Goal: Communication & Community: Connect with others

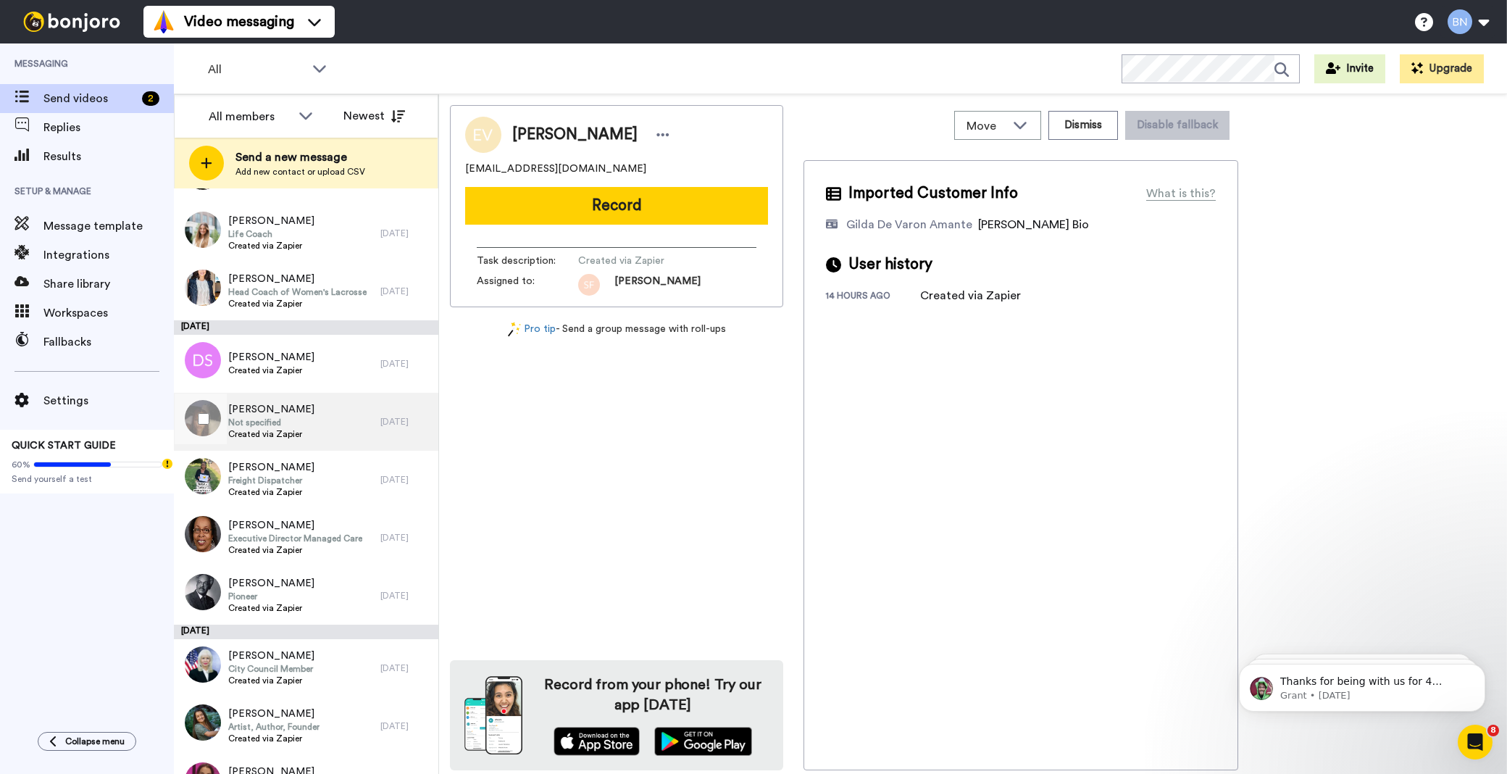
scroll to position [4472, 0]
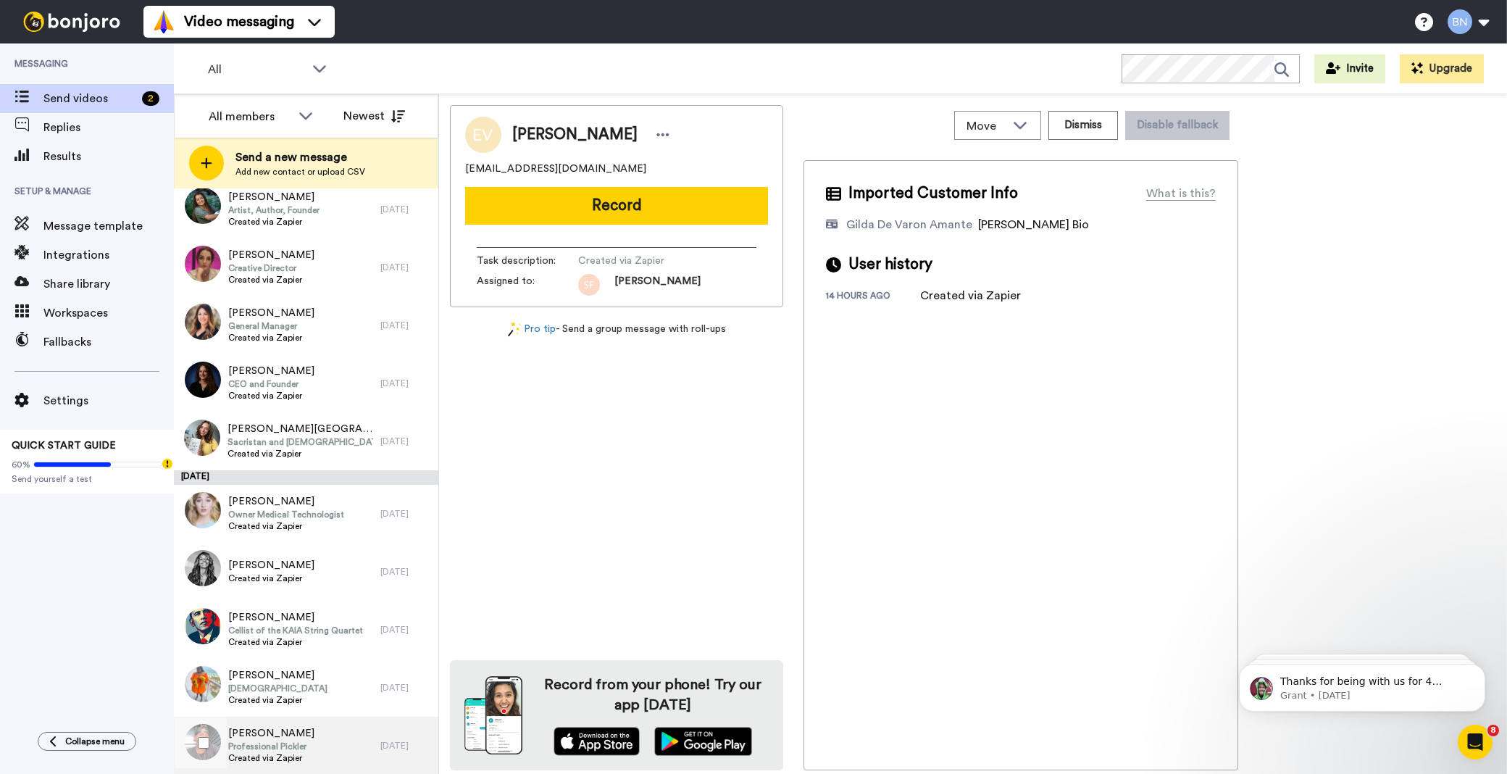
click at [336, 737] on div "Brandon French Professional Pickler Created via Zapier" at bounding box center [277, 746] width 207 height 58
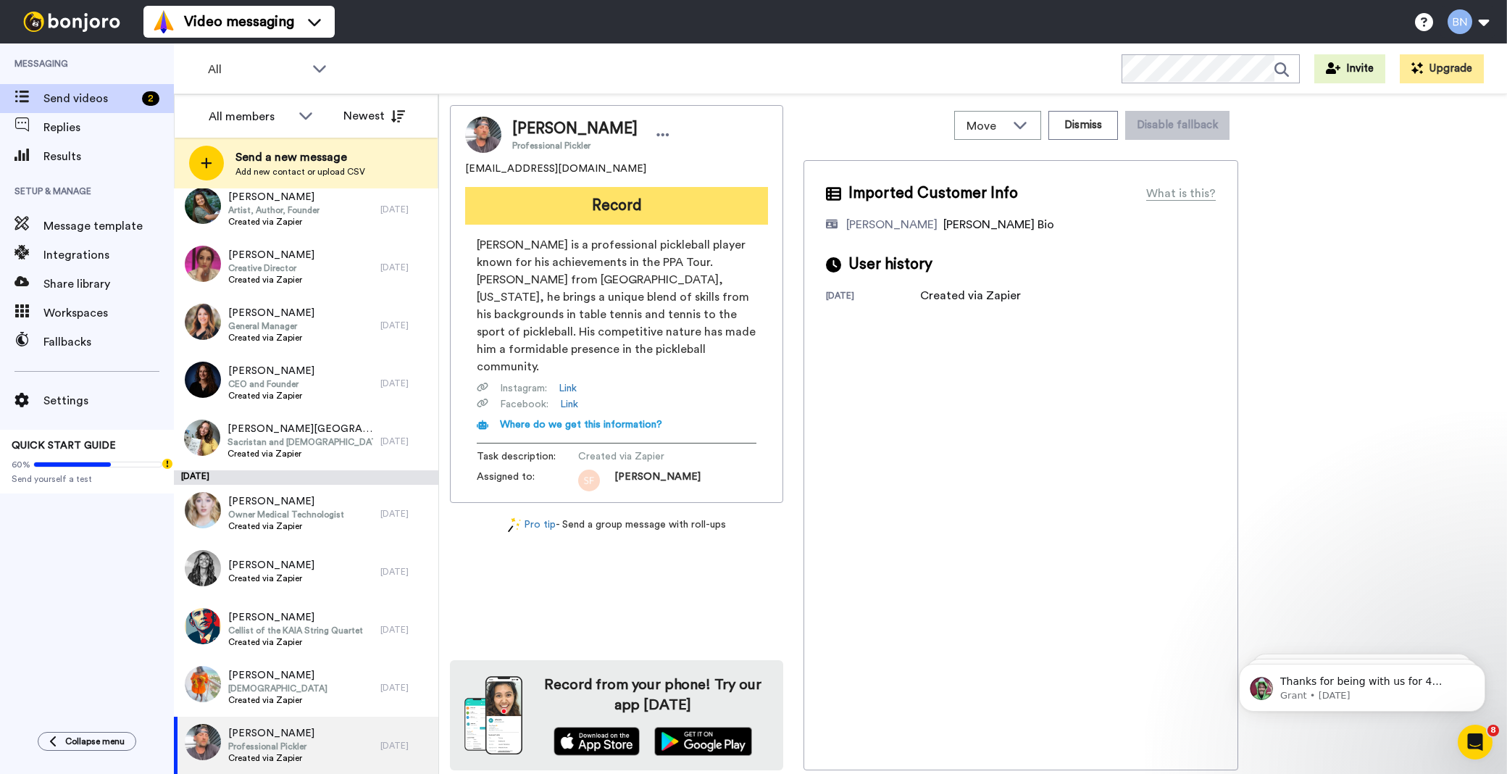
click at [597, 201] on button "Record" at bounding box center [616, 206] width 303 height 38
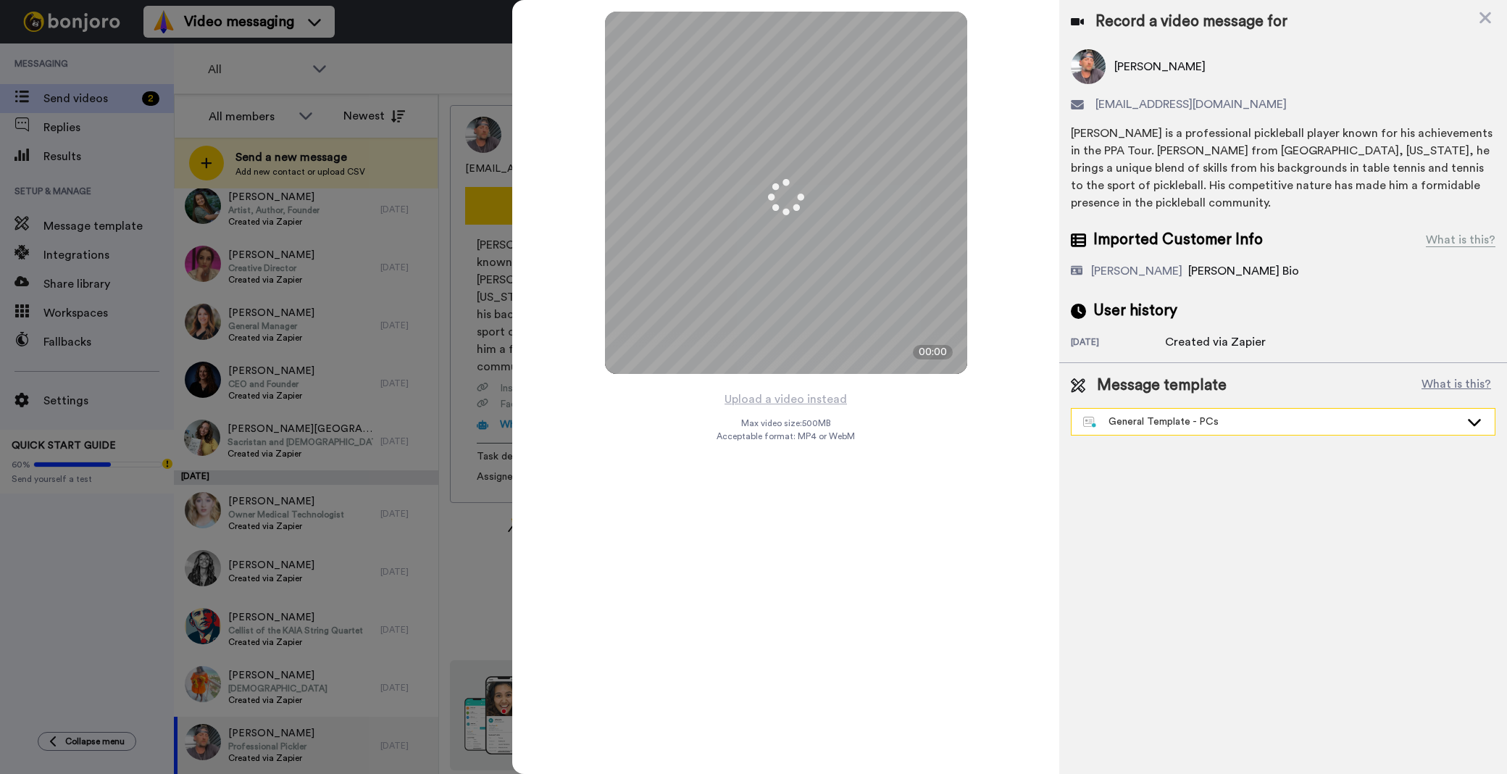
click at [1125, 415] on div "General Template - PCs" at bounding box center [1271, 422] width 377 height 14
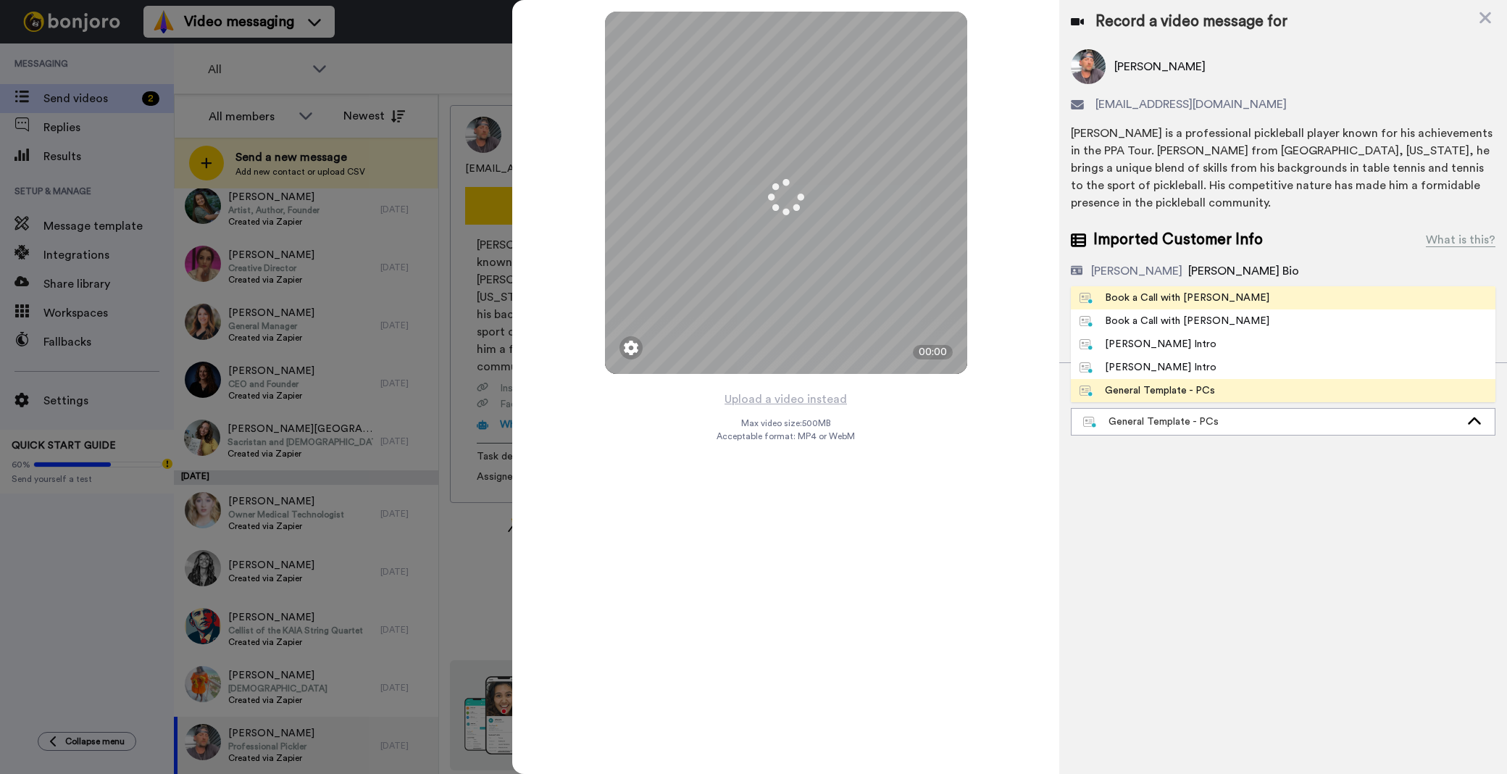
click at [1160, 291] on div "Book a Call with [PERSON_NAME]" at bounding box center [1175, 298] width 190 height 14
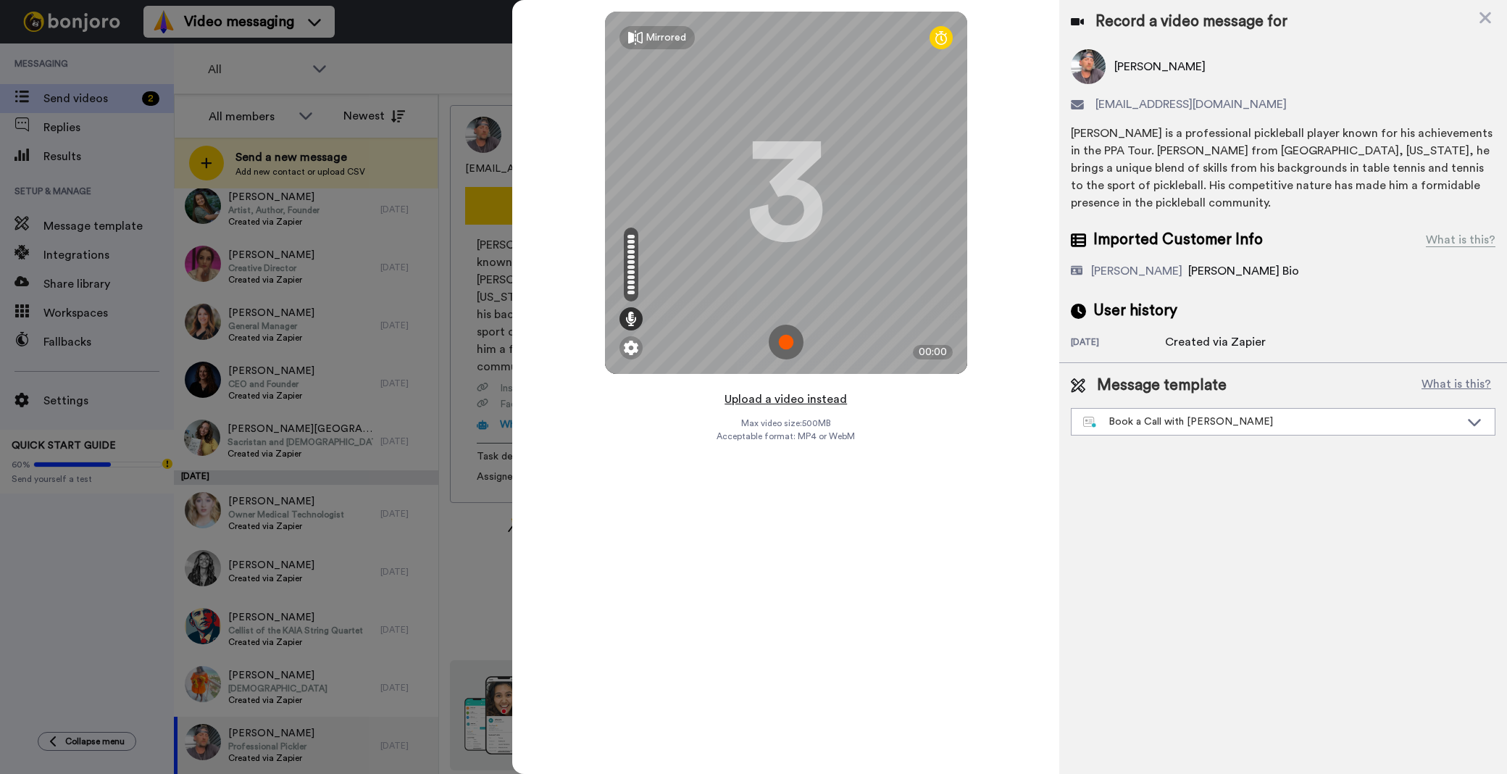
click at [801, 399] on button "Upload a video instead" at bounding box center [785, 399] width 131 height 19
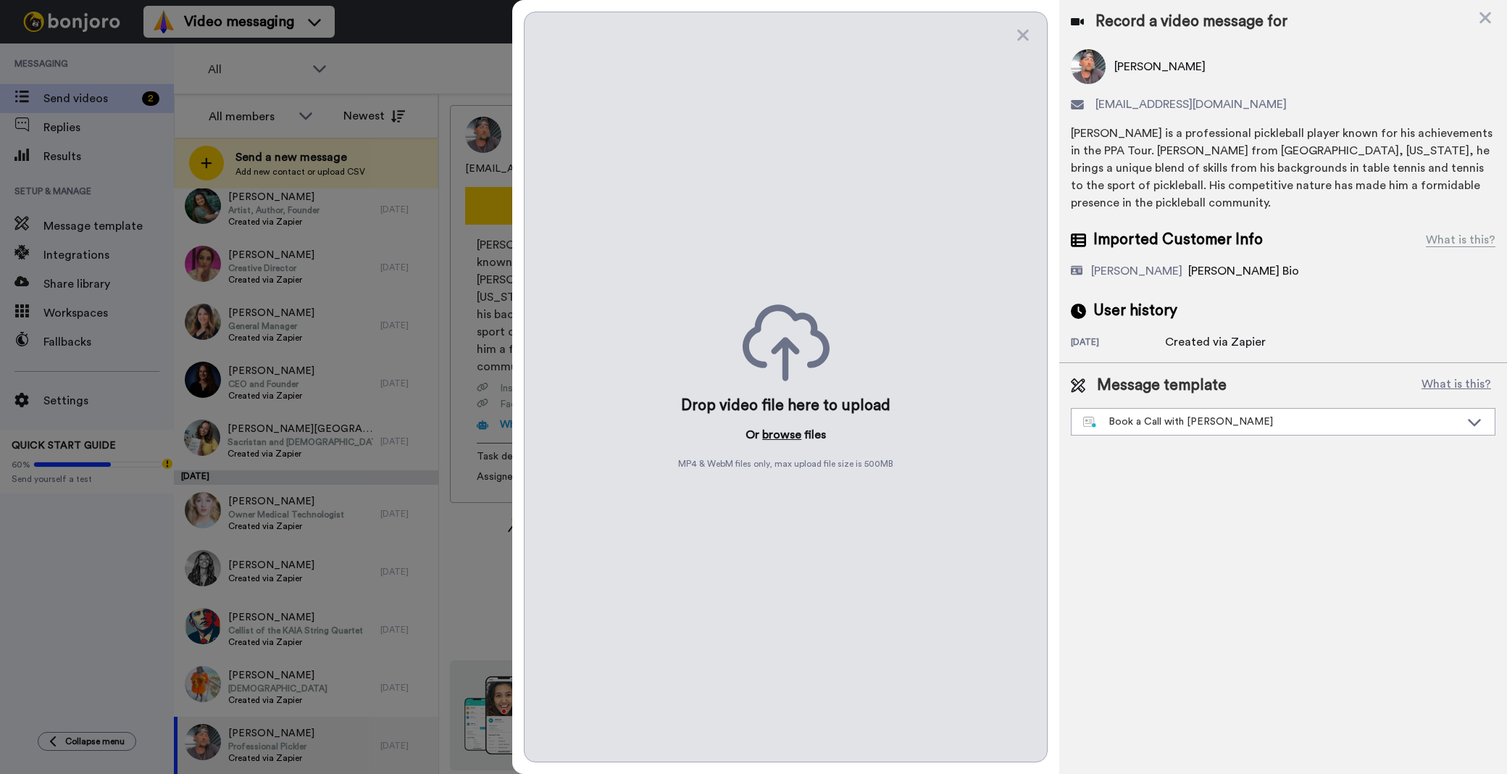
click at [788, 431] on button "browse" at bounding box center [781, 434] width 39 height 17
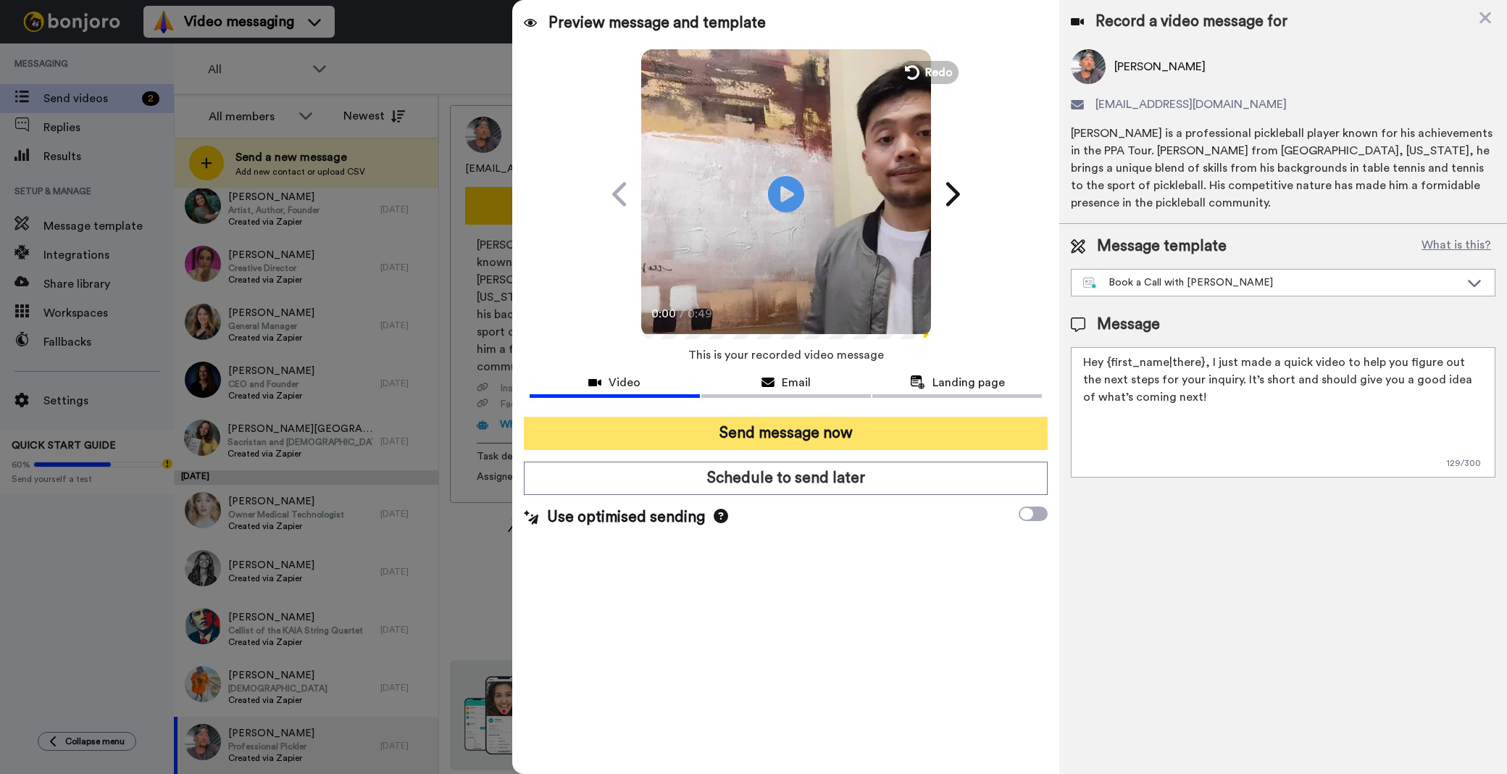
click at [744, 430] on button "Send message now" at bounding box center [786, 433] width 524 height 33
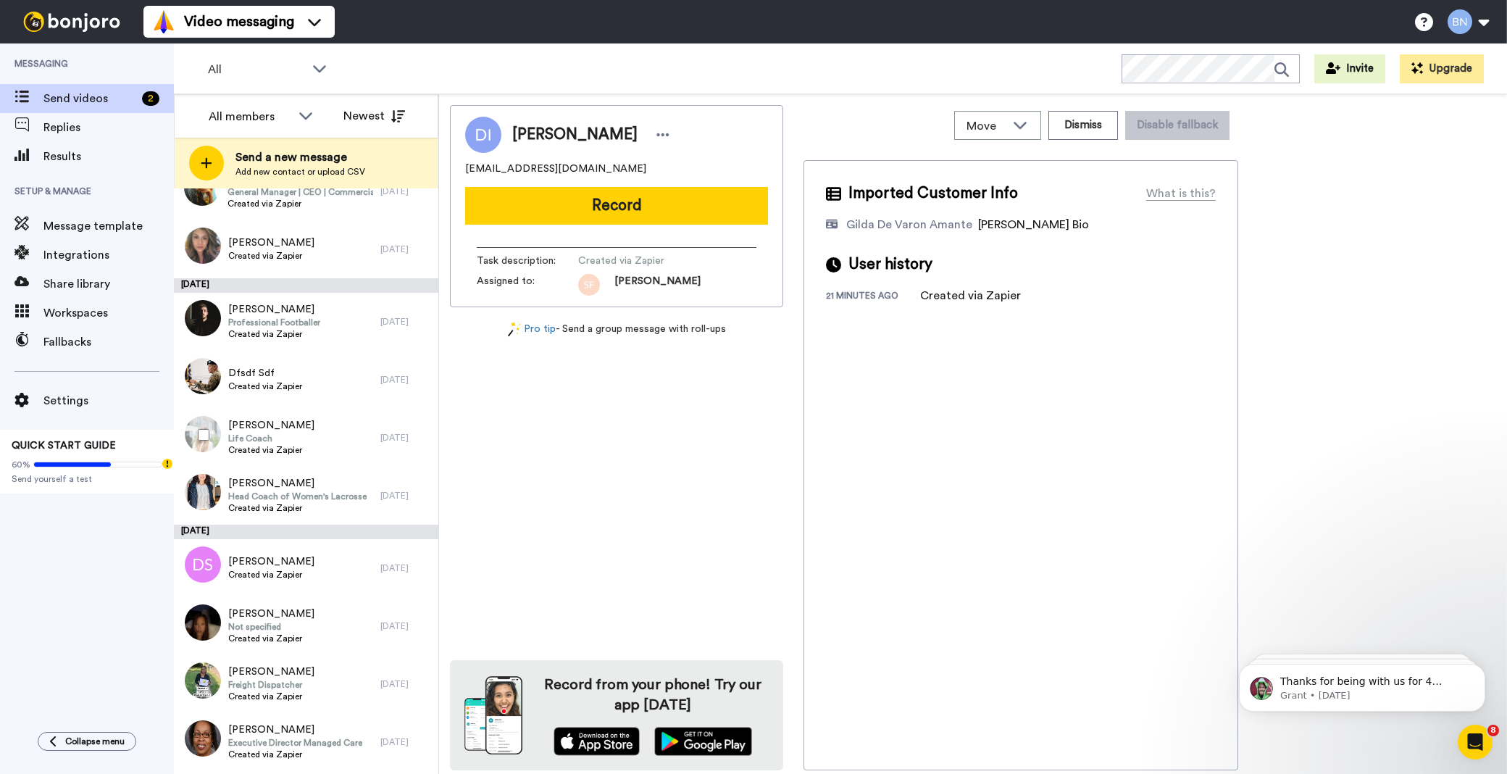
scroll to position [3859, 0]
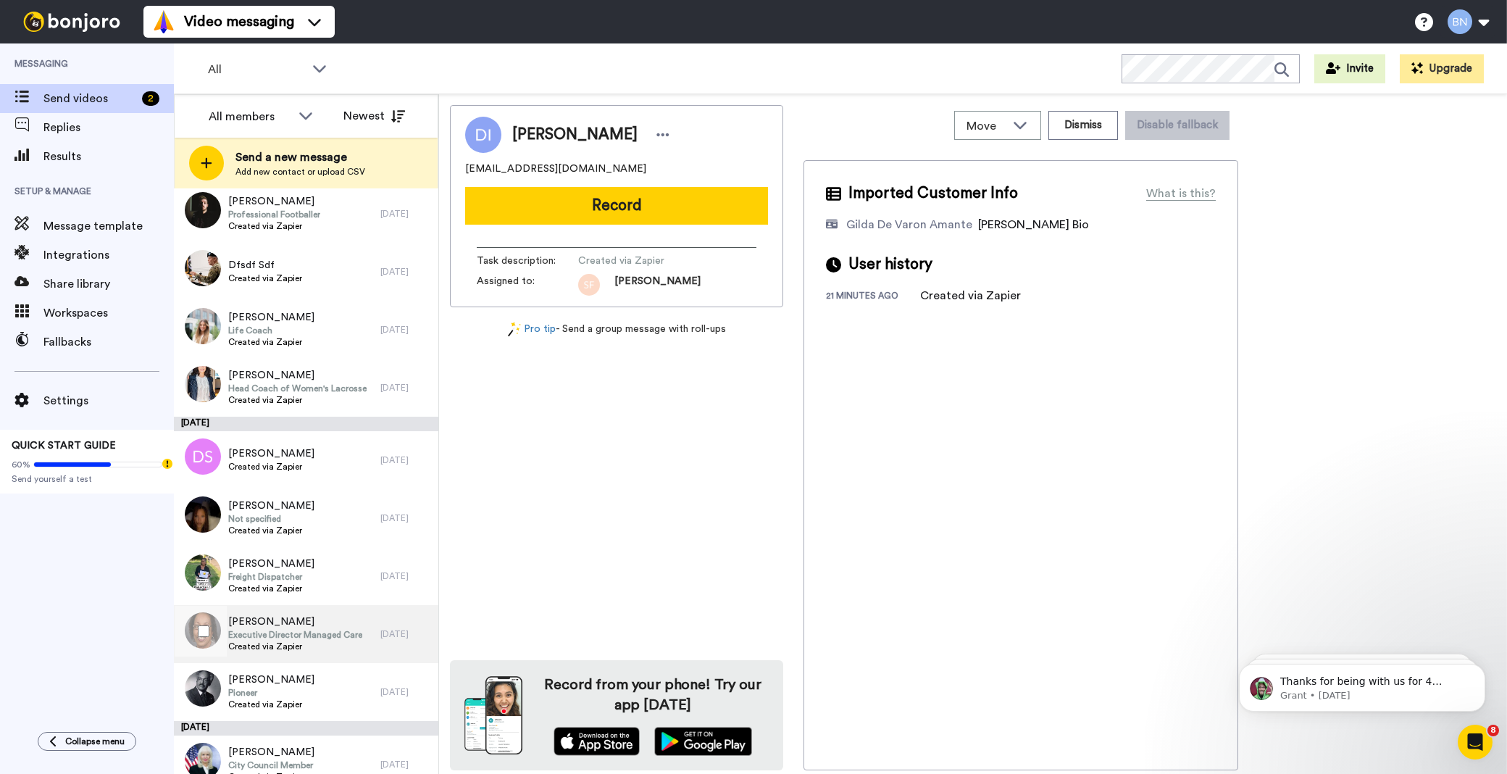
click at [345, 633] on span "Executive Director Managed Care" at bounding box center [295, 635] width 134 height 12
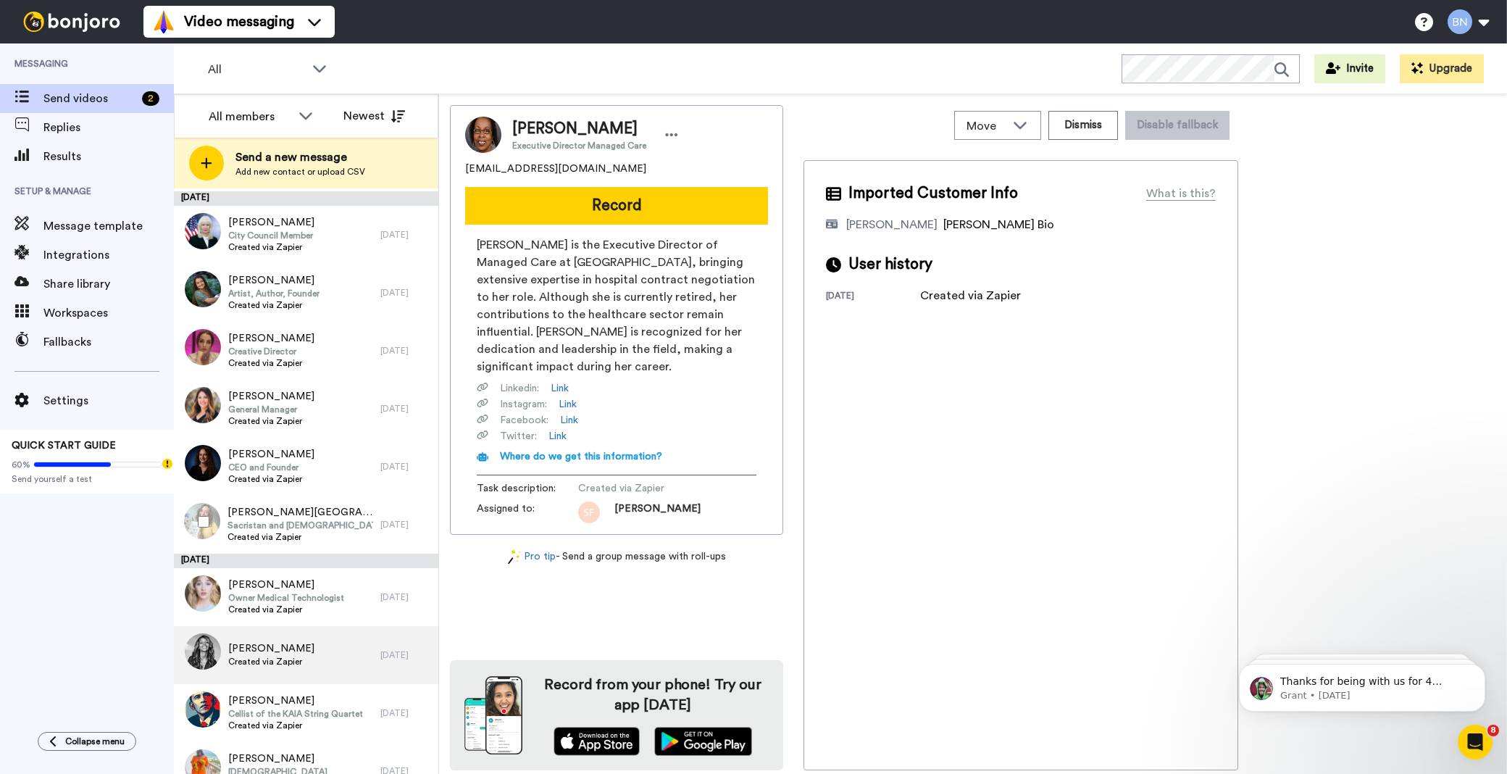
scroll to position [4414, 0]
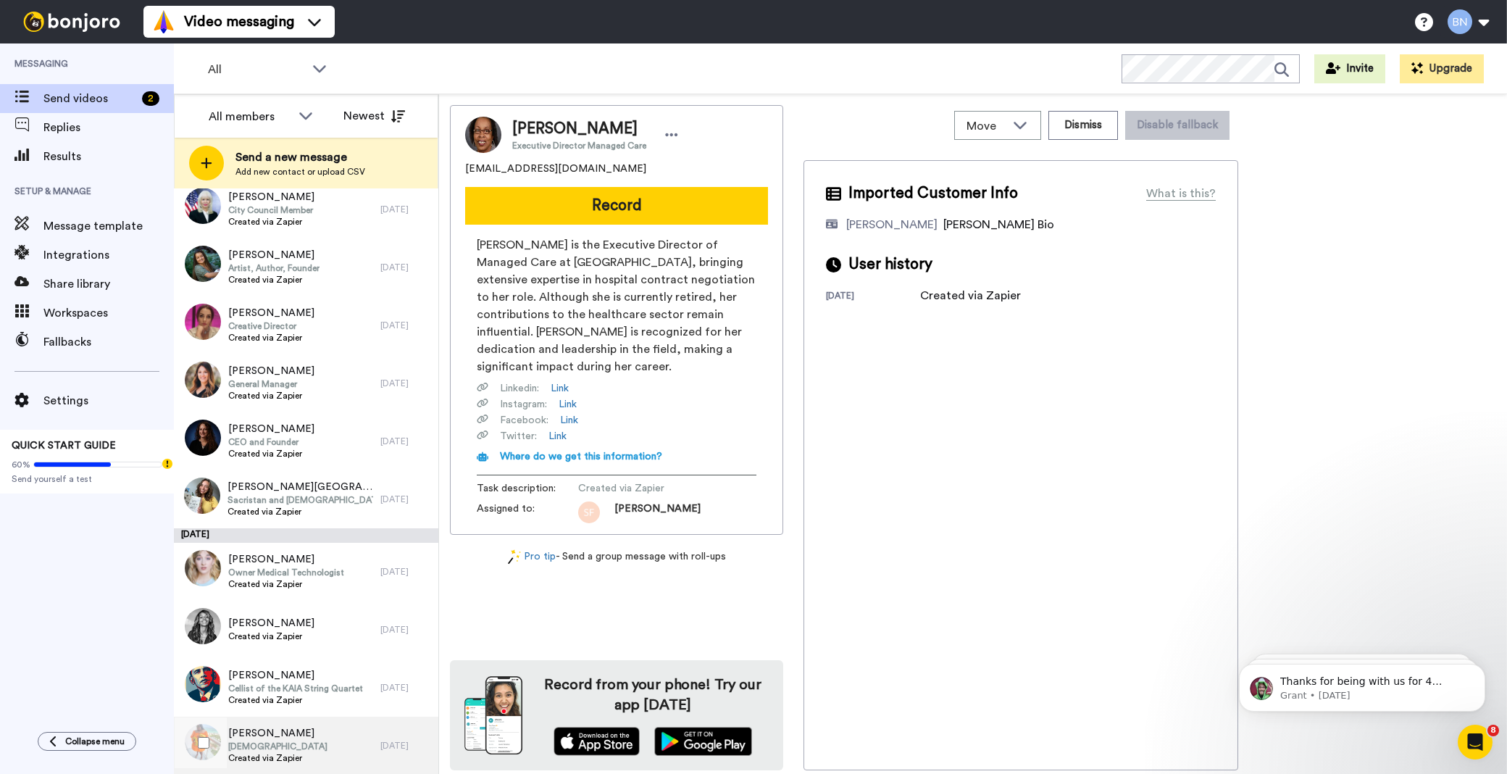
click at [328, 744] on div "[PERSON_NAME] Pastor Created via Zapier" at bounding box center [277, 746] width 207 height 58
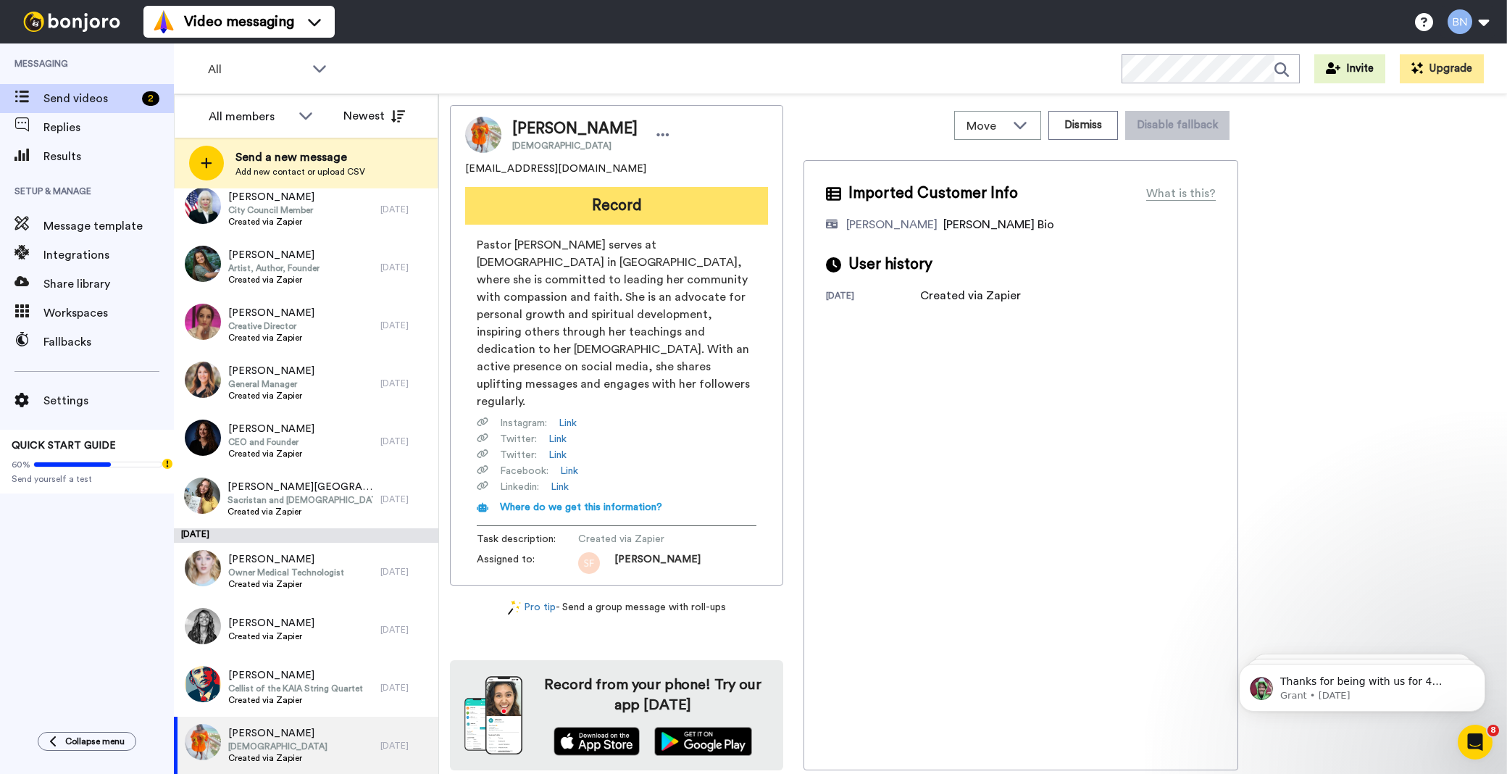
click at [649, 194] on button "Record" at bounding box center [616, 206] width 303 height 38
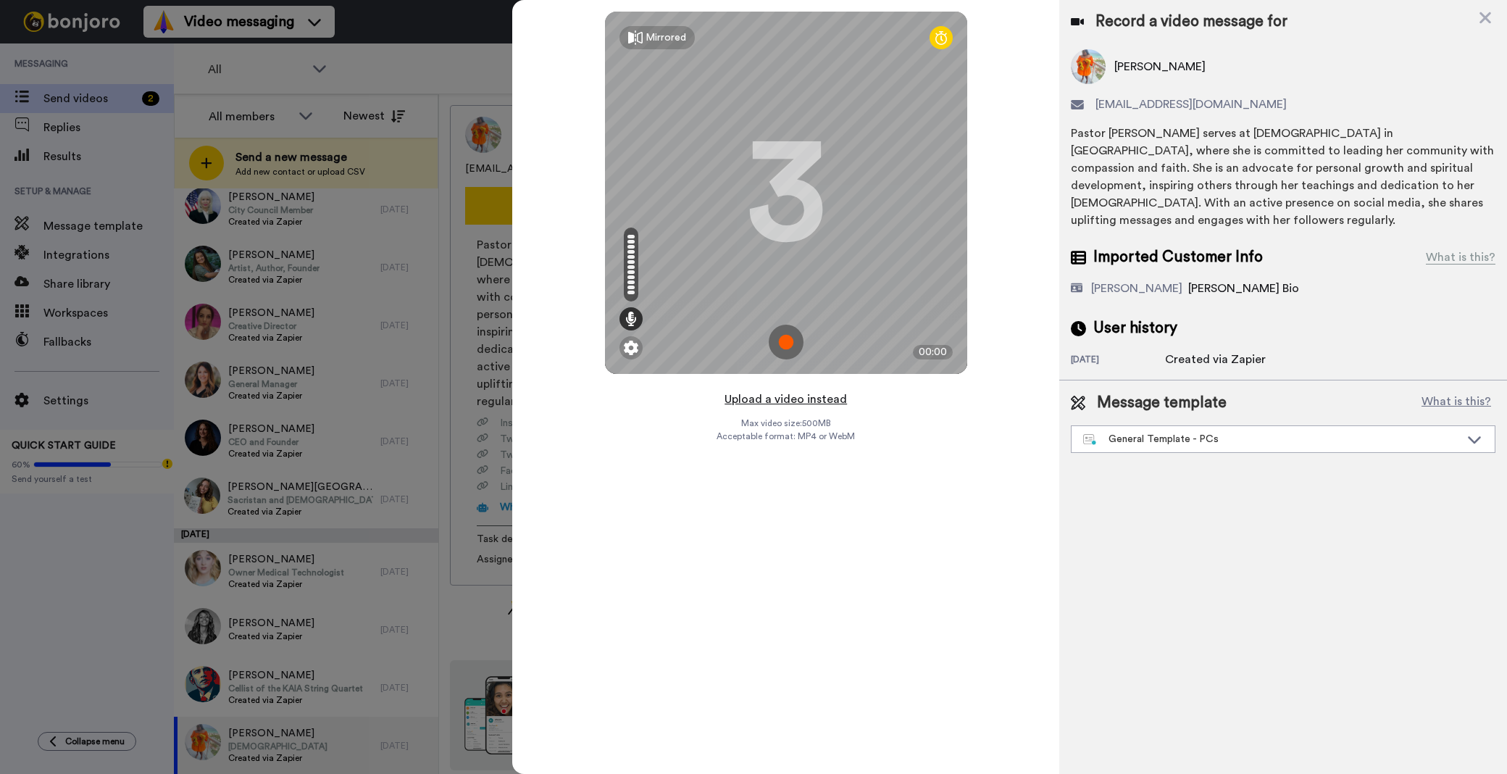
click at [828, 399] on button "Upload a video instead" at bounding box center [785, 399] width 131 height 19
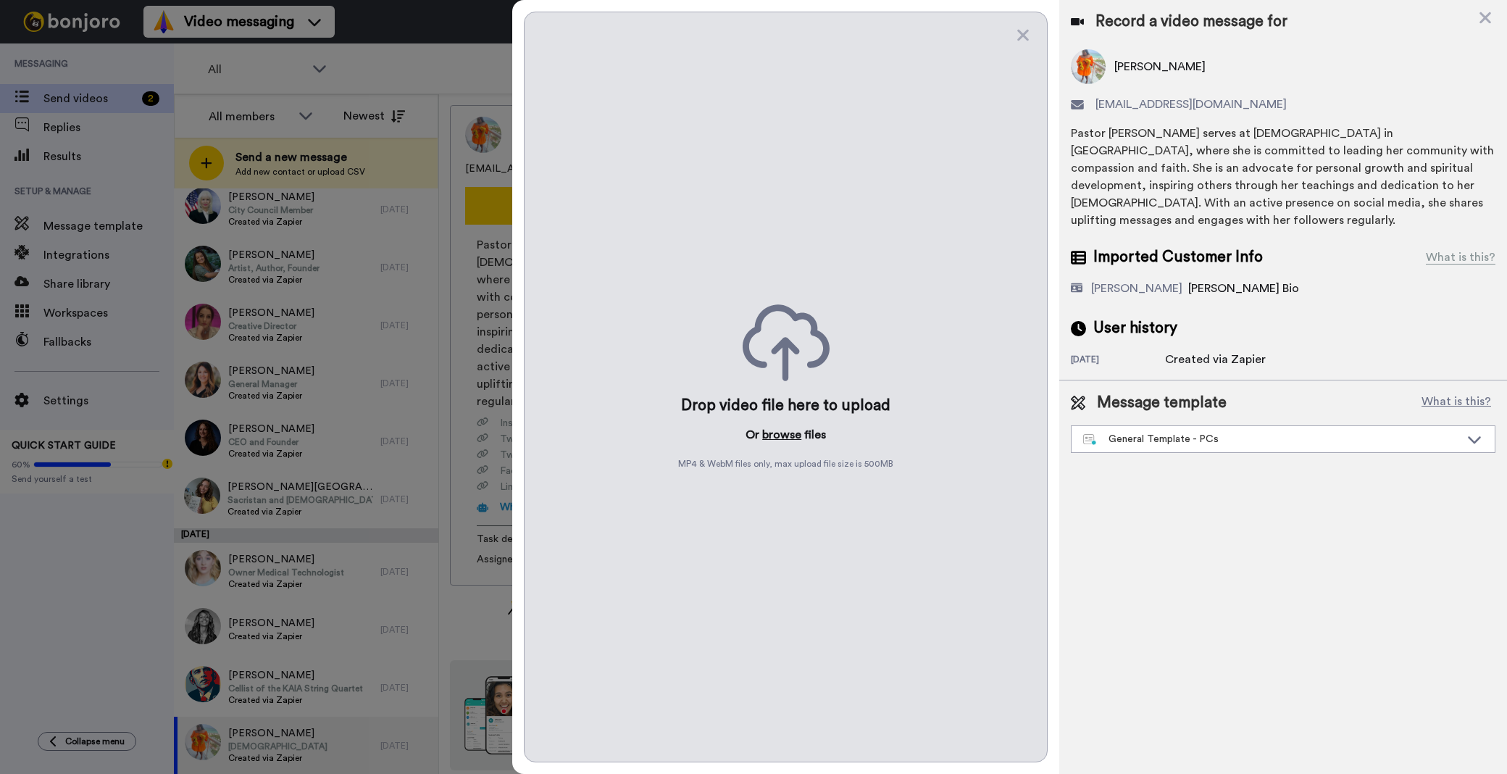
click at [786, 433] on button "browse" at bounding box center [781, 434] width 39 height 17
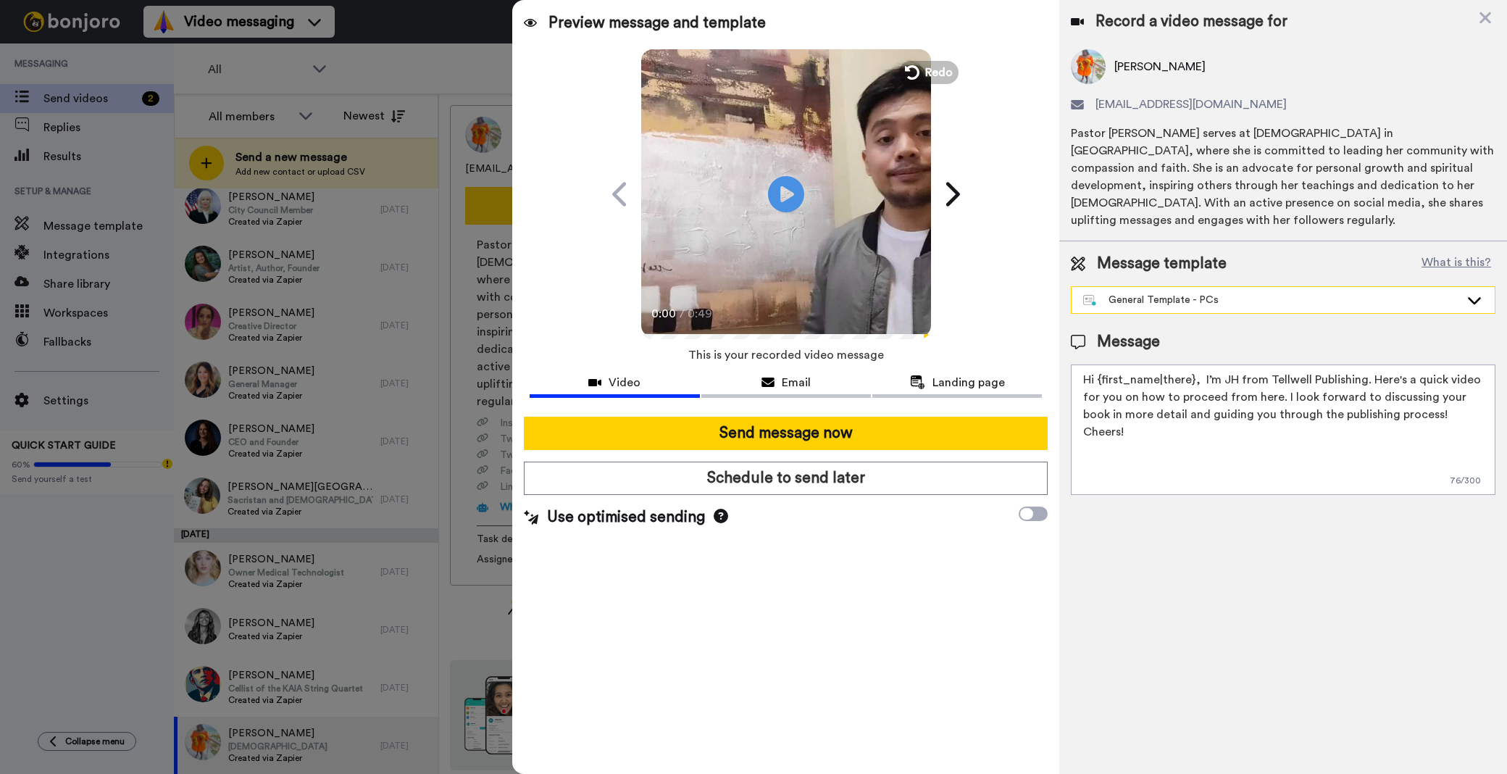
click at [1186, 293] on div "General Template - PCs" at bounding box center [1271, 300] width 377 height 14
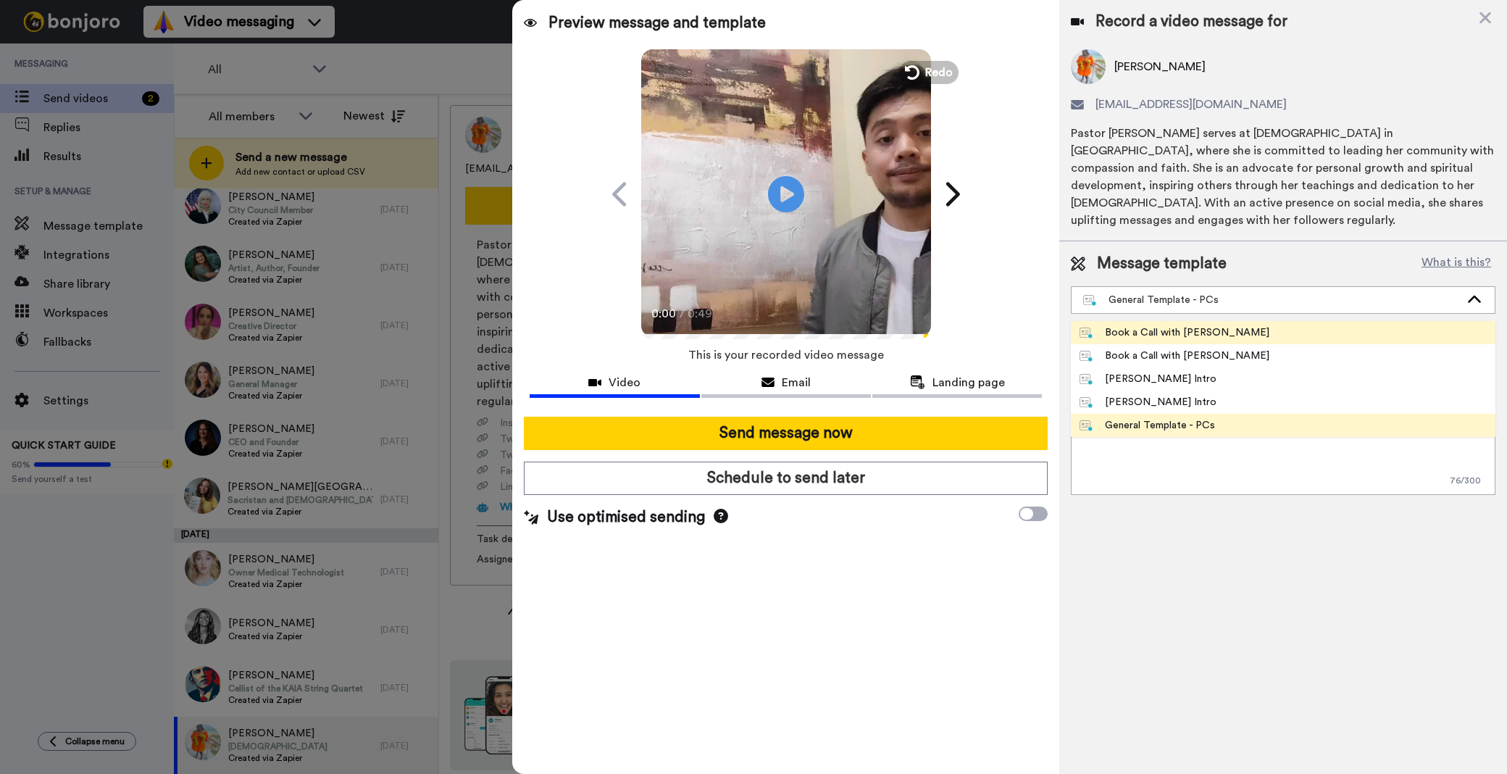
click at [1215, 325] on span "Book a Call with [PERSON_NAME]" at bounding box center [1174, 332] width 207 height 14
type textarea "Hey {first_name|there}, I just made a quick video to help you figure out the ne…"
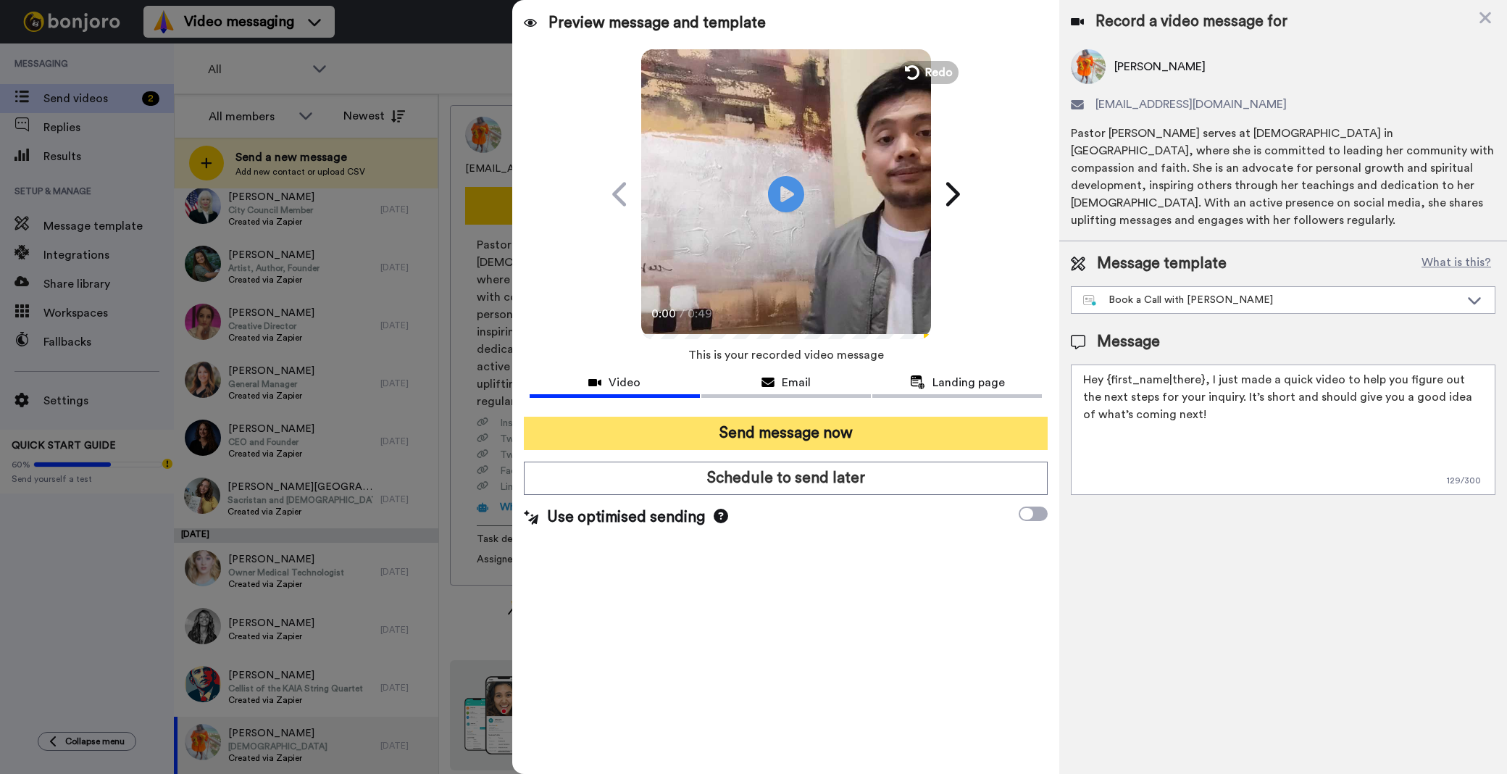
click at [969, 431] on button "Send message now" at bounding box center [786, 433] width 524 height 33
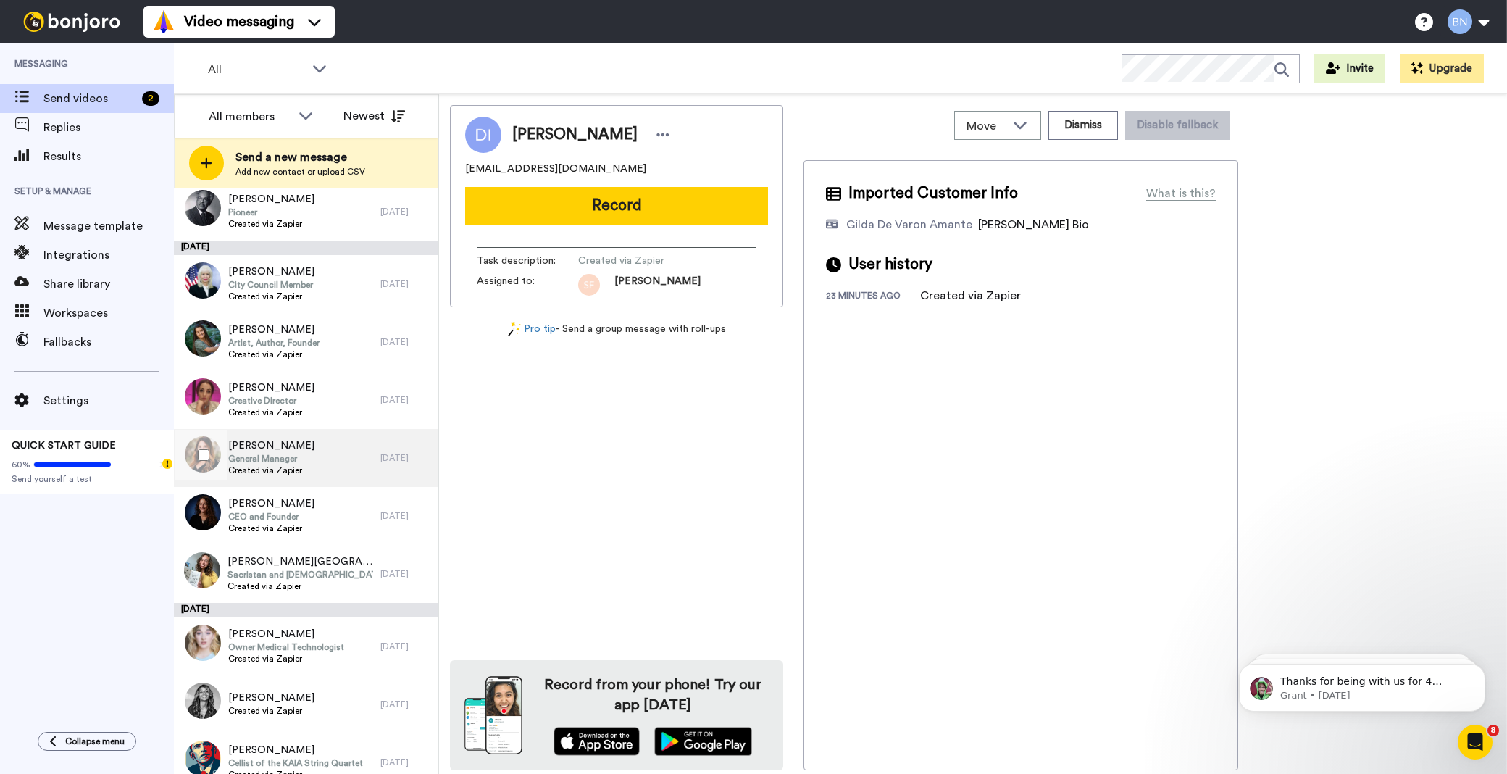
scroll to position [4356, 0]
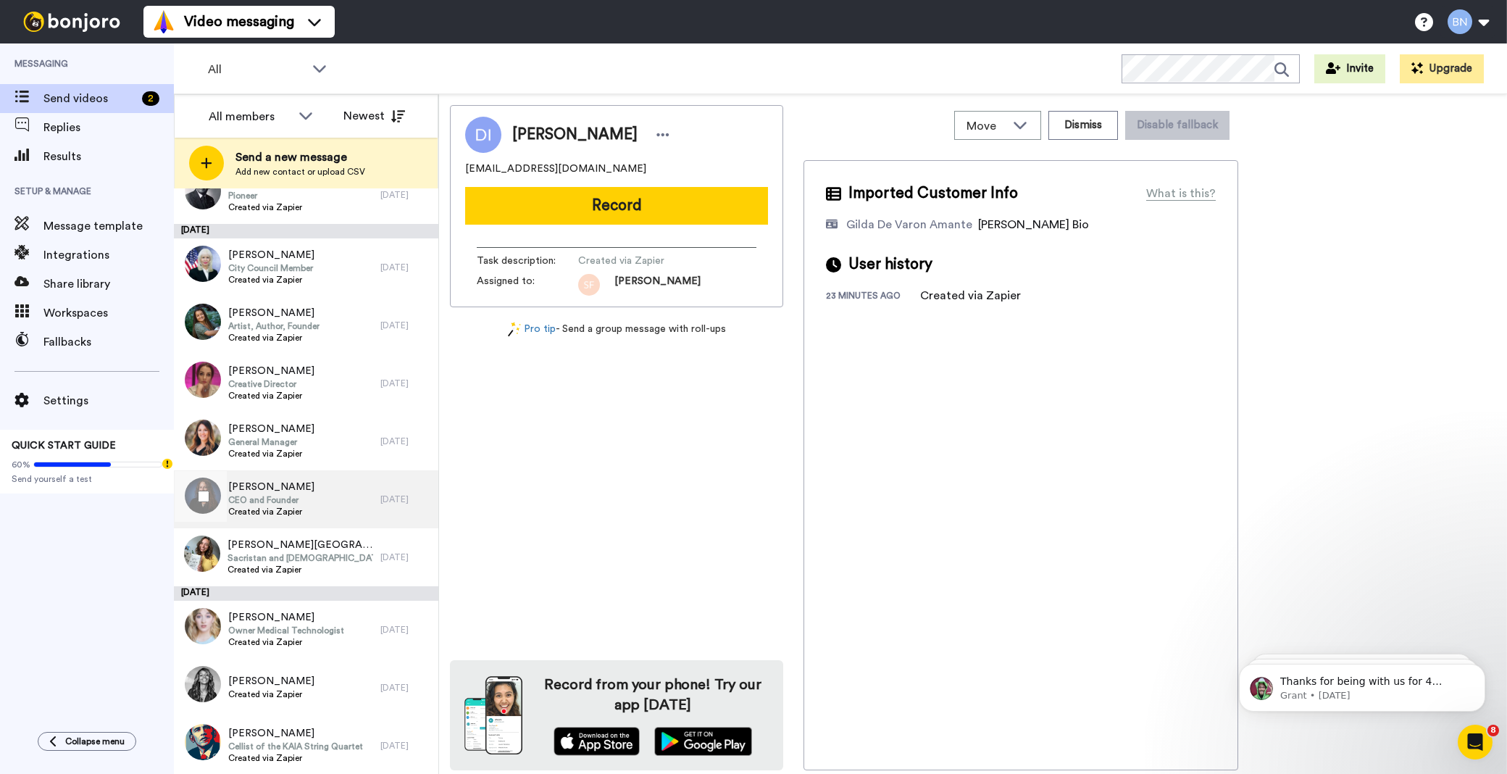
click at [309, 517] on div "Jennifer Njenga CEO and Founder Created via Zapier" at bounding box center [277, 499] width 207 height 58
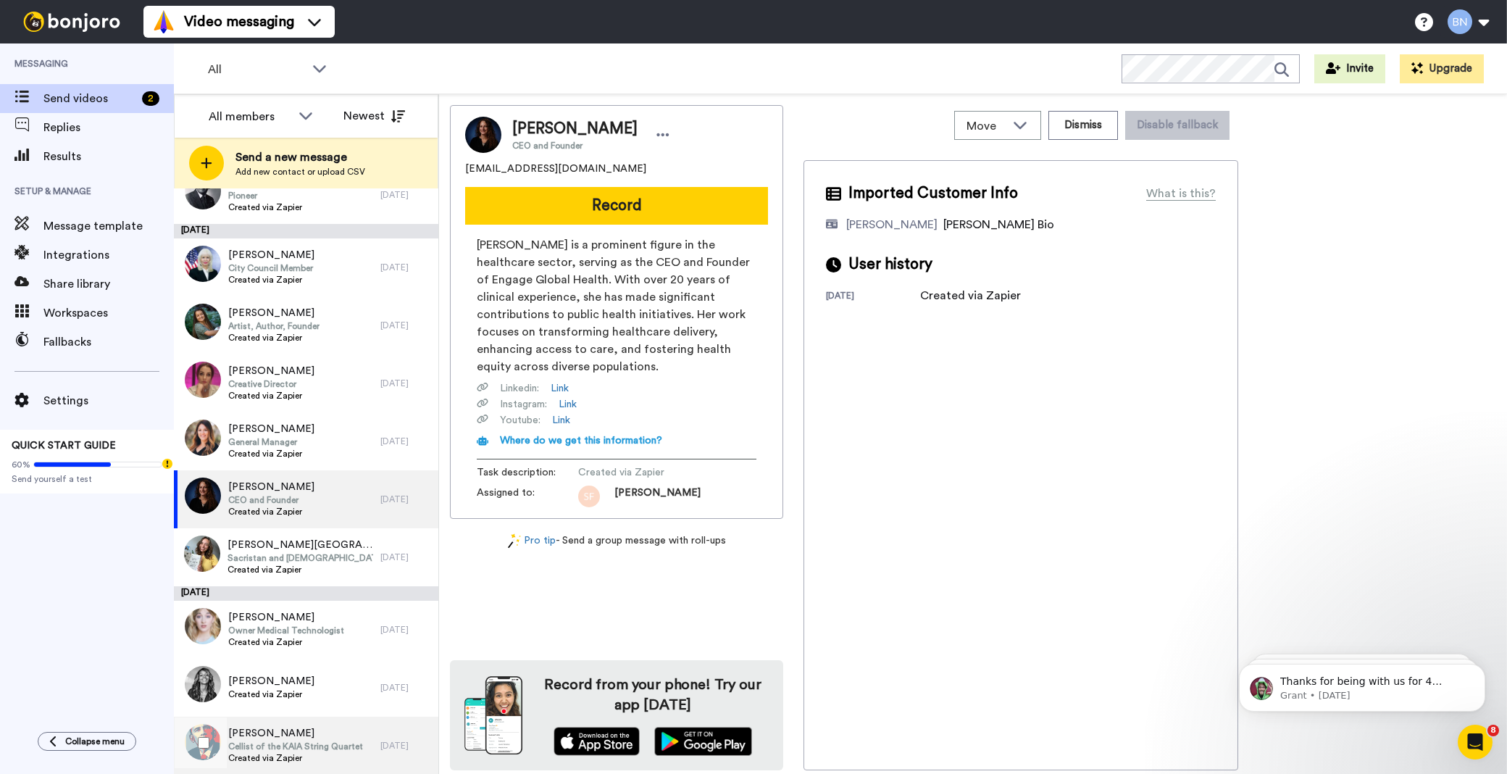
click at [301, 745] on span "Cellist of the KAIA String Quartet" at bounding box center [295, 747] width 135 height 12
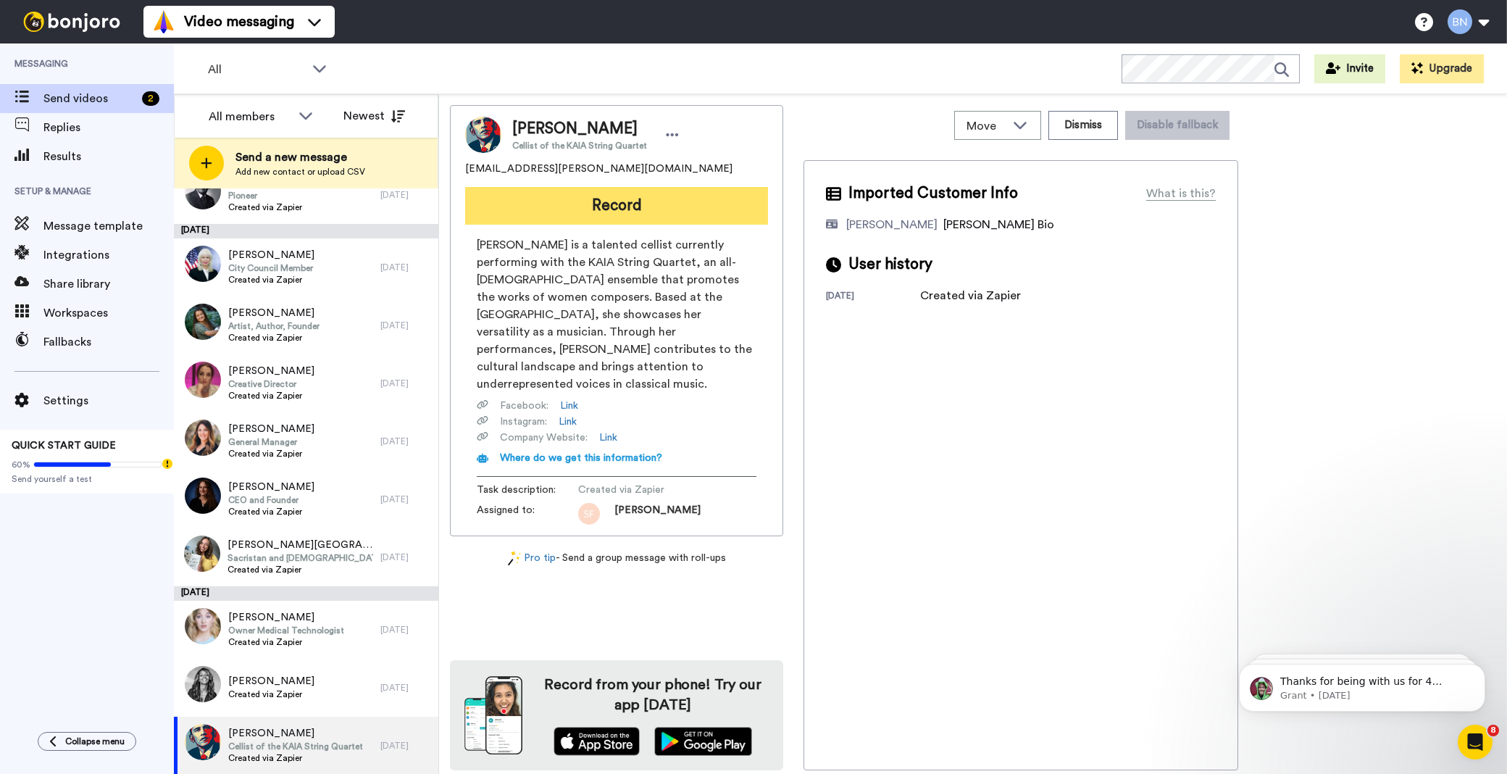
click at [546, 204] on button "Record" at bounding box center [616, 206] width 303 height 38
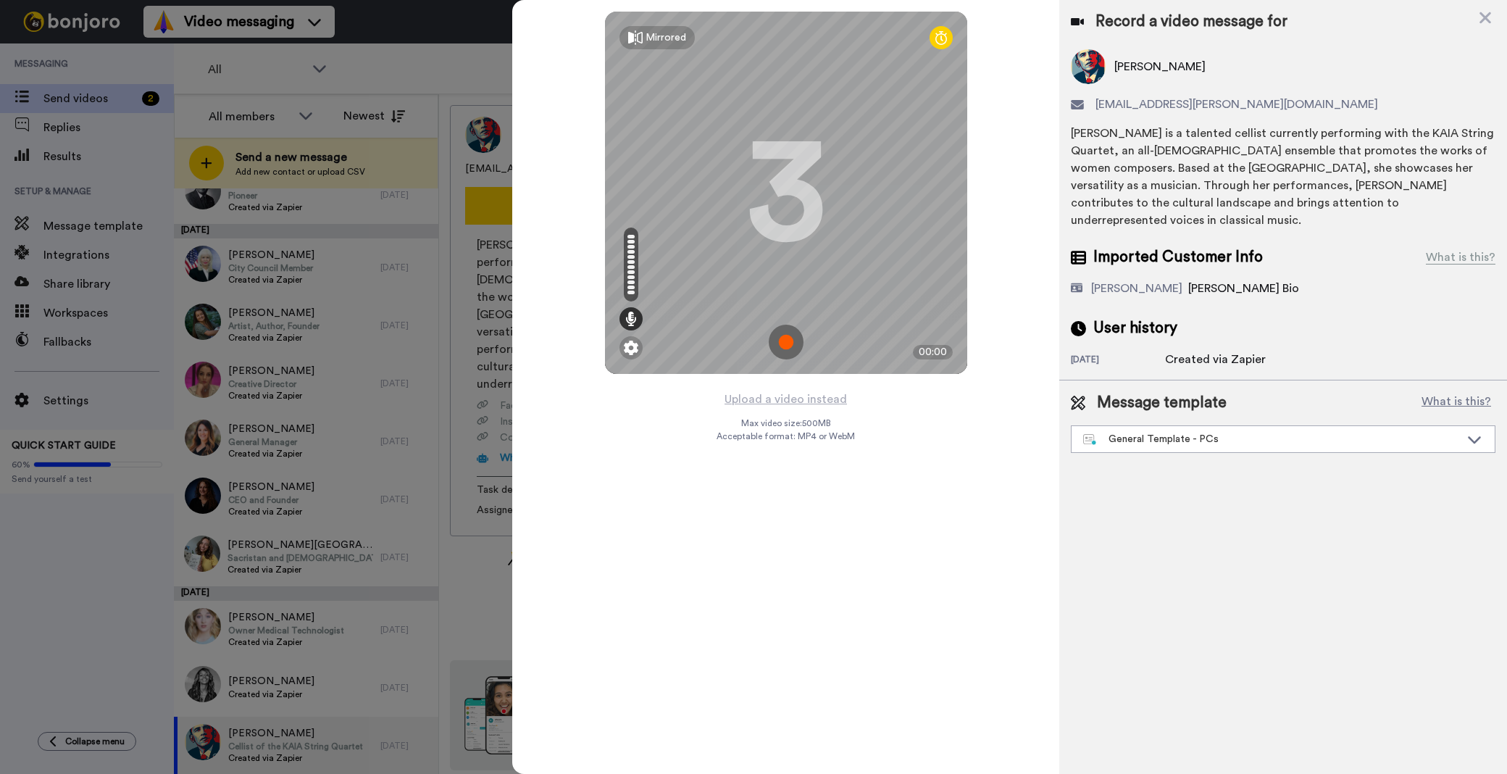
drag, startPoint x: 1183, startPoint y: 412, endPoint x: 1148, endPoint y: 399, distance: 37.8
click at [1176, 426] on div "General Template - PCs" at bounding box center [1283, 439] width 423 height 26
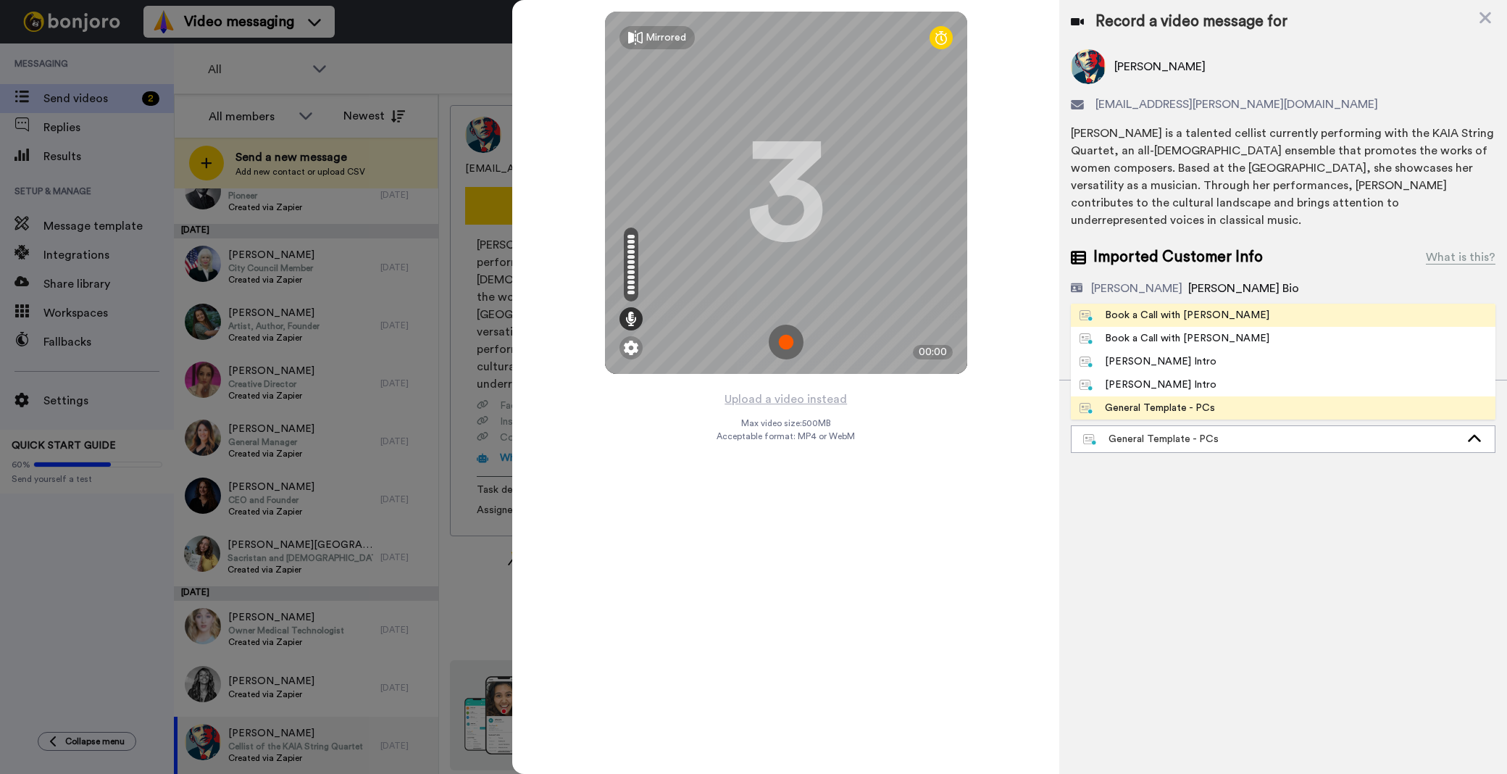
click at [1133, 308] on div "Book a Call with [PERSON_NAME]" at bounding box center [1175, 315] width 190 height 14
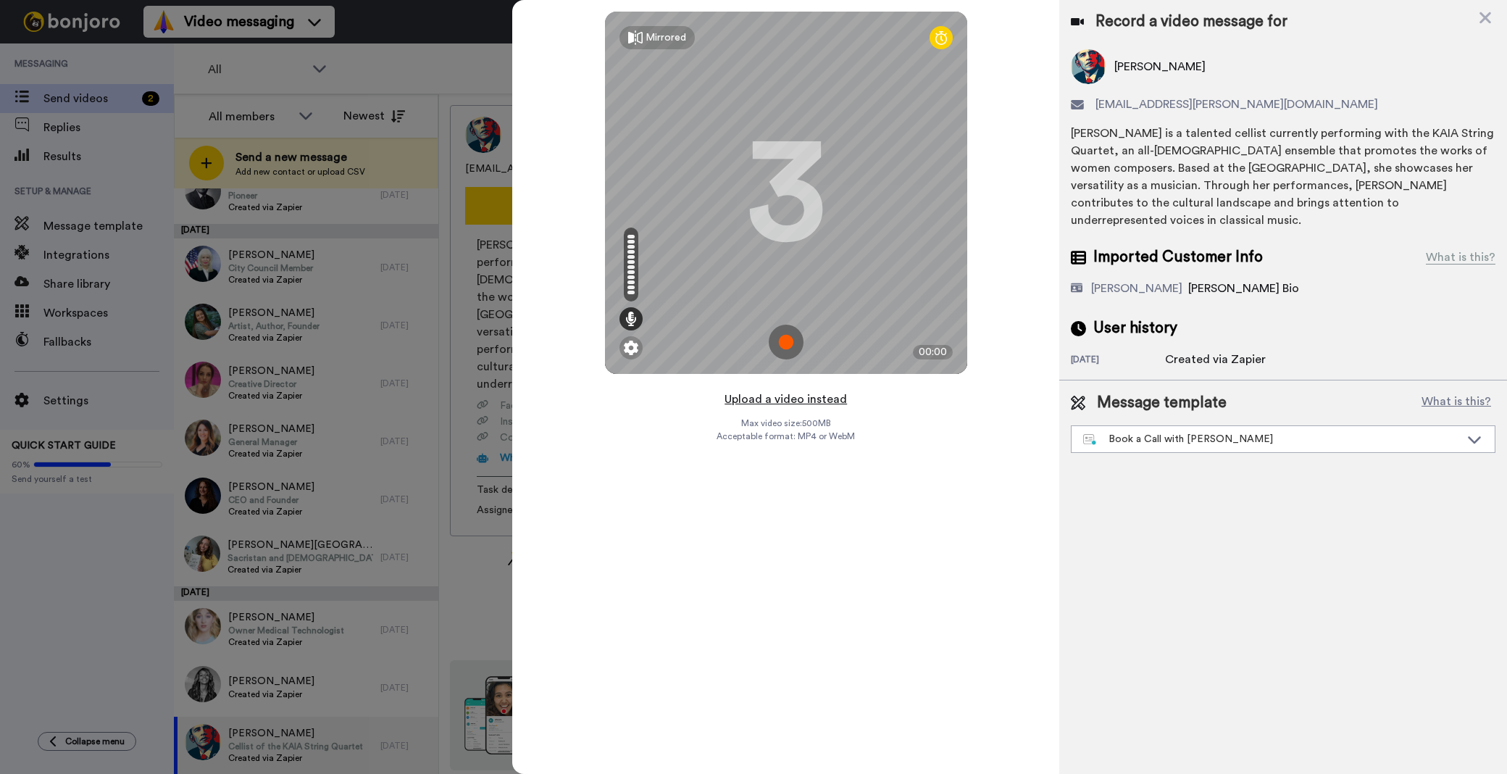
click at [834, 399] on button "Upload a video instead" at bounding box center [785, 399] width 131 height 19
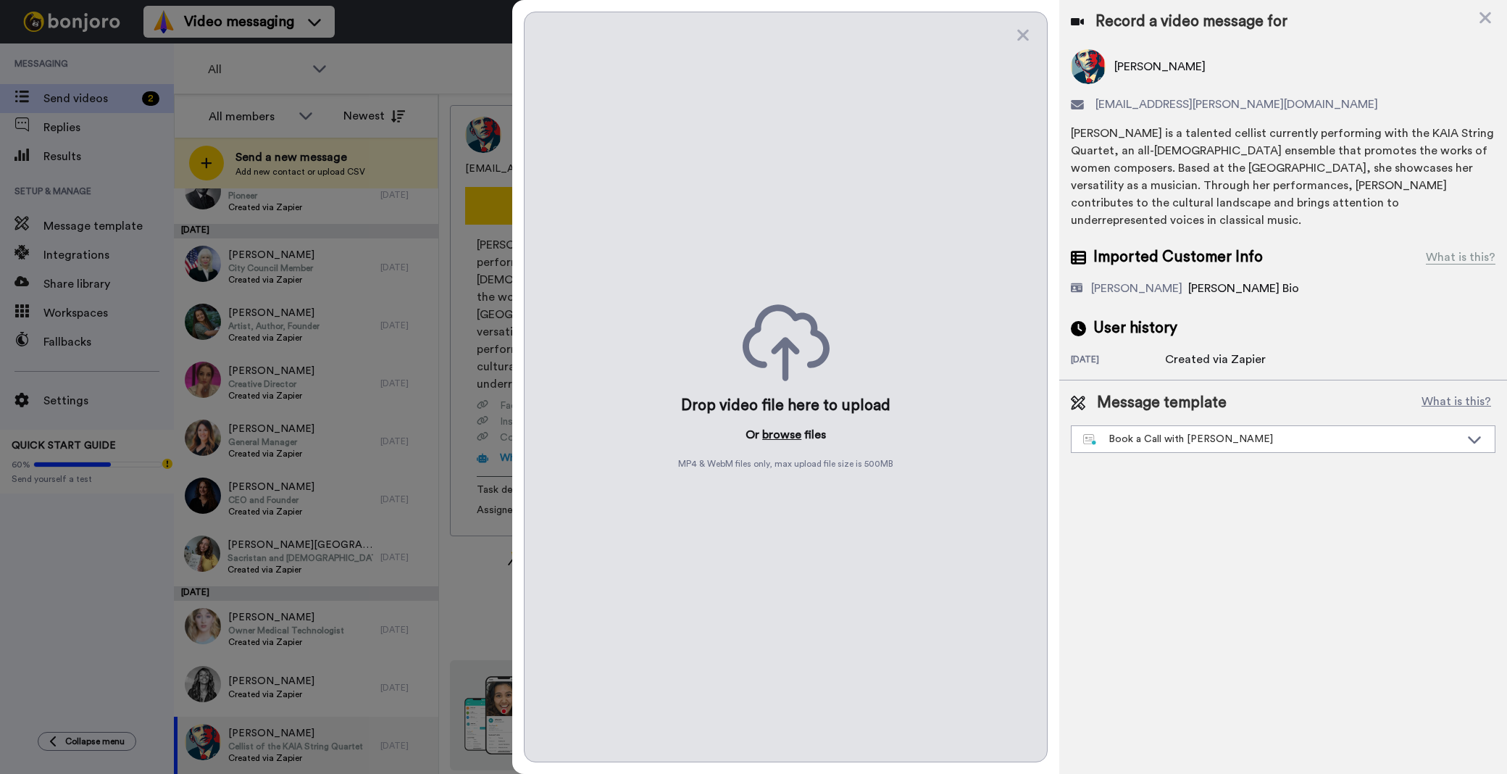
click at [777, 431] on button "browse" at bounding box center [781, 434] width 39 height 17
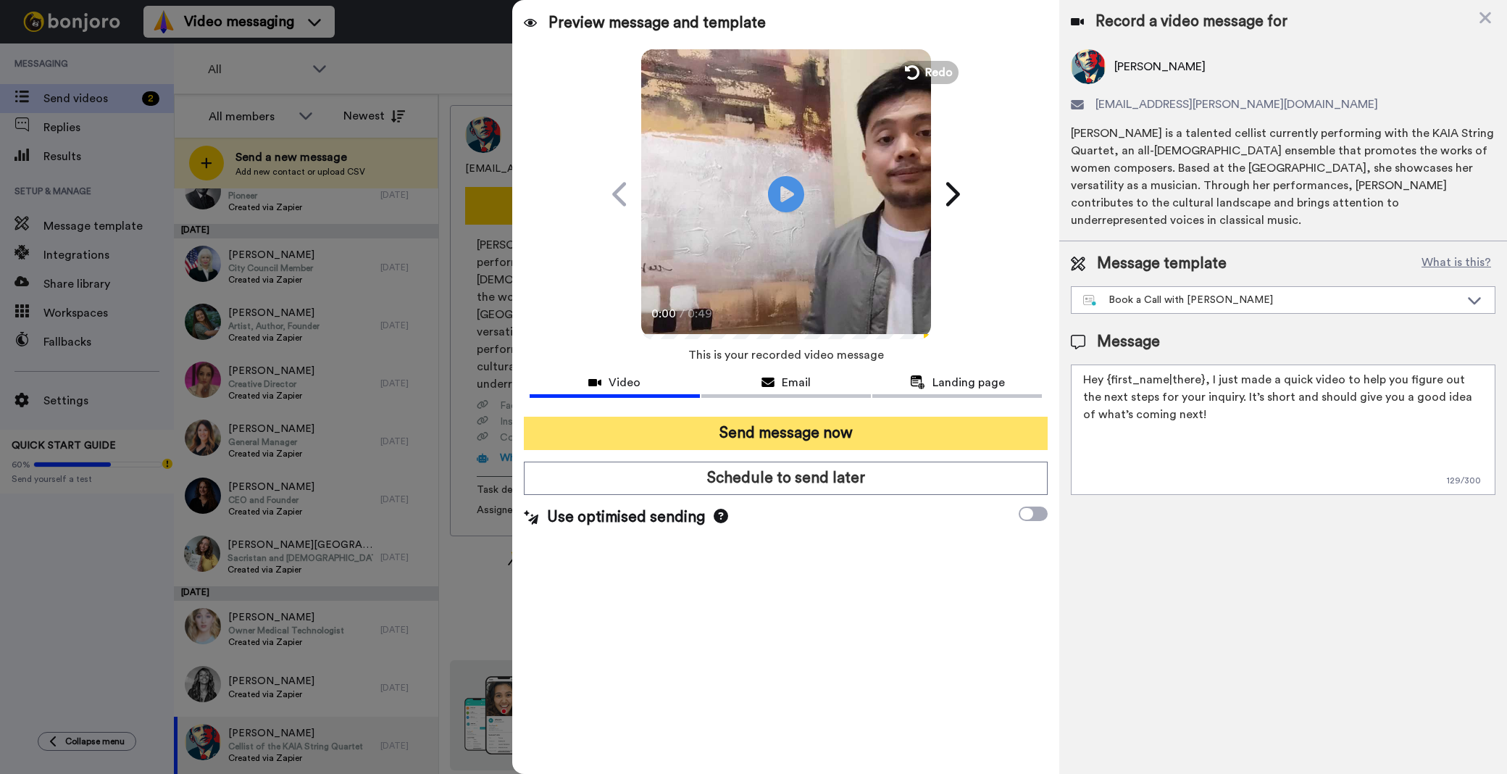
click at [962, 441] on button "Send message now" at bounding box center [786, 433] width 524 height 33
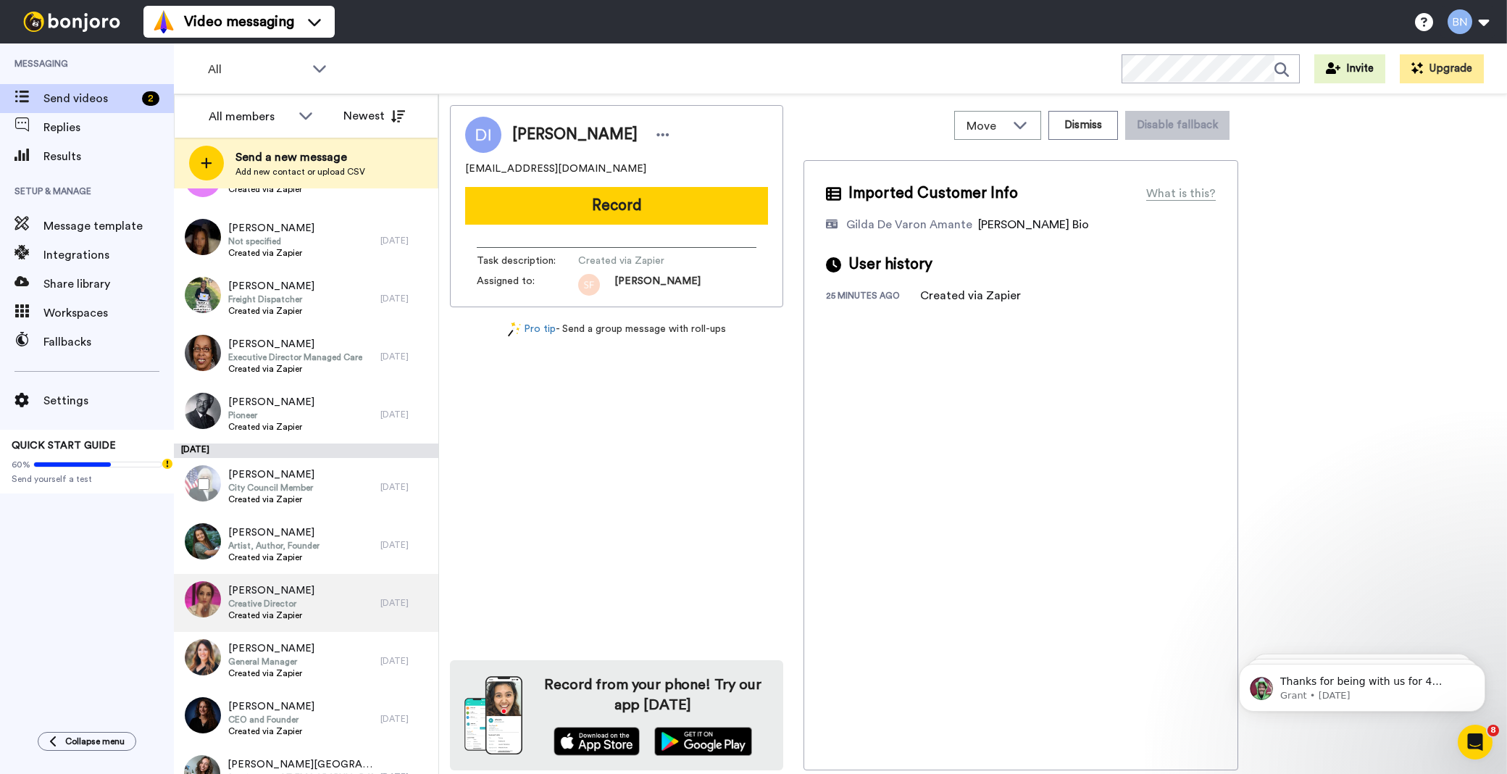
scroll to position [4298, 0]
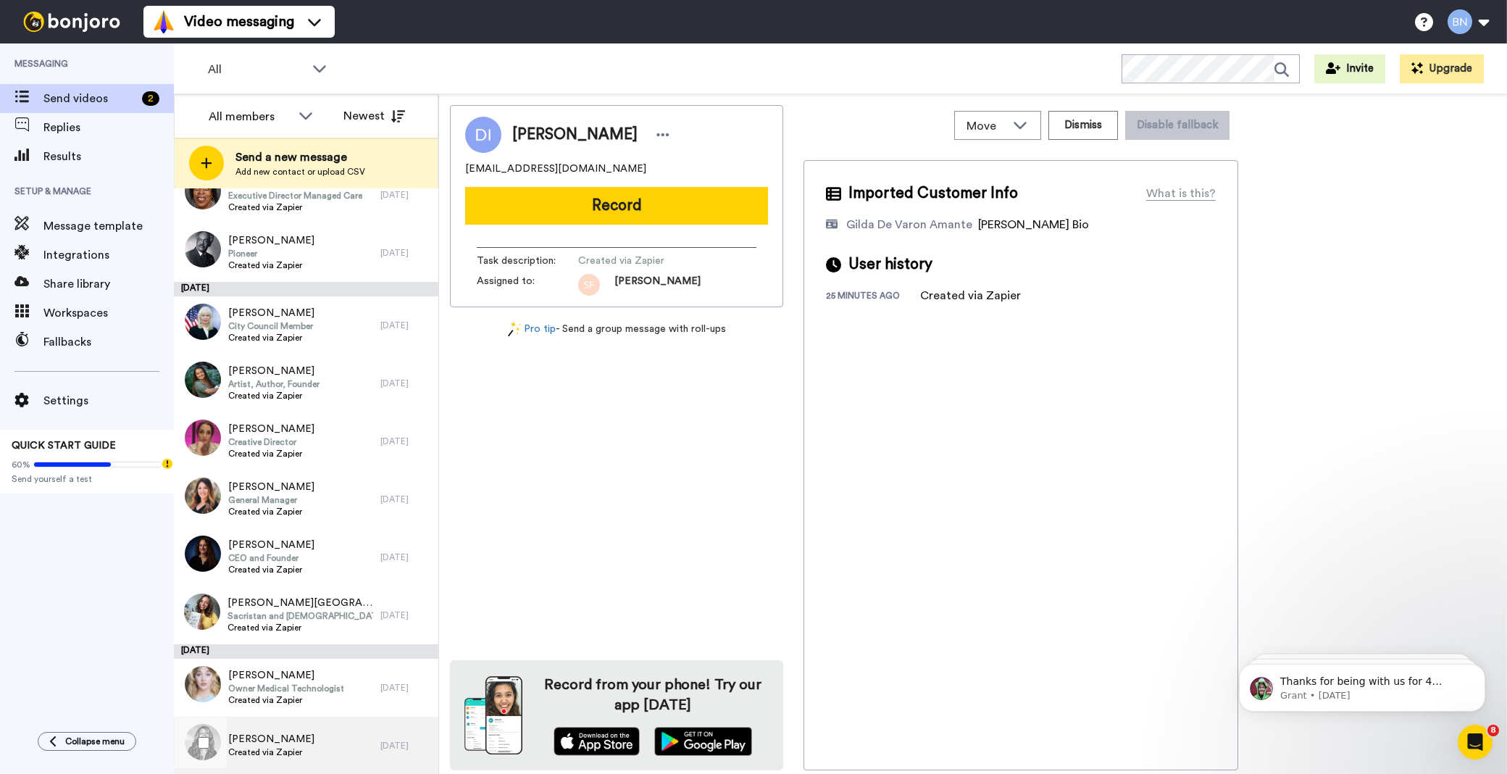
click at [317, 763] on div "Lenore Thomas Created via Zapier" at bounding box center [277, 746] width 207 height 58
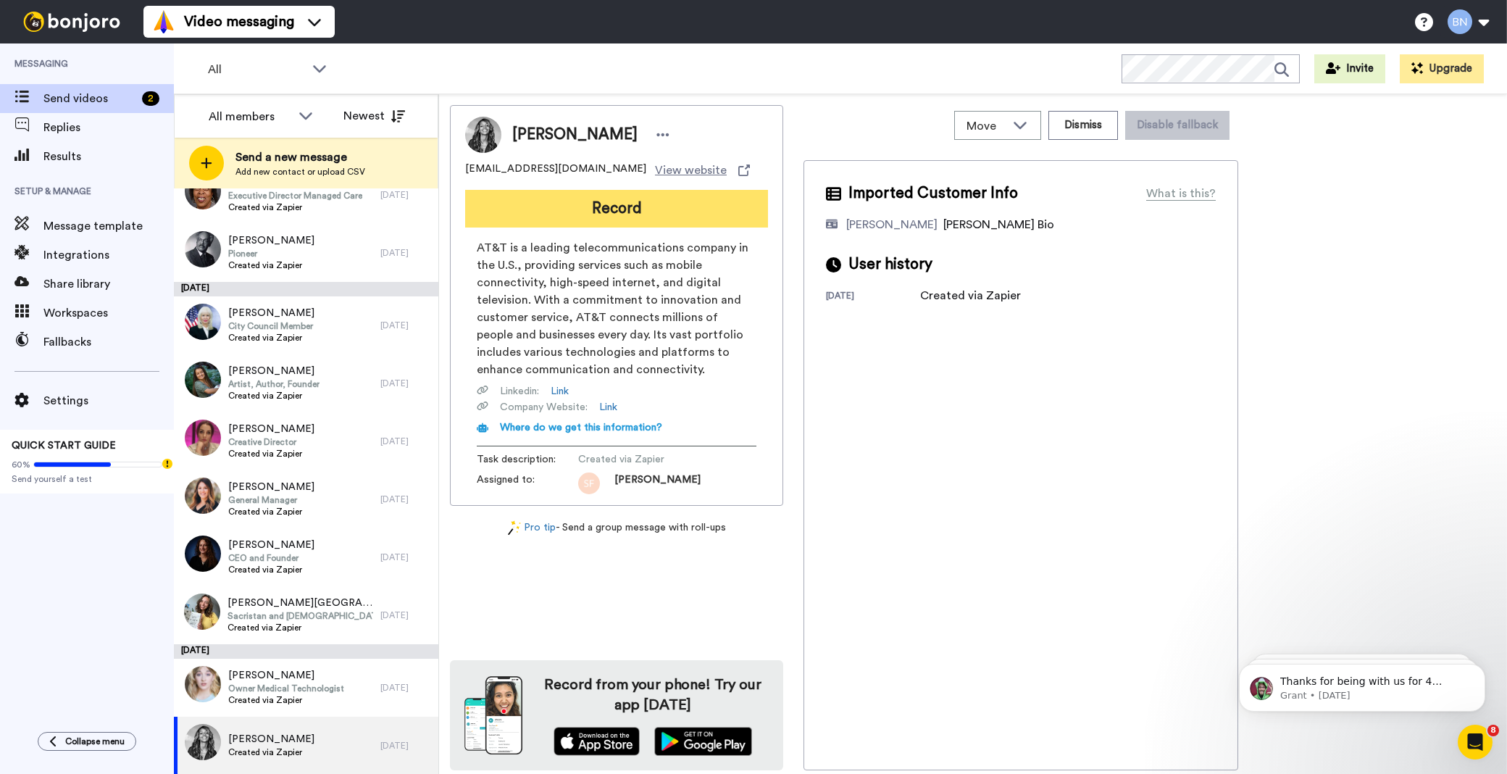
click at [540, 223] on button "Record" at bounding box center [616, 209] width 303 height 38
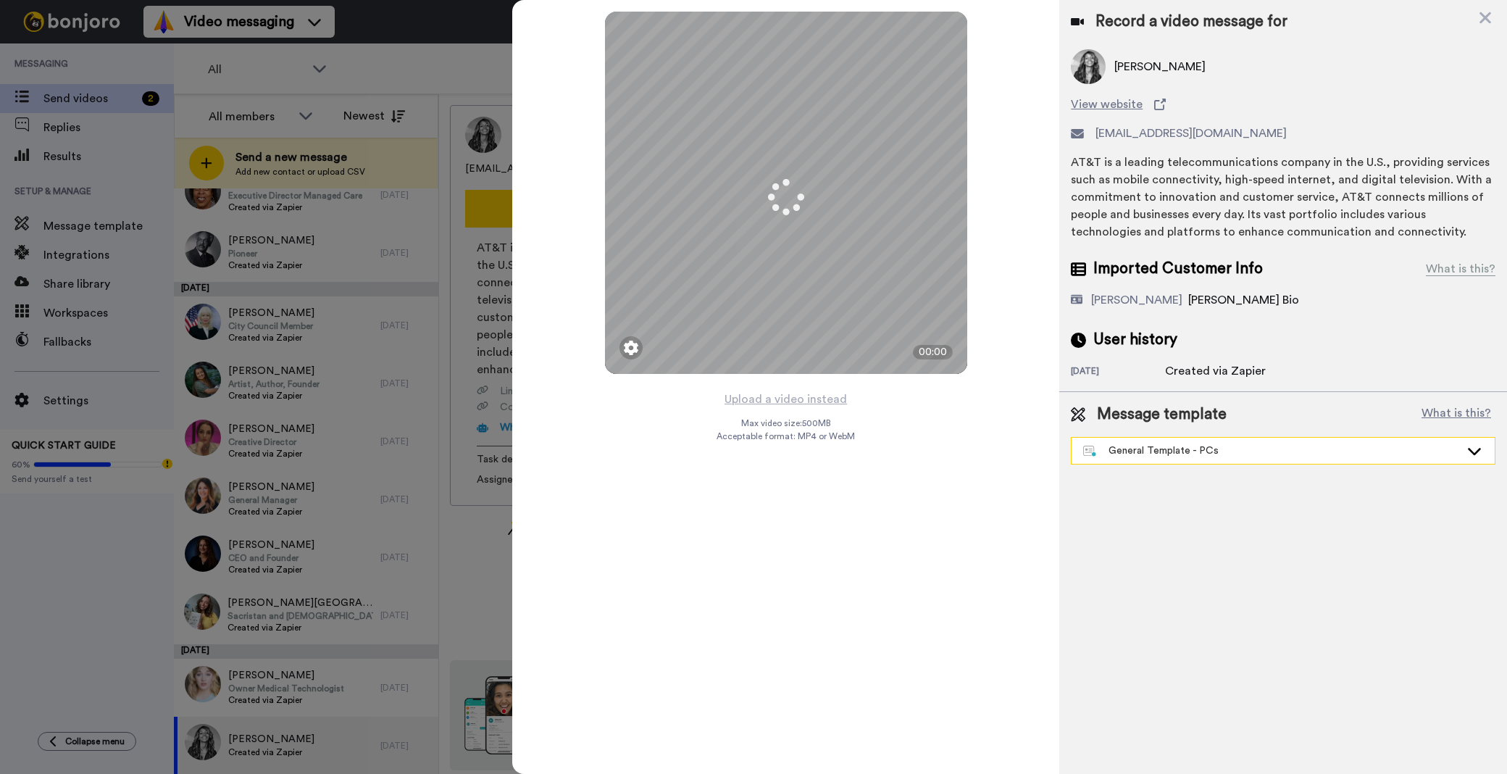
click at [1163, 440] on div "General Template - PCs" at bounding box center [1283, 451] width 423 height 26
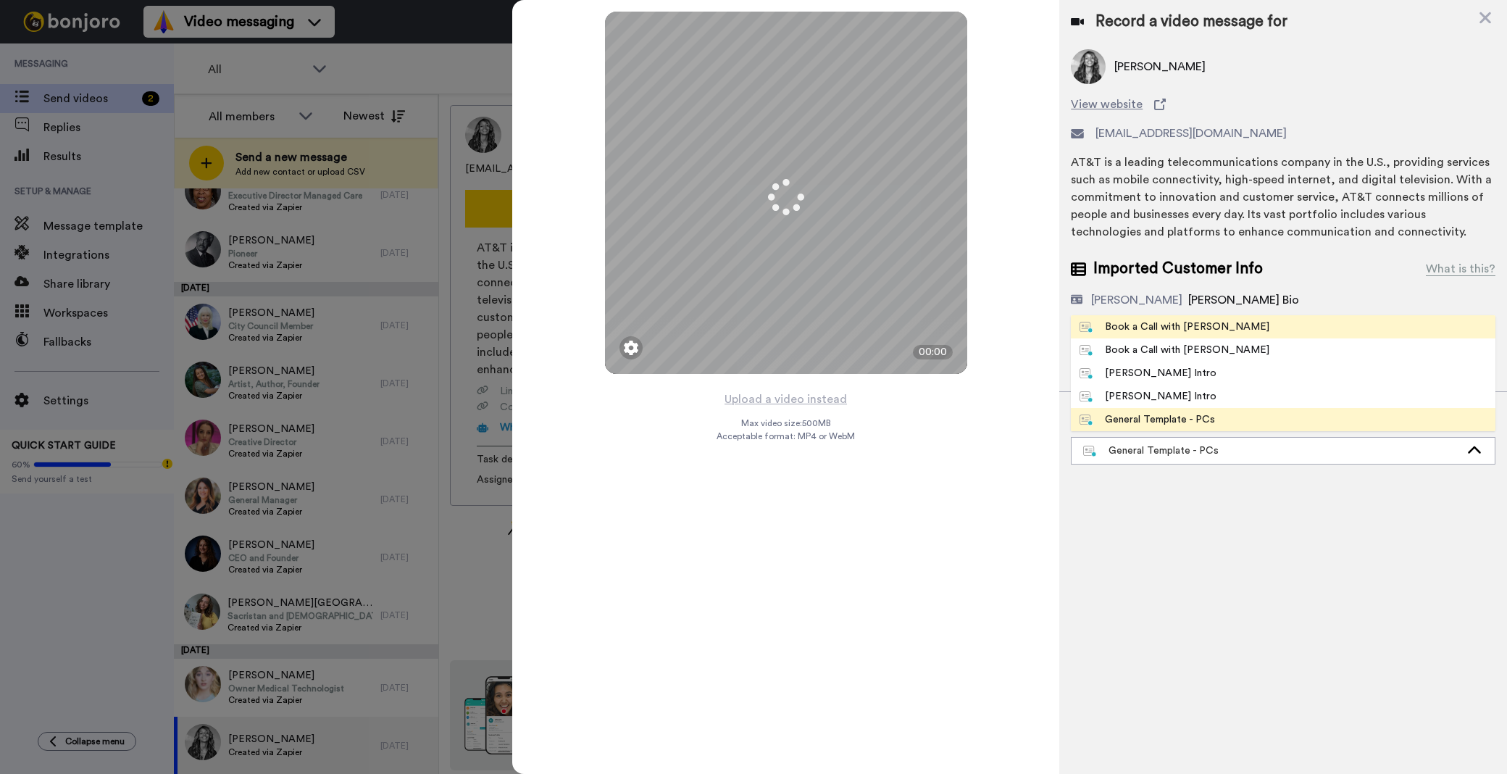
click at [1171, 317] on li "Book a Call with [PERSON_NAME]" at bounding box center [1283, 326] width 425 height 23
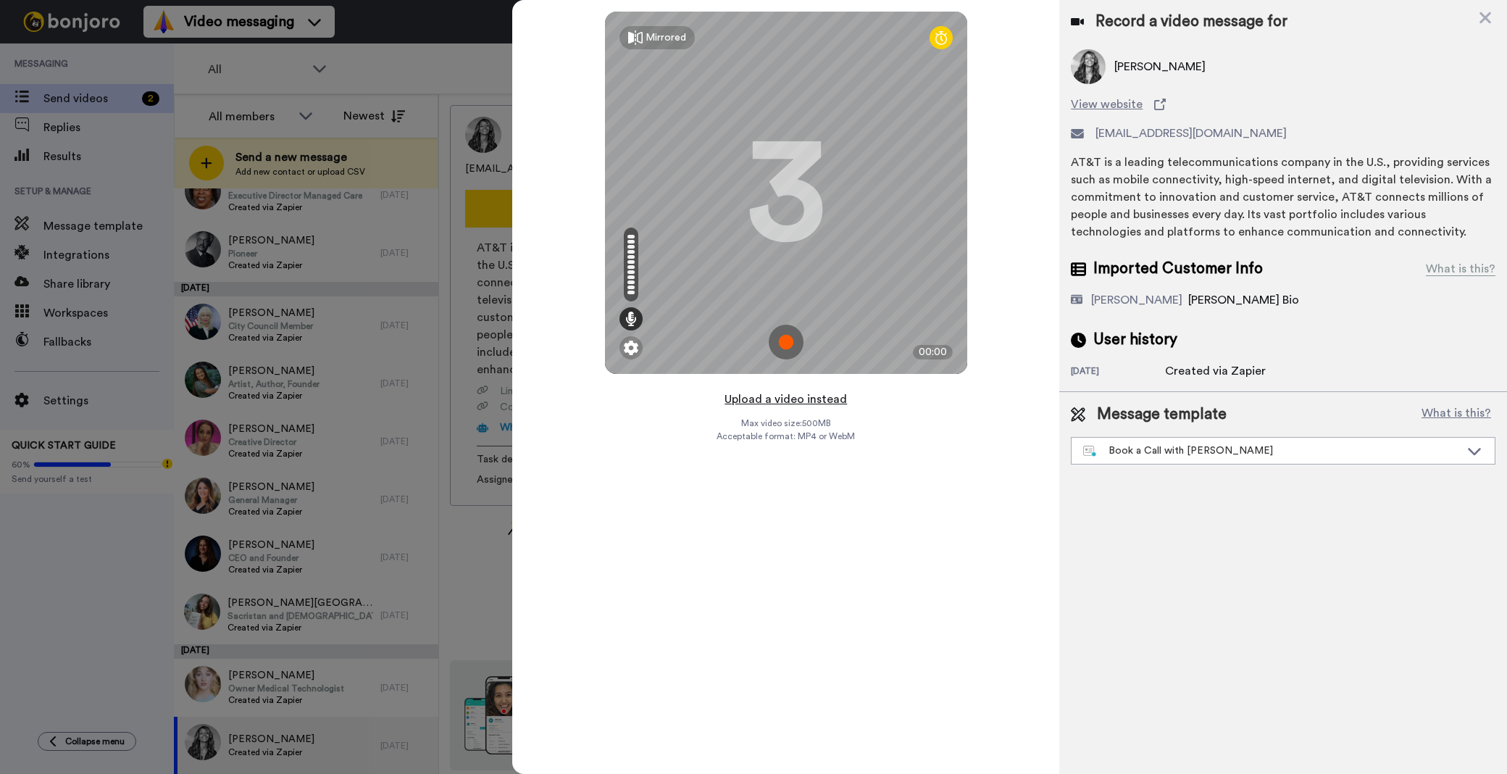
click at [828, 393] on button "Upload a video instead" at bounding box center [785, 399] width 131 height 19
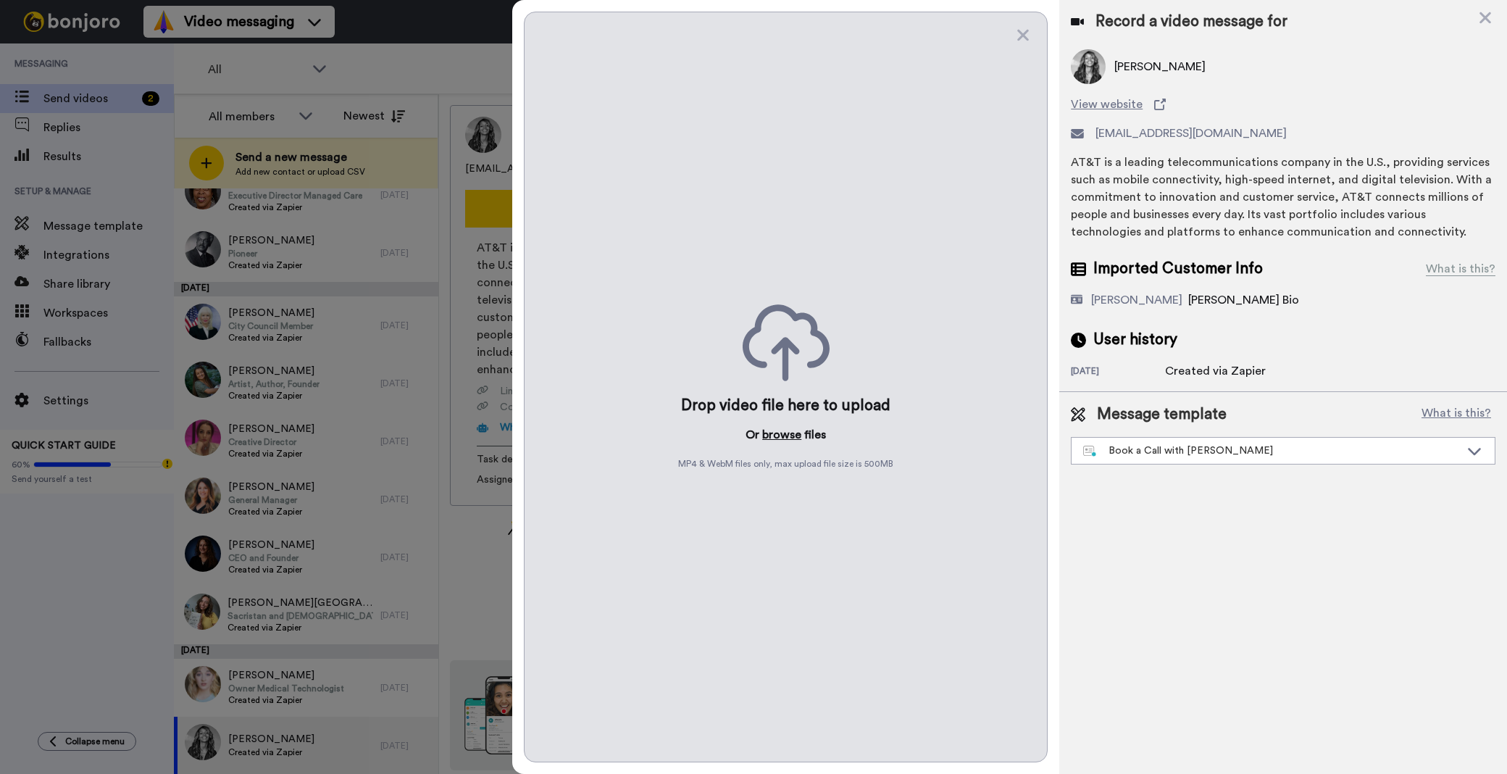
click at [770, 433] on button "browse" at bounding box center [781, 434] width 39 height 17
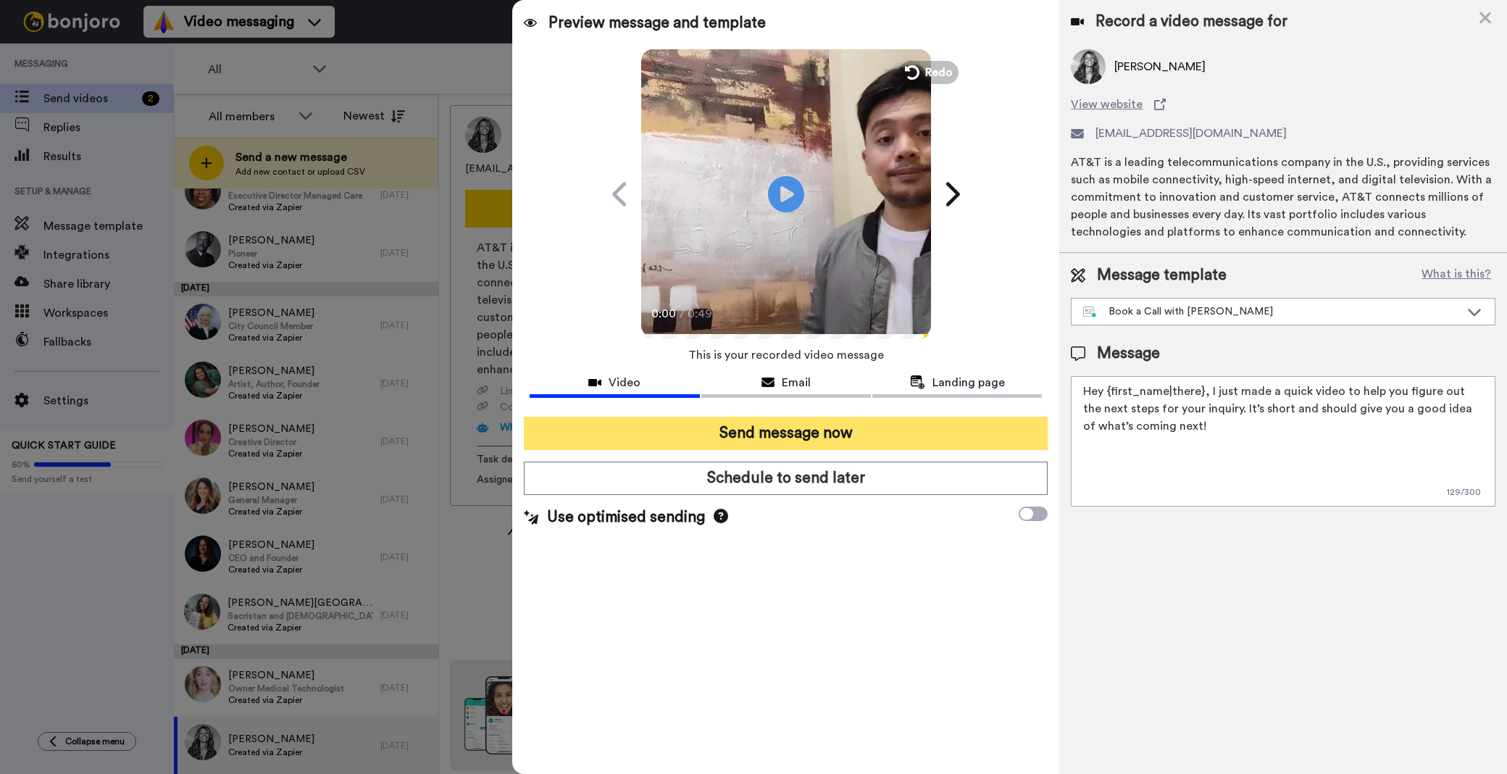
click at [932, 441] on button "Send message now" at bounding box center [786, 433] width 524 height 33
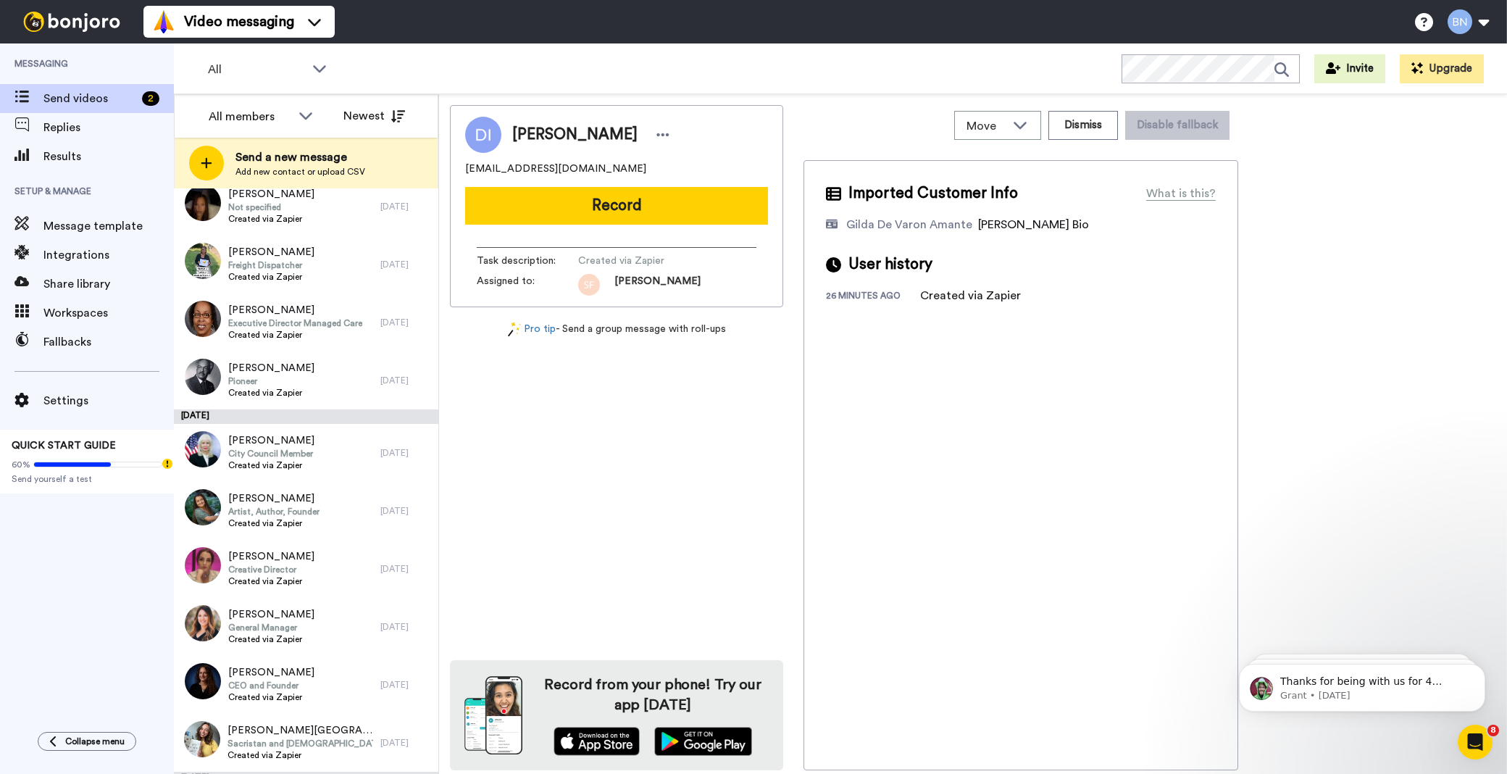
scroll to position [4240, 0]
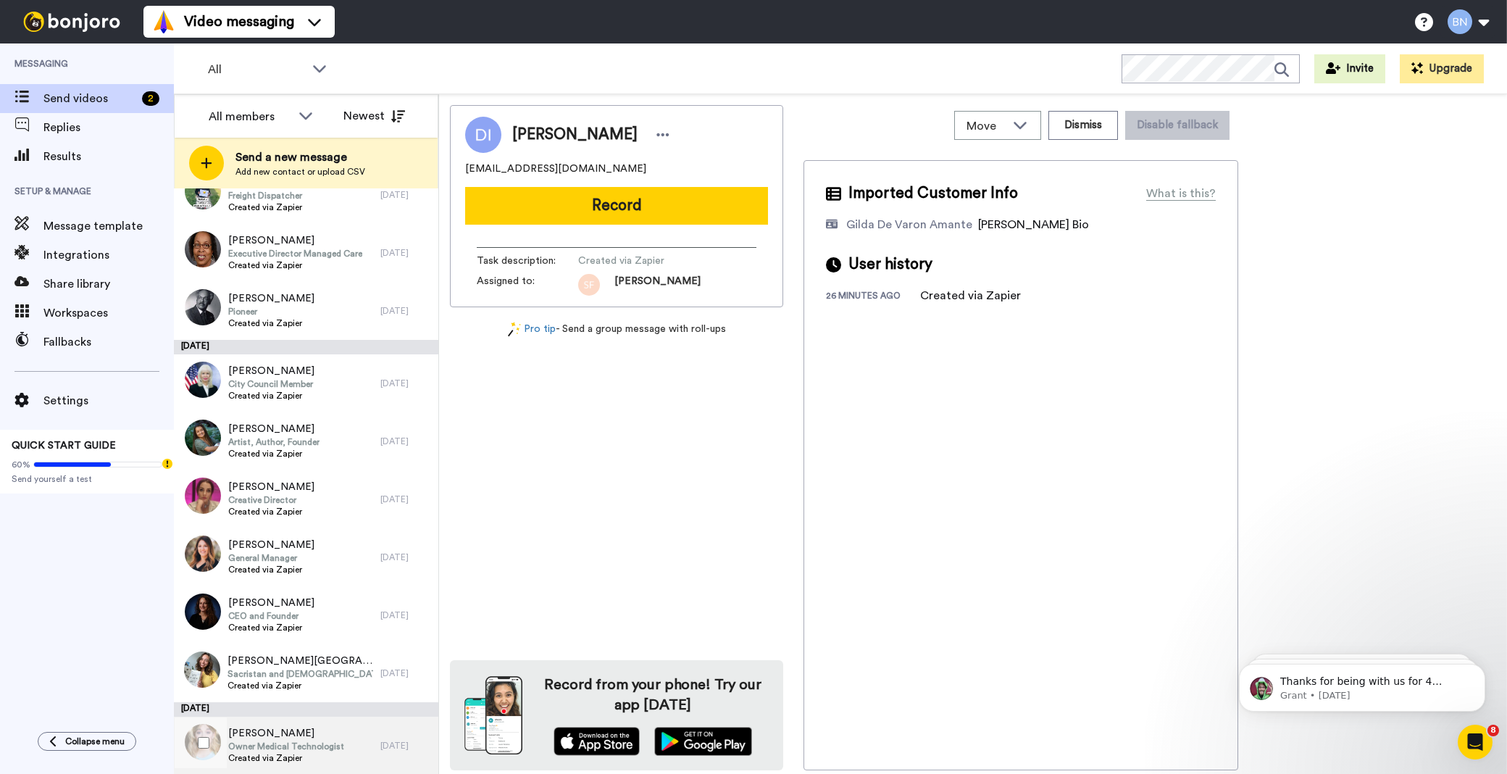
click at [338, 741] on span "Owner Medical Technologist" at bounding box center [286, 747] width 116 height 12
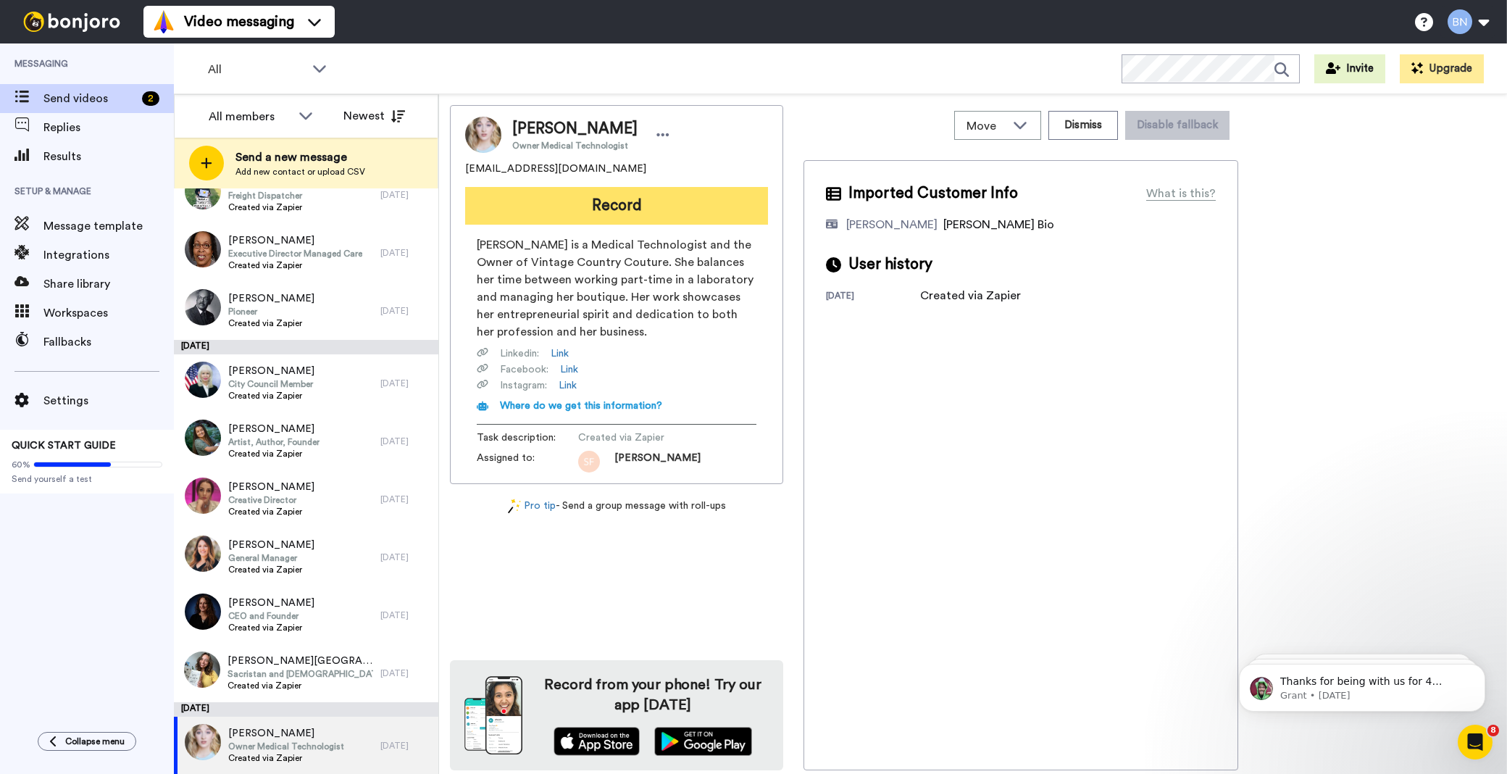
click at [646, 198] on button "Record" at bounding box center [616, 206] width 303 height 38
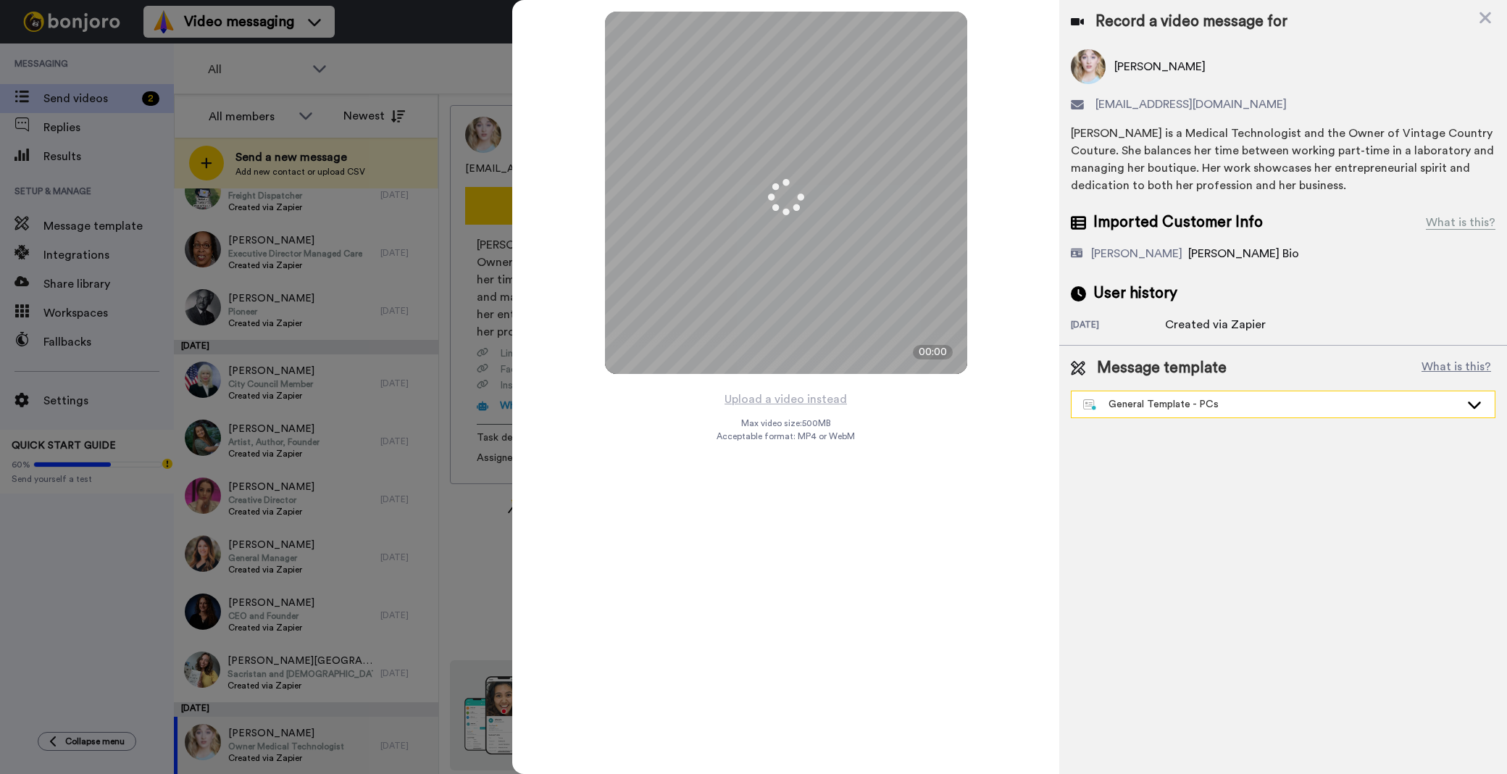
click at [1120, 412] on div "General Template - PCs" at bounding box center [1283, 404] width 423 height 26
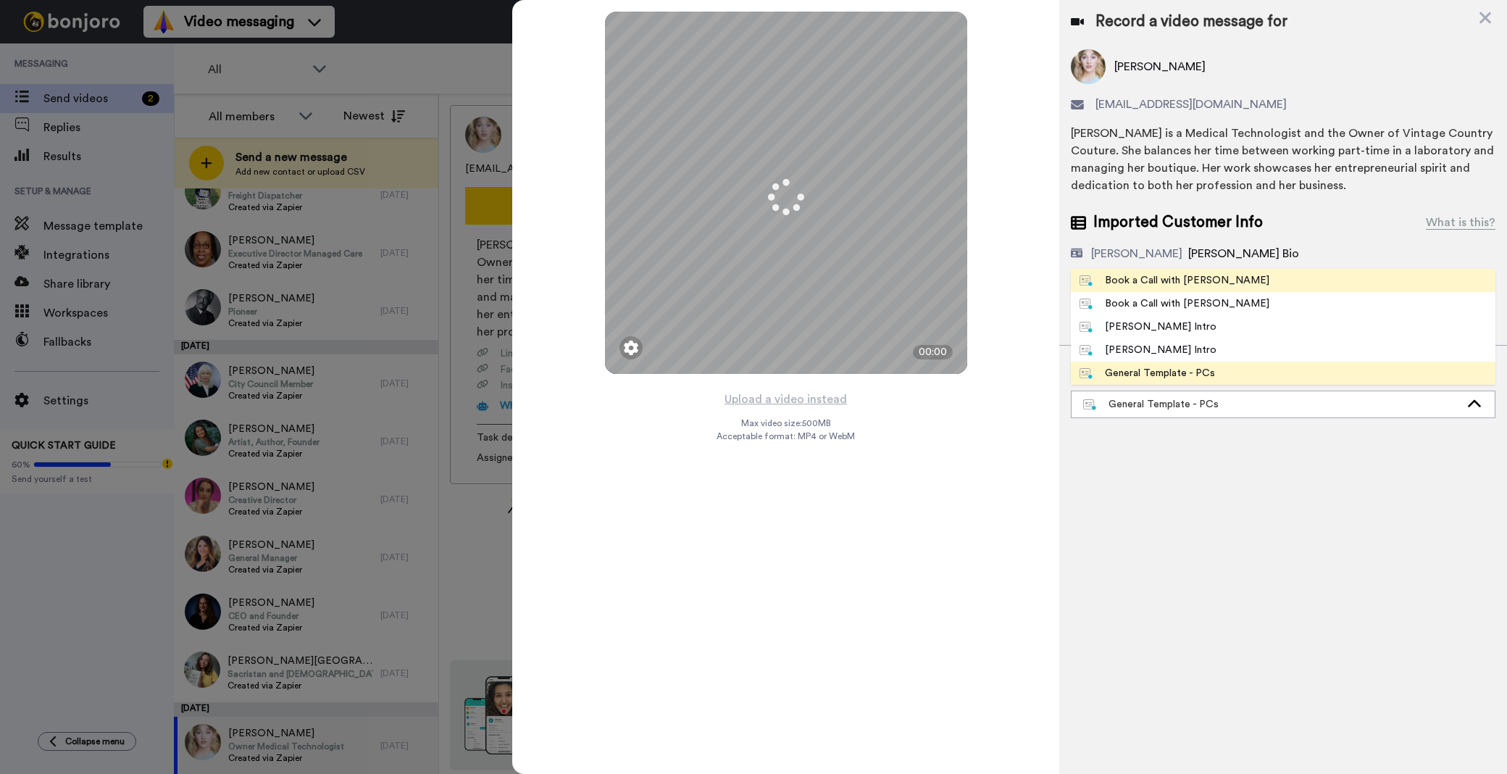
click at [1165, 278] on div "Book a Call with [PERSON_NAME]" at bounding box center [1175, 280] width 190 height 14
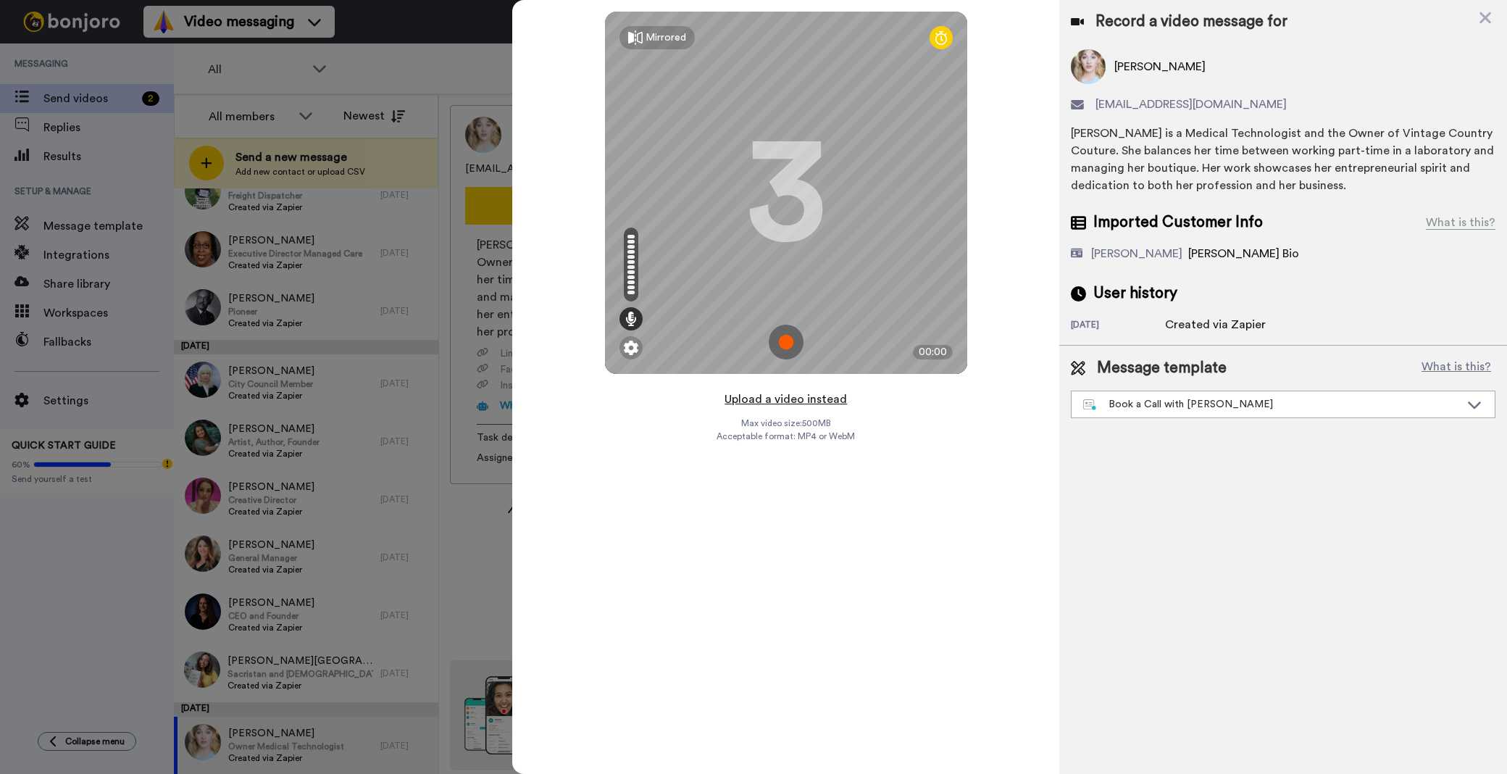
click at [802, 399] on button "Upload a video instead" at bounding box center [785, 399] width 131 height 19
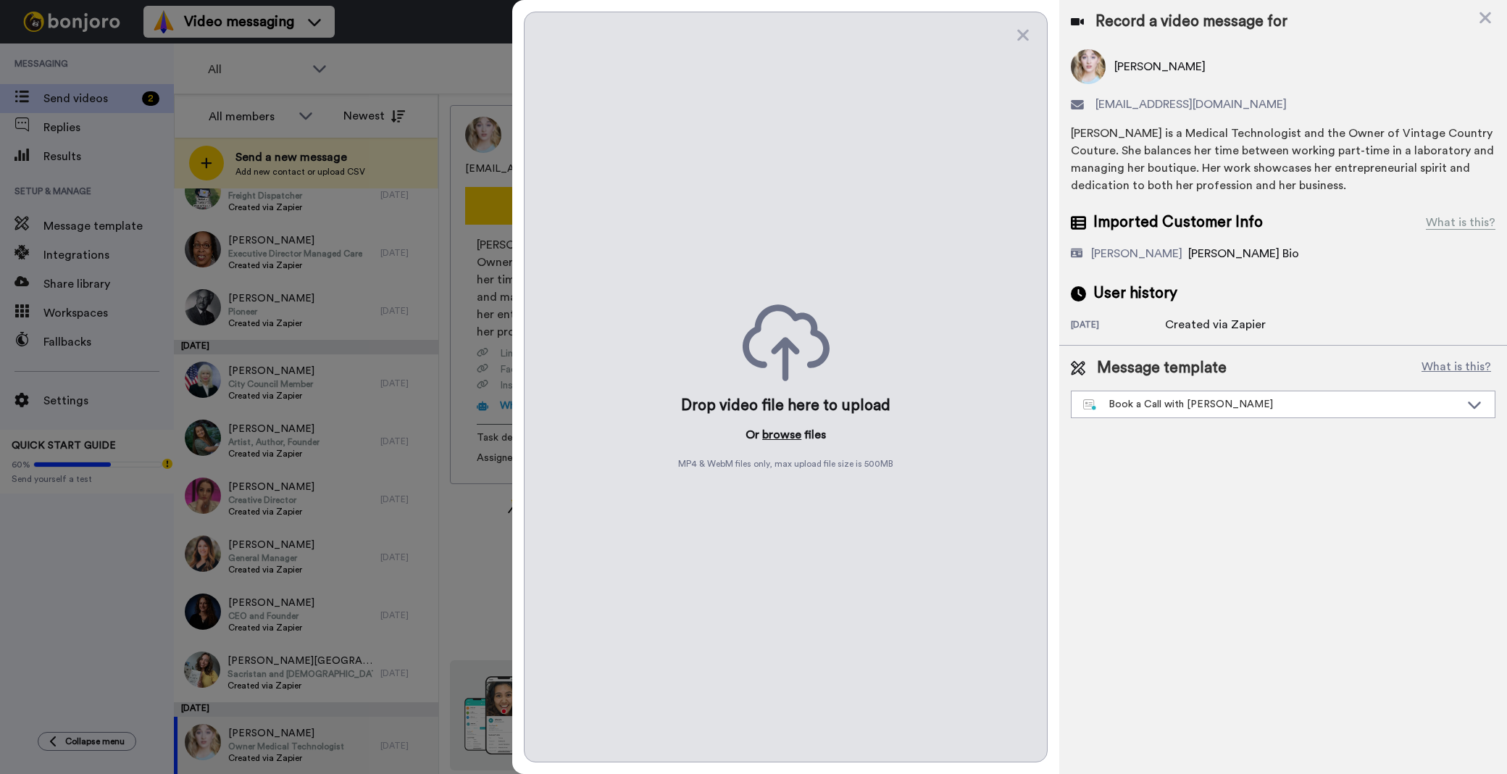
click at [794, 429] on button "browse" at bounding box center [781, 434] width 39 height 17
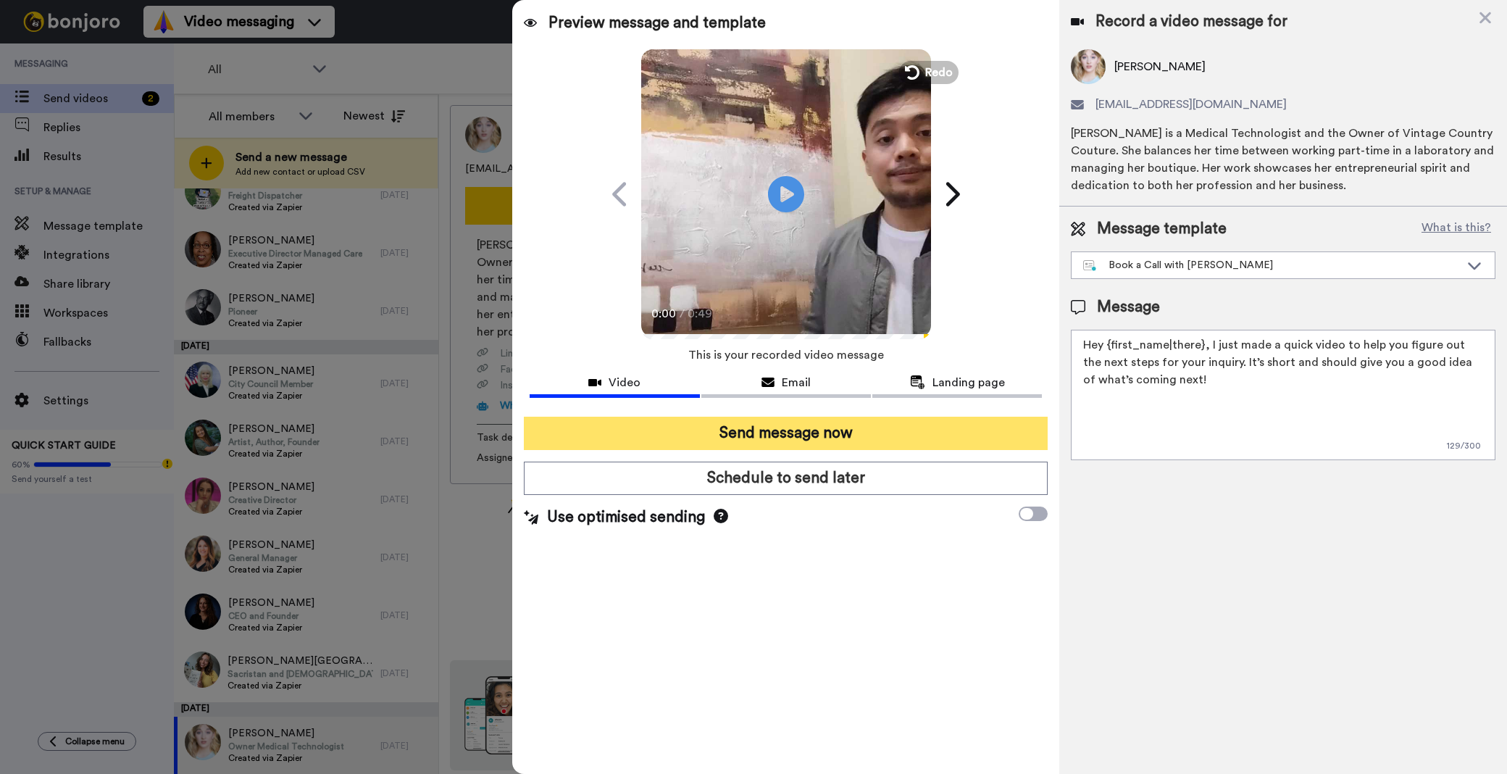
click at [857, 436] on button "Send message now" at bounding box center [786, 433] width 524 height 33
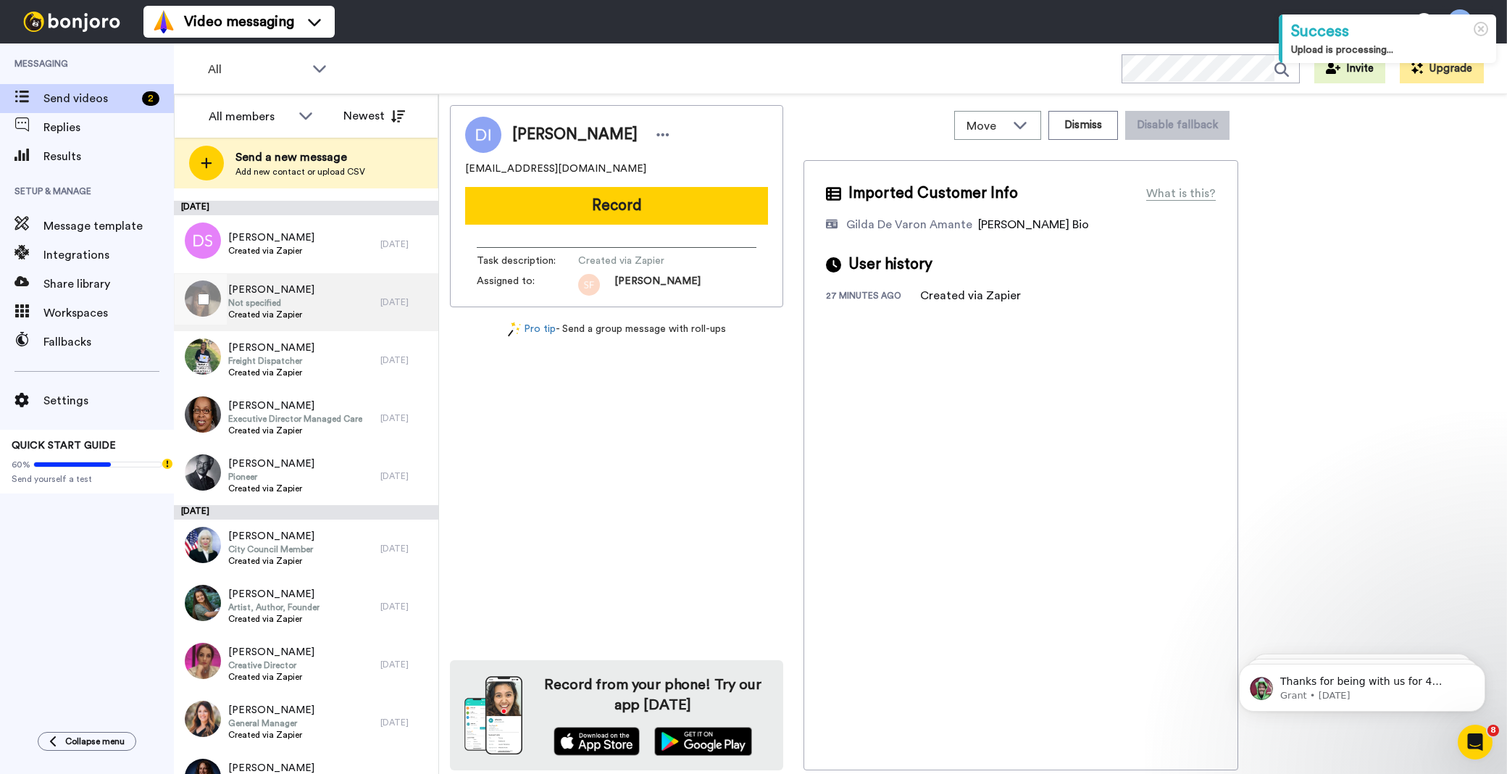
scroll to position [4168, 0]
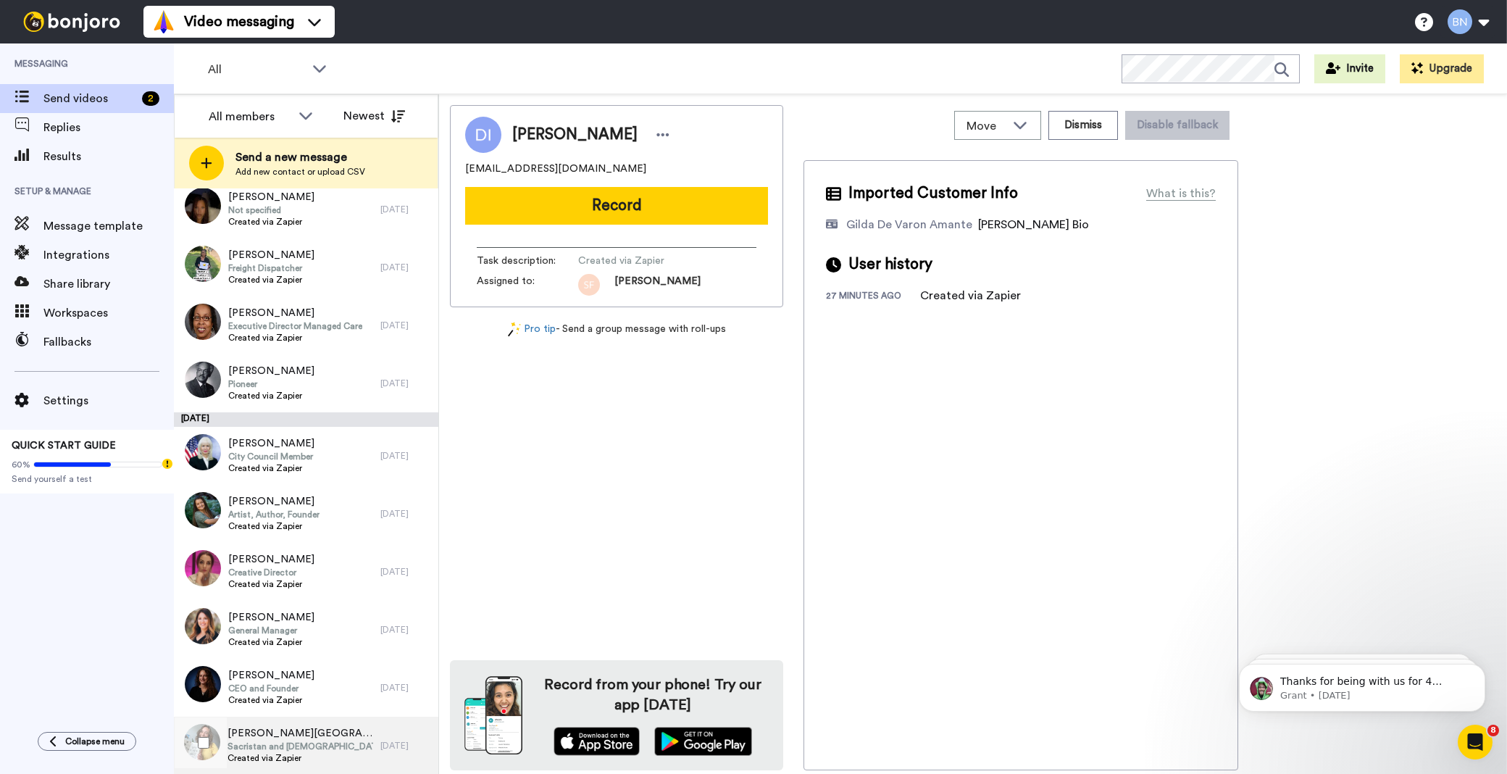
click at [358, 729] on div "Alyann Acevedo-Burgos Sacristan and catechist Created via Zapier" at bounding box center [277, 746] width 207 height 58
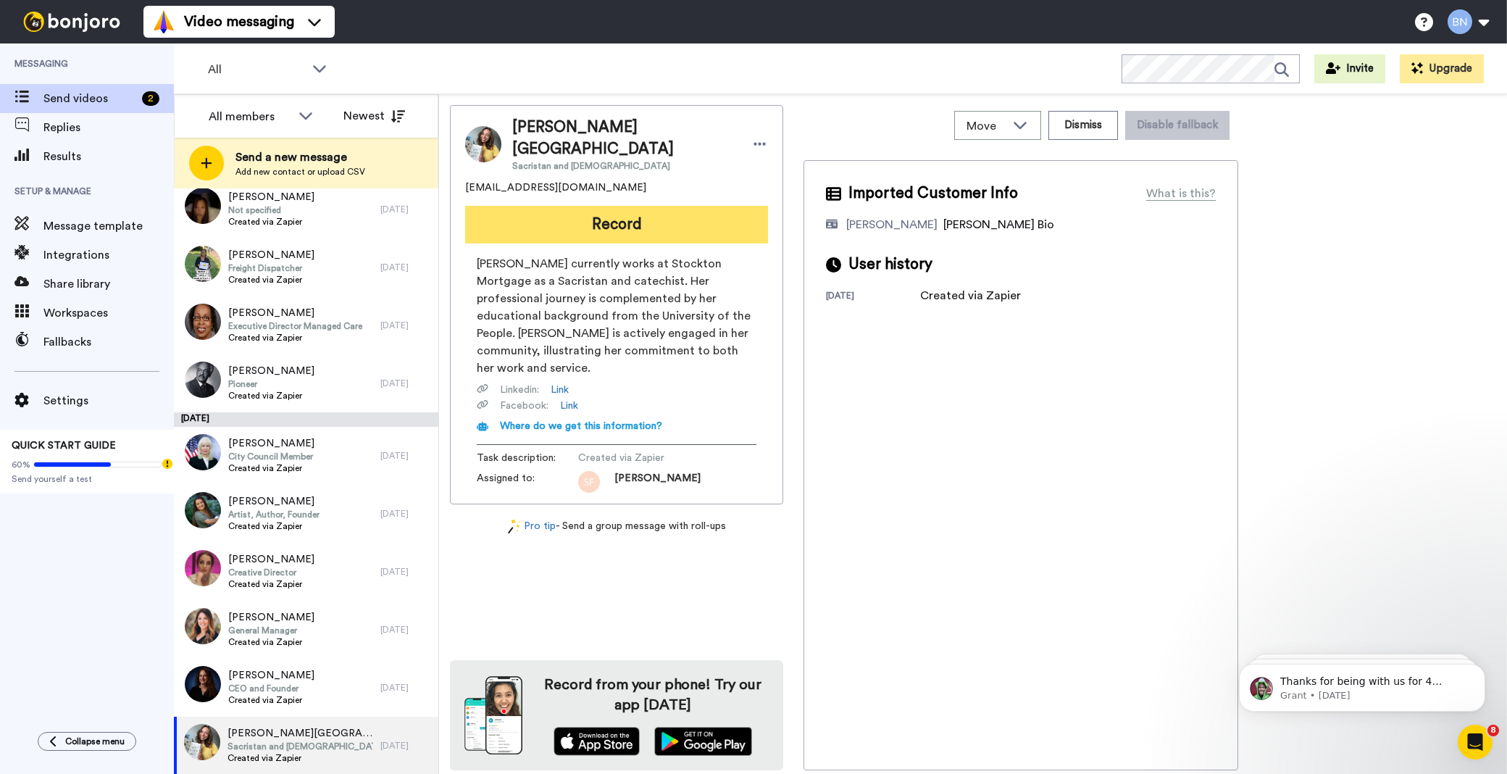
click at [618, 206] on button "Record" at bounding box center [616, 225] width 303 height 38
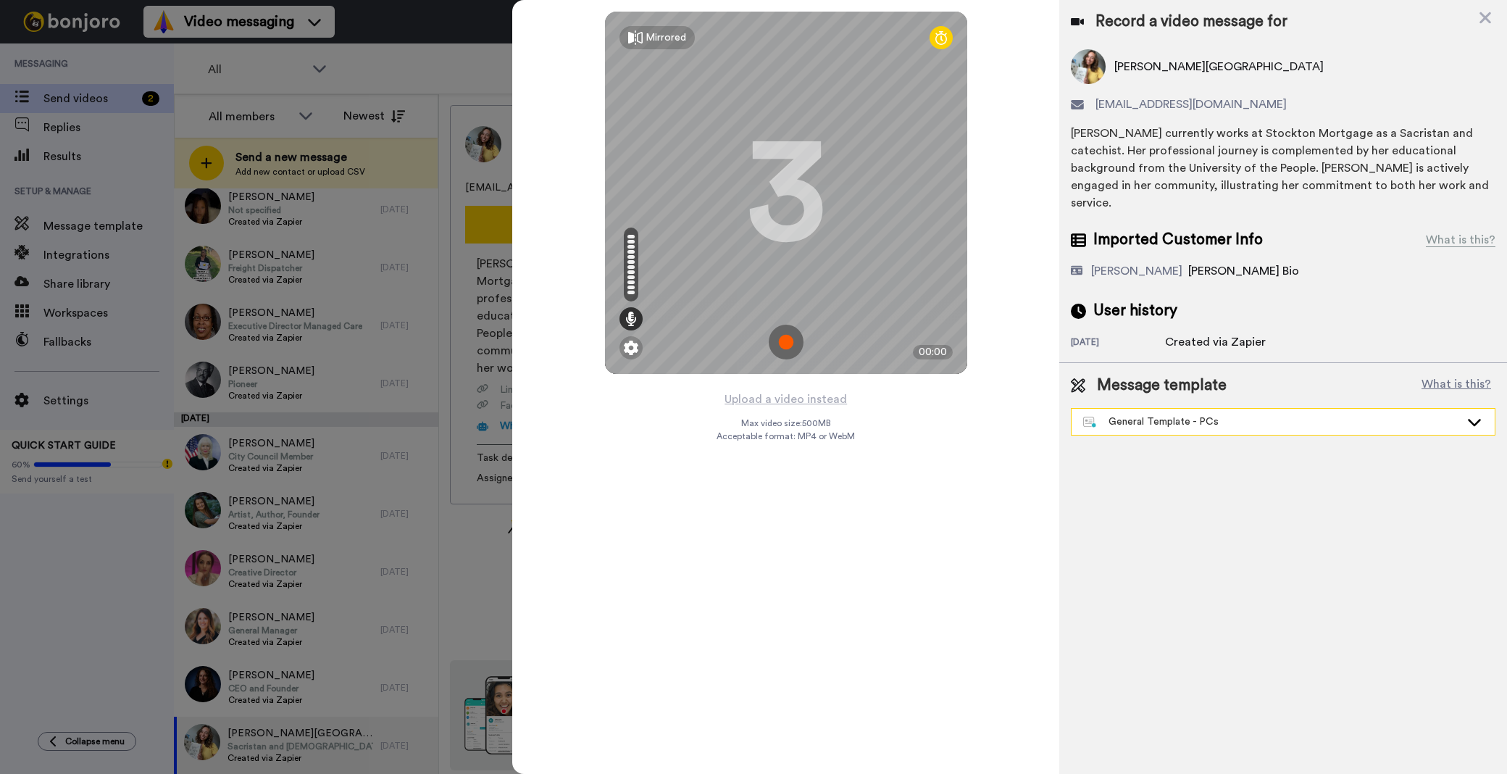
click at [1144, 409] on div "General Template - PCs" at bounding box center [1283, 422] width 423 height 26
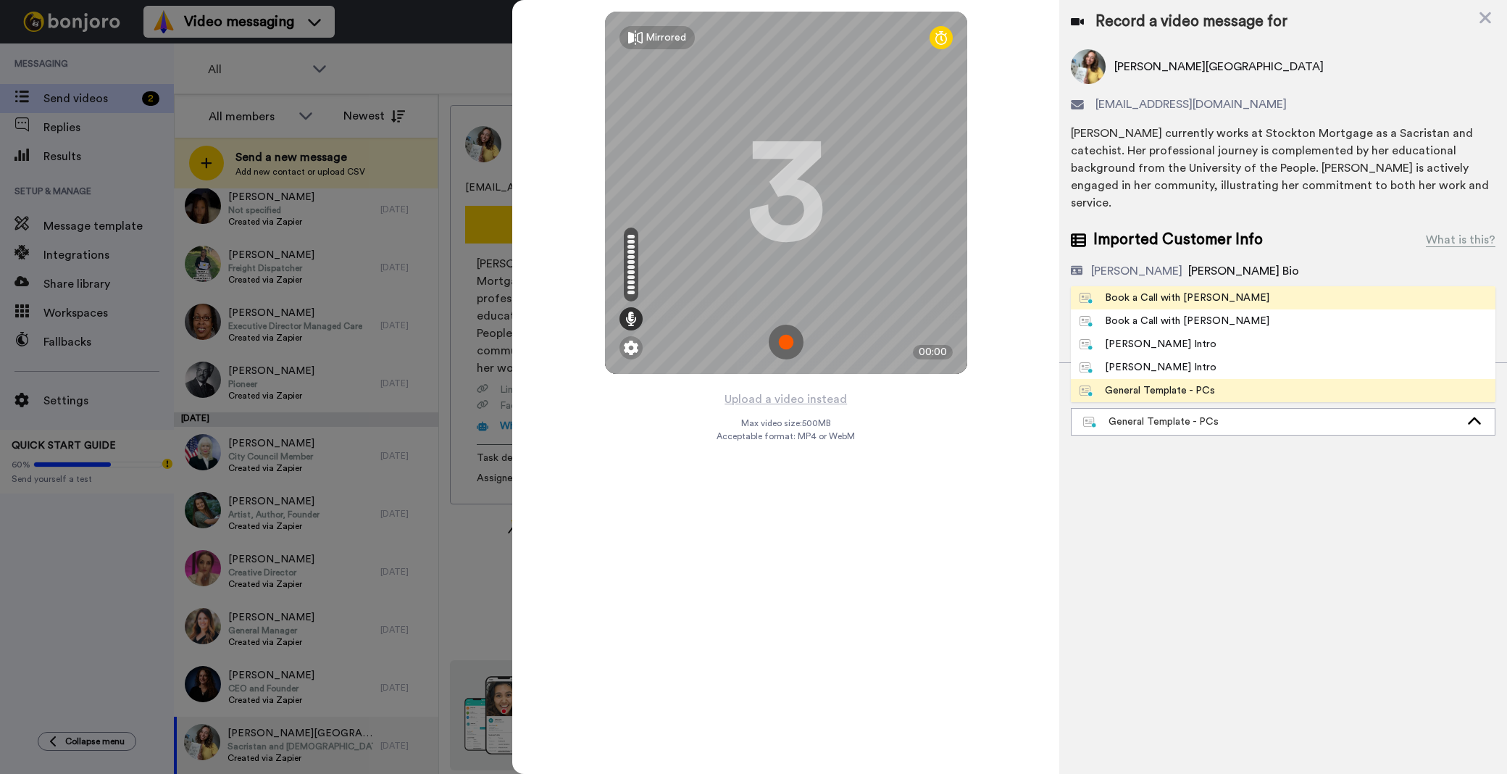
click at [1147, 291] on div "Book a Call with [PERSON_NAME]" at bounding box center [1175, 298] width 190 height 14
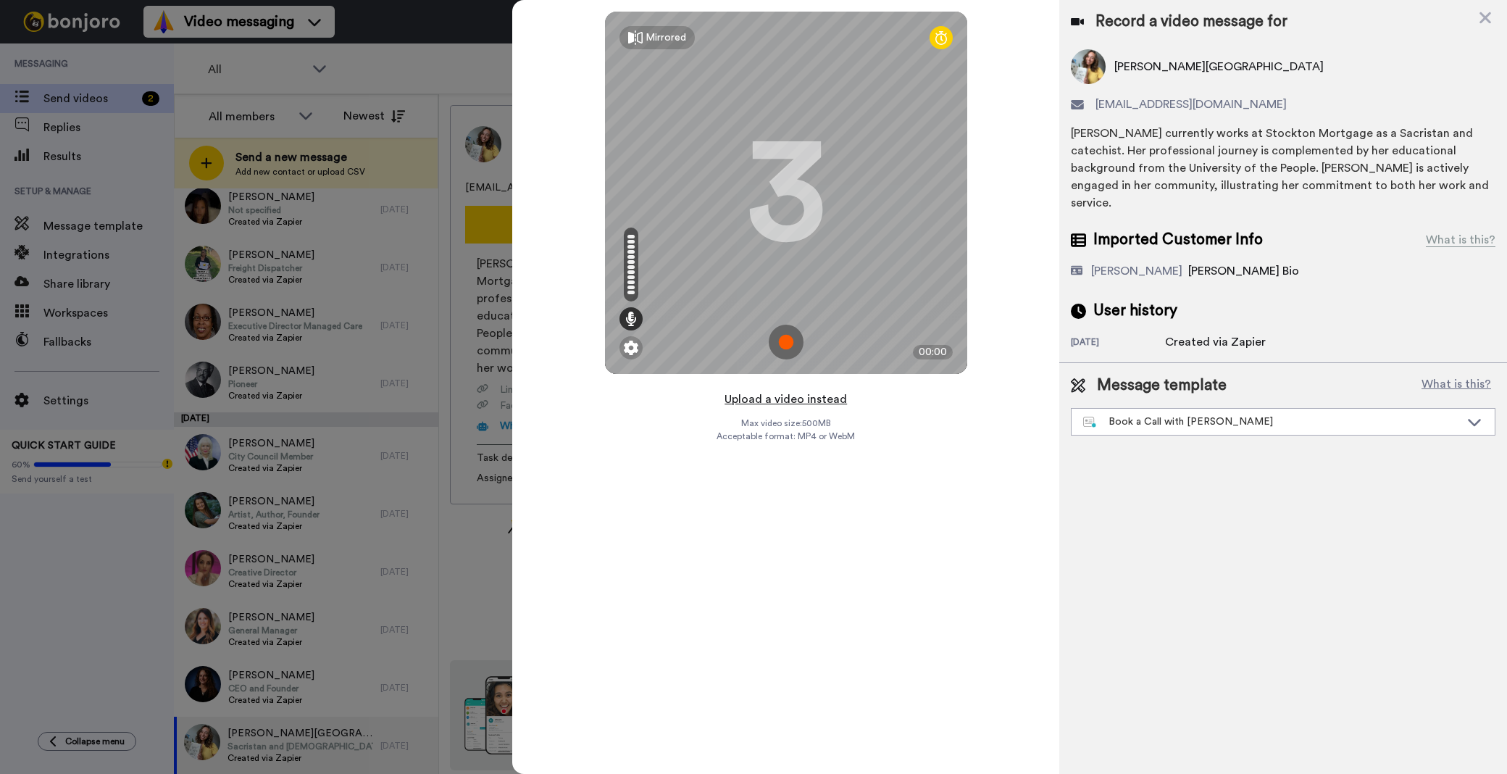
click at [796, 395] on button "Upload a video instead" at bounding box center [785, 399] width 131 height 19
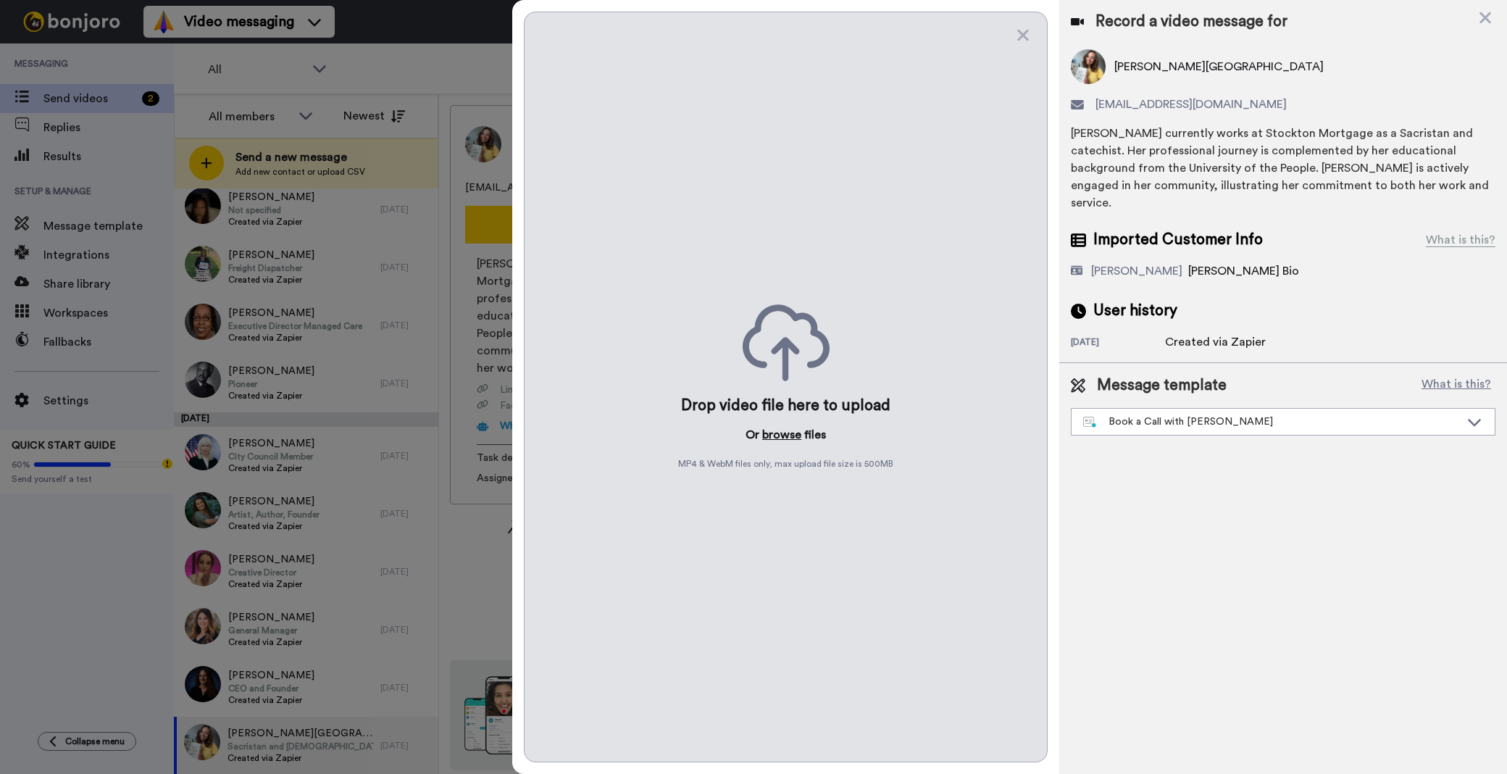
click at [774, 438] on button "browse" at bounding box center [781, 434] width 39 height 17
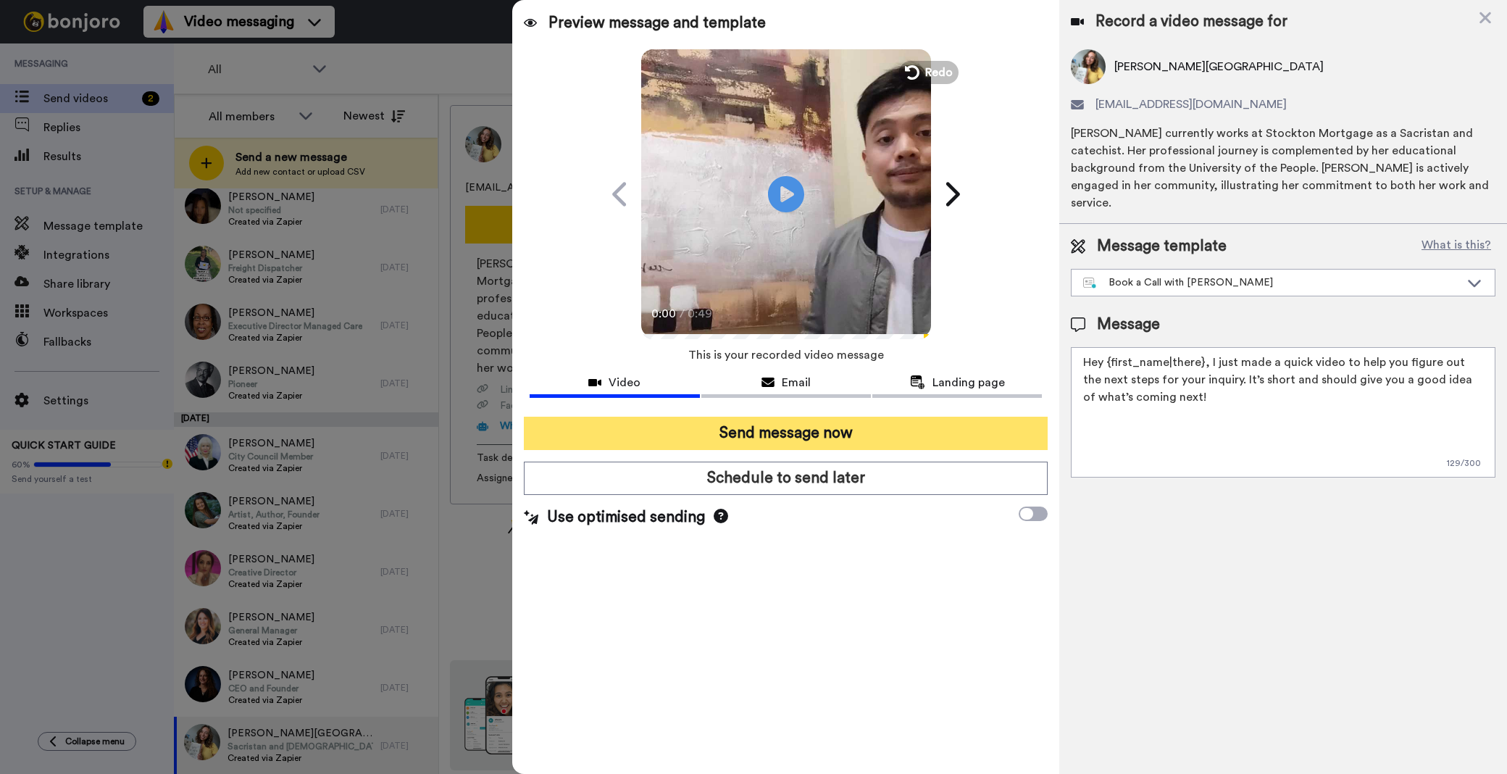
click at [757, 430] on button "Send message now" at bounding box center [786, 433] width 524 height 33
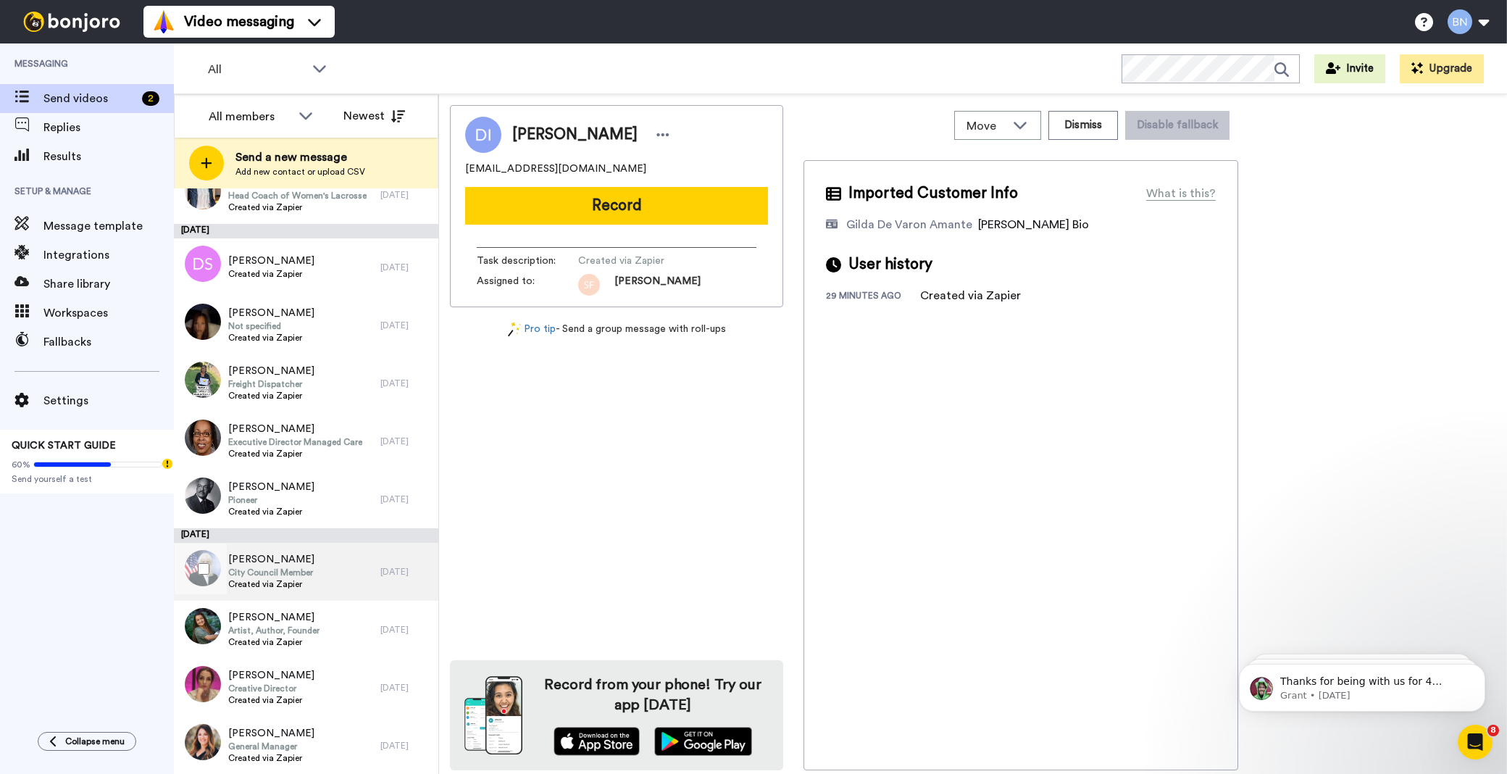
scroll to position [4110, 0]
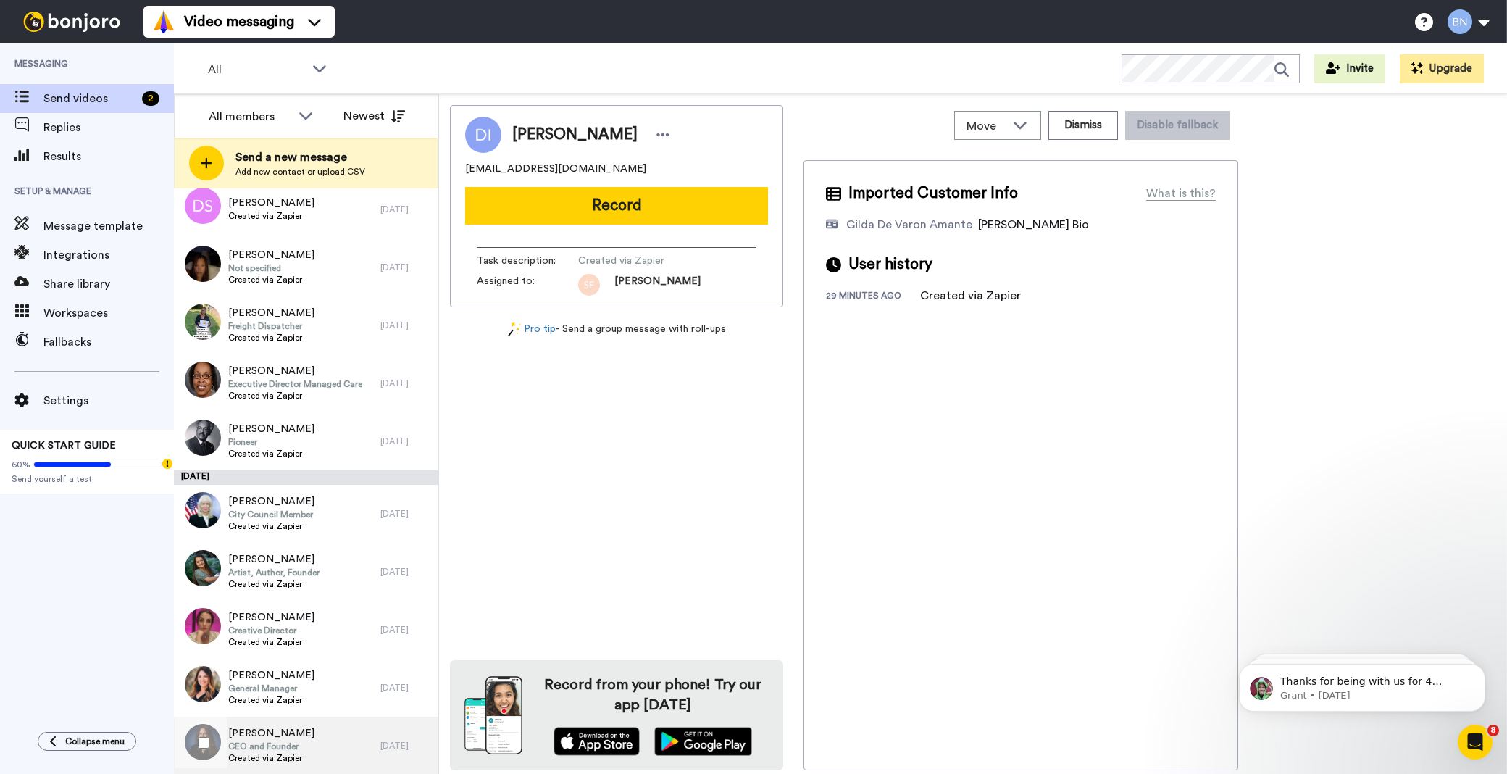
click at [302, 734] on div "[PERSON_NAME] CEO and Founder Created via Zapier" at bounding box center [277, 746] width 207 height 58
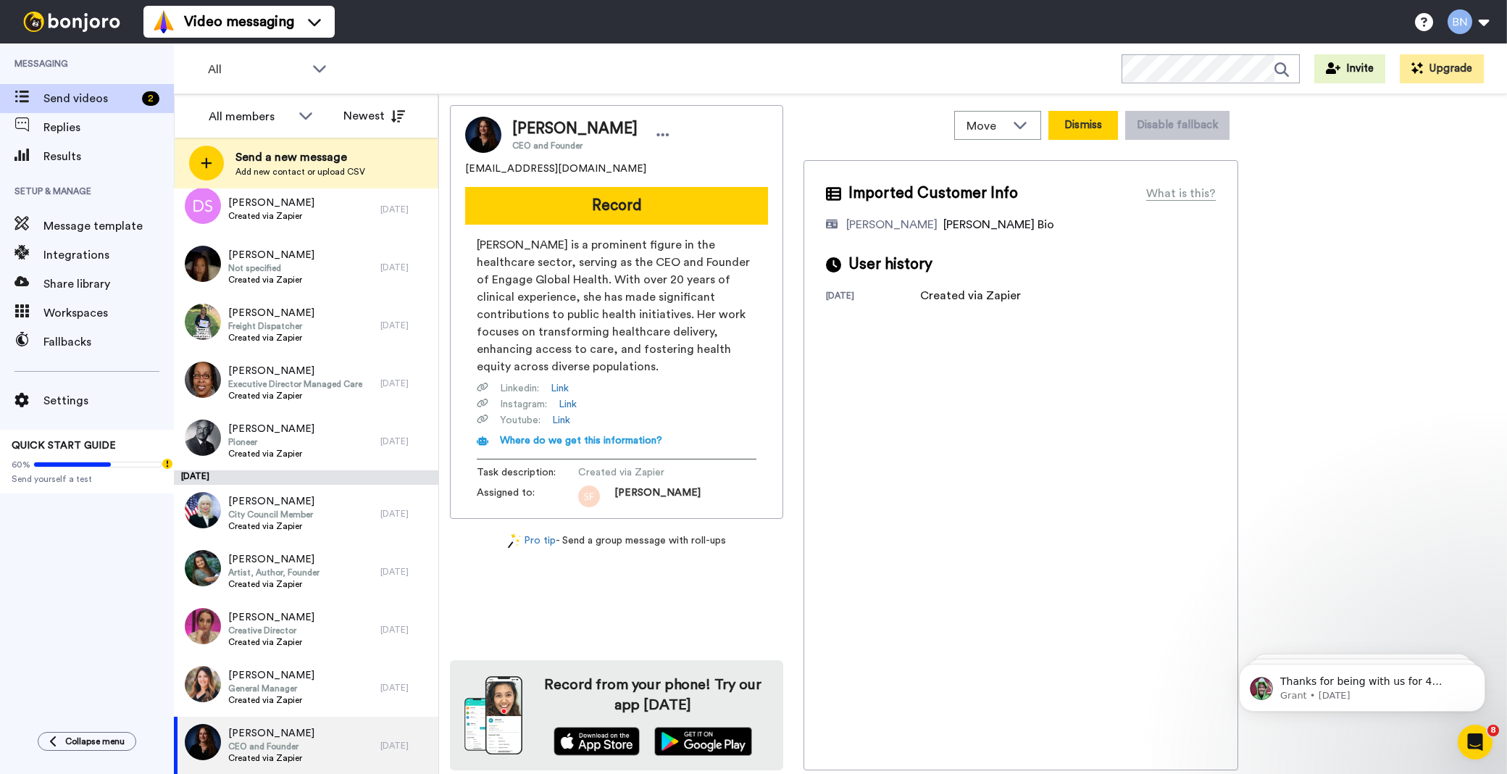
click at [1114, 133] on button "Dismiss" at bounding box center [1084, 125] width 70 height 29
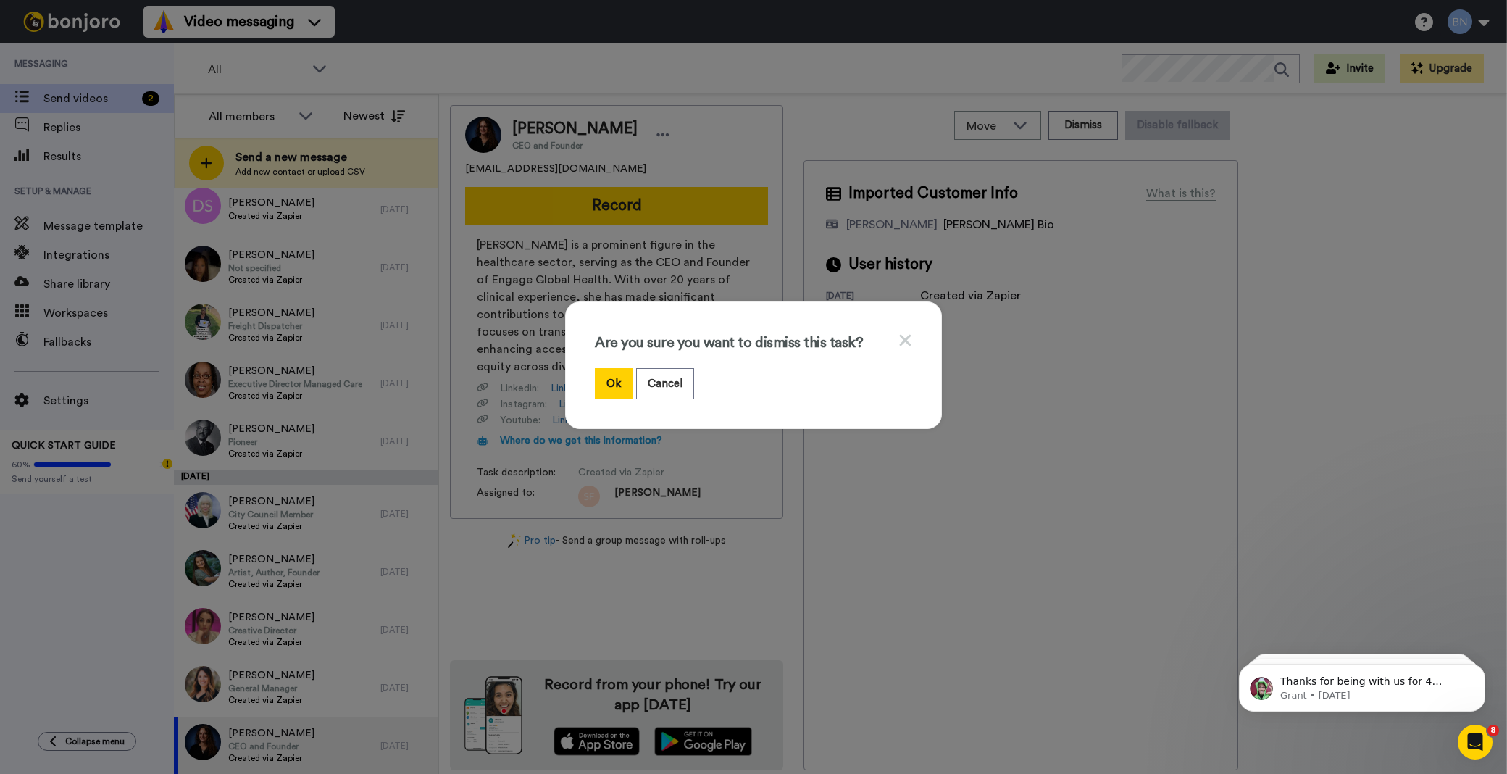
click at [549, 577] on div "Are you sure you want to dismiss this task? Ok Cancel" at bounding box center [753, 387] width 1507 height 774
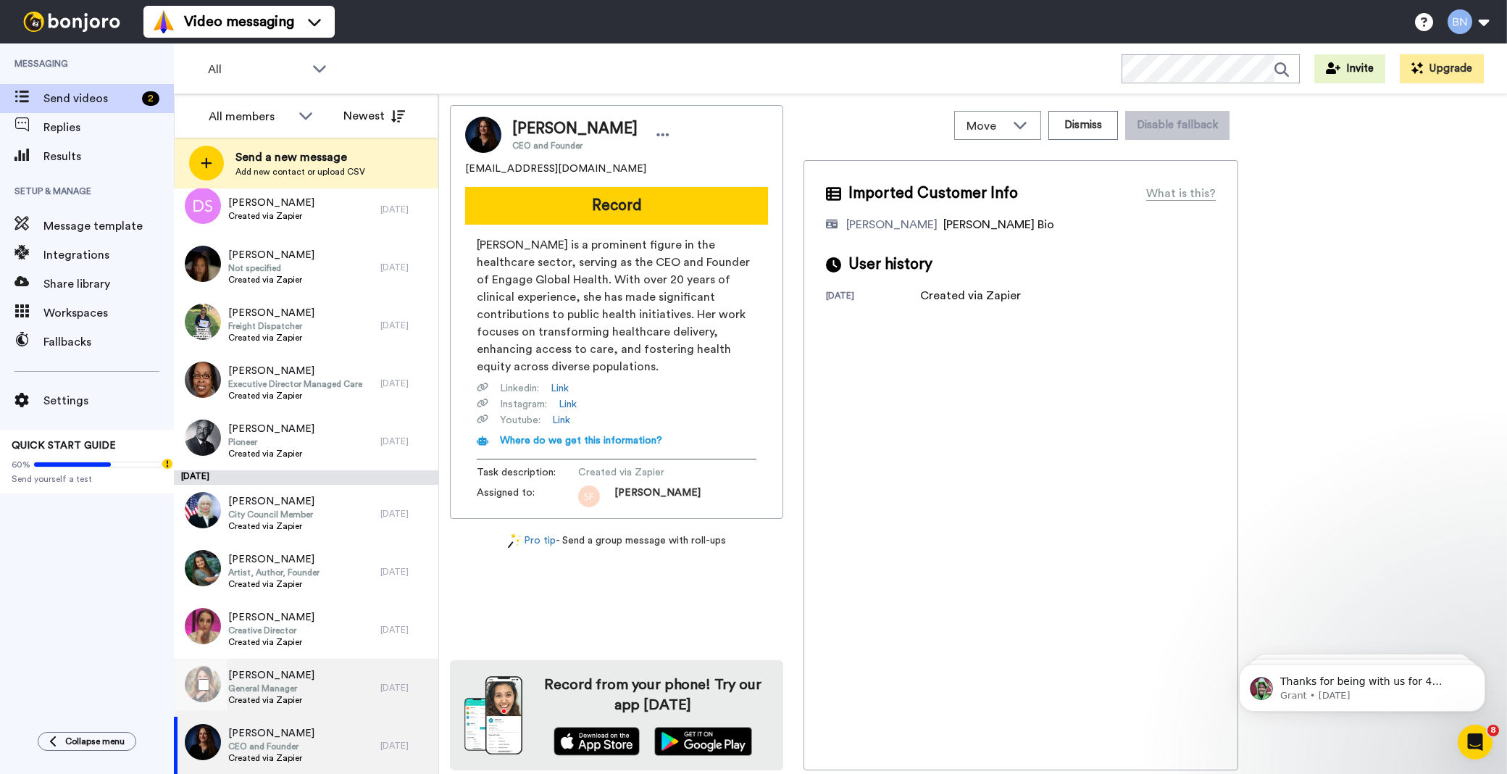
click at [349, 686] on div "[PERSON_NAME] General Manager Created via Zapier" at bounding box center [277, 688] width 207 height 58
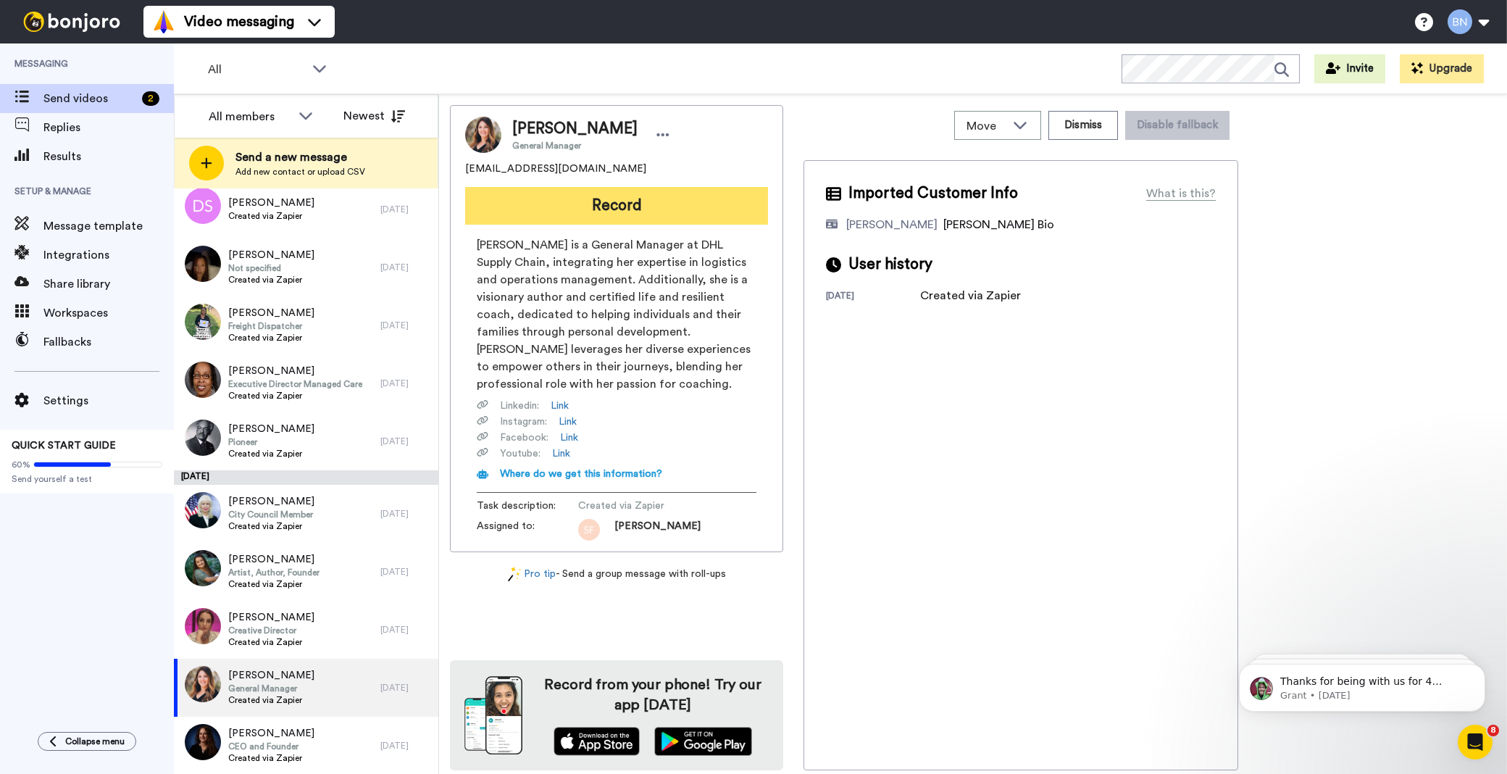
click at [589, 203] on button "Record" at bounding box center [616, 206] width 303 height 38
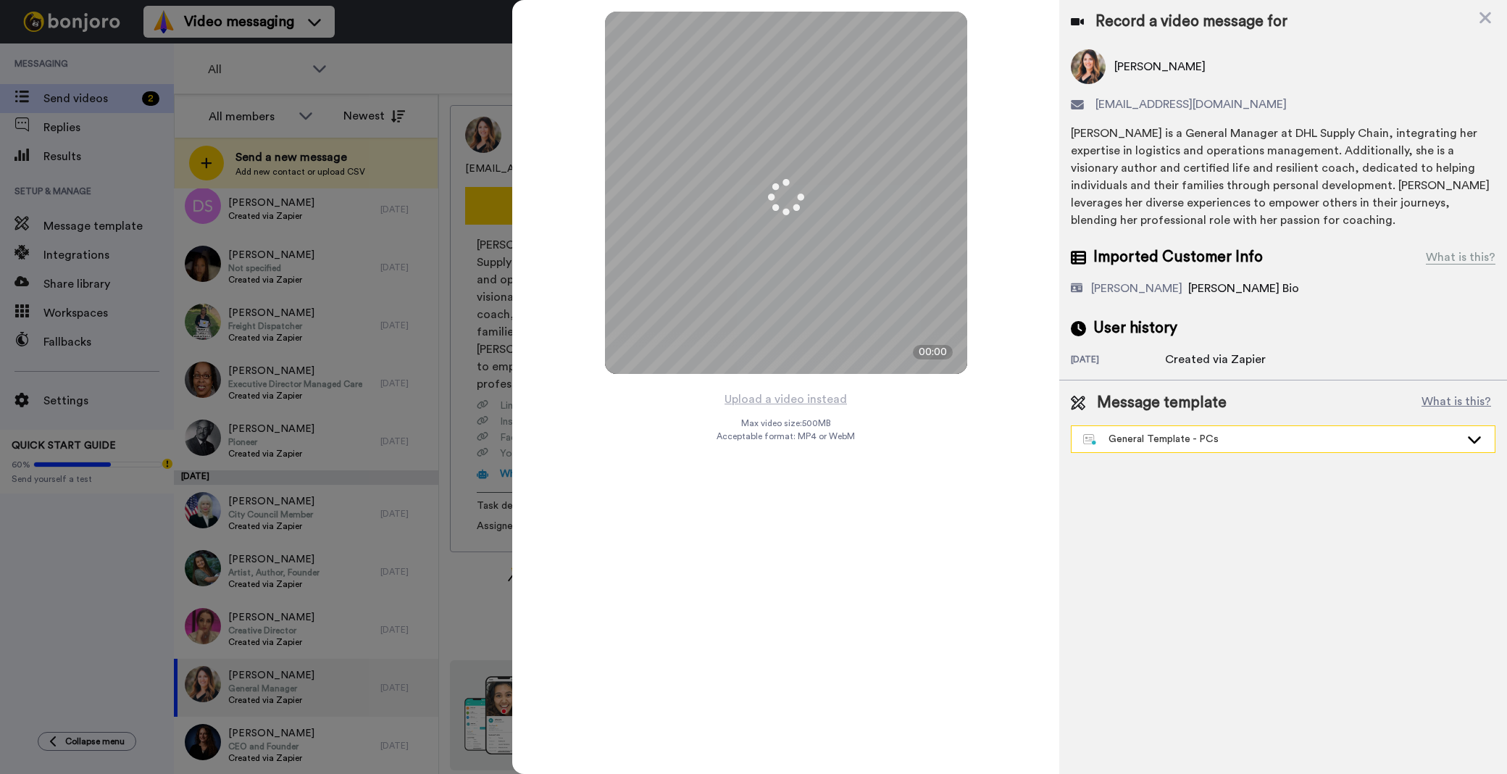
click at [1241, 451] on div "General Template - PCs" at bounding box center [1283, 439] width 423 height 26
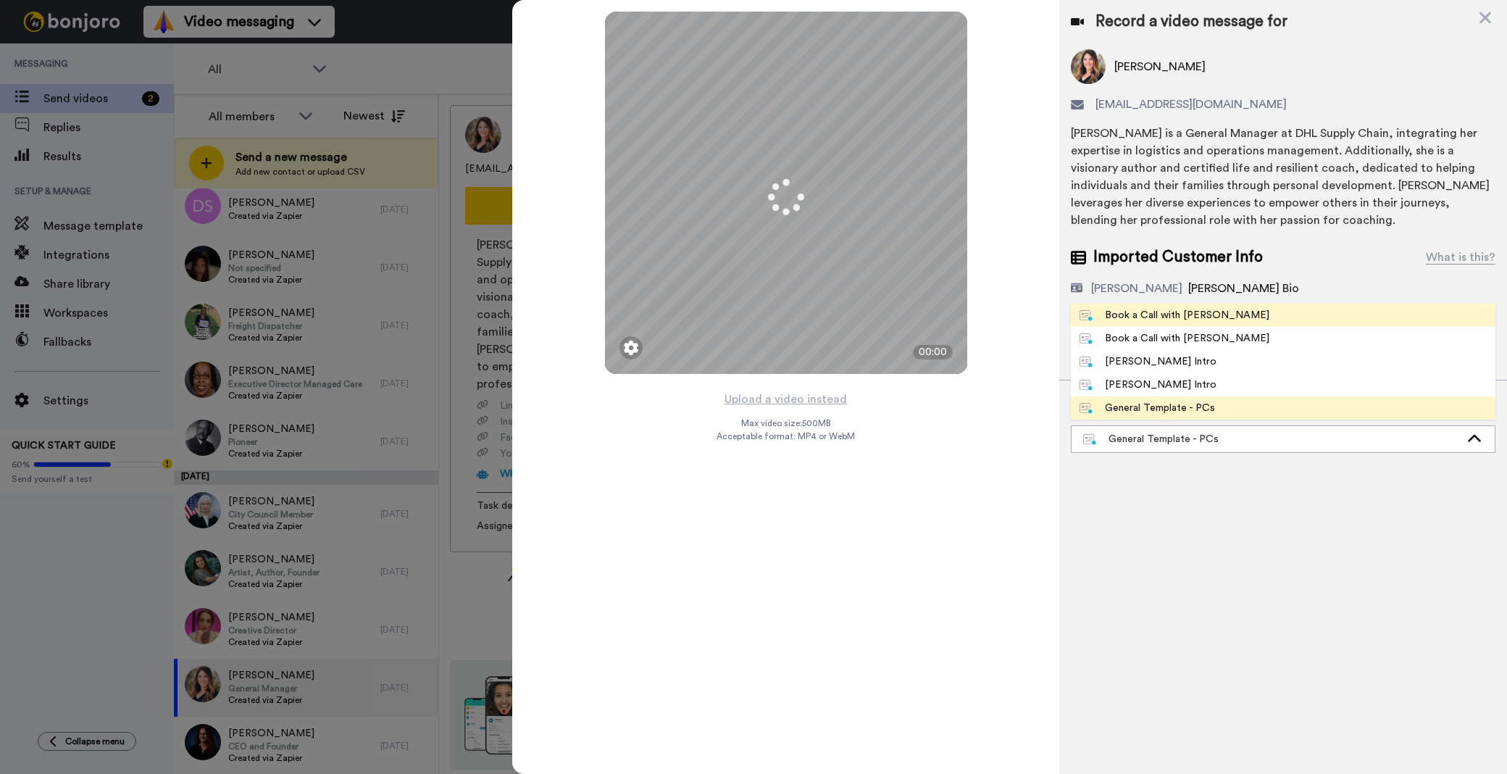
click at [1232, 319] on li "Book a Call with [PERSON_NAME]" at bounding box center [1283, 315] width 425 height 23
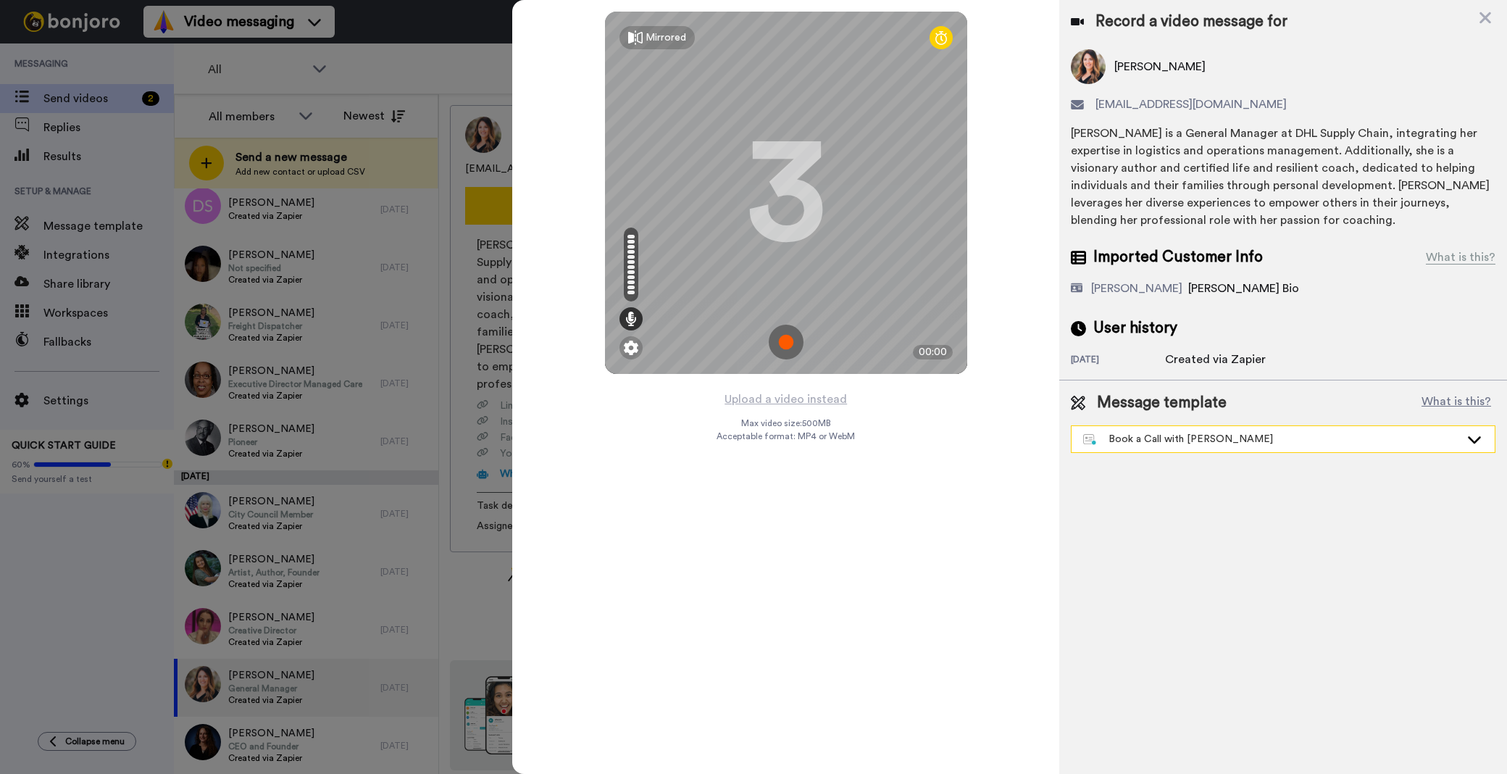
click at [1170, 439] on div "Book a Call with [PERSON_NAME]" at bounding box center [1271, 439] width 377 height 14
click at [1218, 302] on div "Imported Customer Info What is this? [PERSON_NAME] Bio User history [DATE] Crea…" at bounding box center [1283, 307] width 425 height 122
click at [757, 395] on button "Upload a video instead" at bounding box center [785, 399] width 131 height 19
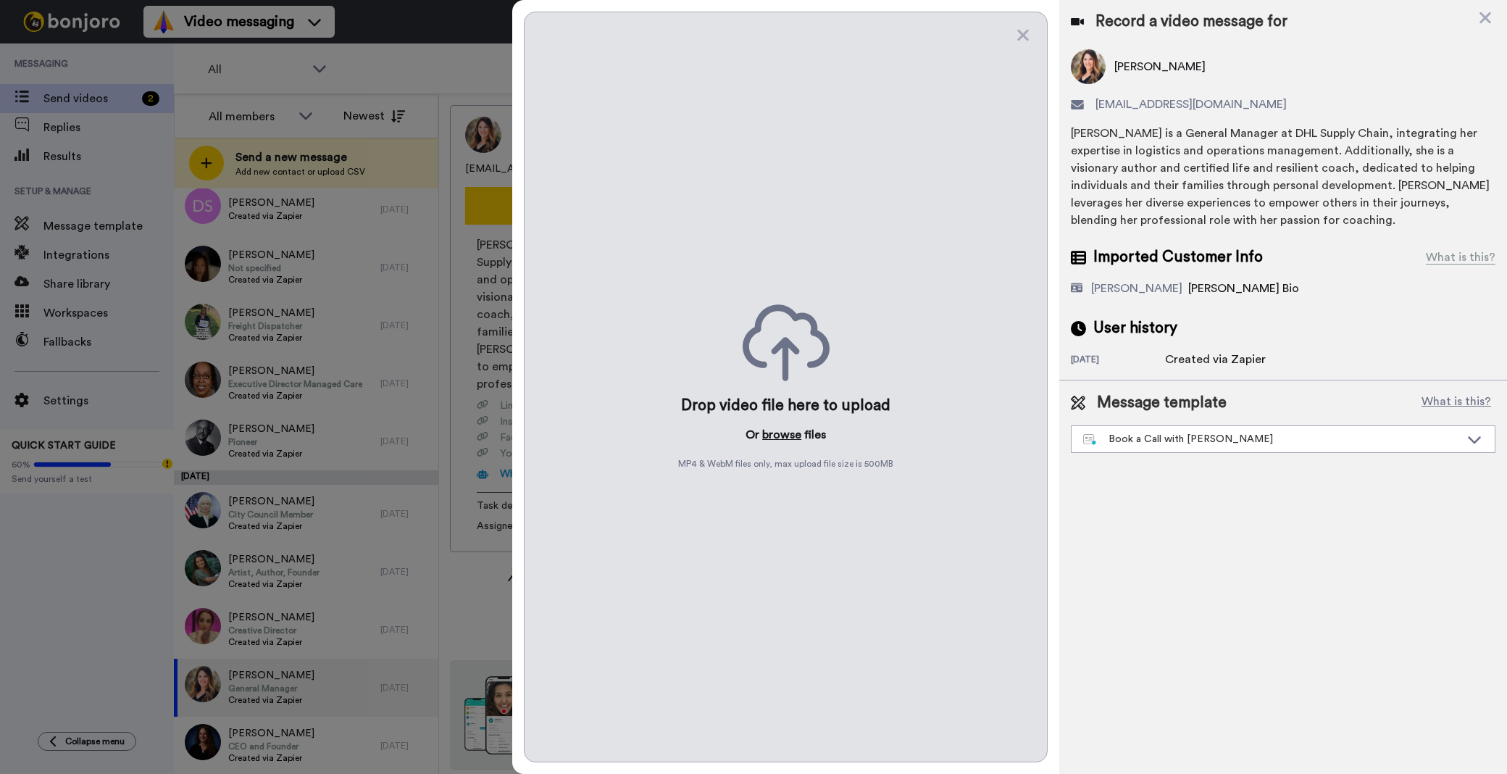
click at [778, 428] on button "browse" at bounding box center [781, 434] width 39 height 17
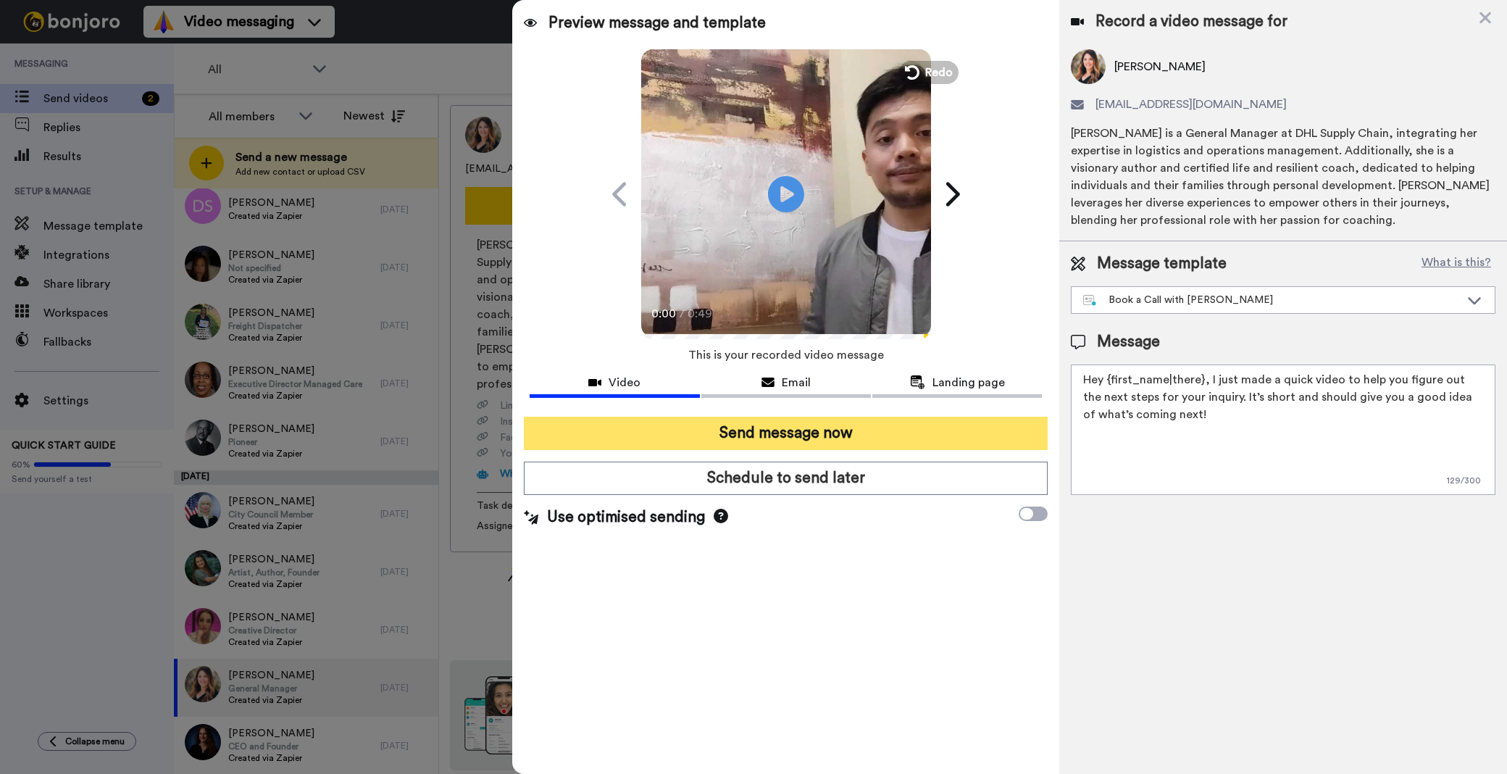
click at [910, 422] on button "Send message now" at bounding box center [786, 433] width 524 height 33
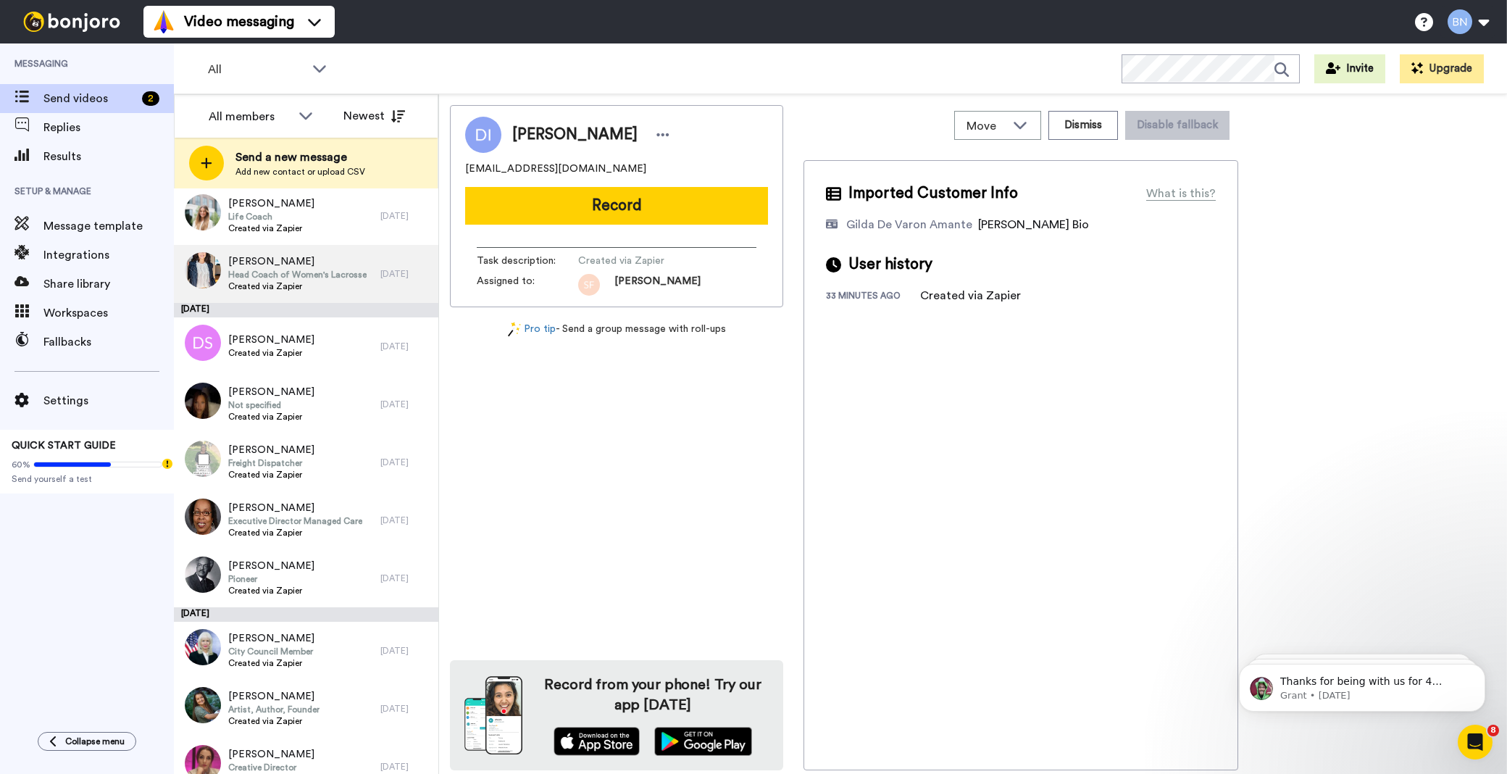
scroll to position [4052, 0]
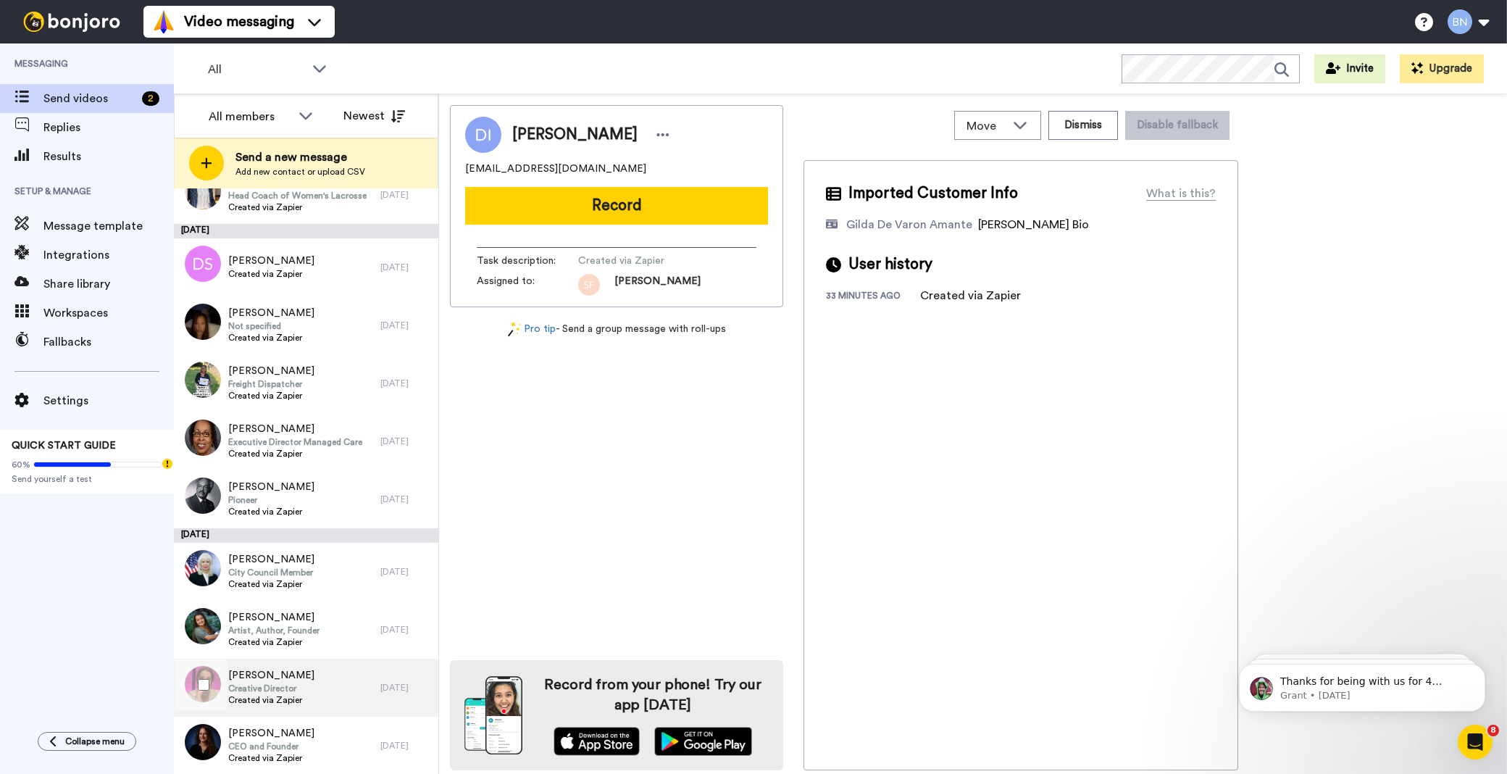
click at [286, 679] on span "Ashley Collins" at bounding box center [271, 675] width 86 height 14
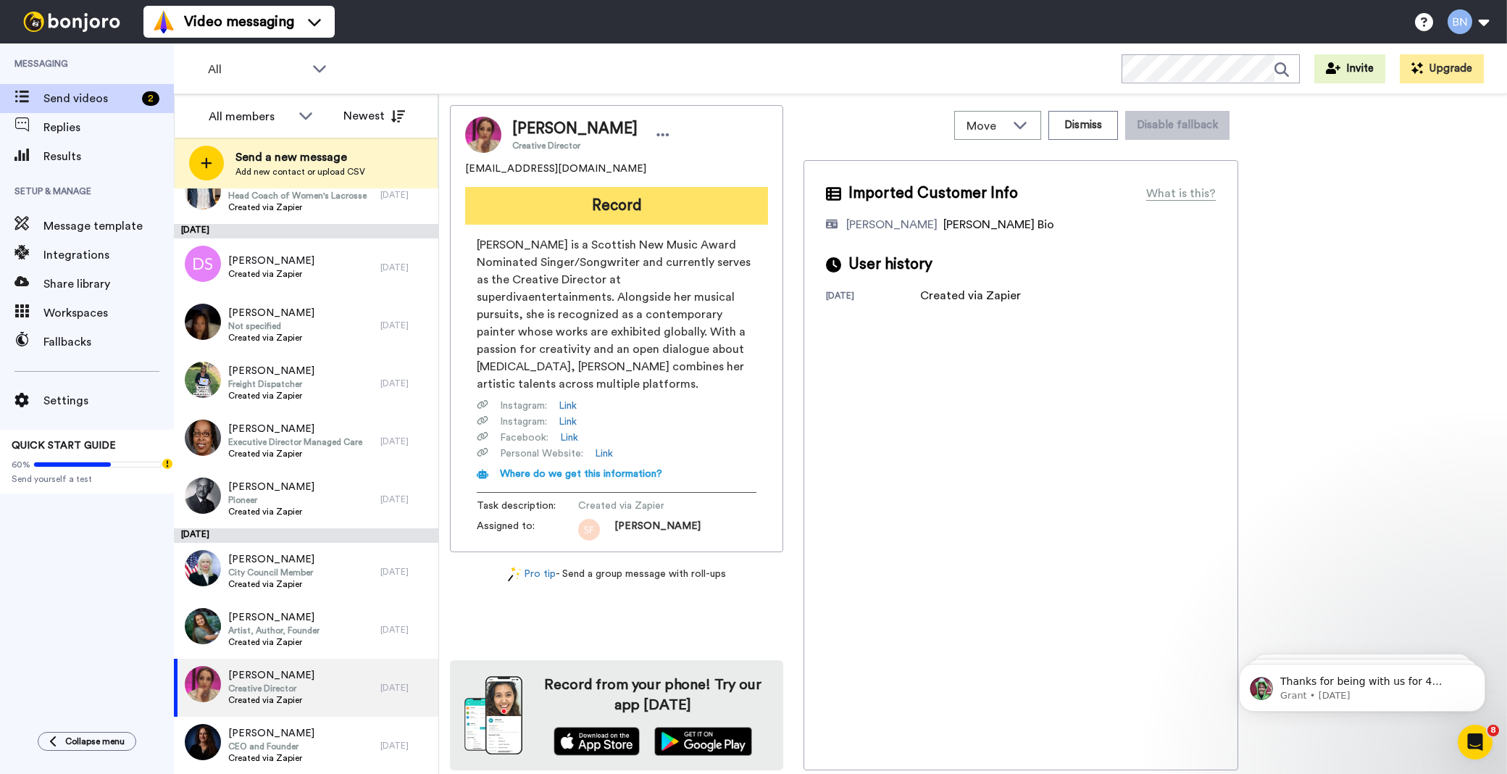
click at [625, 199] on button "Record" at bounding box center [616, 206] width 303 height 38
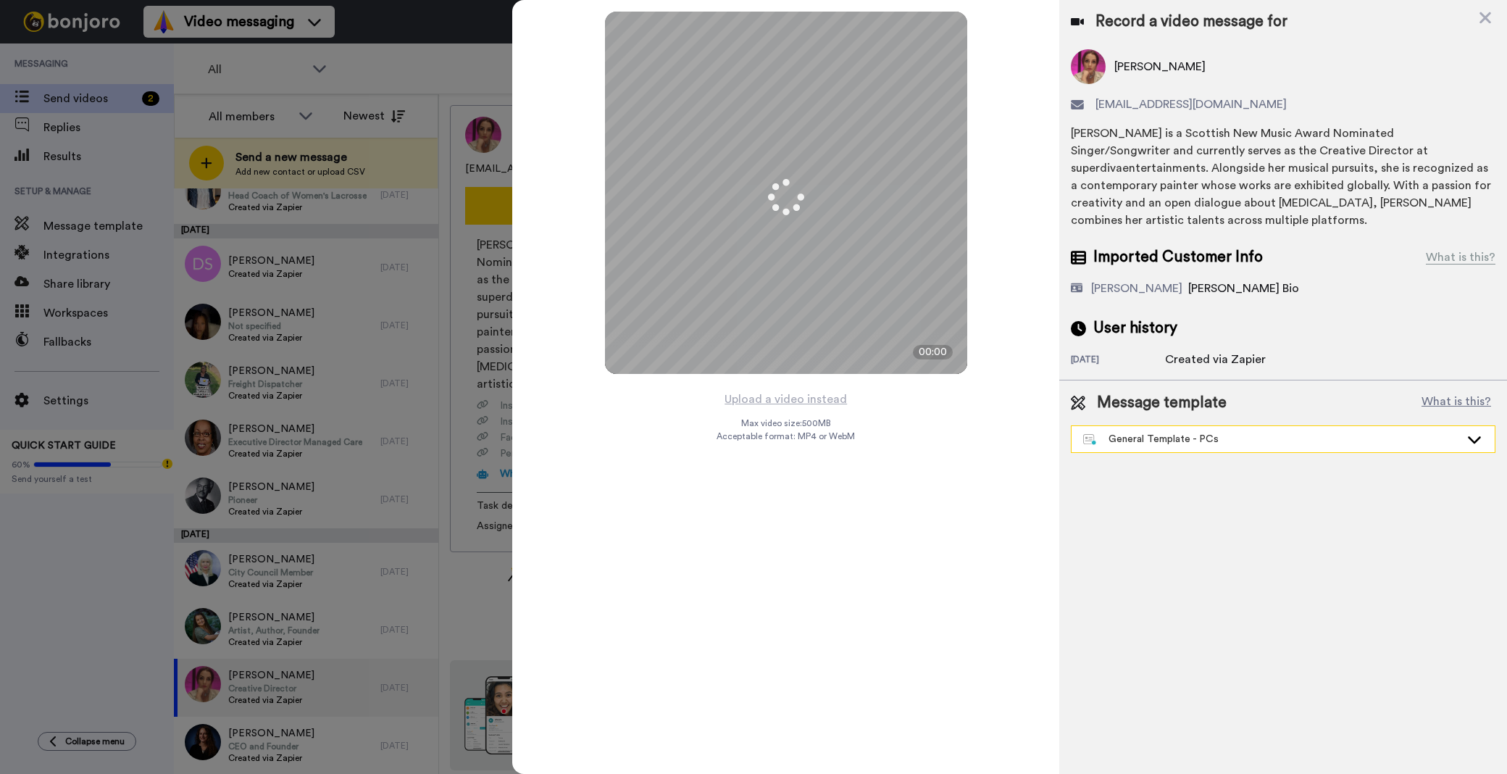
click at [1244, 432] on div "General Template - PCs" at bounding box center [1271, 439] width 377 height 14
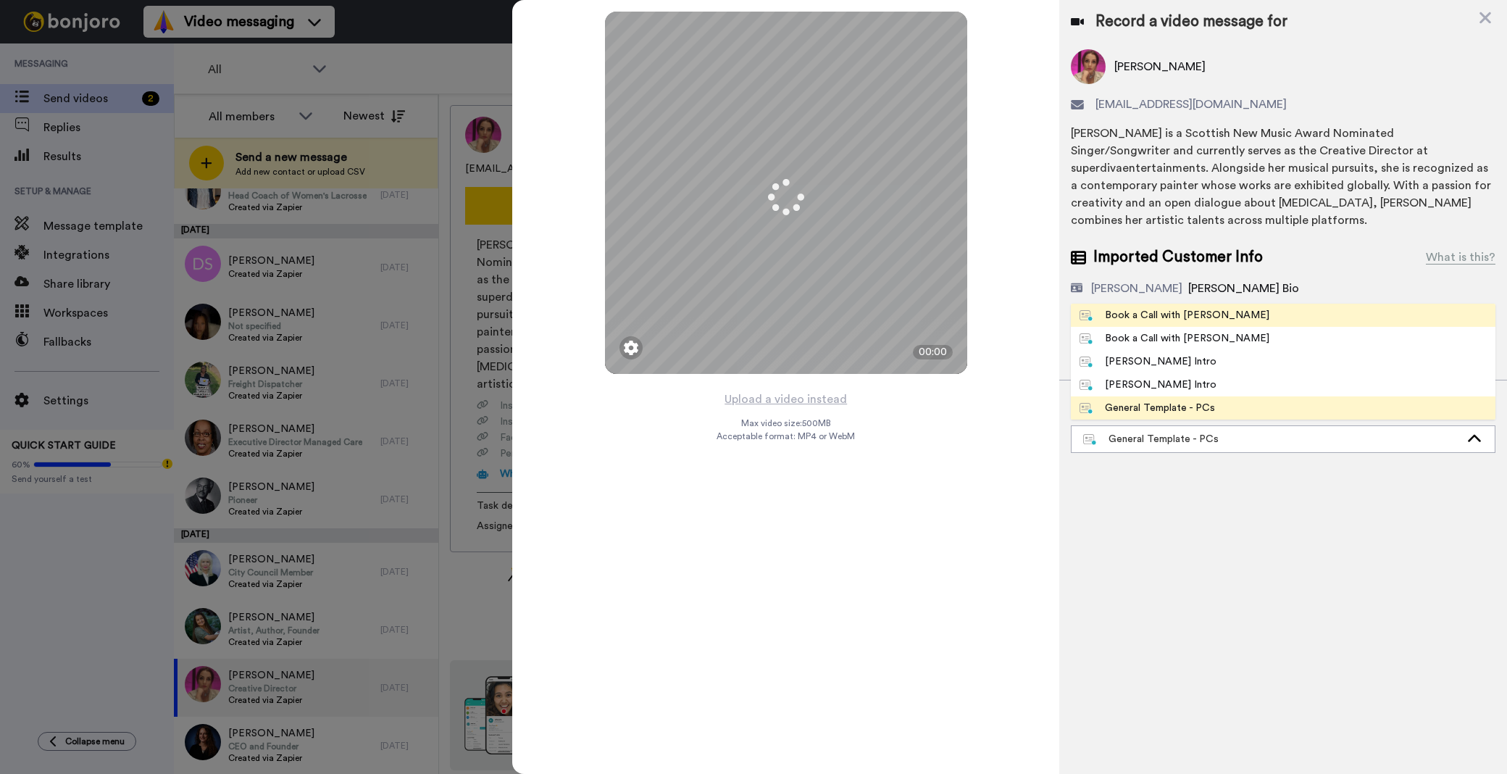
click at [1228, 304] on li "Book a Call with [PERSON_NAME]" at bounding box center [1283, 315] width 425 height 23
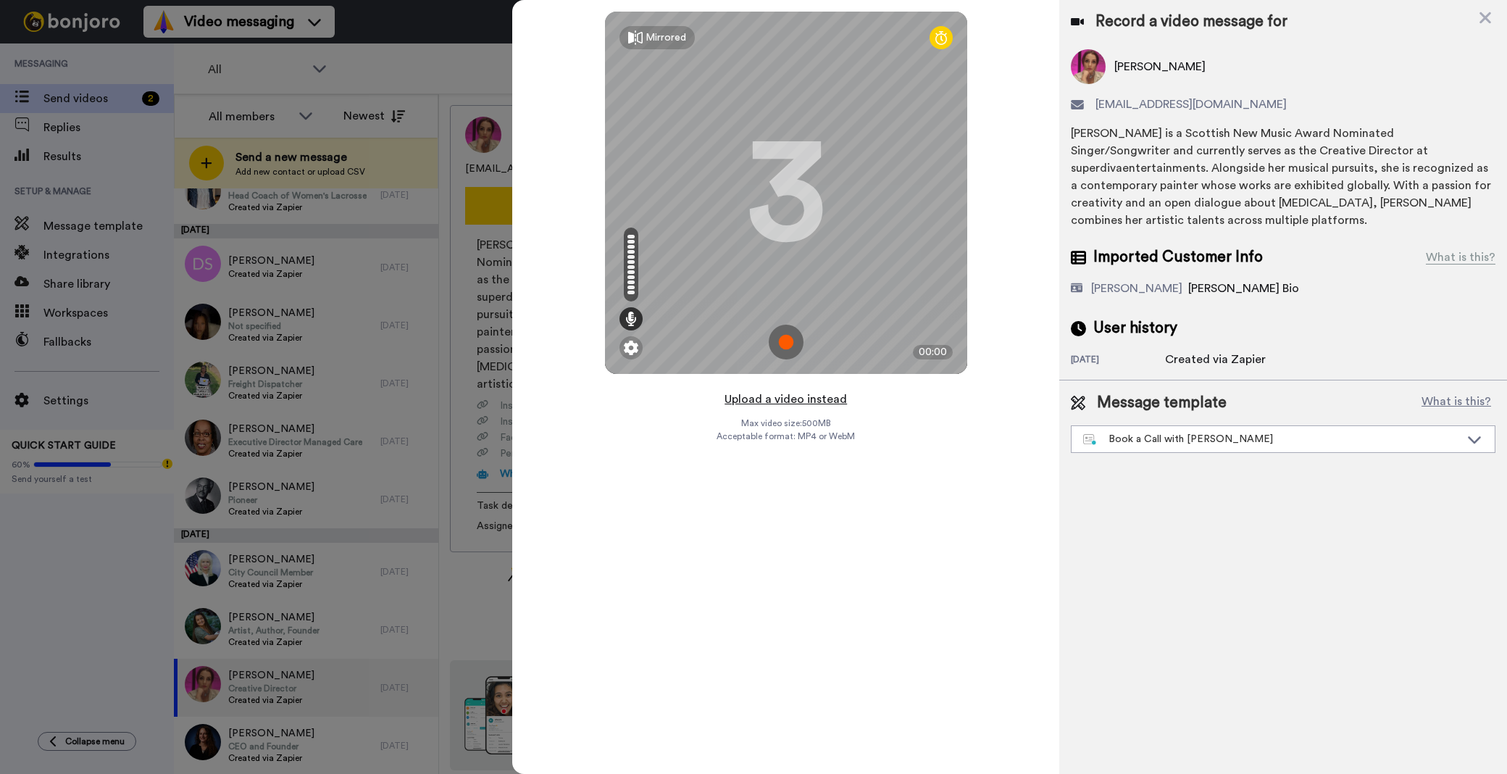
click at [785, 401] on button "Upload a video instead" at bounding box center [785, 399] width 131 height 19
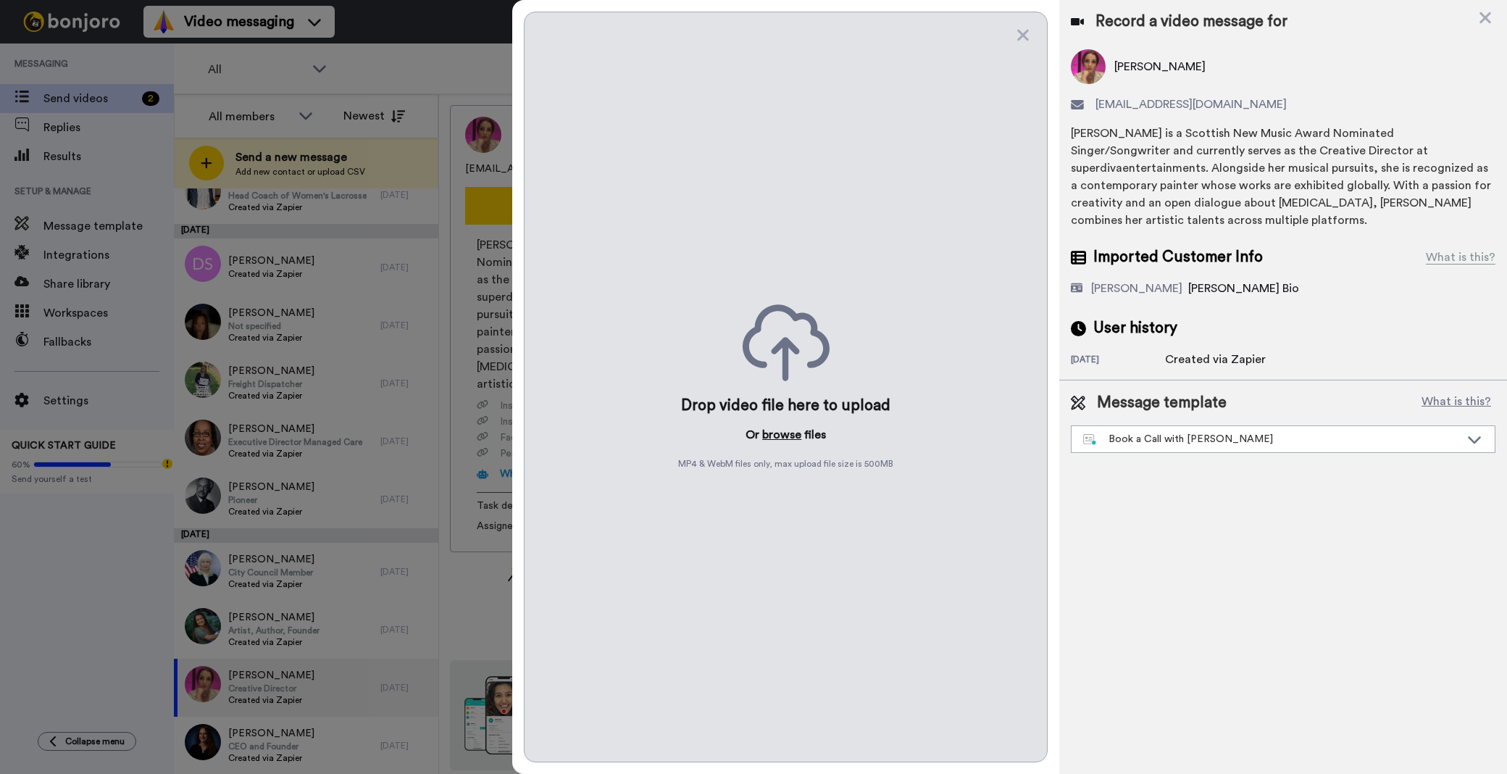
click at [776, 433] on button "browse" at bounding box center [781, 434] width 39 height 17
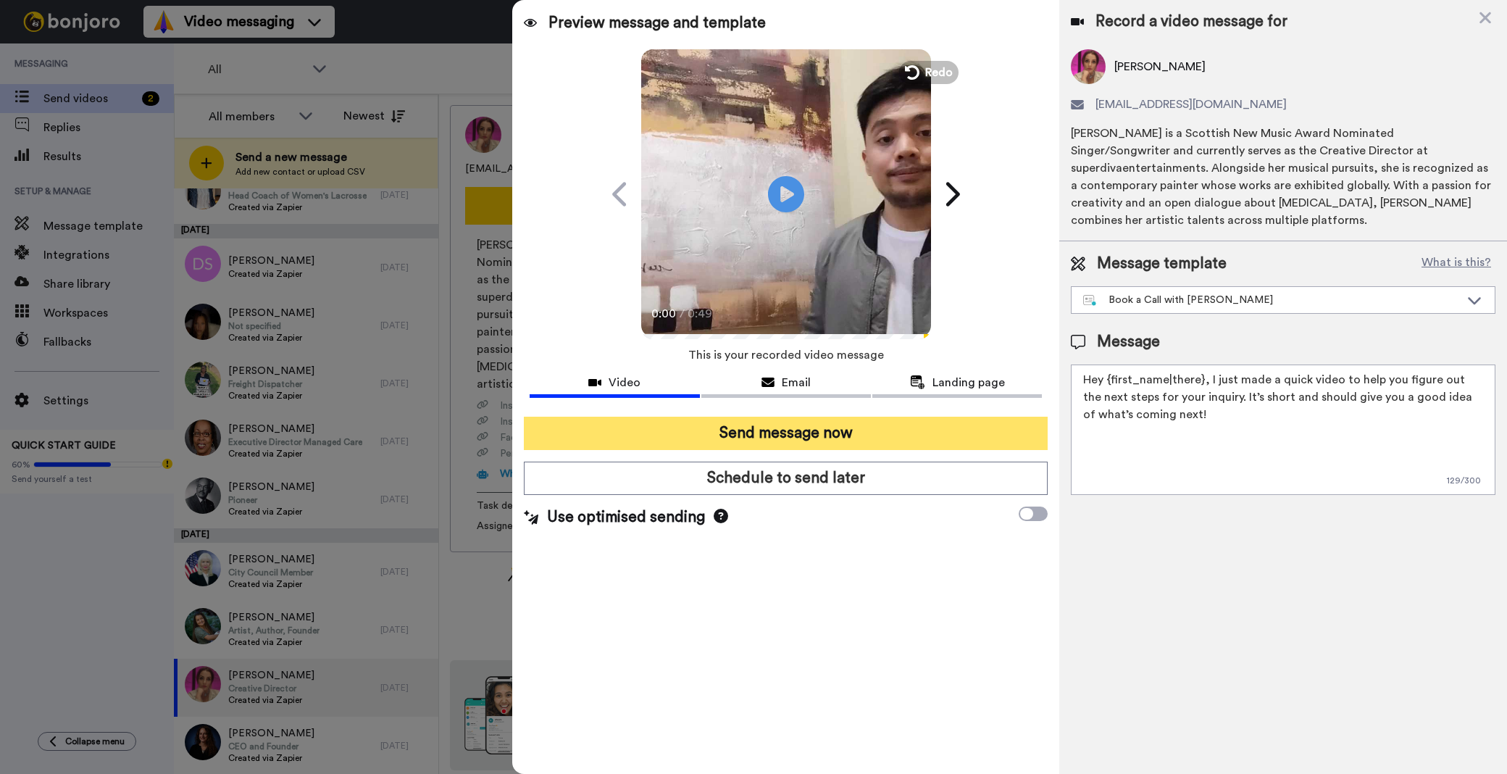
click at [807, 430] on button "Send message now" at bounding box center [786, 433] width 524 height 33
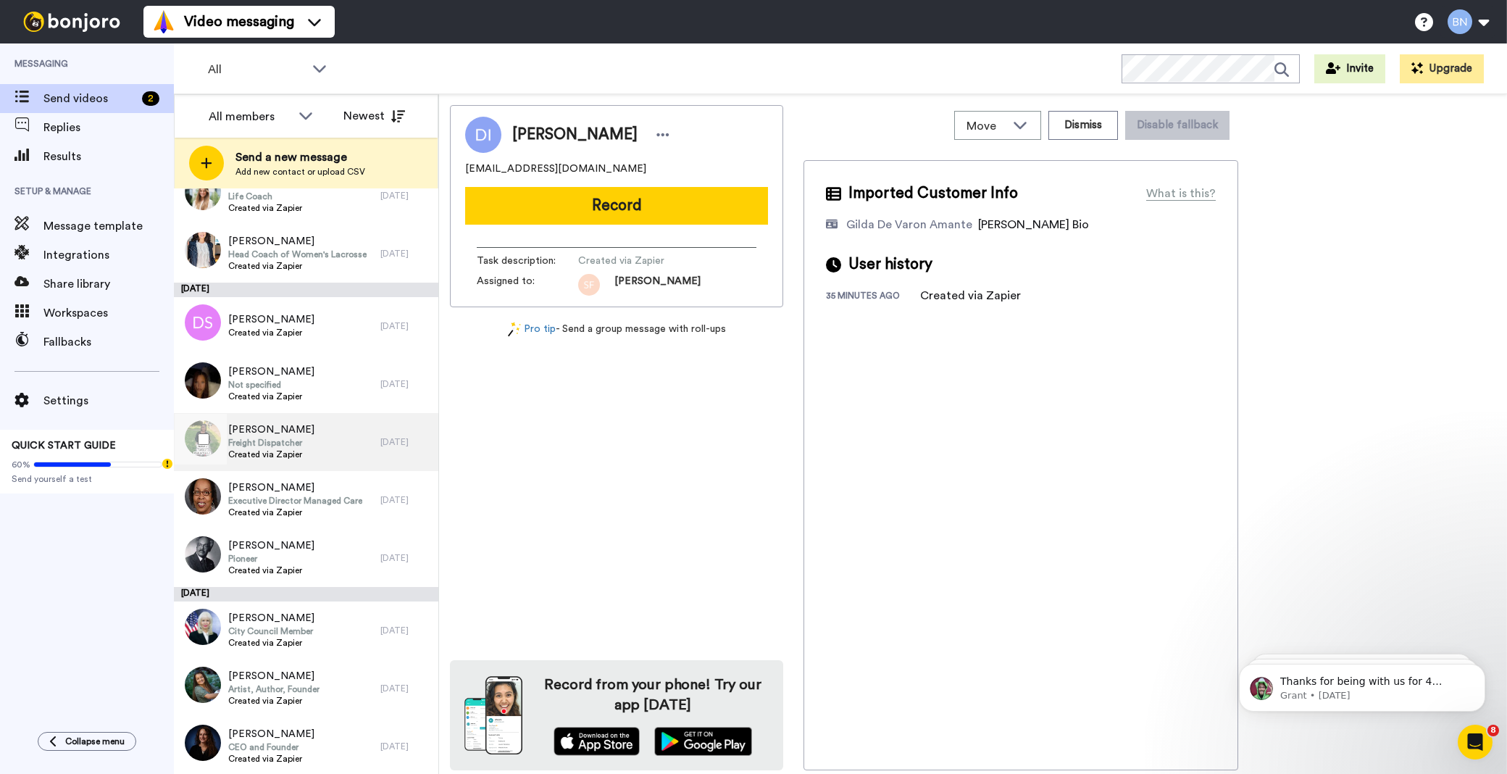
scroll to position [3994, 0]
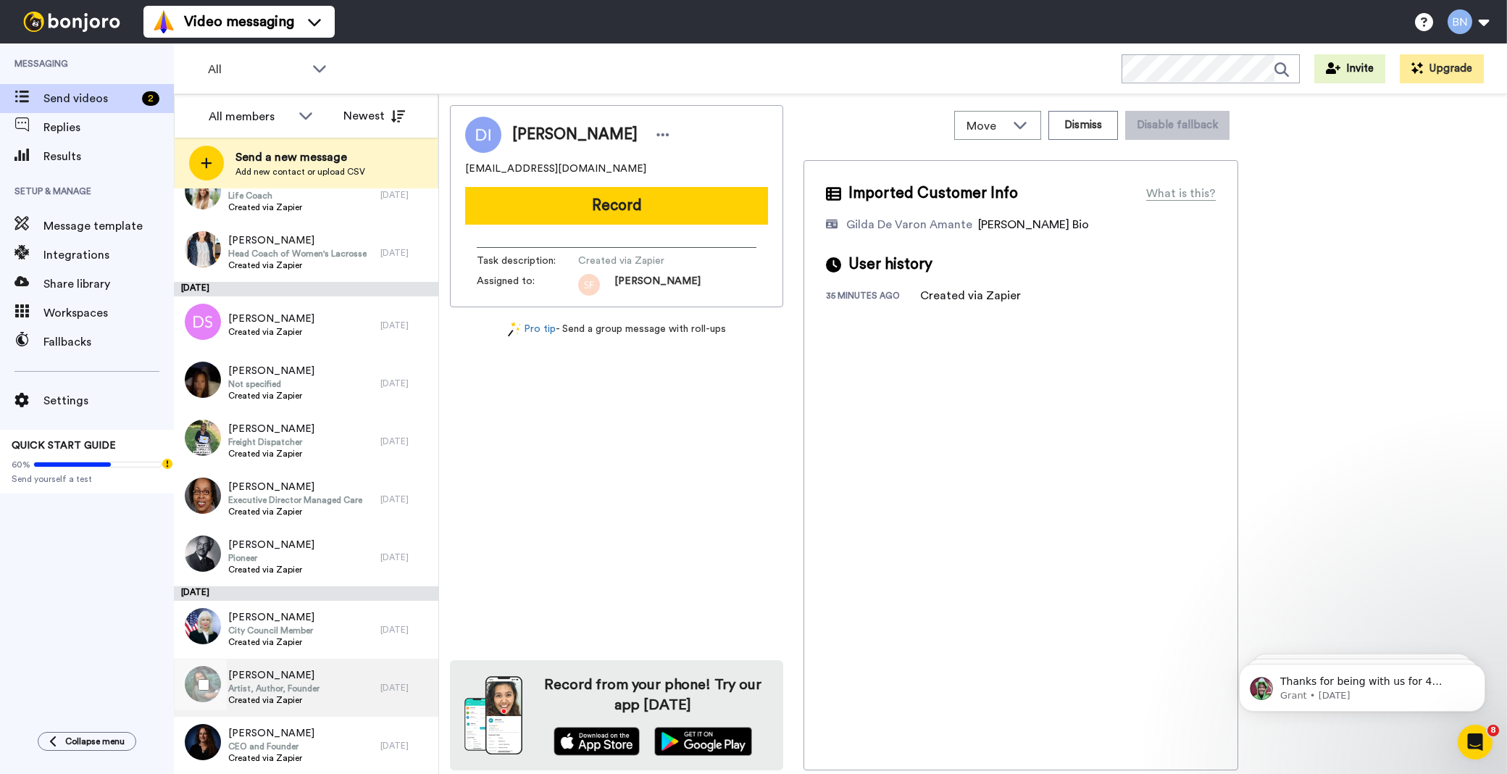
click at [341, 697] on div "[PERSON_NAME] Artist, Author, Founder Created via Zapier" at bounding box center [277, 688] width 207 height 58
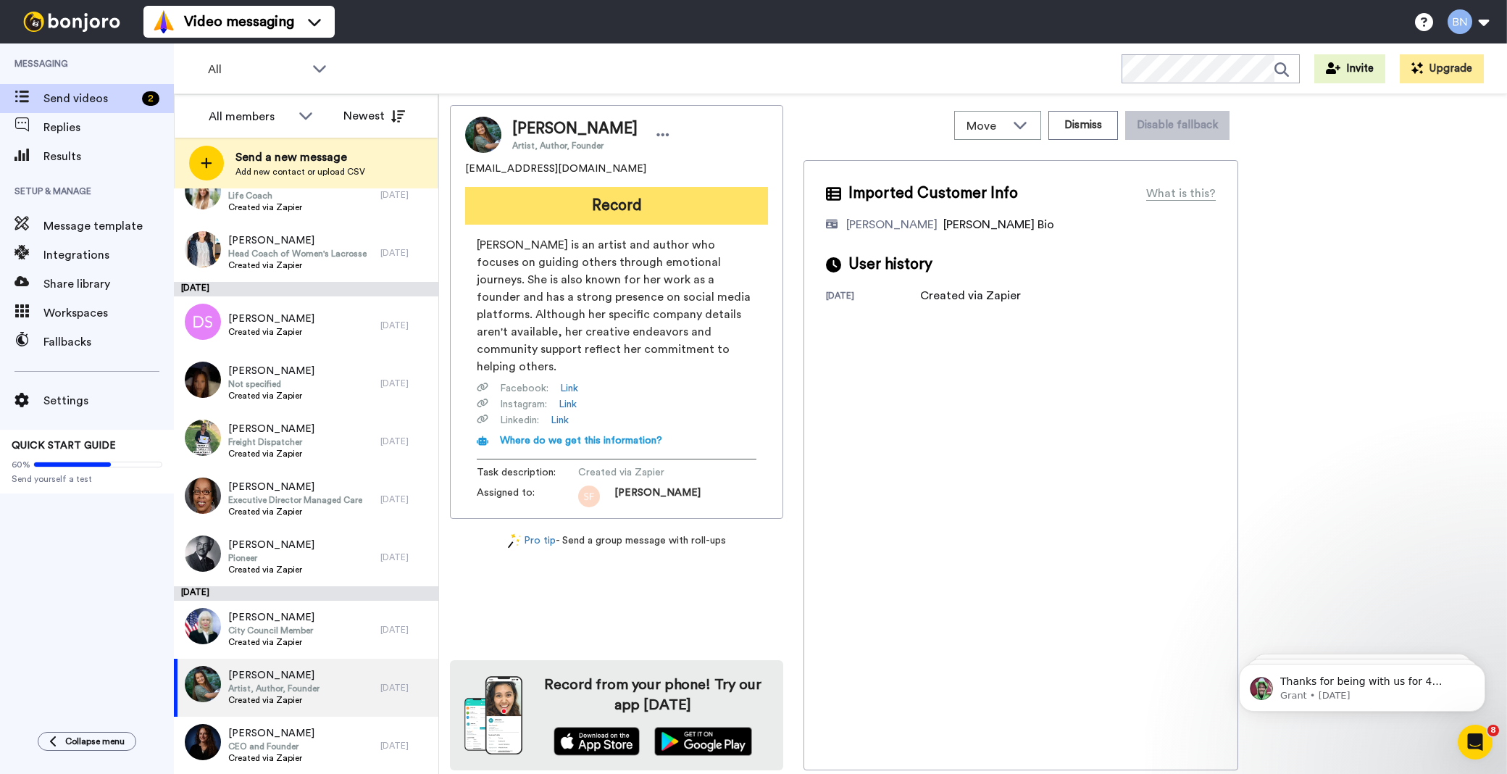
click at [626, 210] on button "Record" at bounding box center [616, 206] width 303 height 38
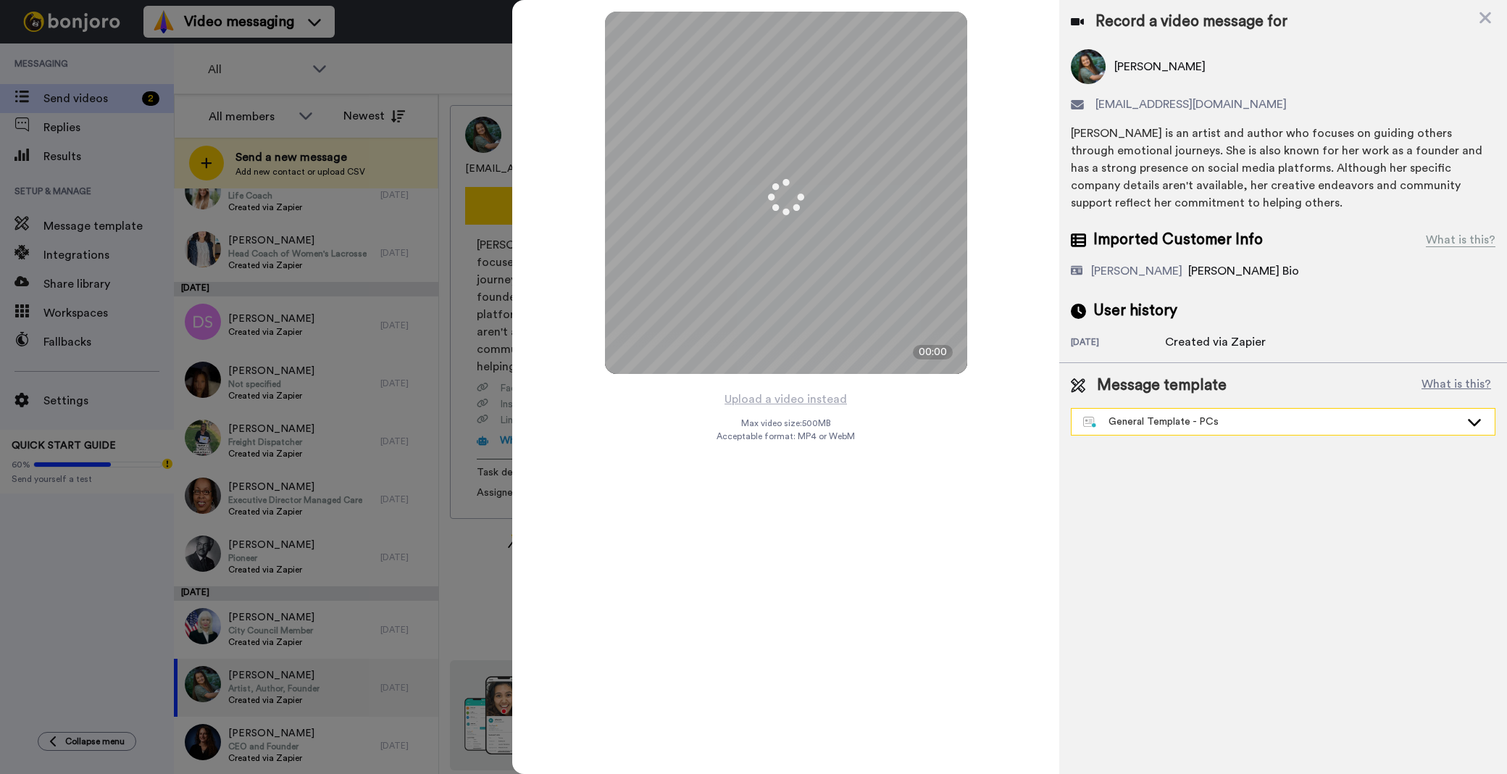
click at [1123, 409] on div "General Template - PCs" at bounding box center [1283, 422] width 423 height 26
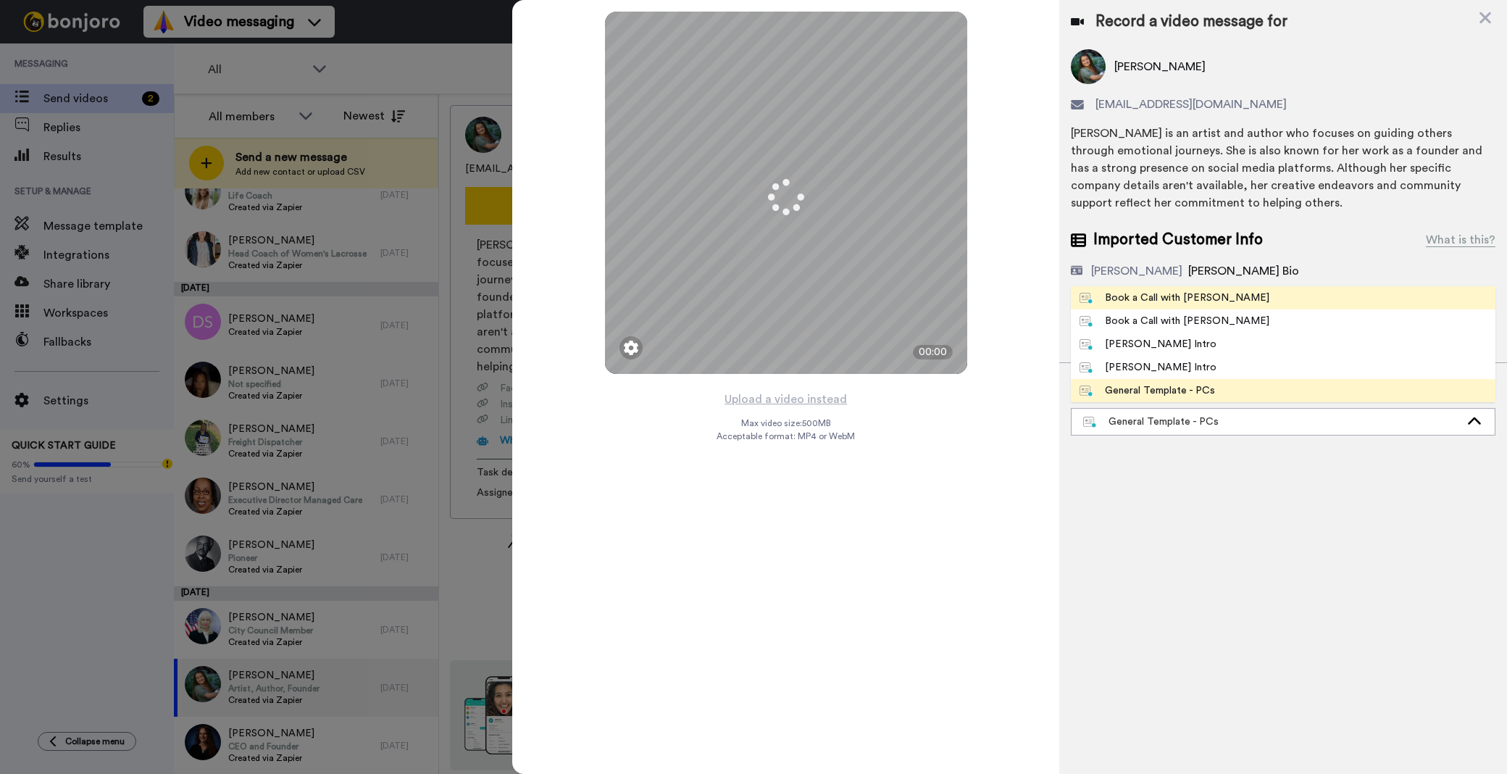
click at [1212, 293] on span "Book a Call with [PERSON_NAME]" at bounding box center [1174, 298] width 207 height 14
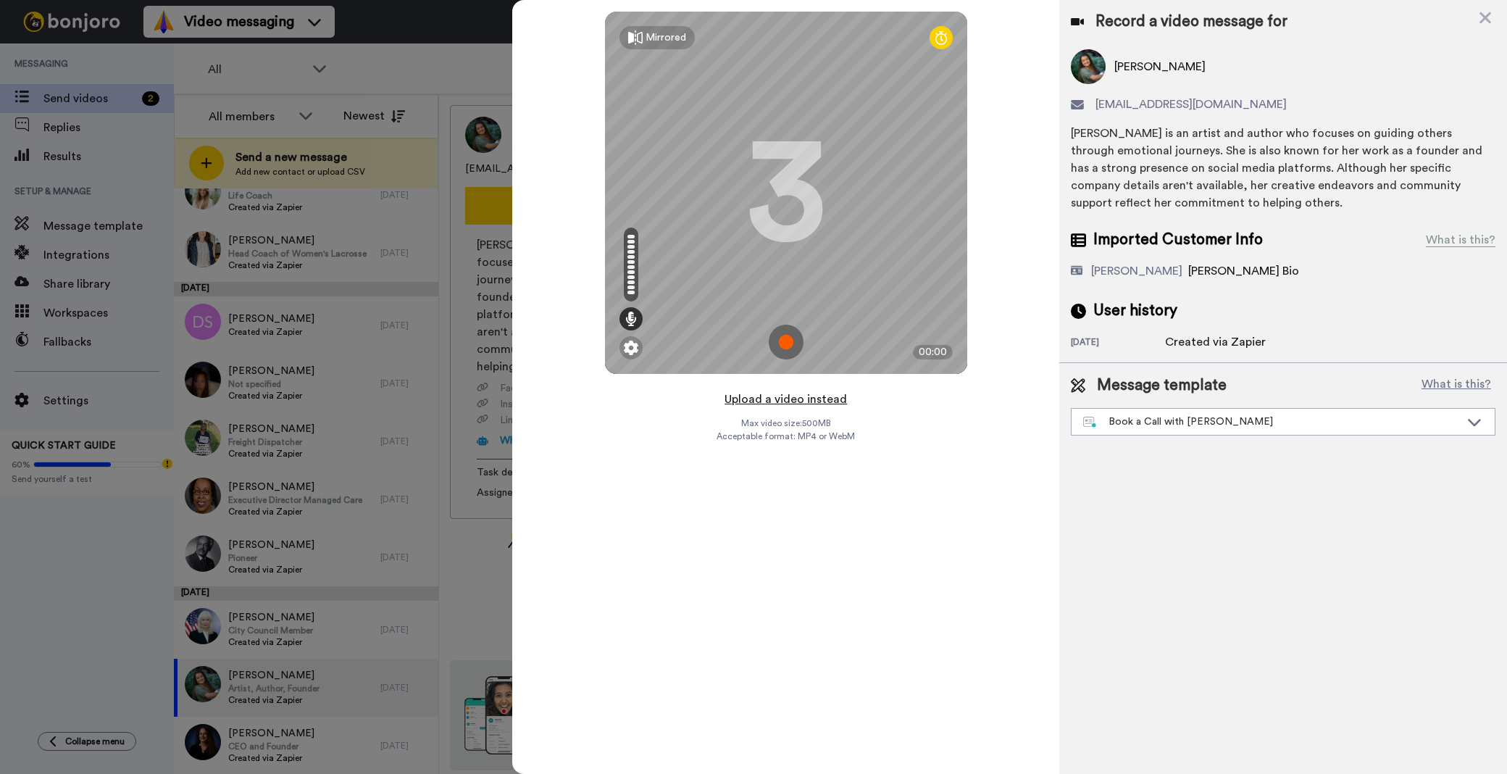
click at [823, 402] on button "Upload a video instead" at bounding box center [785, 399] width 131 height 19
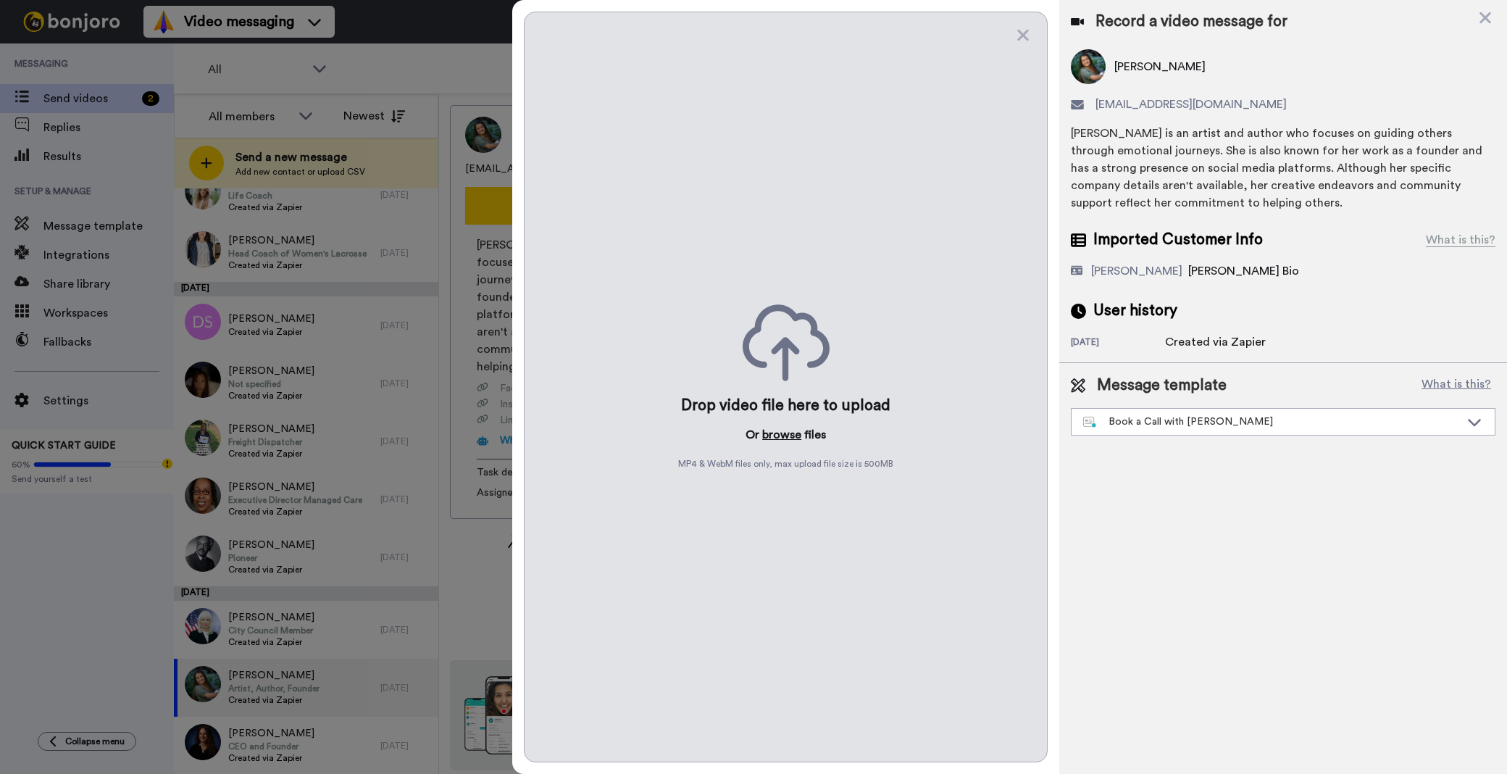
click at [788, 432] on button "browse" at bounding box center [781, 434] width 39 height 17
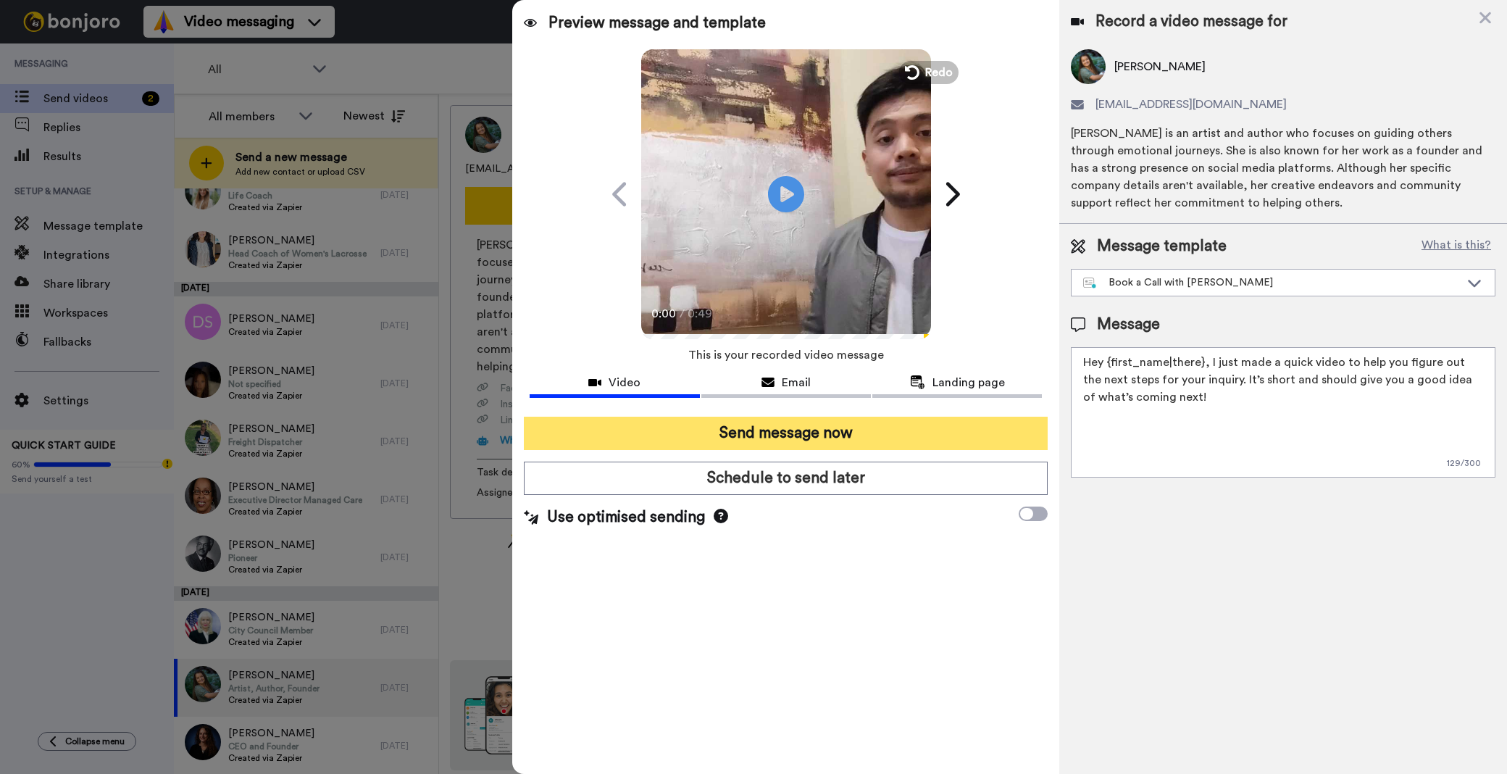
click at [916, 422] on button "Send message now" at bounding box center [786, 433] width 524 height 33
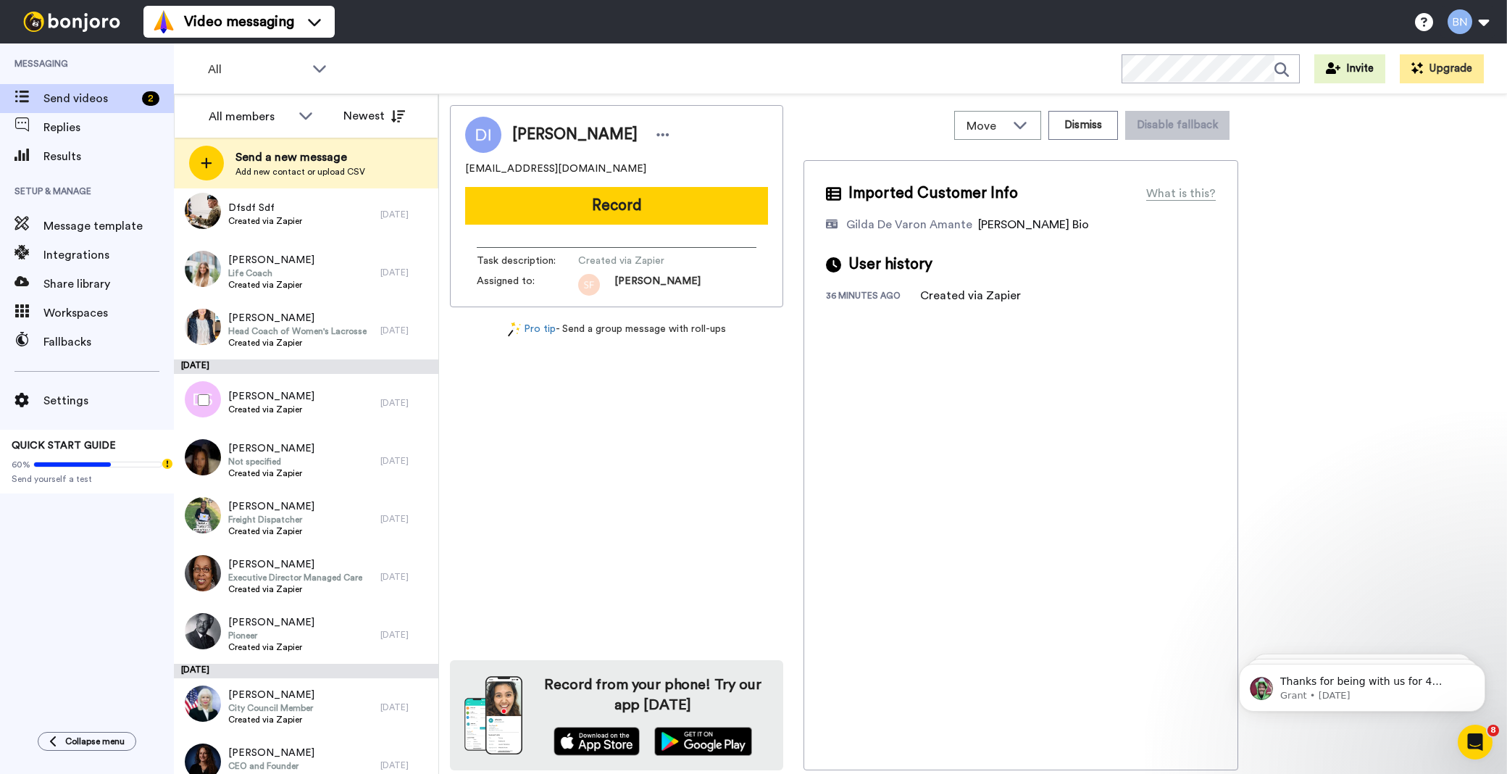
scroll to position [3936, 0]
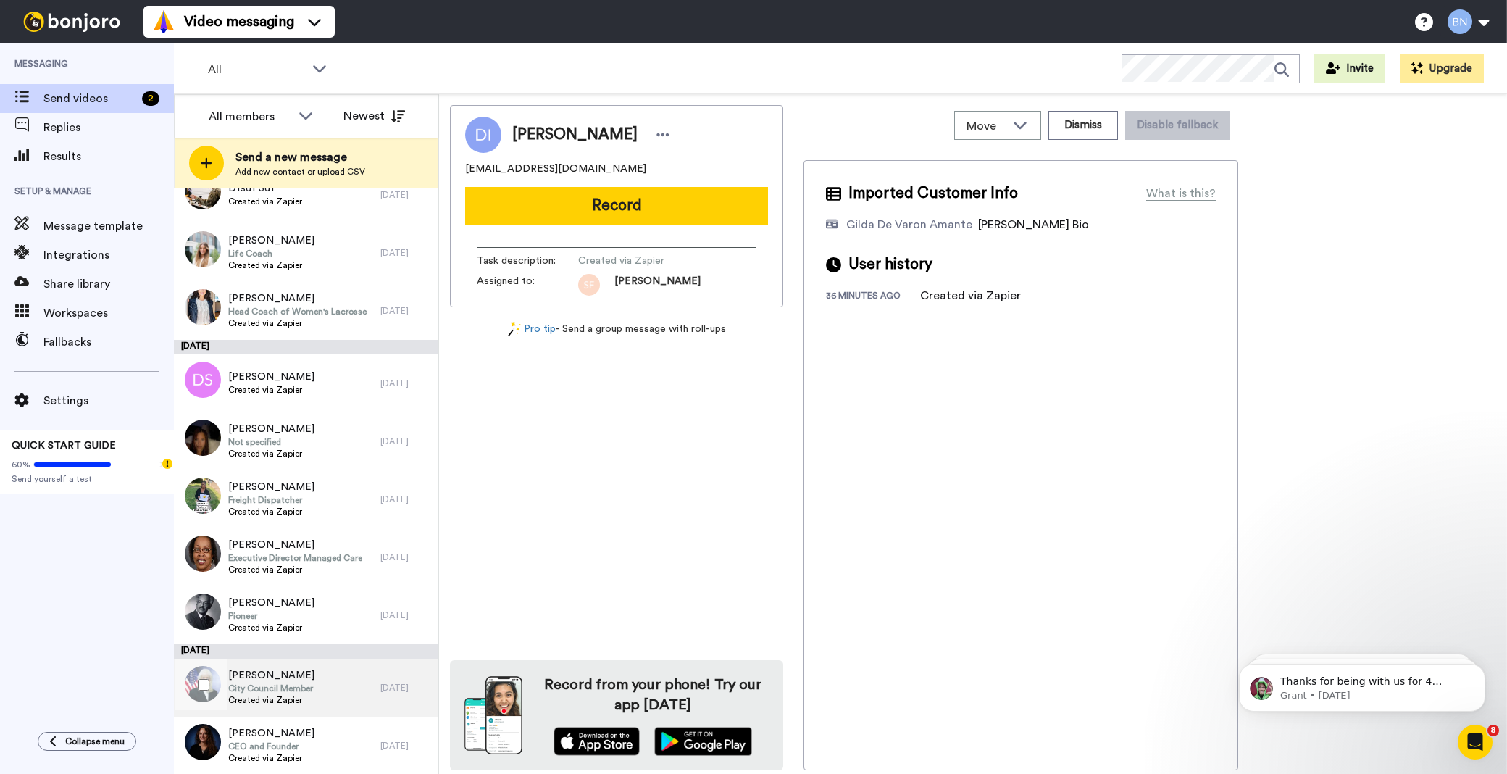
click at [317, 691] on div "[PERSON_NAME] City Council Member Created via Zapier" at bounding box center [277, 688] width 207 height 58
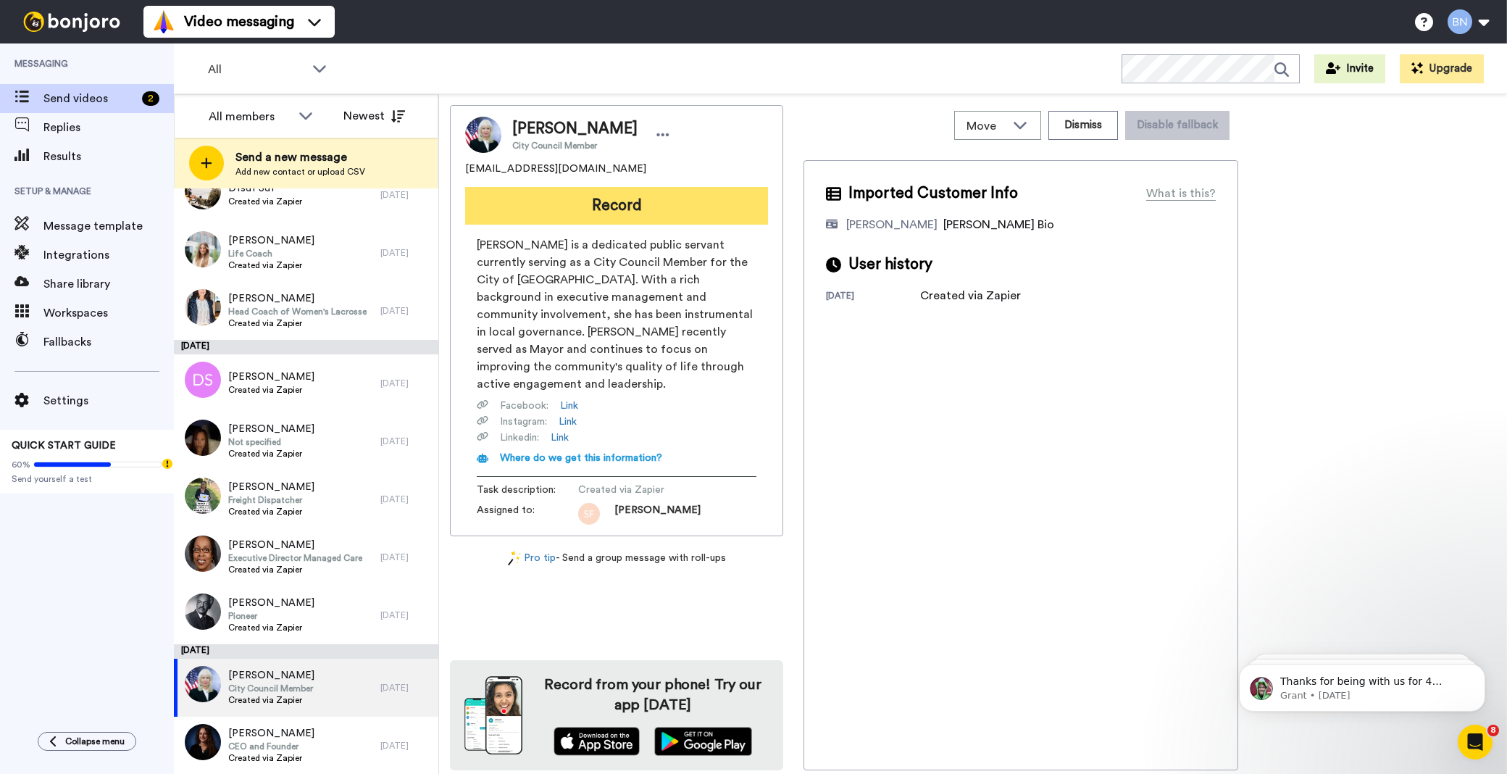
click at [661, 206] on button "Record" at bounding box center [616, 206] width 303 height 38
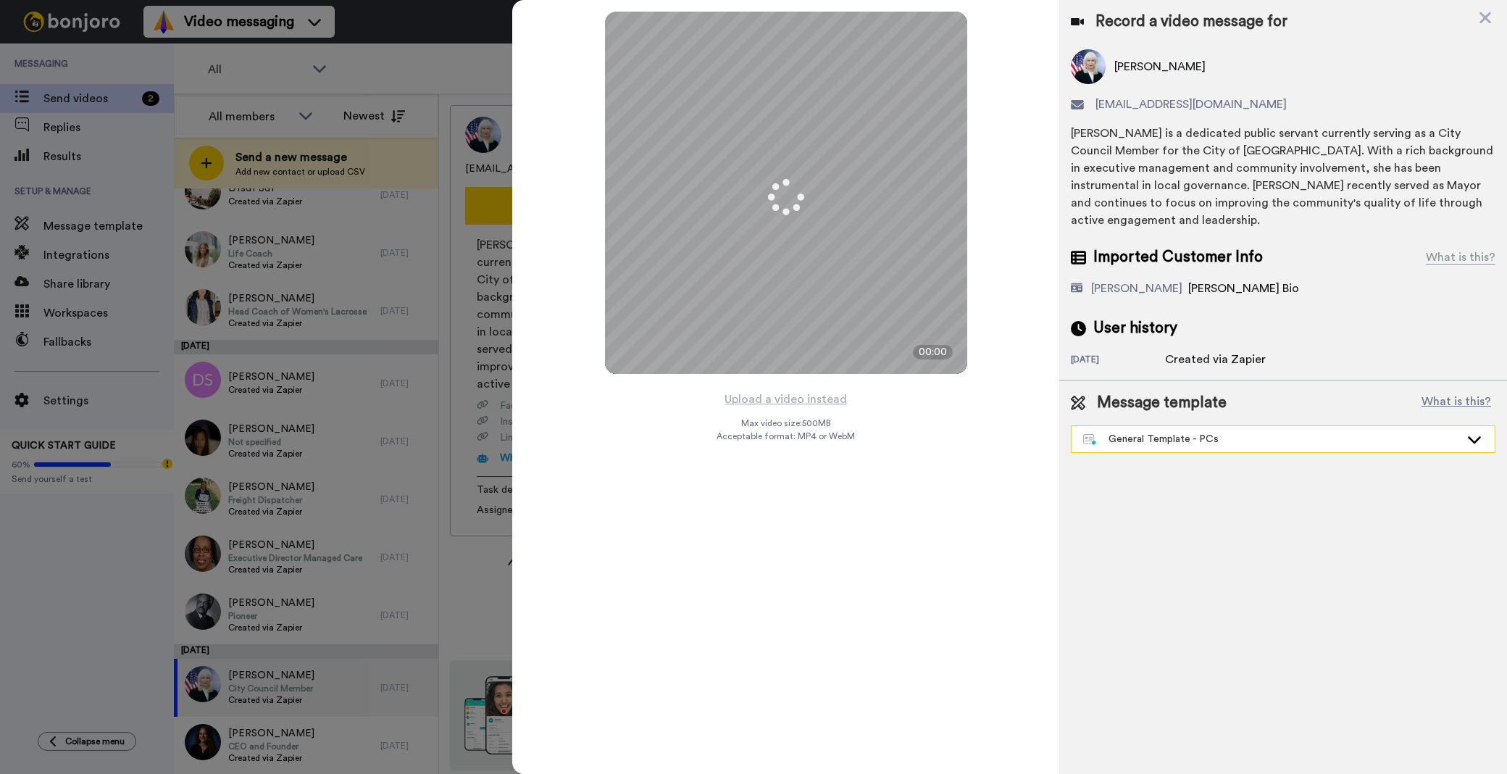
click at [1185, 432] on div "General Template - PCs" at bounding box center [1271, 439] width 377 height 14
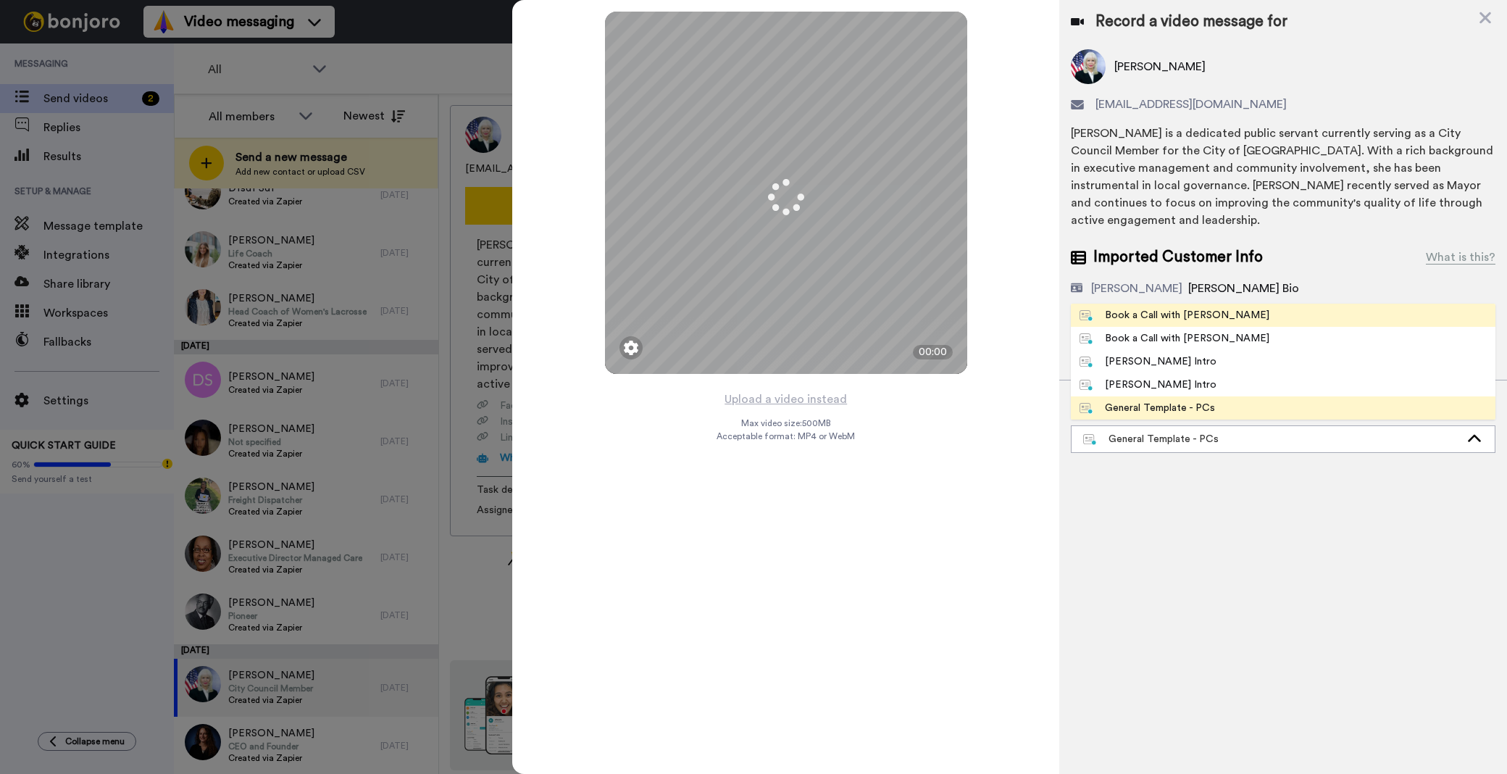
click at [1134, 308] on div "Book a Call with [PERSON_NAME]" at bounding box center [1175, 315] width 190 height 14
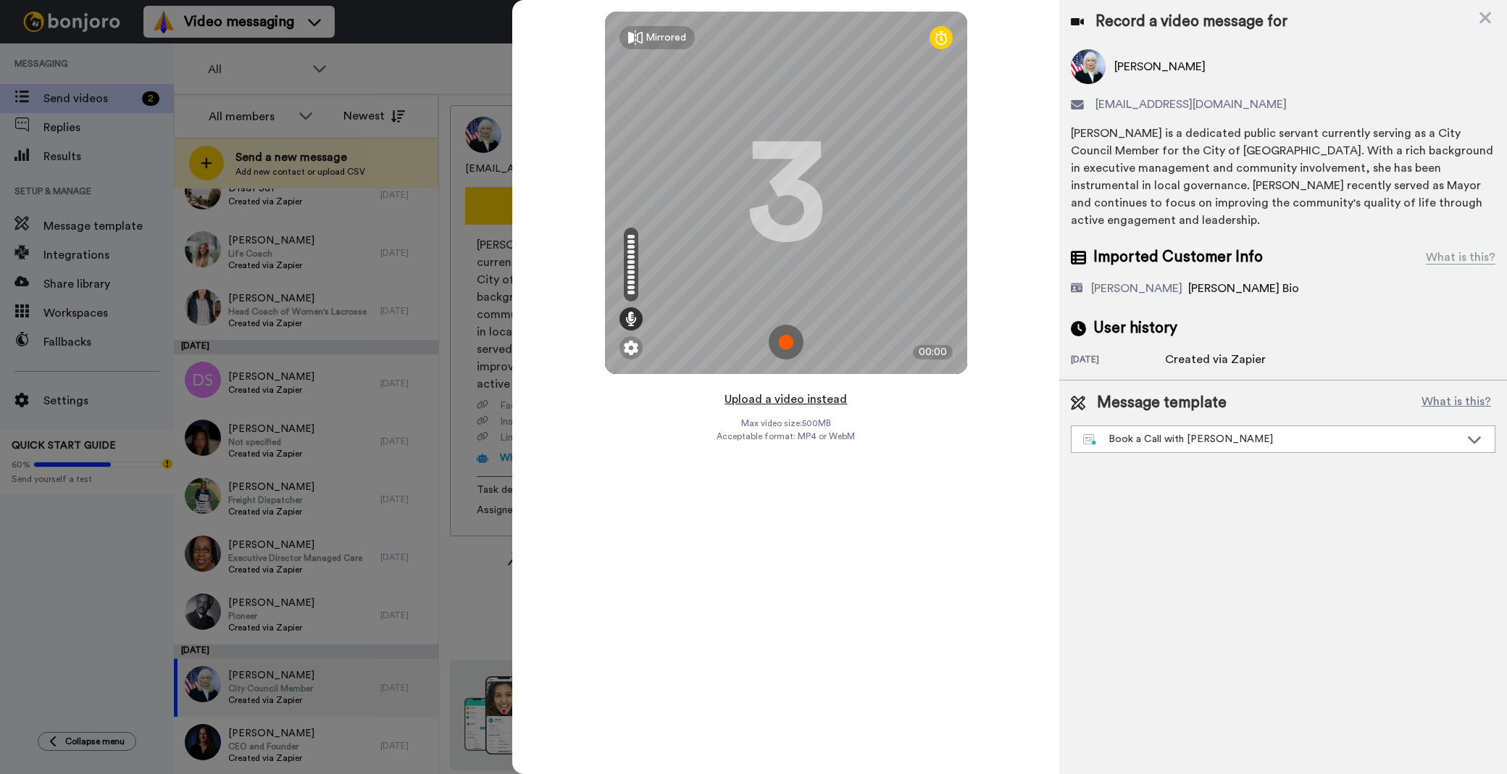
click at [809, 403] on button "Upload a video instead" at bounding box center [785, 399] width 131 height 19
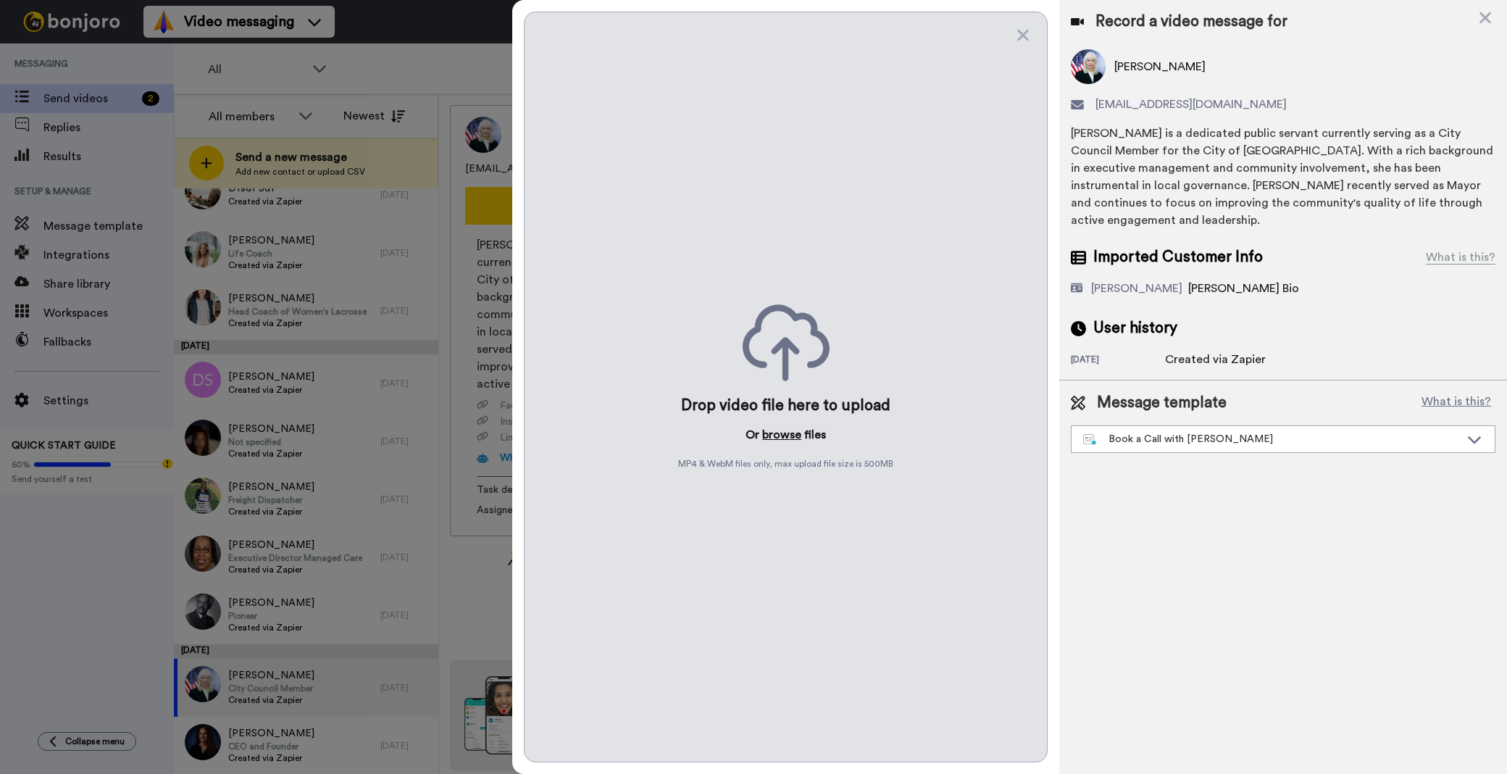
click at [769, 430] on button "browse" at bounding box center [781, 434] width 39 height 17
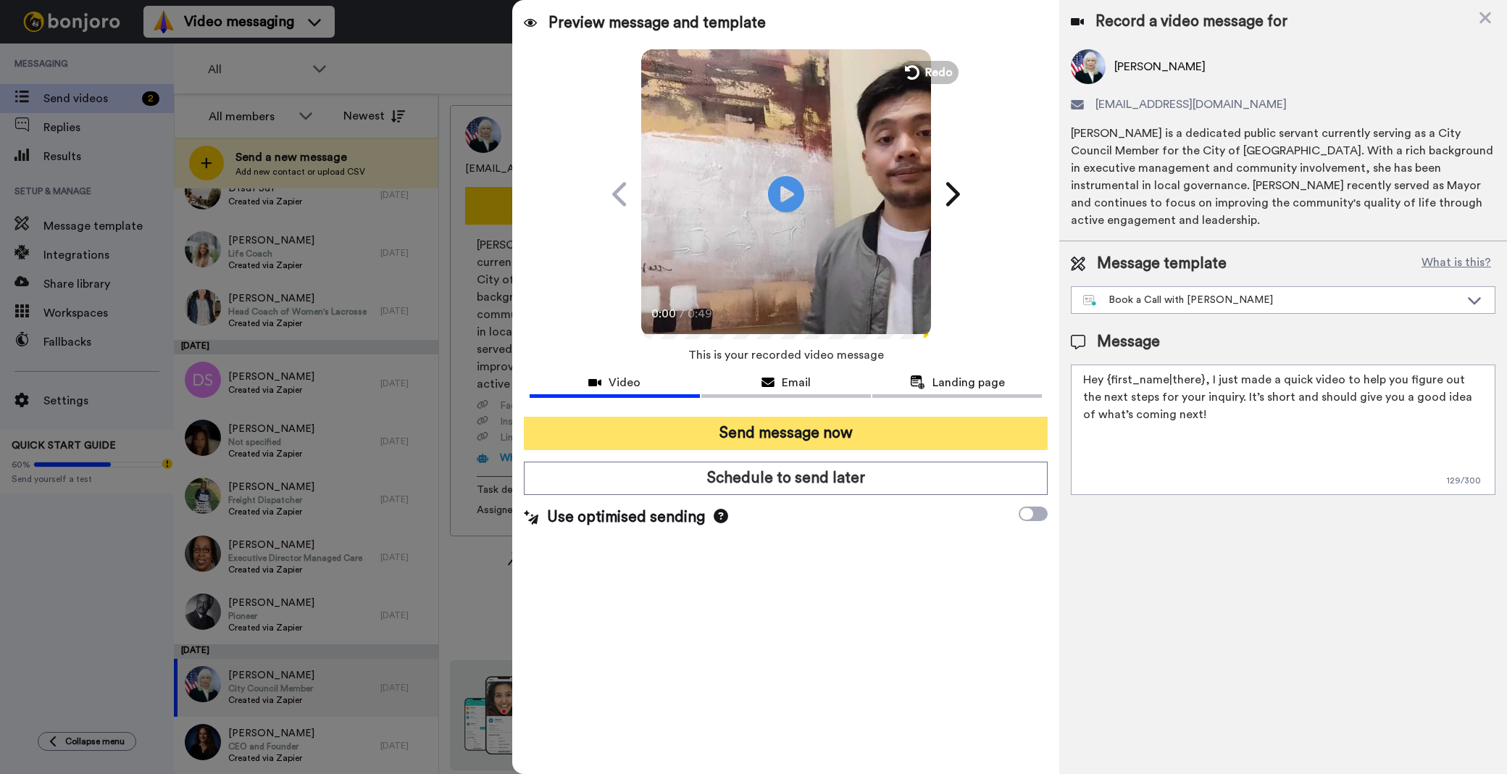
click at [843, 433] on button "Send message now" at bounding box center [786, 433] width 524 height 33
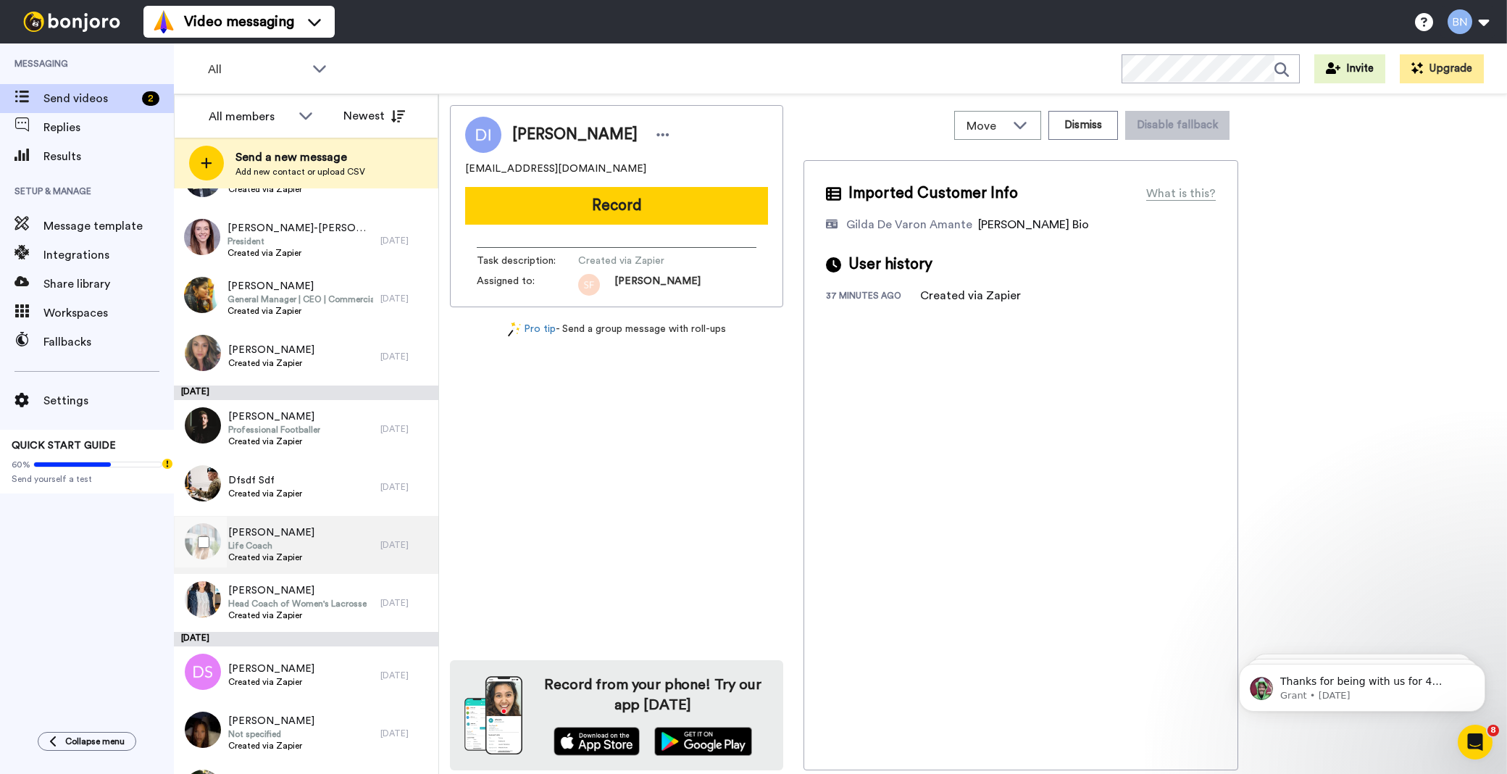
scroll to position [3878, 0]
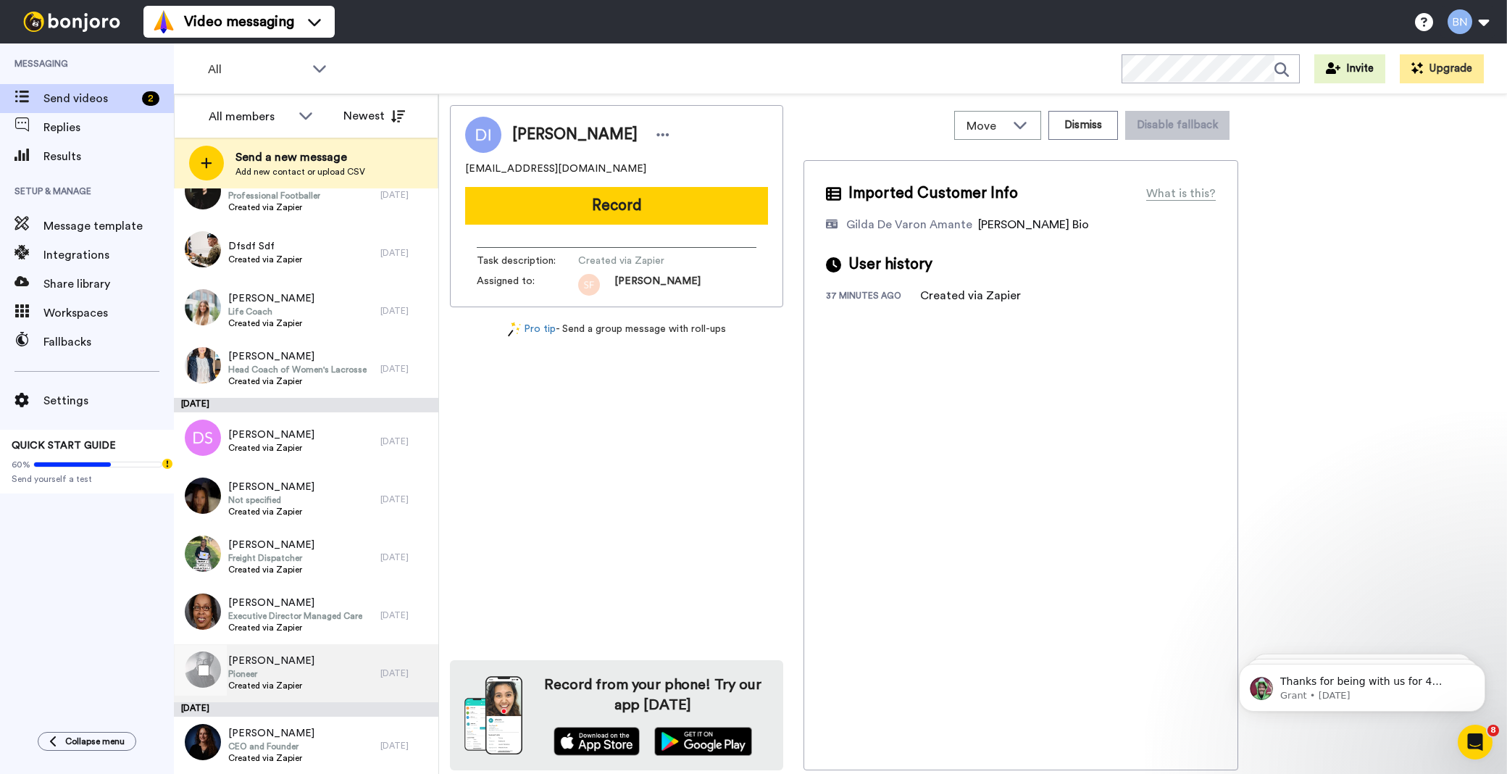
click at [315, 662] on div "Cecil Reedy Pioneer Created via Zapier" at bounding box center [277, 673] width 207 height 58
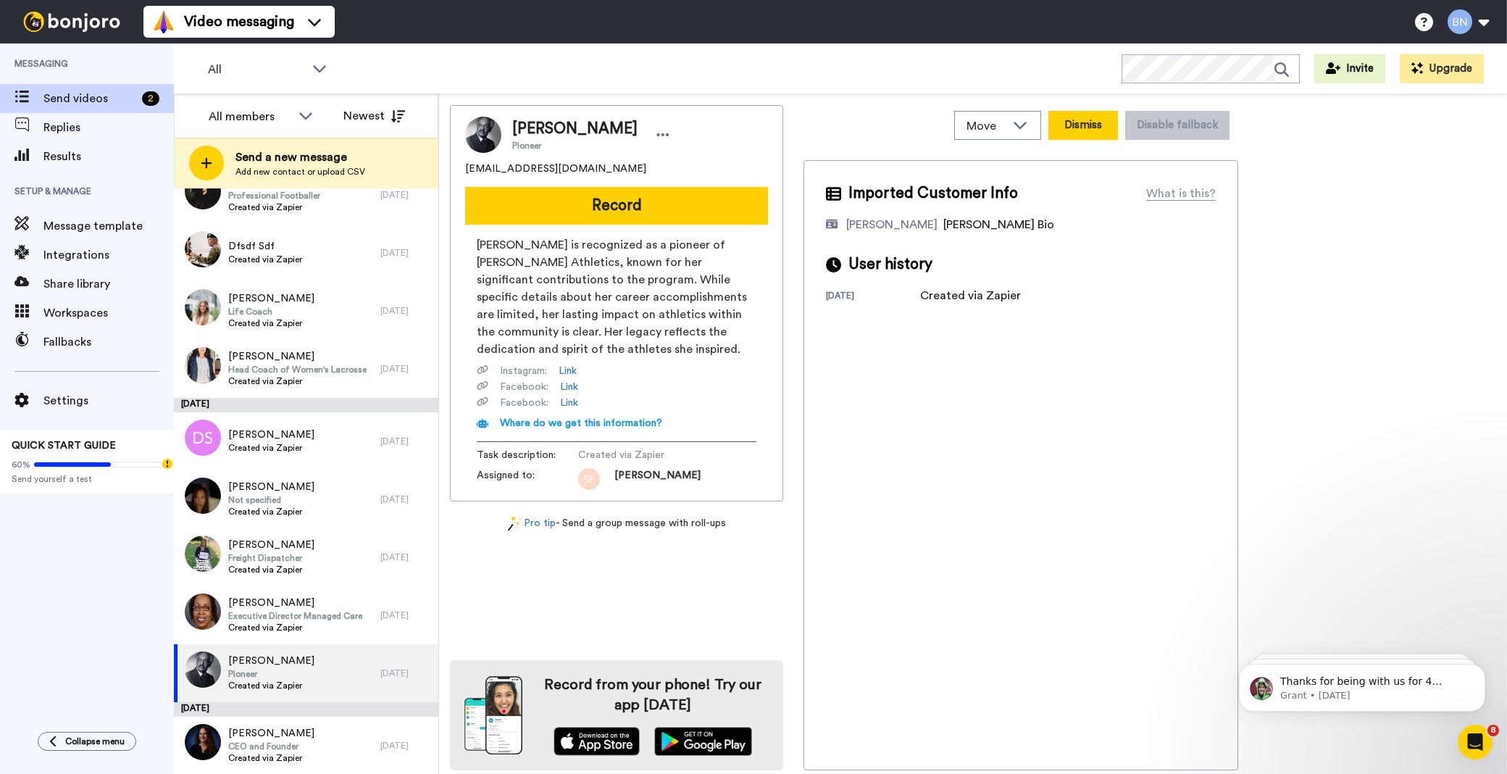
click at [1094, 120] on button "Dismiss" at bounding box center [1084, 125] width 70 height 29
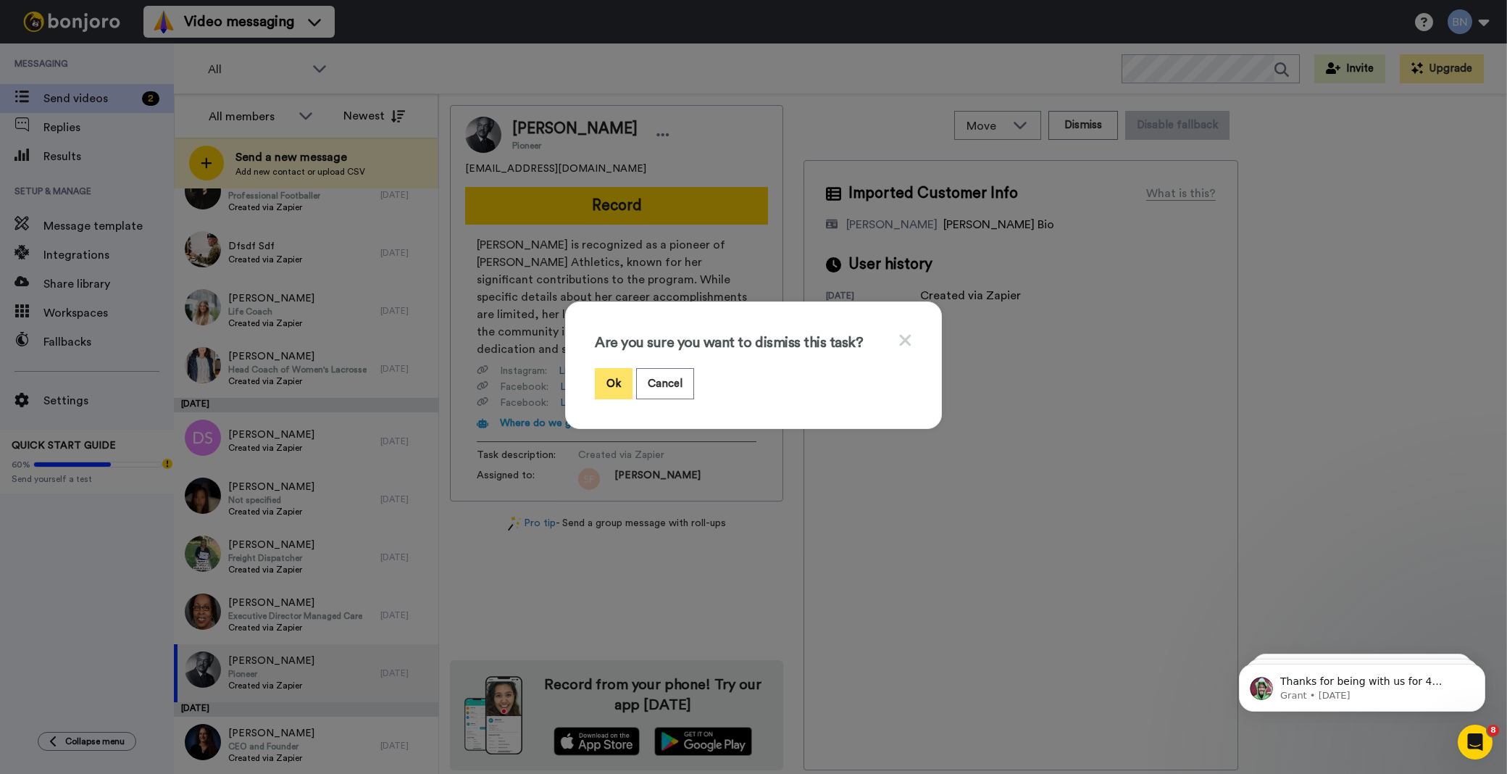
click at [618, 368] on button "Ok" at bounding box center [614, 383] width 38 height 31
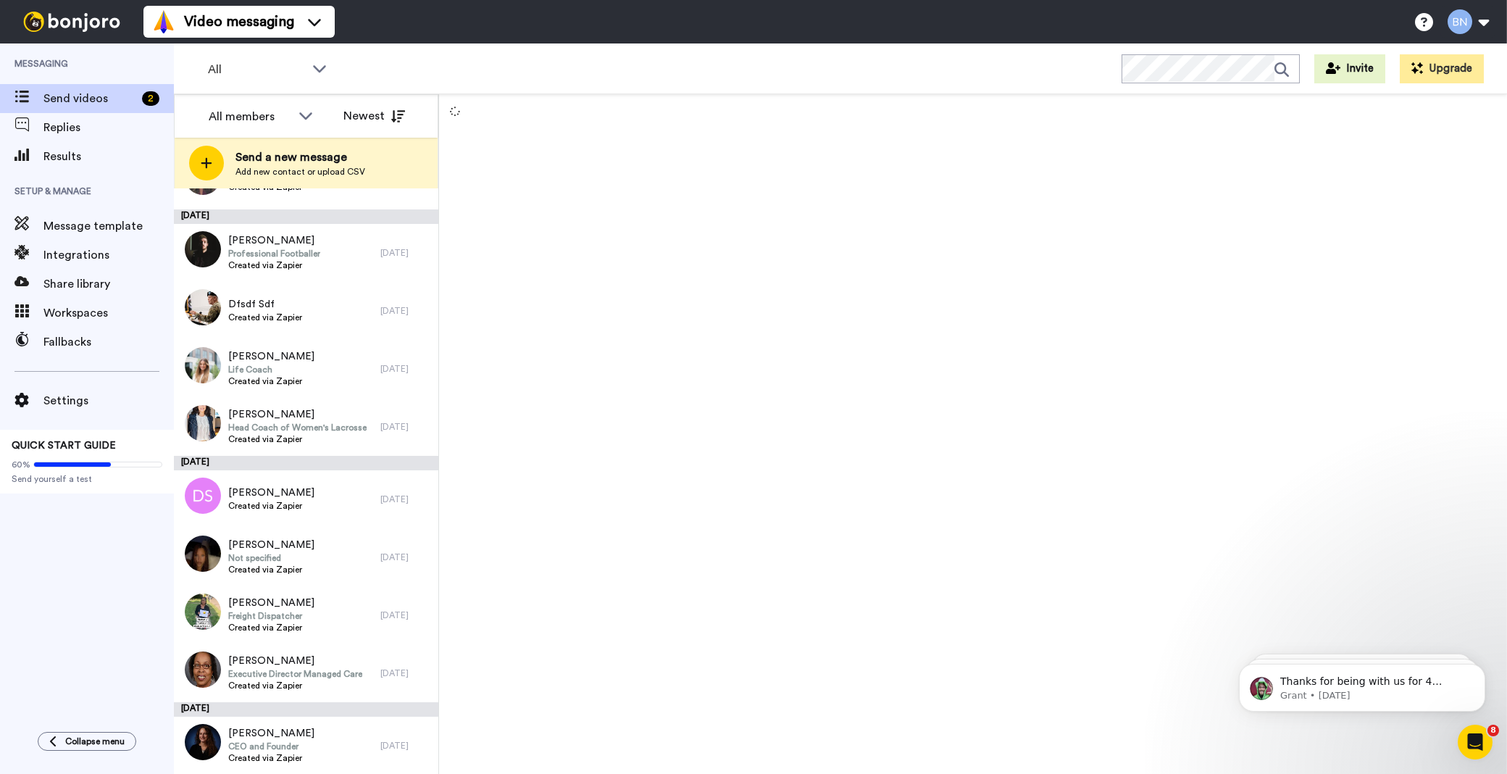
scroll to position [3820, 0]
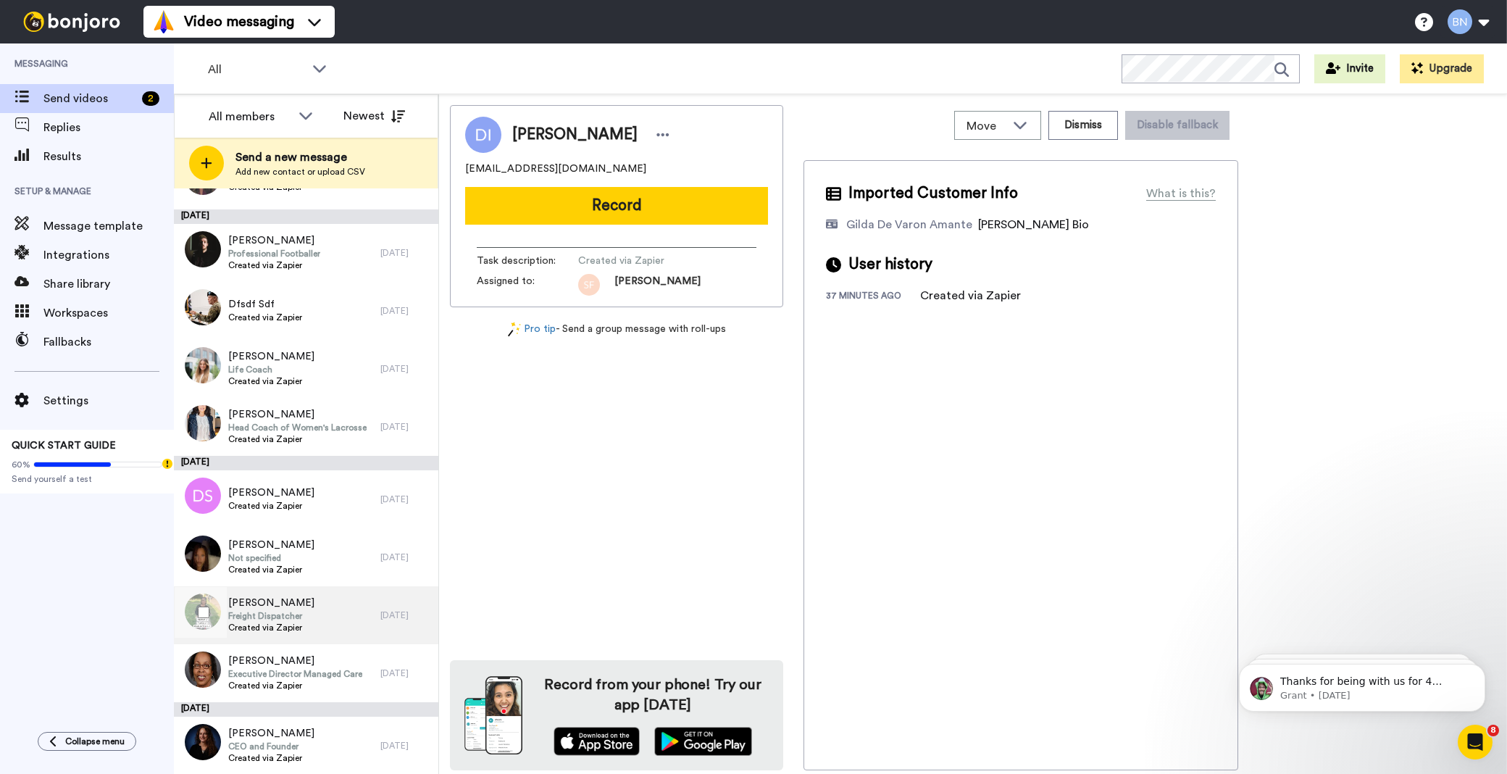
click at [321, 625] on div "Devonda Barlow Freight Dispatcher Created via Zapier" at bounding box center [277, 615] width 207 height 58
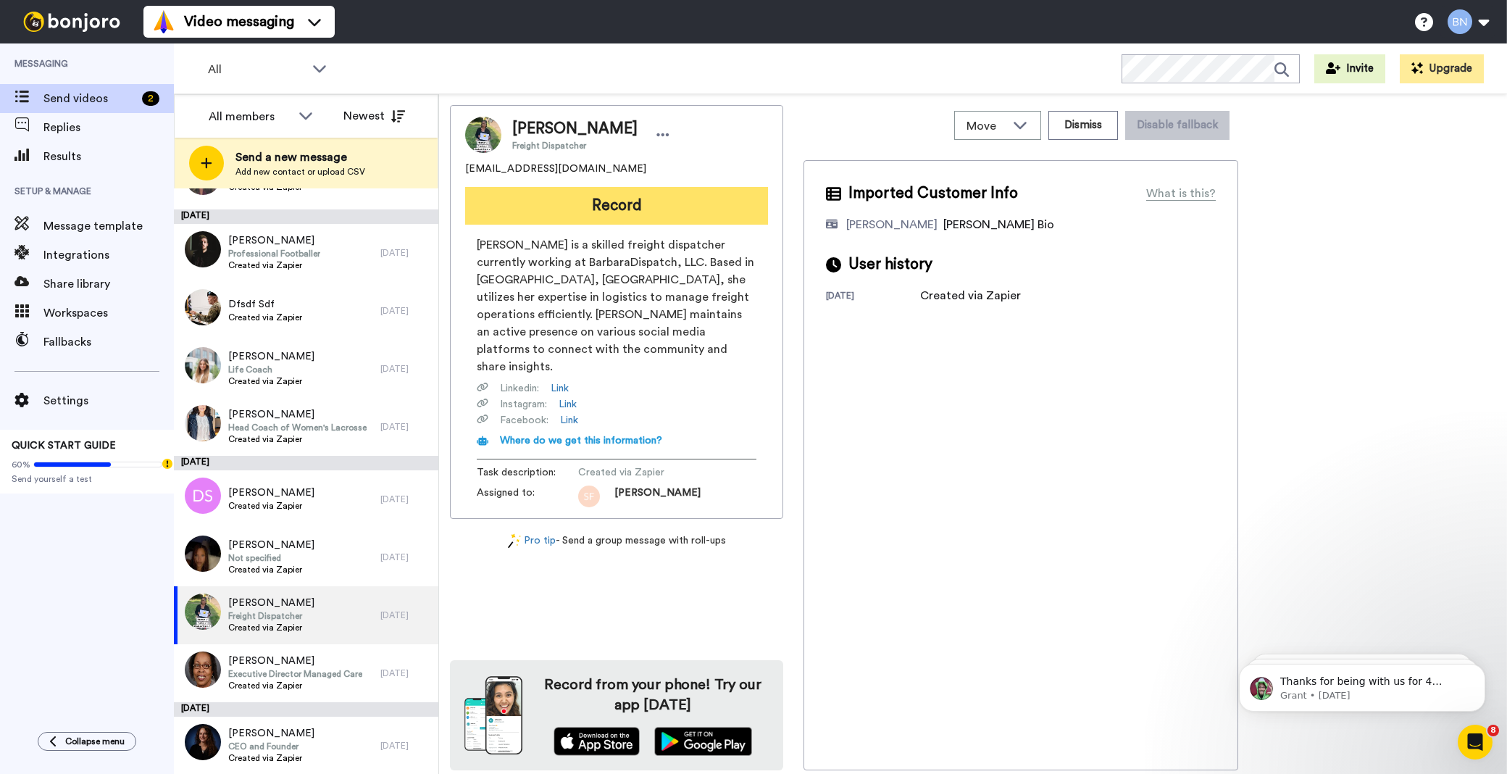
click at [632, 193] on button "Record" at bounding box center [616, 206] width 303 height 38
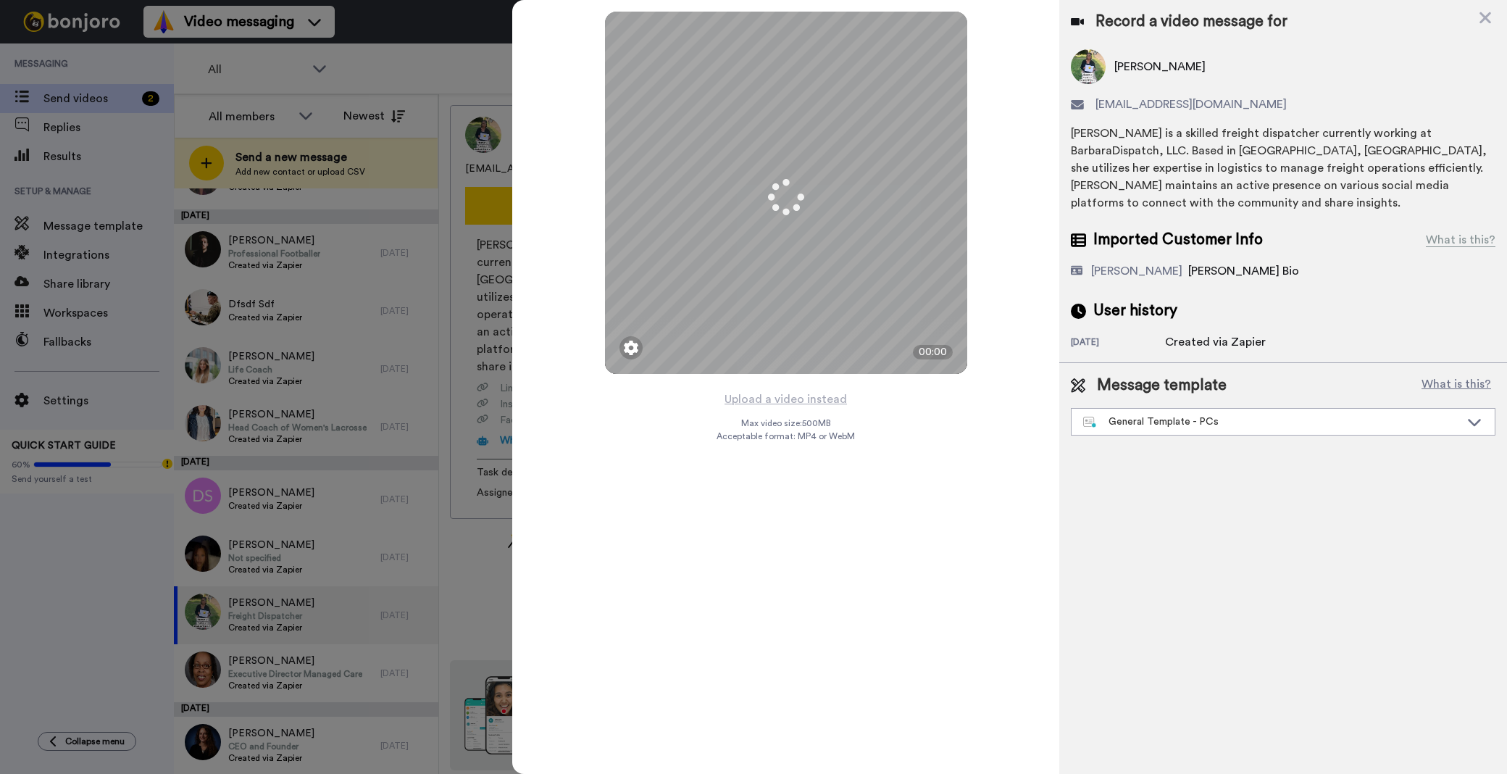
click at [1162, 441] on div "Message template What is this? General Template - PCs Book a Call with Bruce Bo…" at bounding box center [1283, 405] width 448 height 84
click at [1146, 420] on div "General Template - PCs" at bounding box center [1271, 422] width 377 height 14
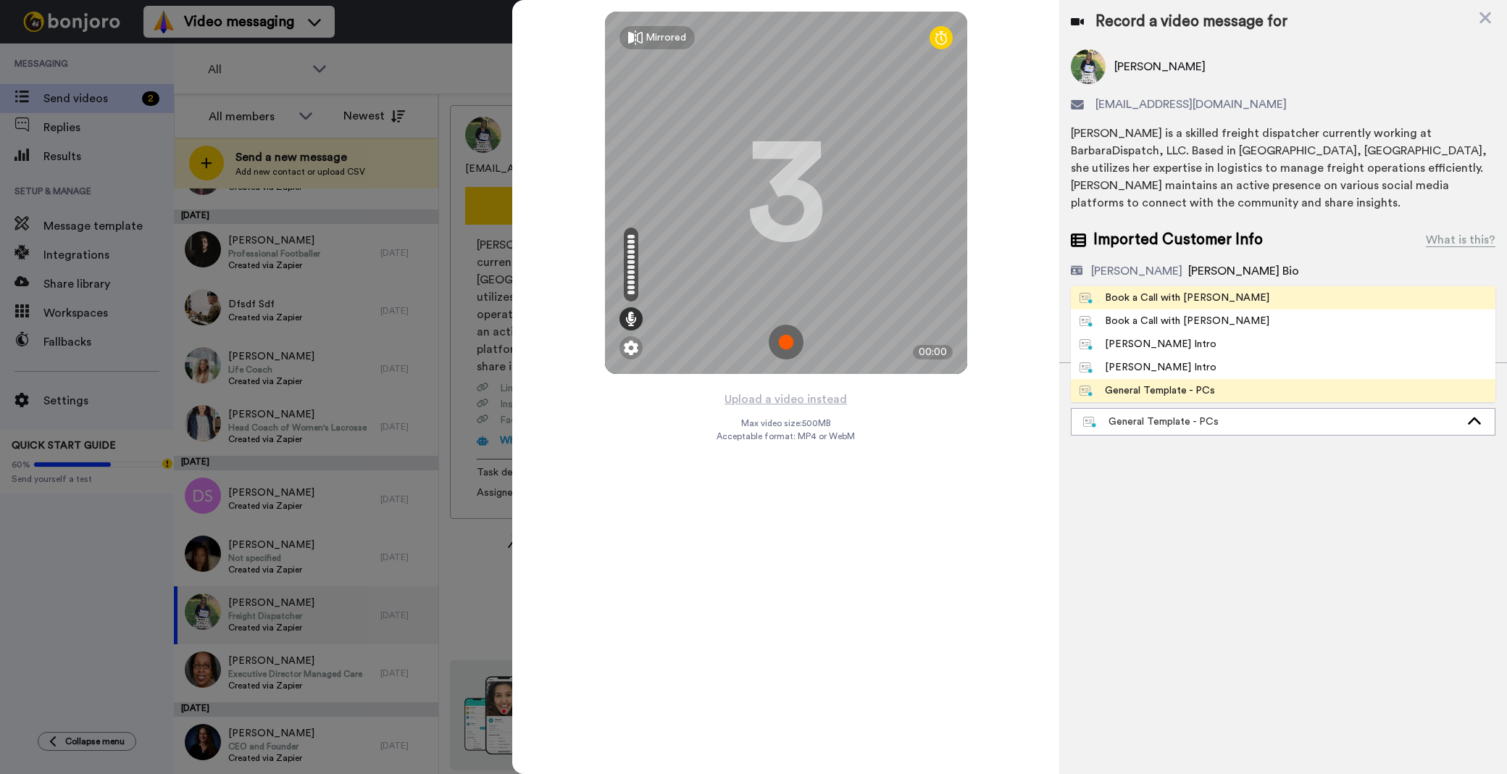
click at [1165, 307] on li "Book a Call with [PERSON_NAME]" at bounding box center [1283, 297] width 425 height 23
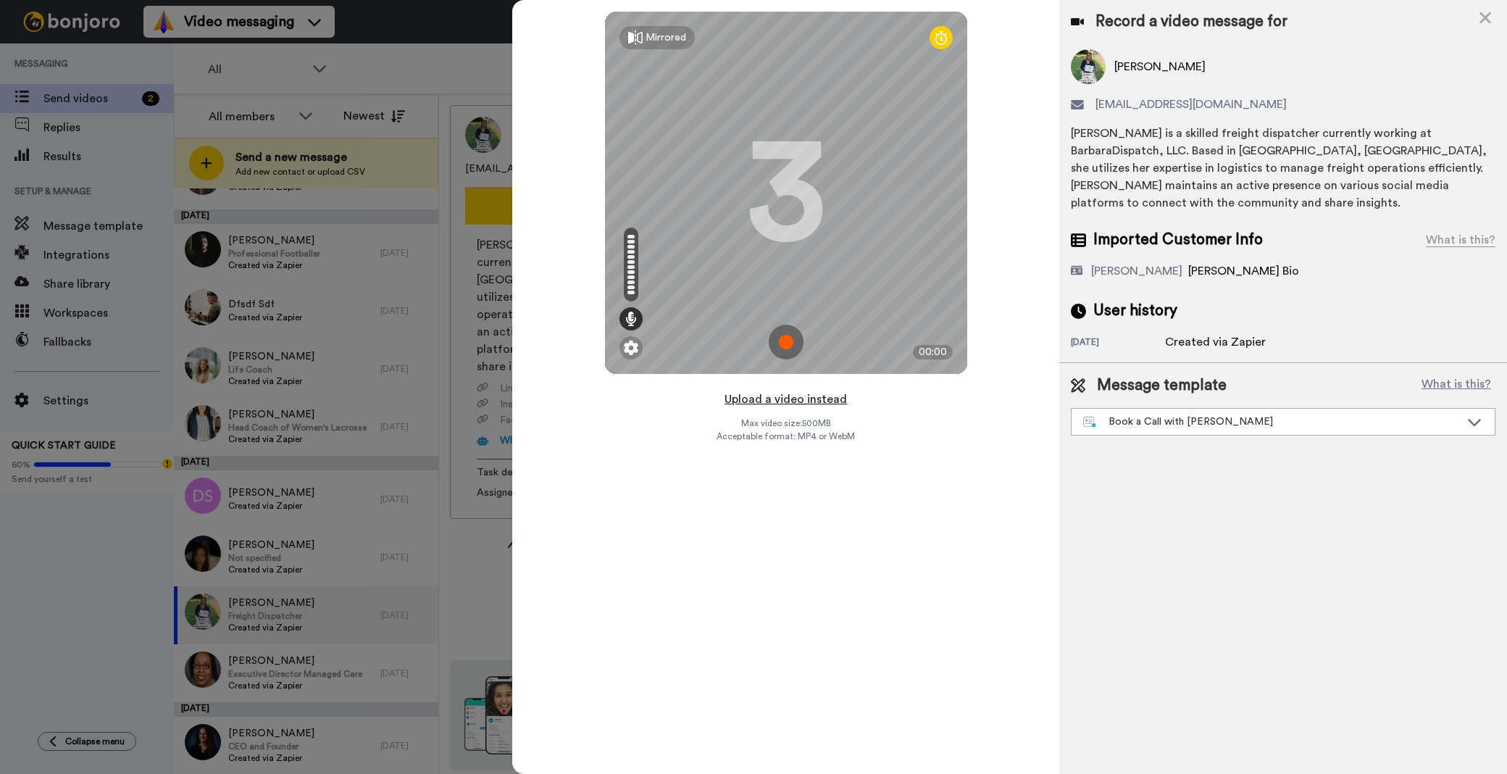
click at [799, 401] on button "Upload a video instead" at bounding box center [785, 399] width 131 height 19
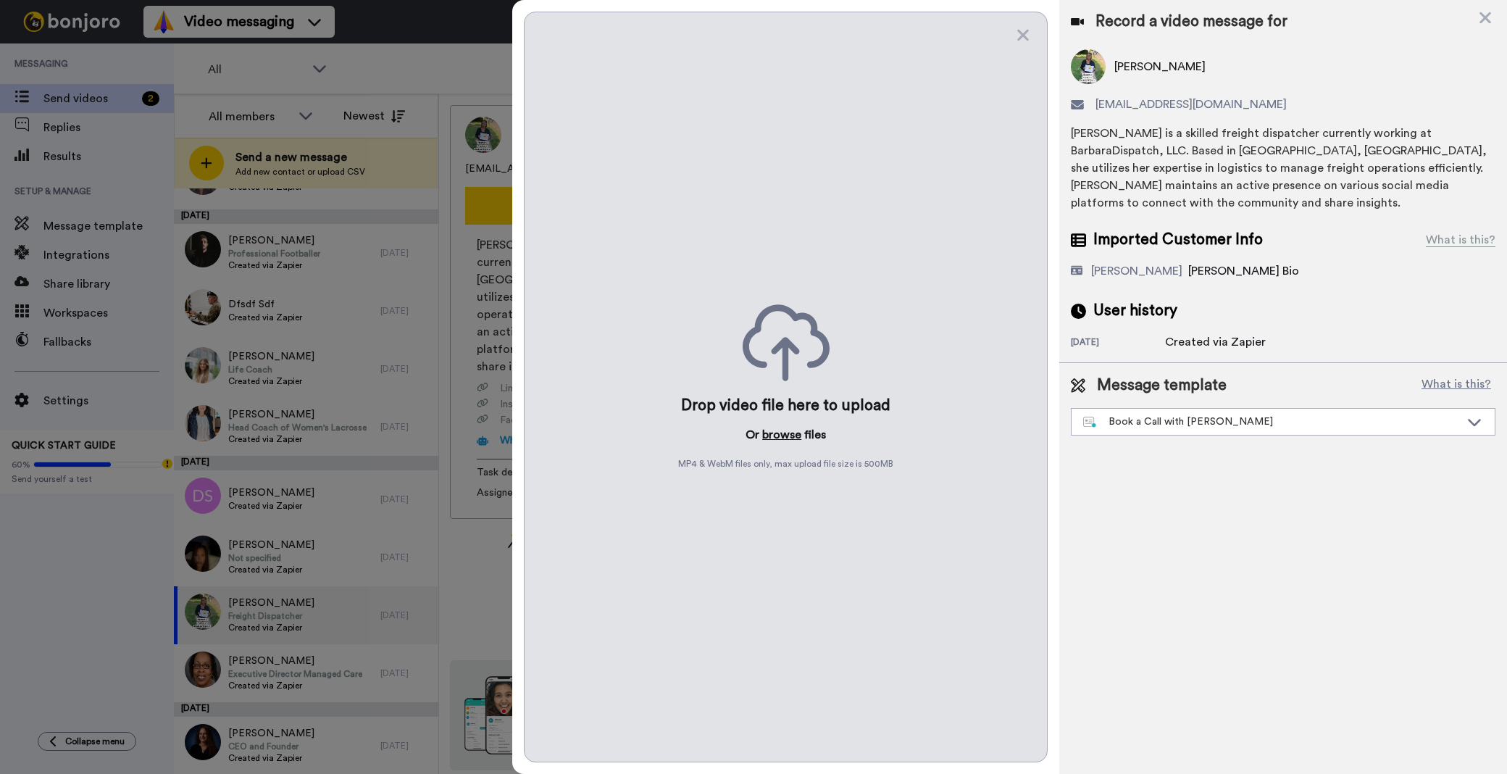
click at [786, 442] on button "browse" at bounding box center [781, 434] width 39 height 17
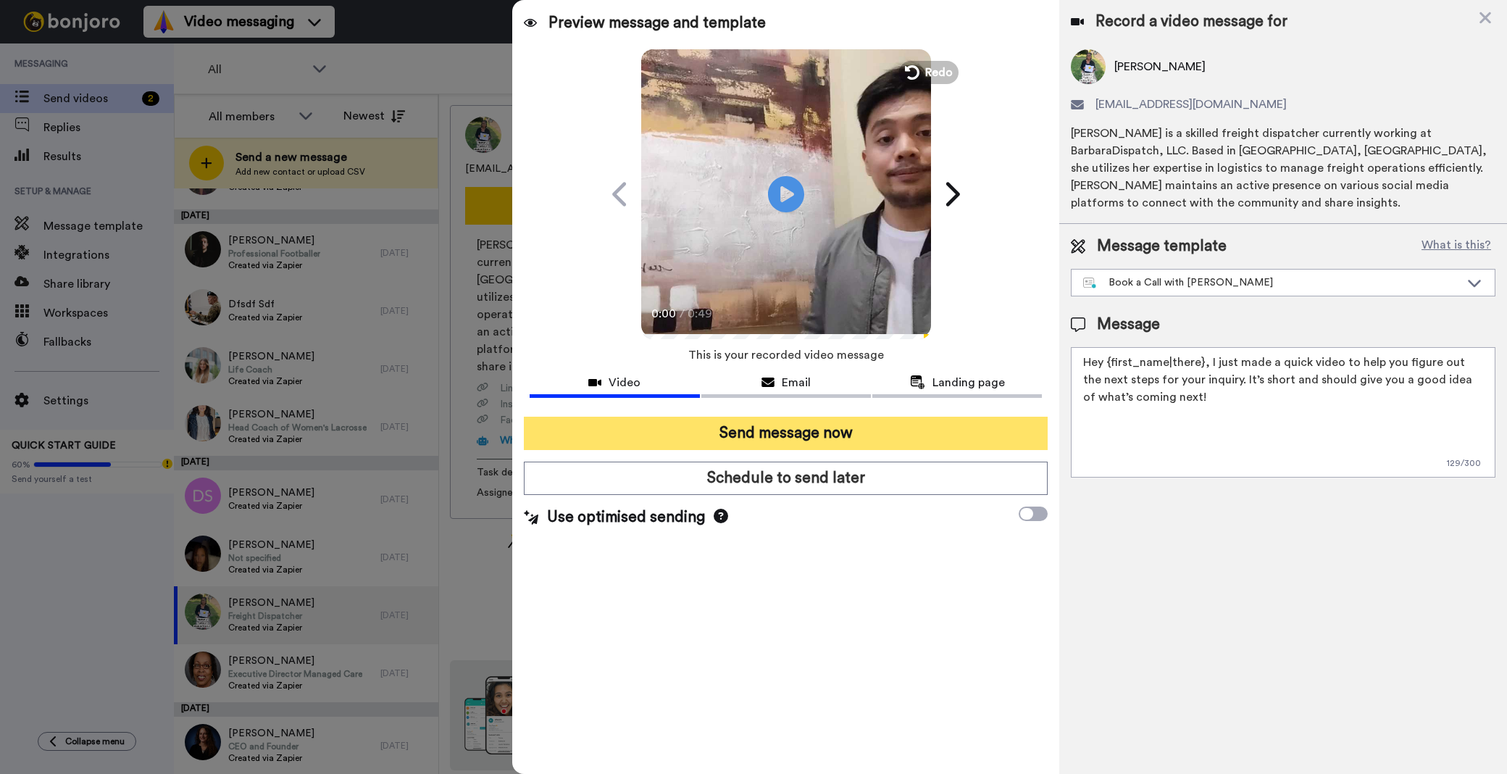
click at [873, 429] on button "Send message now" at bounding box center [786, 433] width 524 height 33
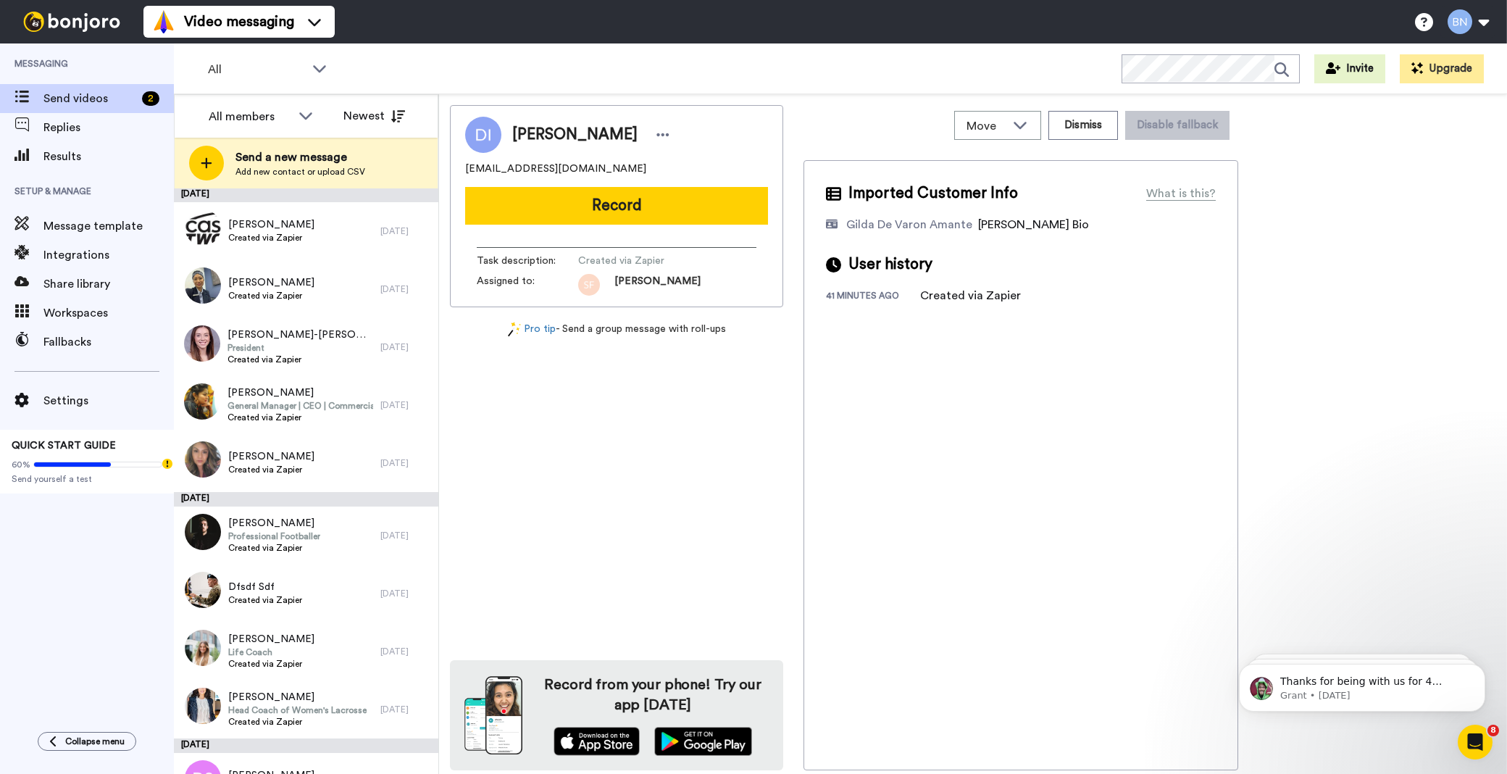
scroll to position [3762, 0]
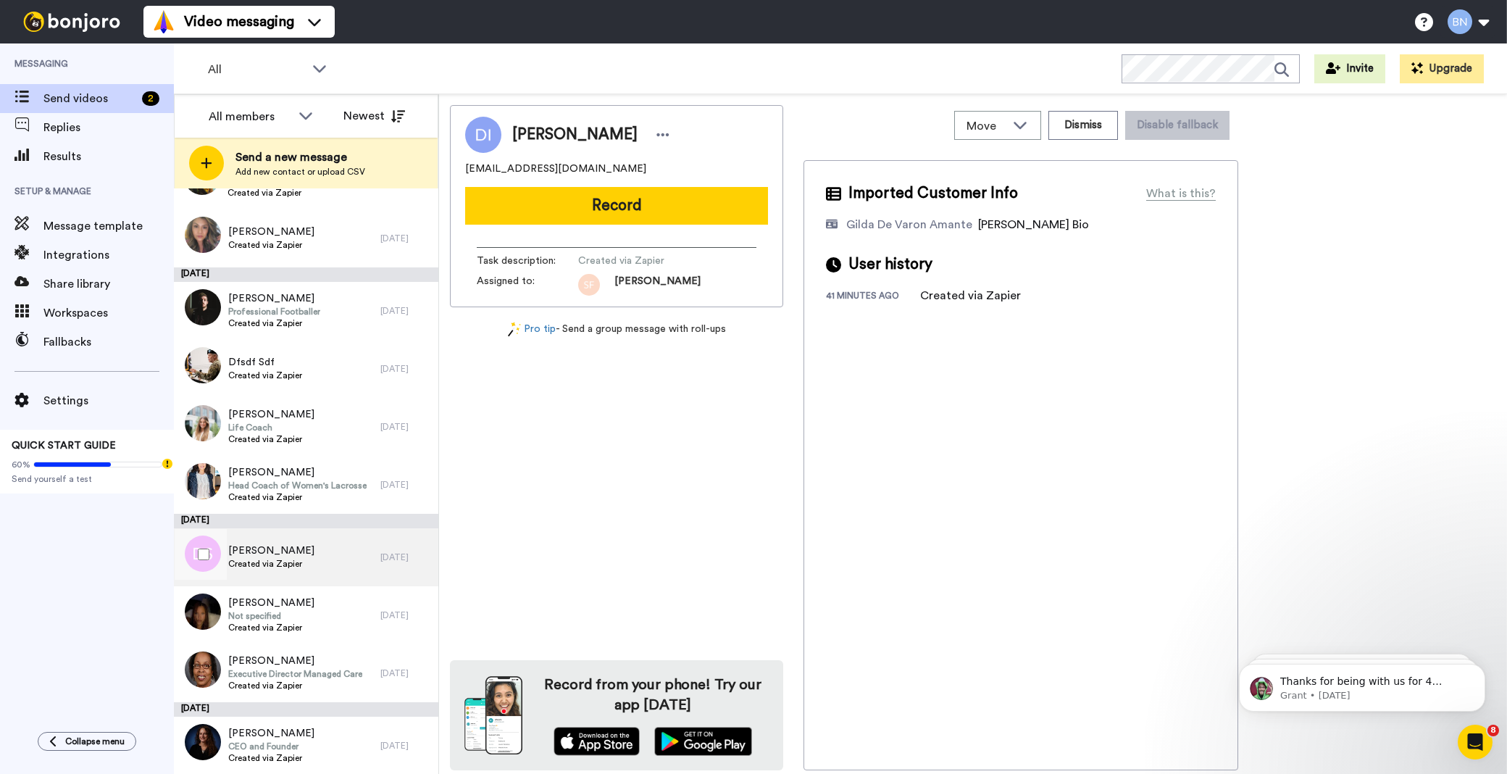
click at [329, 552] on div "Dyanne Sherrill Created via Zapier" at bounding box center [277, 557] width 207 height 58
click at [588, 207] on button "Record" at bounding box center [616, 206] width 303 height 38
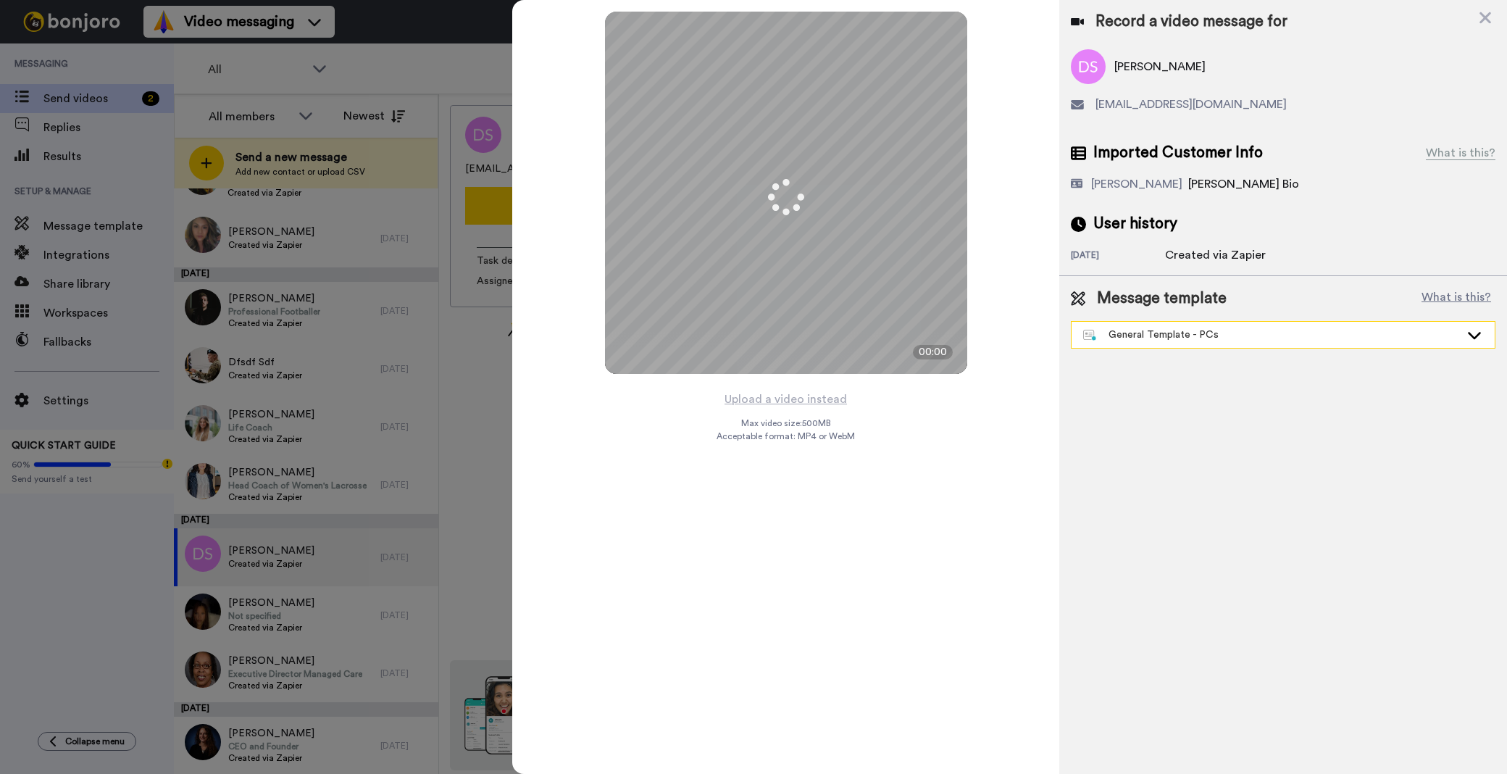
click at [1259, 346] on div "General Template - PCs" at bounding box center [1283, 335] width 423 height 26
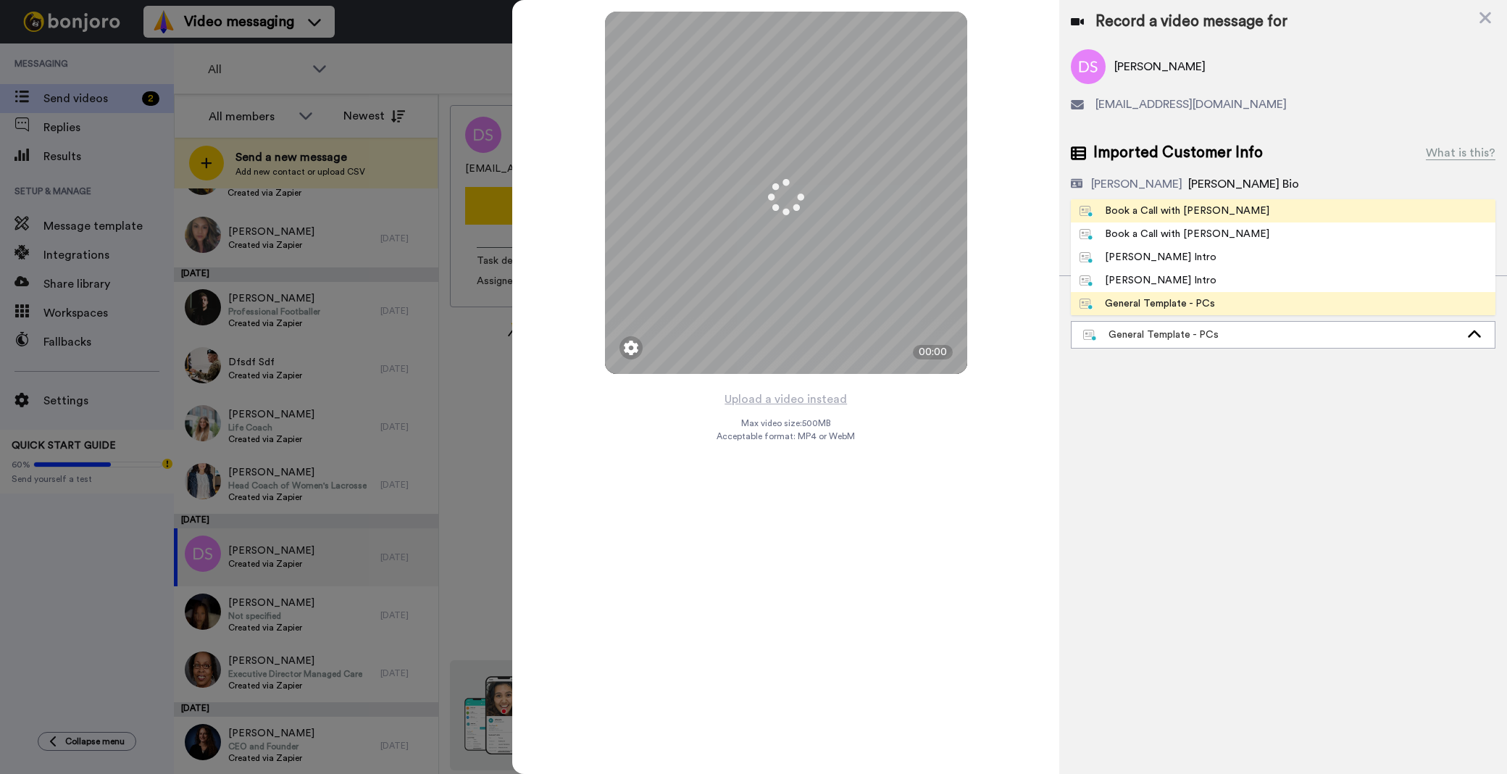
click at [1207, 206] on div "Book a Call with [PERSON_NAME]" at bounding box center [1175, 211] width 190 height 14
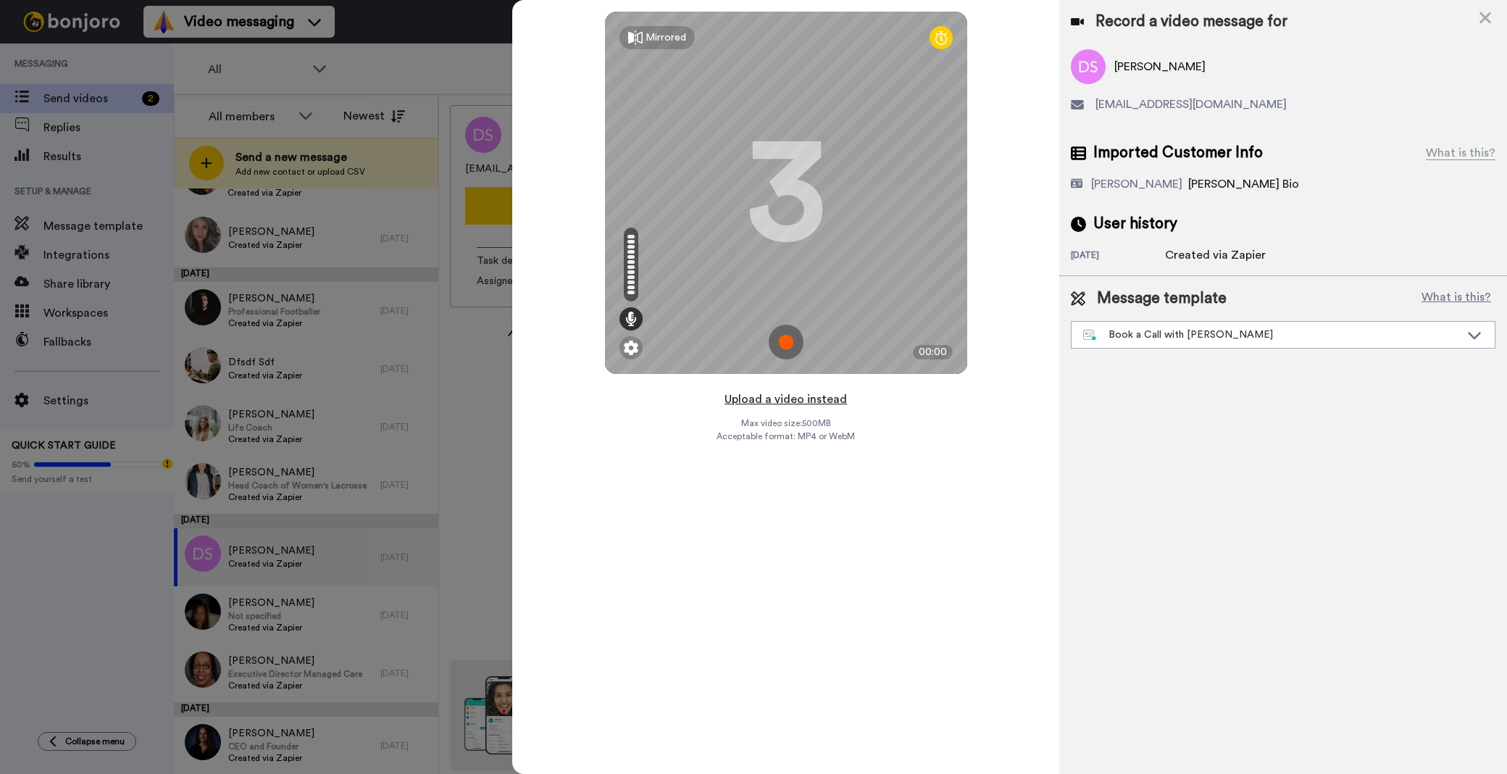
click at [838, 401] on button "Upload a video instead" at bounding box center [785, 399] width 131 height 19
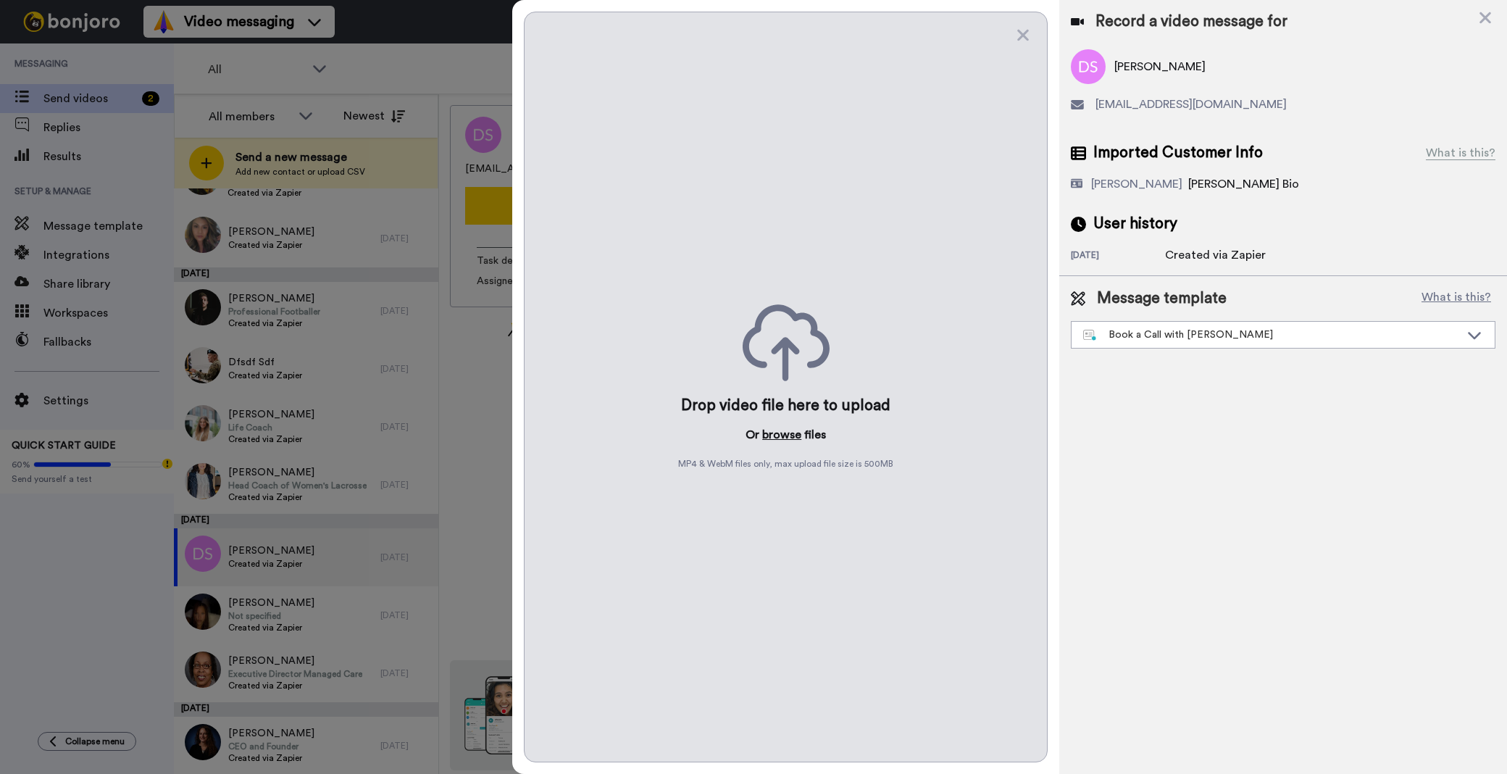
click at [783, 428] on button "browse" at bounding box center [781, 434] width 39 height 17
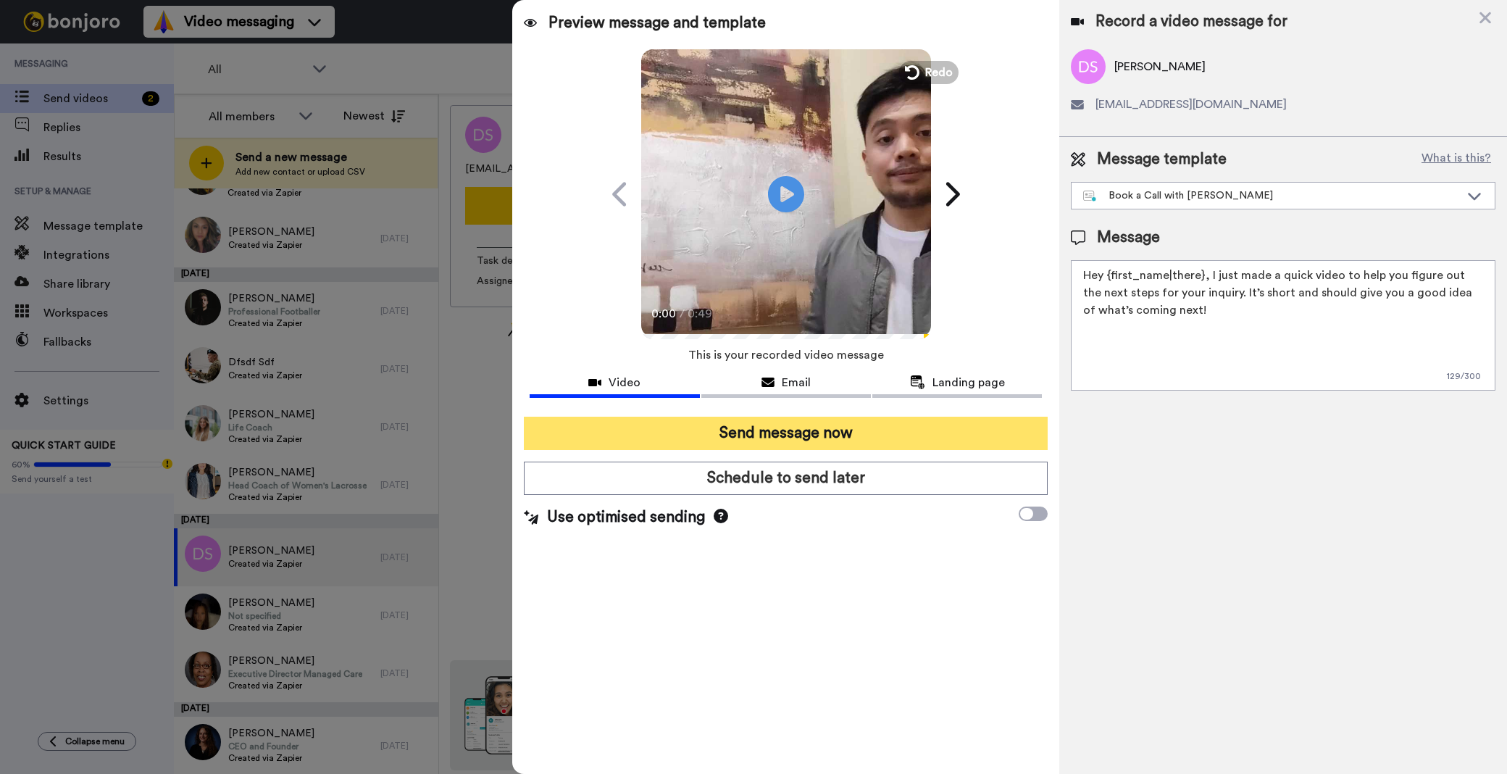
click at [936, 428] on button "Send message now" at bounding box center [786, 433] width 524 height 33
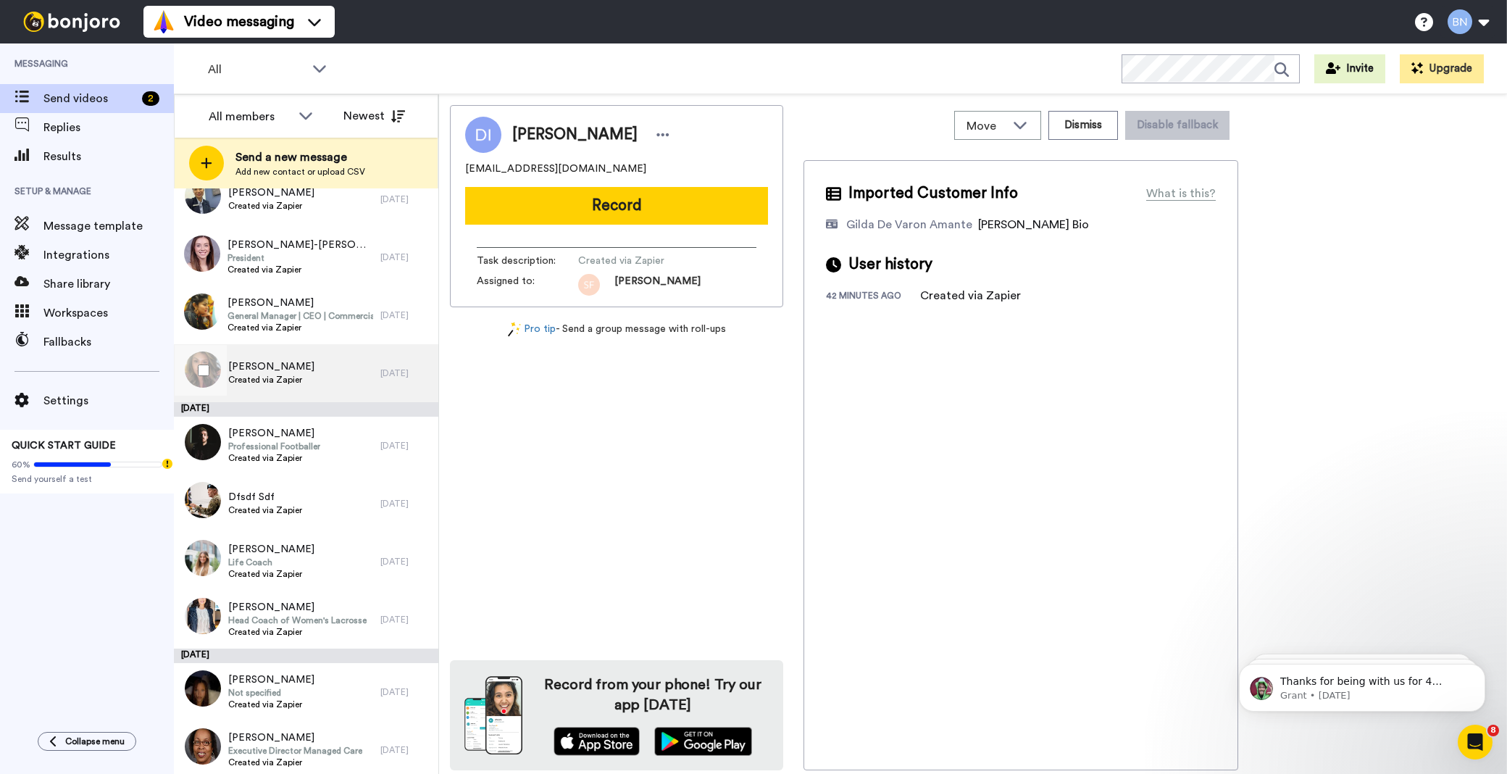
scroll to position [3704, 0]
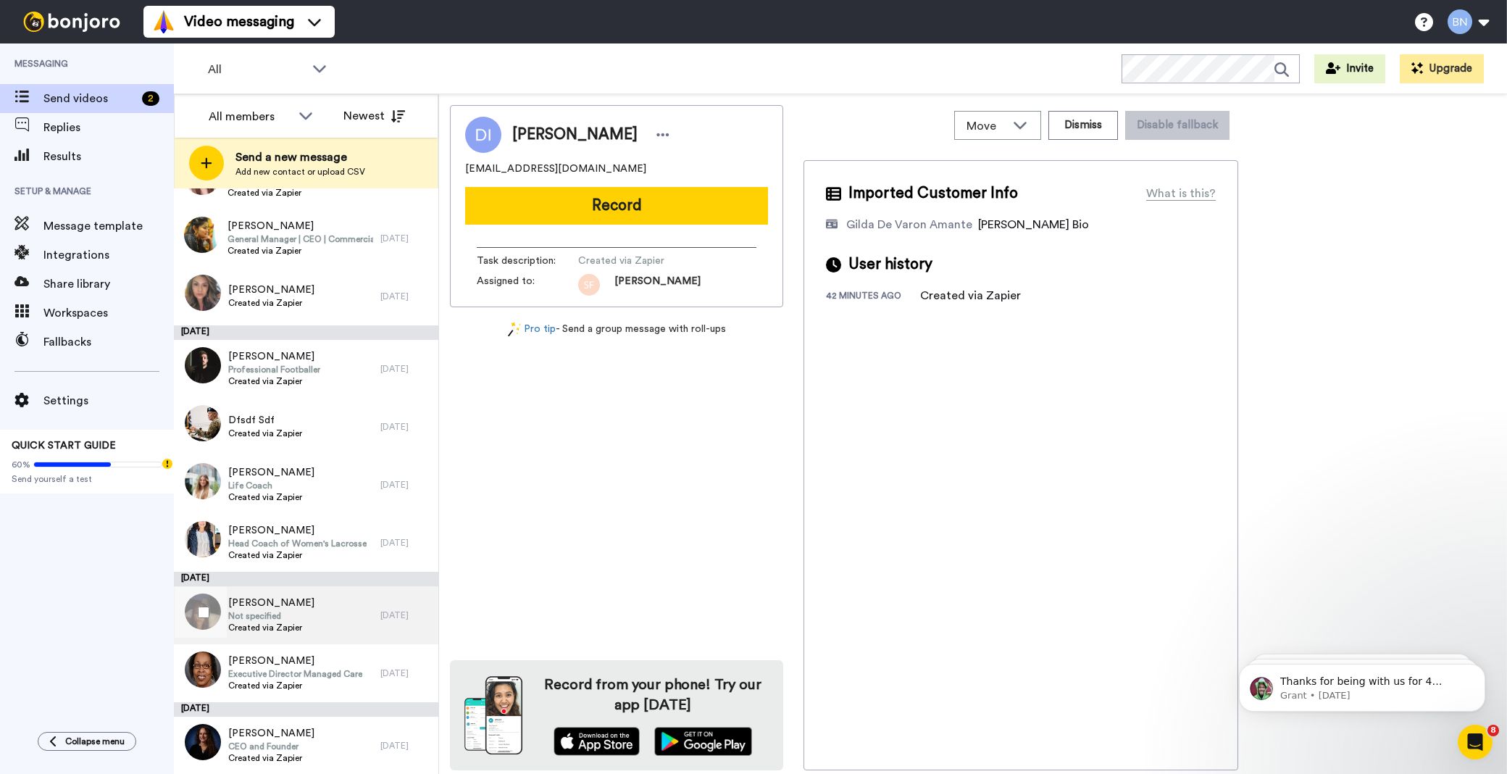
click at [344, 626] on div "[PERSON_NAME] Not specified Created via Zapier" at bounding box center [277, 615] width 207 height 58
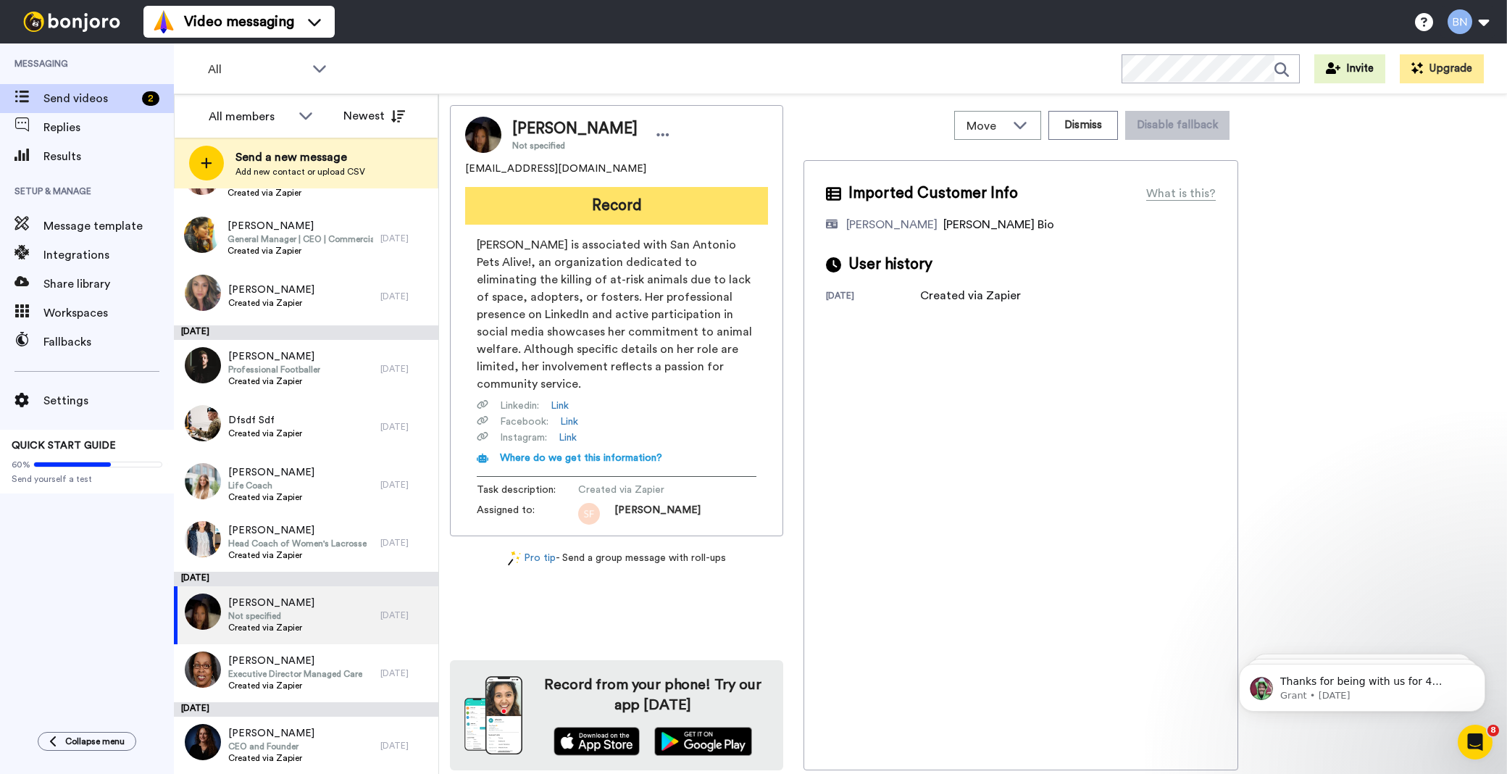
click at [727, 201] on button "Record" at bounding box center [616, 206] width 303 height 38
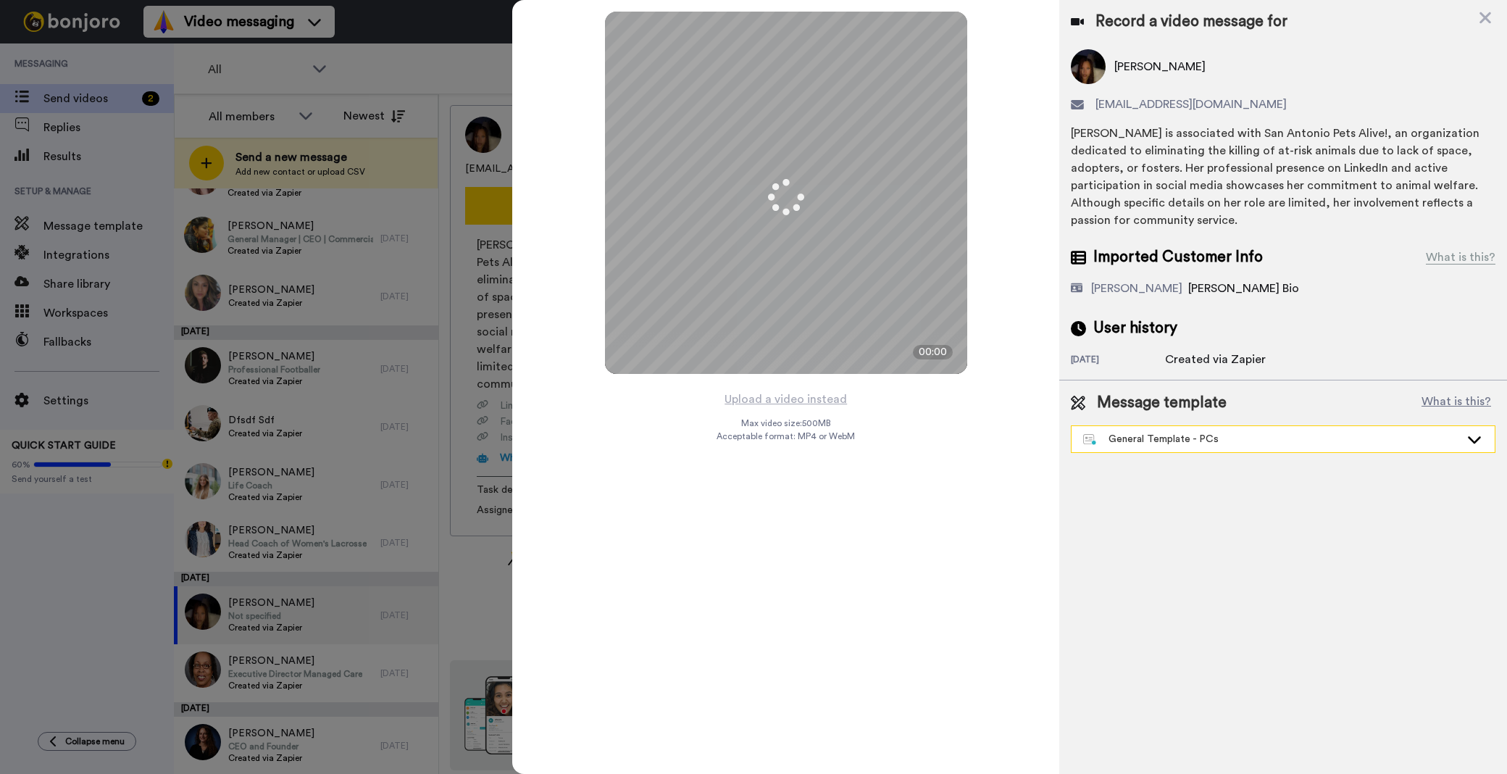
click at [1162, 442] on div "General Template - PCs" at bounding box center [1271, 439] width 377 height 14
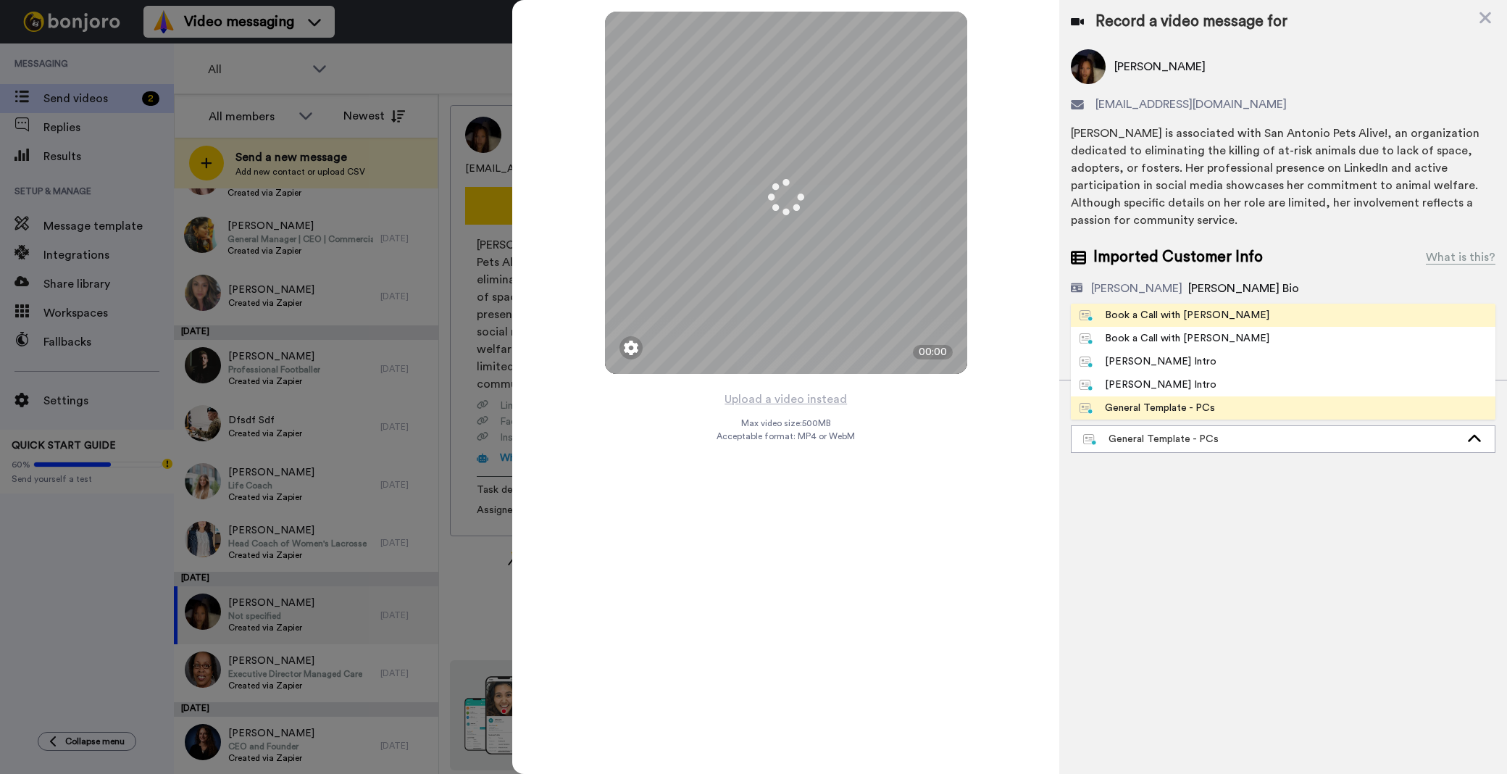
click at [1153, 324] on li "Book a Call with [PERSON_NAME]" at bounding box center [1283, 315] width 425 height 23
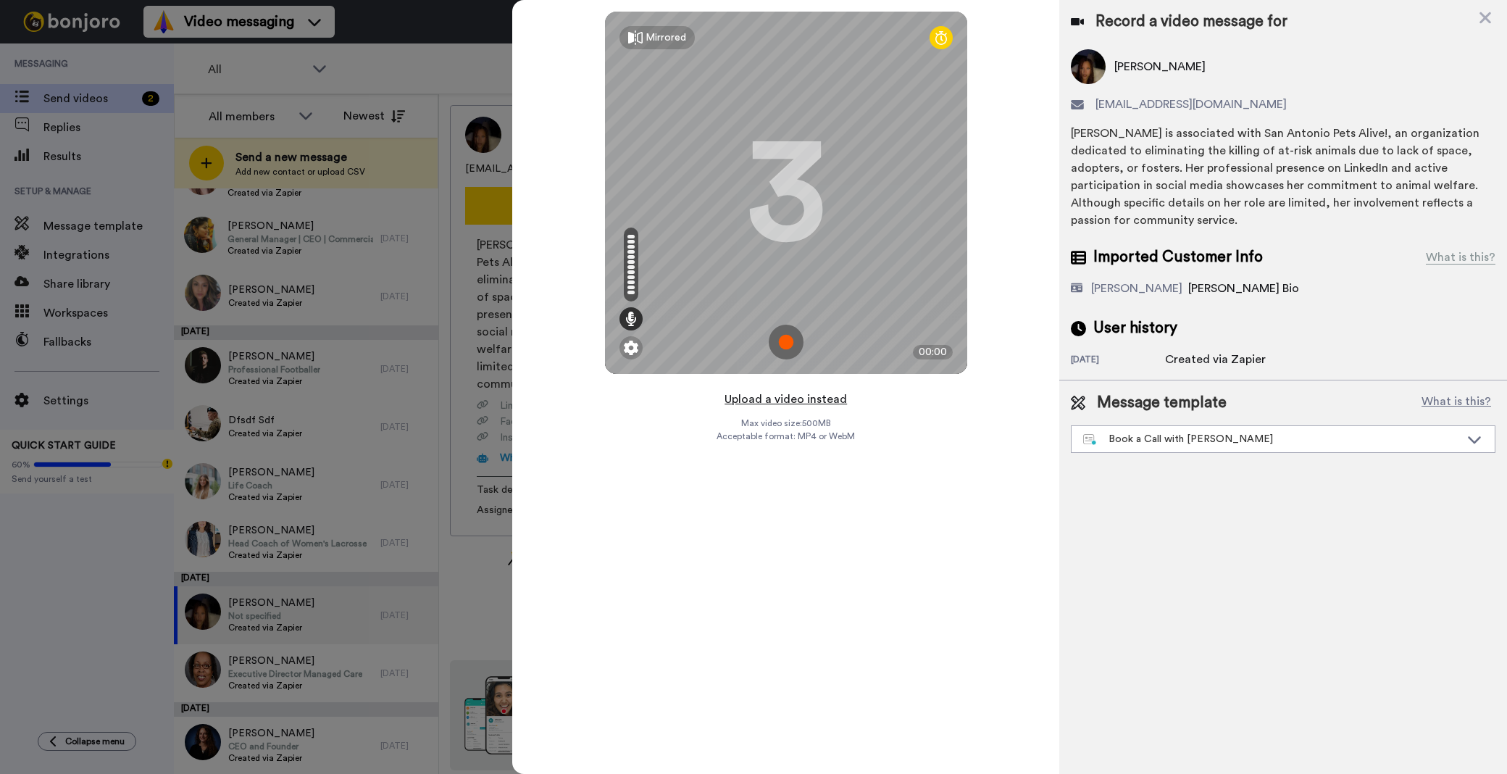
click at [786, 399] on button "Upload a video instead" at bounding box center [785, 399] width 131 height 19
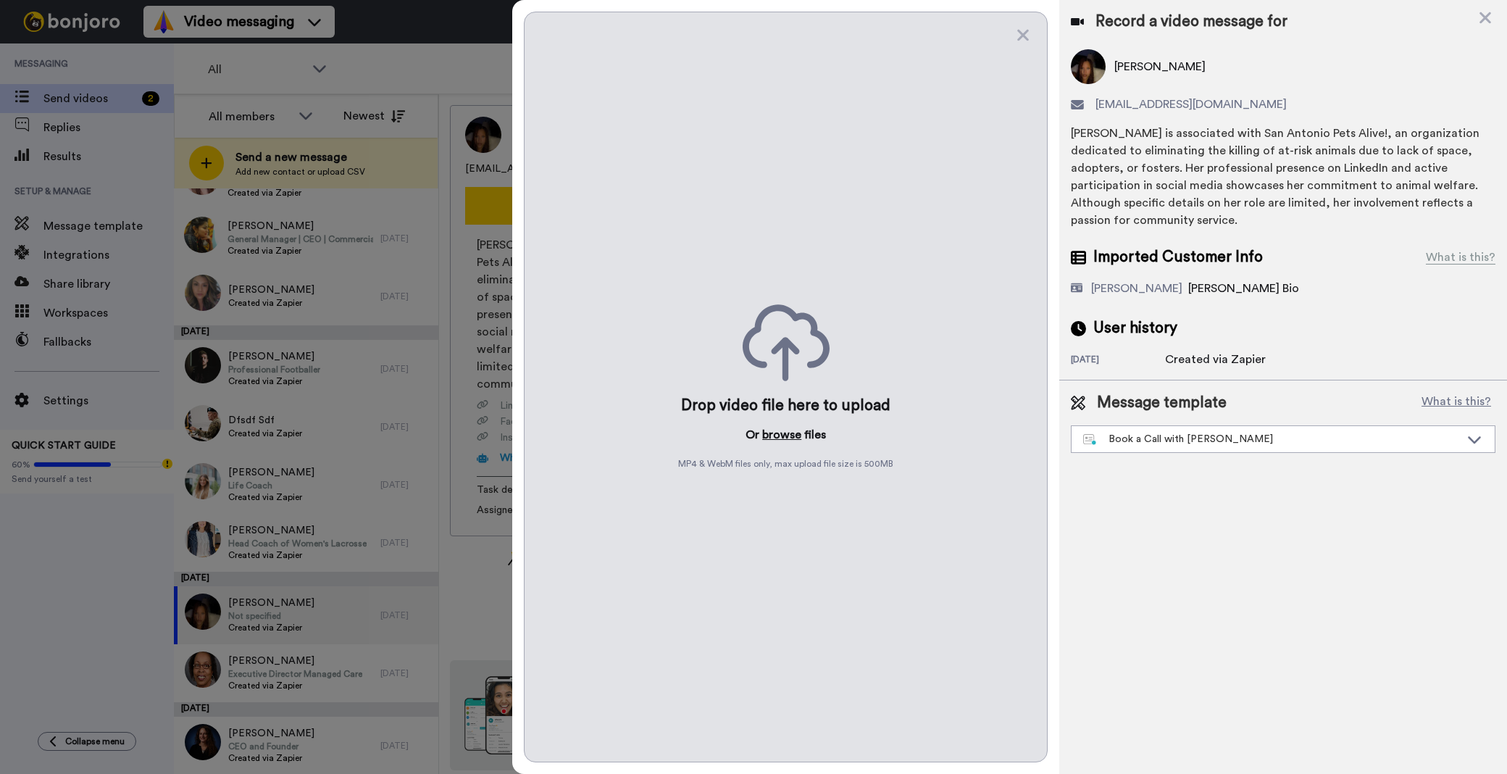
click at [778, 431] on button "browse" at bounding box center [781, 434] width 39 height 17
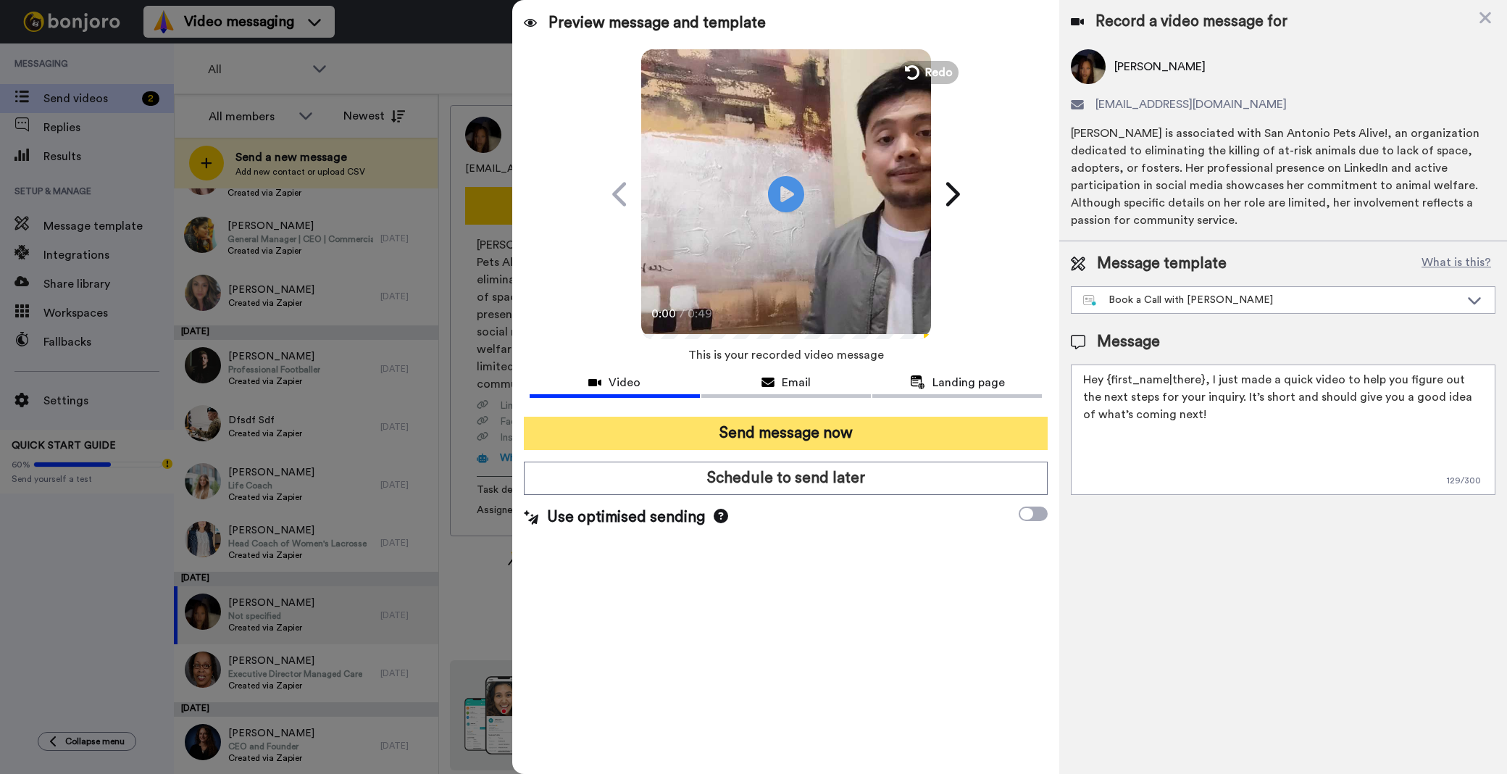
click at [839, 428] on button "Send message now" at bounding box center [786, 433] width 524 height 33
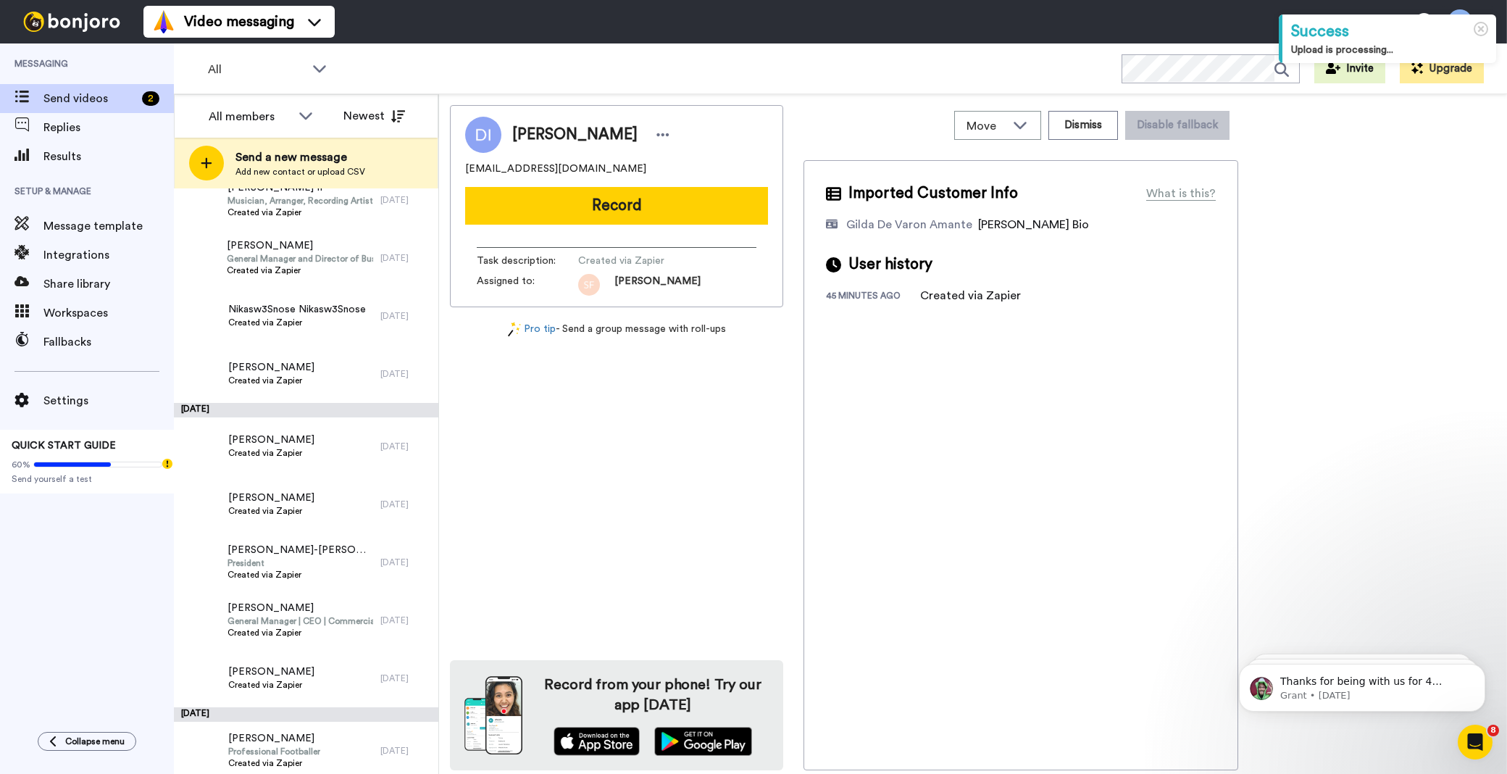
scroll to position [3646, 0]
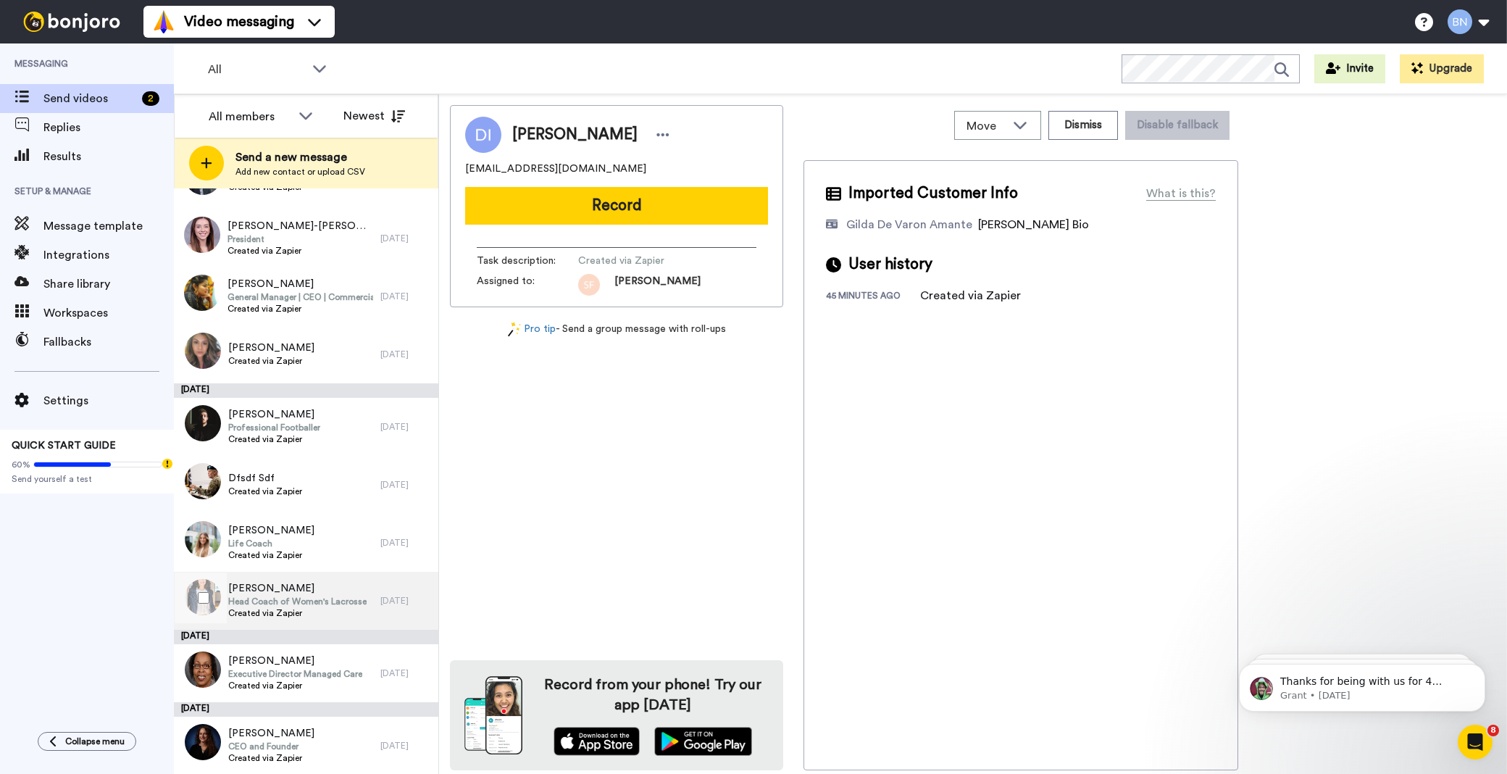
click at [328, 617] on span "Created via Zapier" at bounding box center [297, 613] width 138 height 12
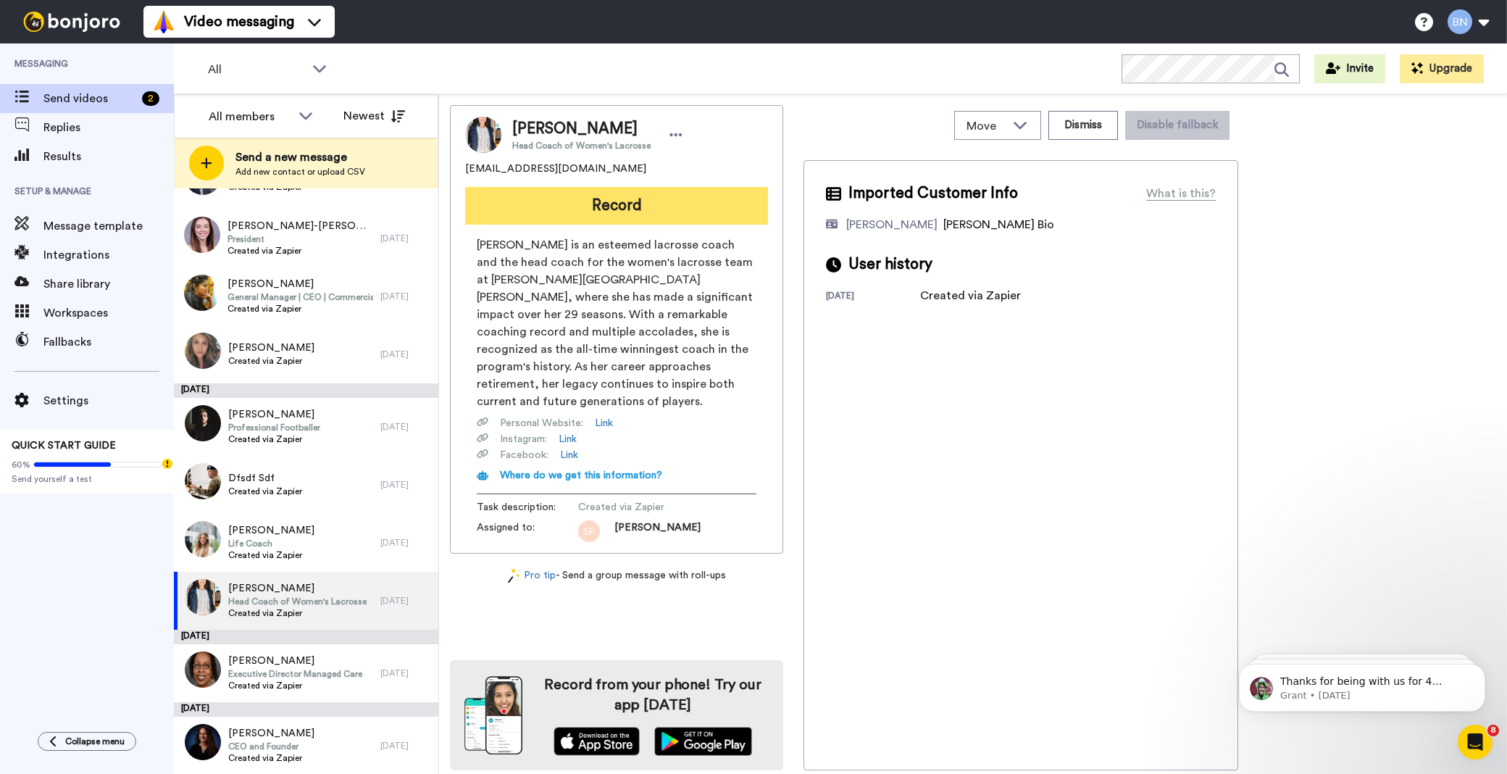
click at [606, 191] on button "Record" at bounding box center [616, 206] width 303 height 38
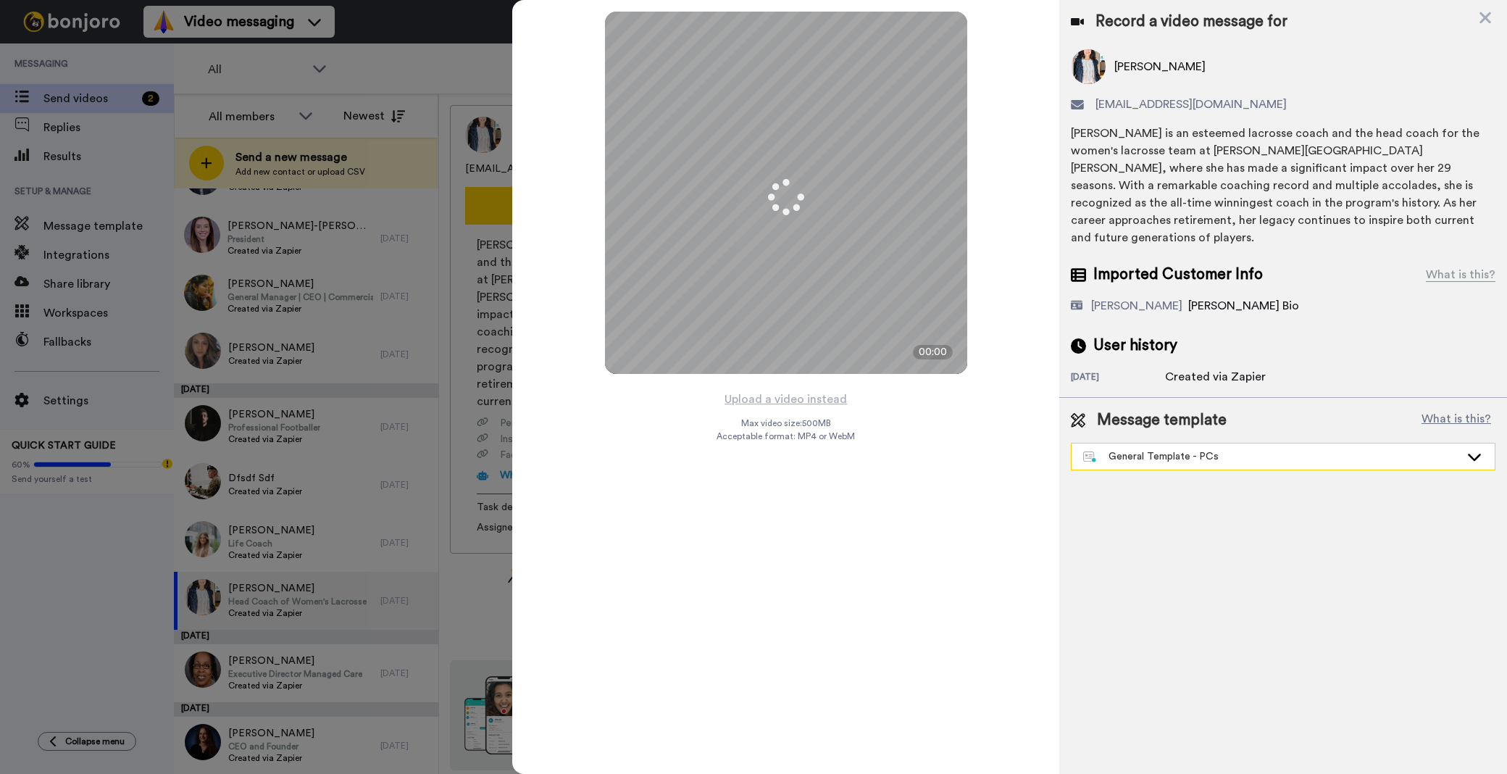
click at [1225, 449] on div "General Template - PCs" at bounding box center [1271, 456] width 377 height 14
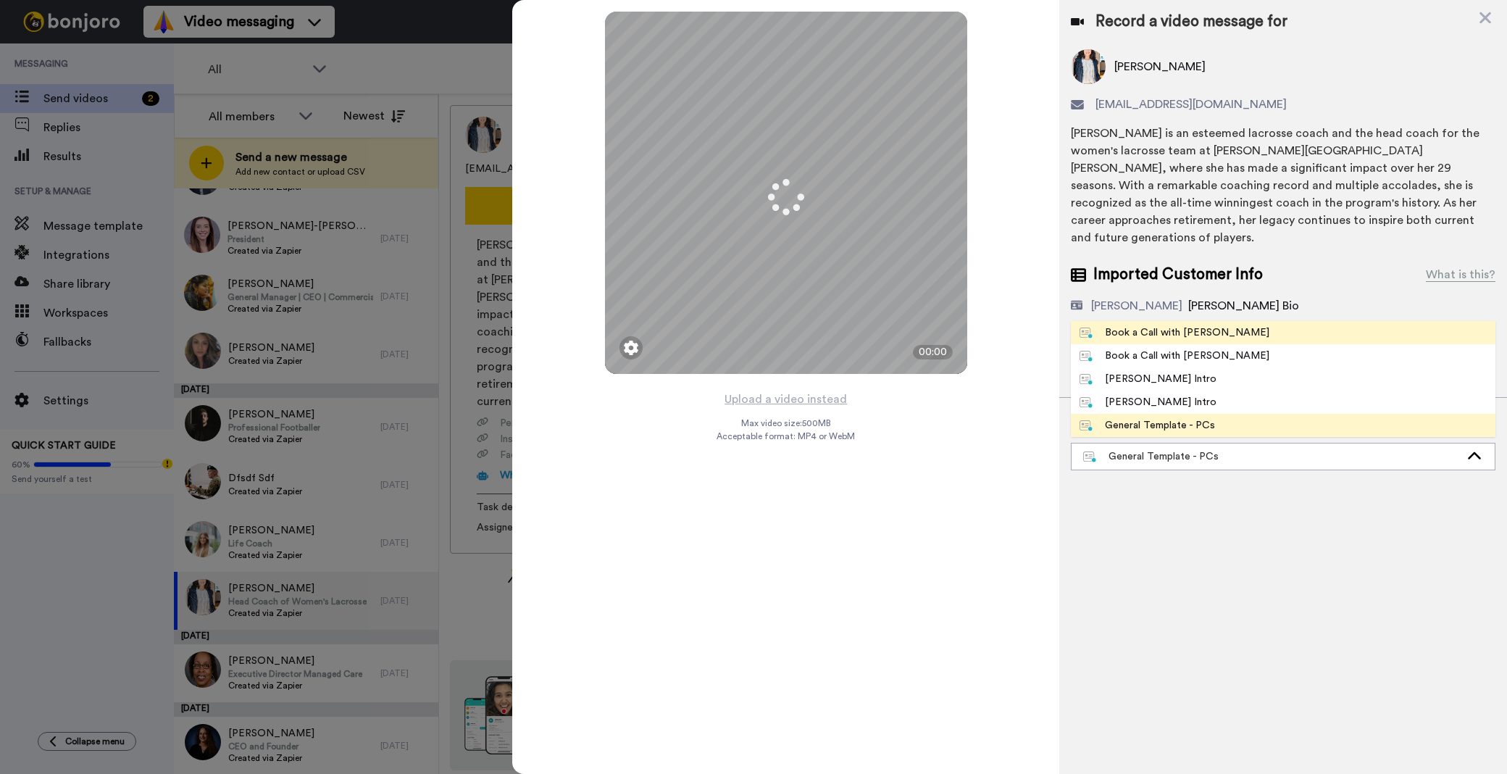
click at [1173, 325] on div "Book a Call with Bruce" at bounding box center [1175, 332] width 190 height 14
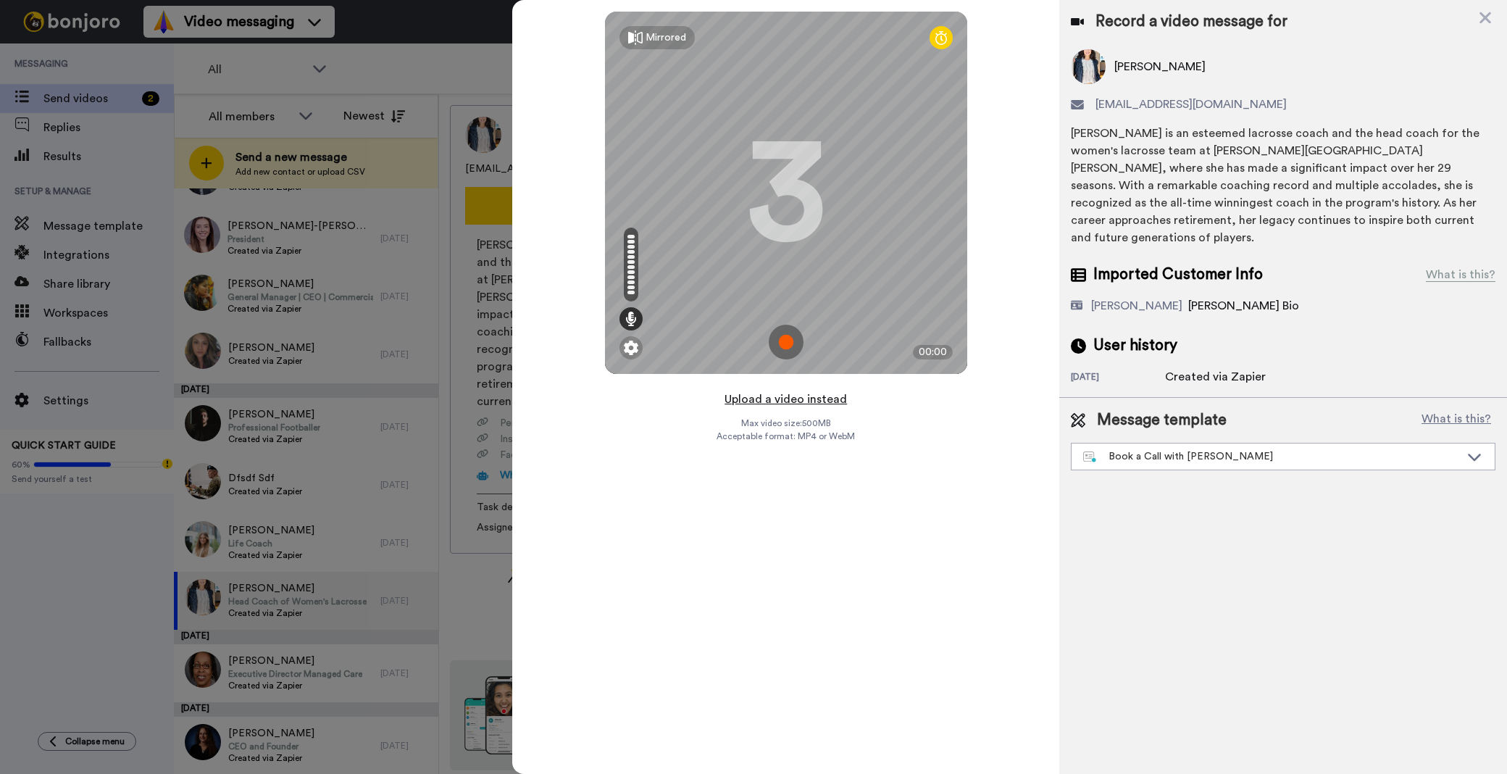
click at [803, 401] on button "Upload a video instead" at bounding box center [785, 399] width 131 height 19
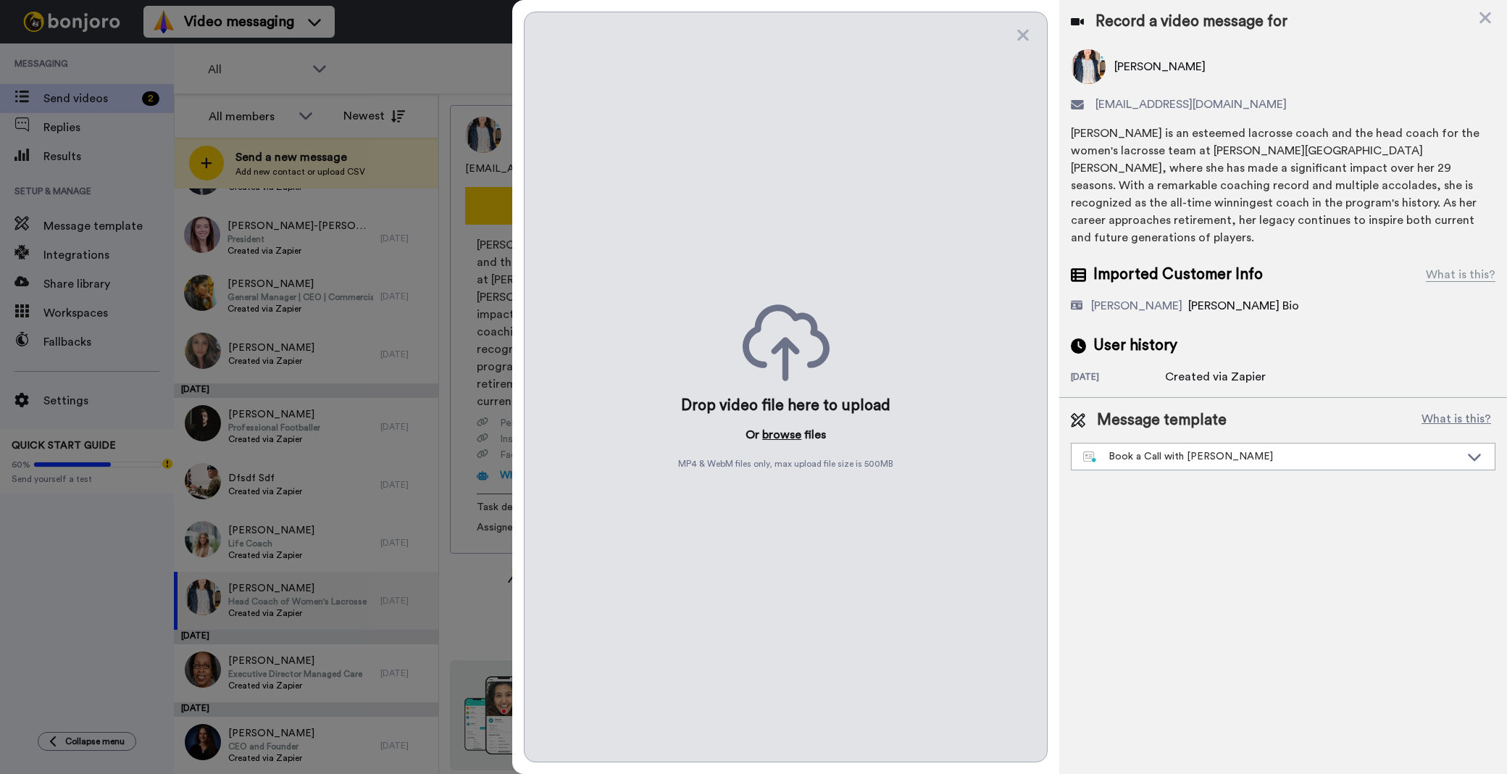
click at [773, 442] on button "browse" at bounding box center [781, 434] width 39 height 17
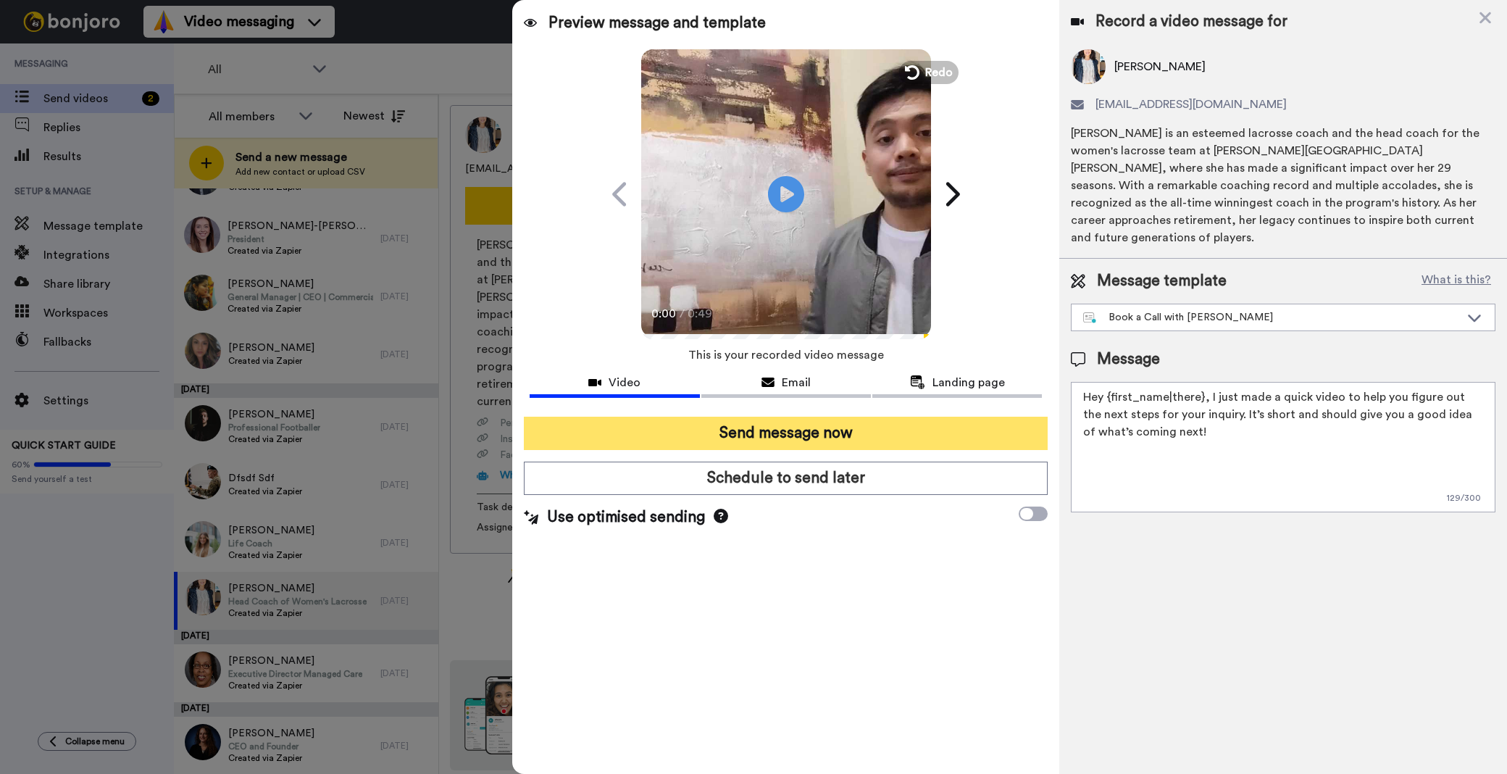
click at [915, 430] on button "Send message now" at bounding box center [786, 433] width 524 height 33
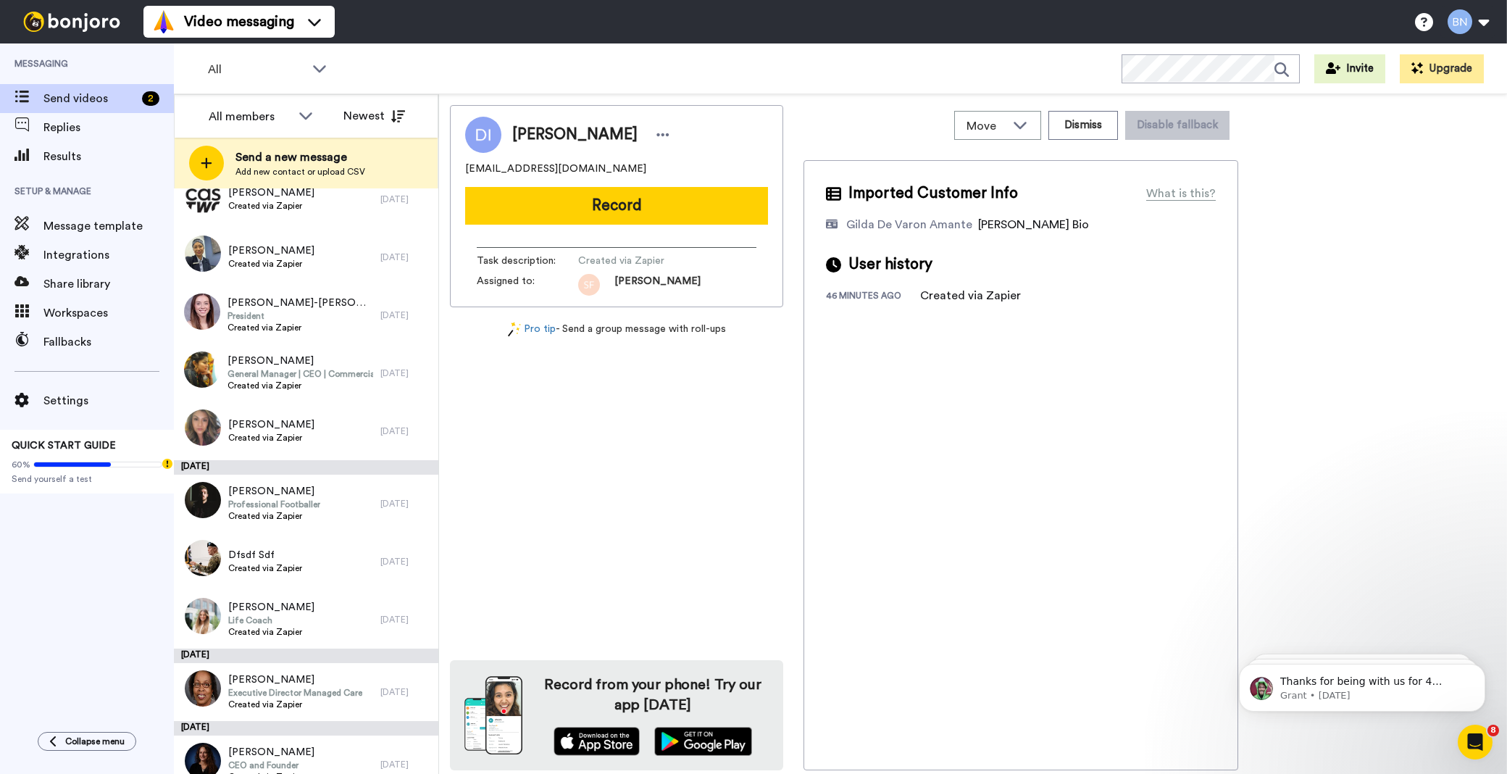
scroll to position [3588, 0]
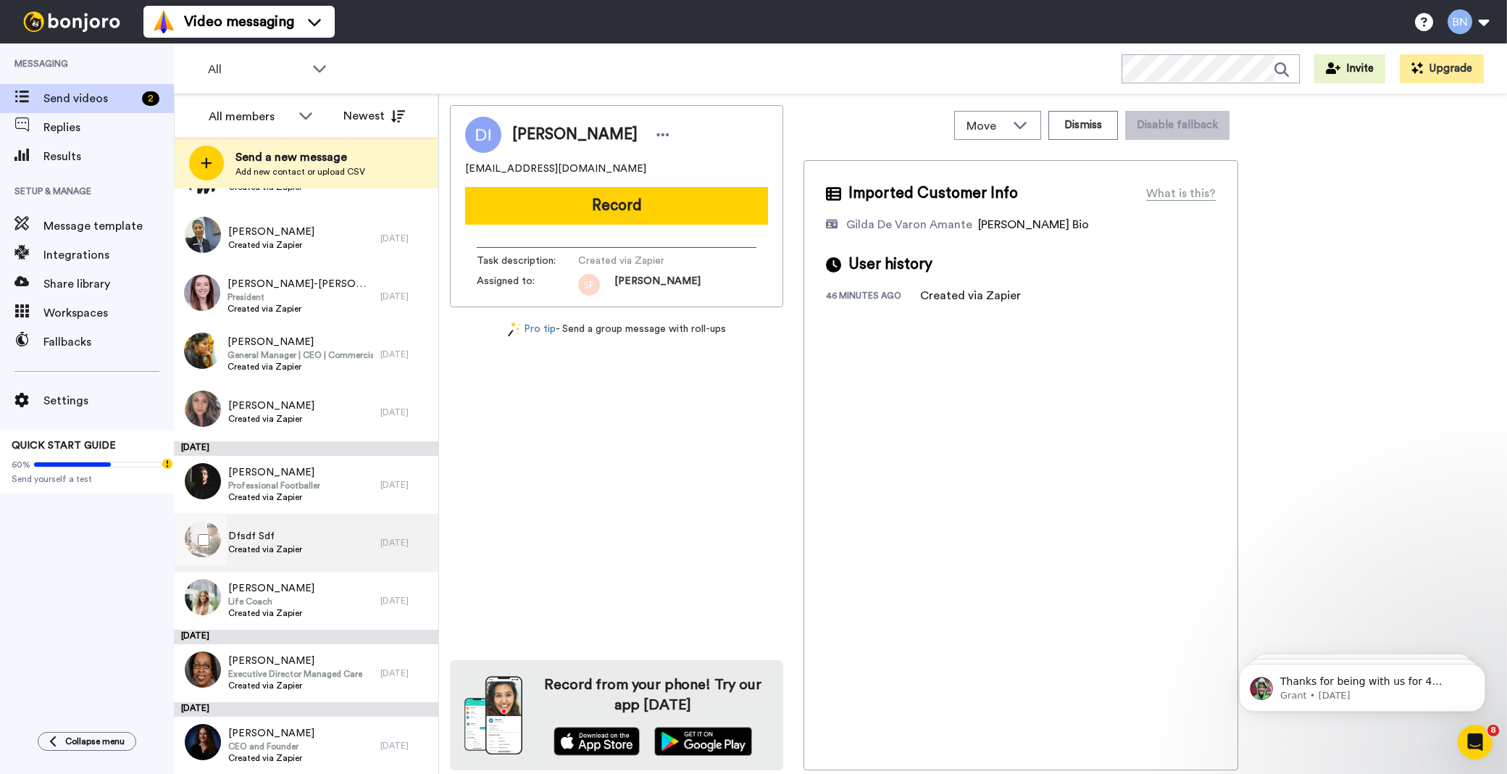
click at [316, 533] on div "Dfsdf Sdf Created via Zapier" at bounding box center [277, 543] width 207 height 58
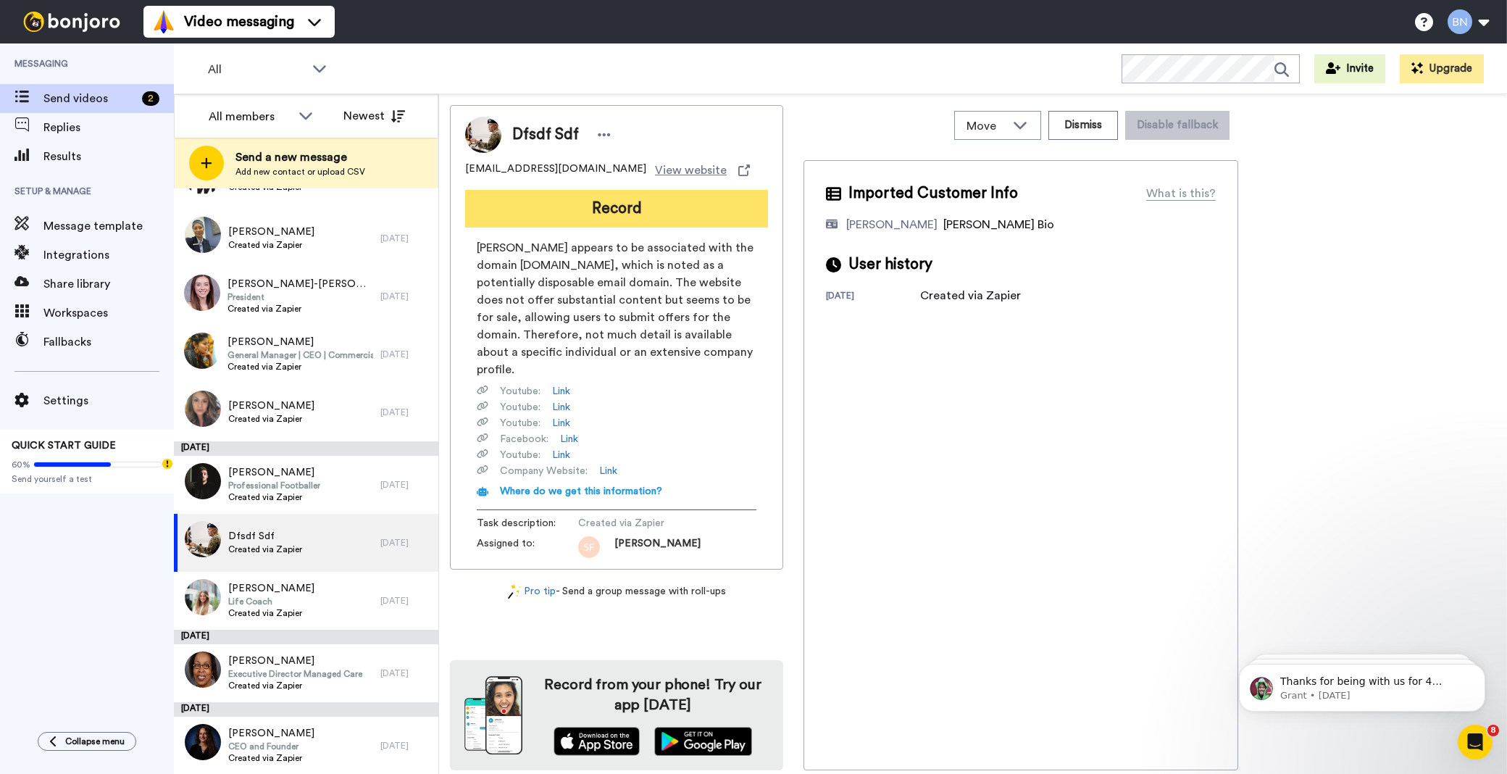
click at [671, 209] on button "Record" at bounding box center [616, 209] width 303 height 38
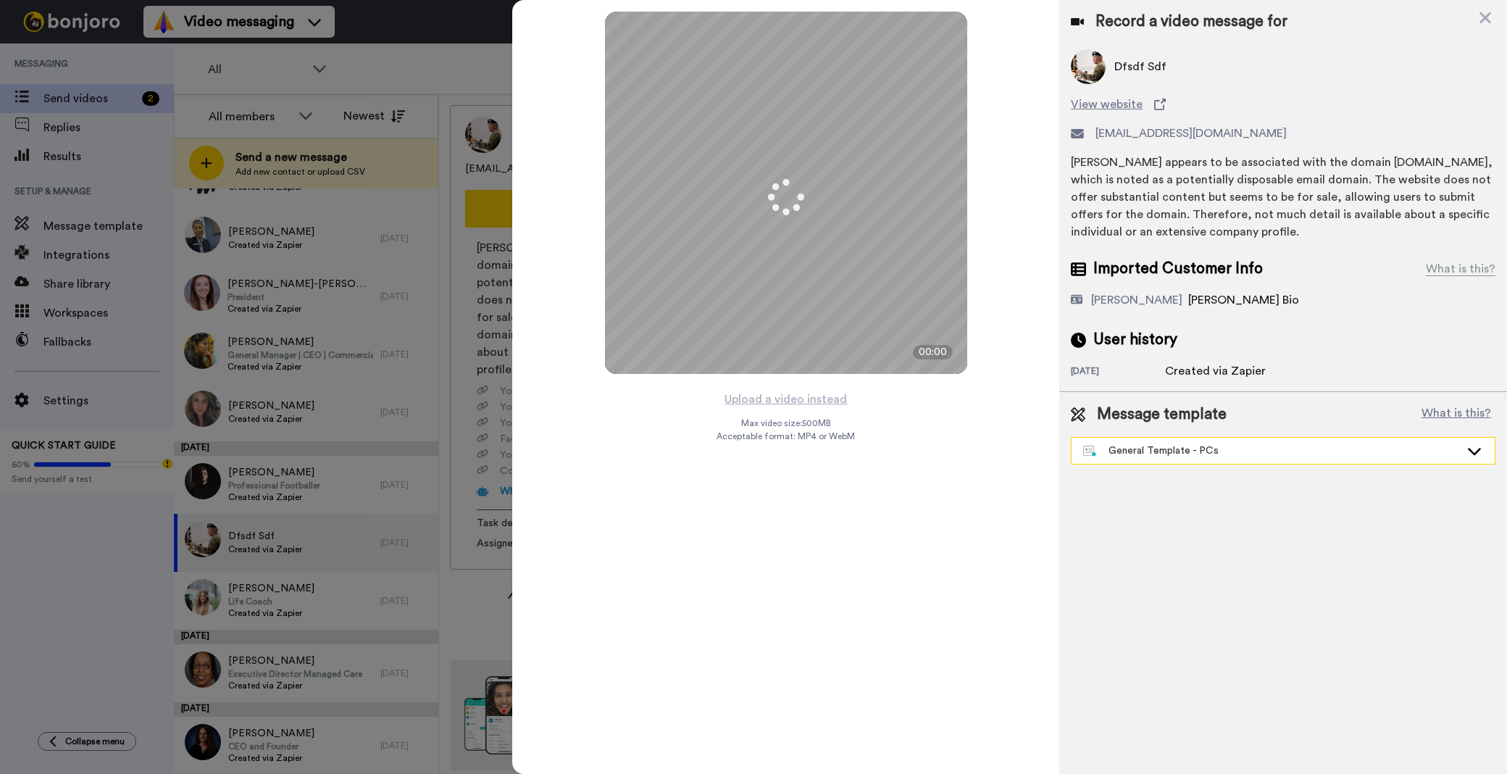
drag, startPoint x: 1169, startPoint y: 448, endPoint x: 1159, endPoint y: 442, distance: 11.1
click at [1168, 448] on div "General Template - PCs" at bounding box center [1271, 451] width 377 height 14
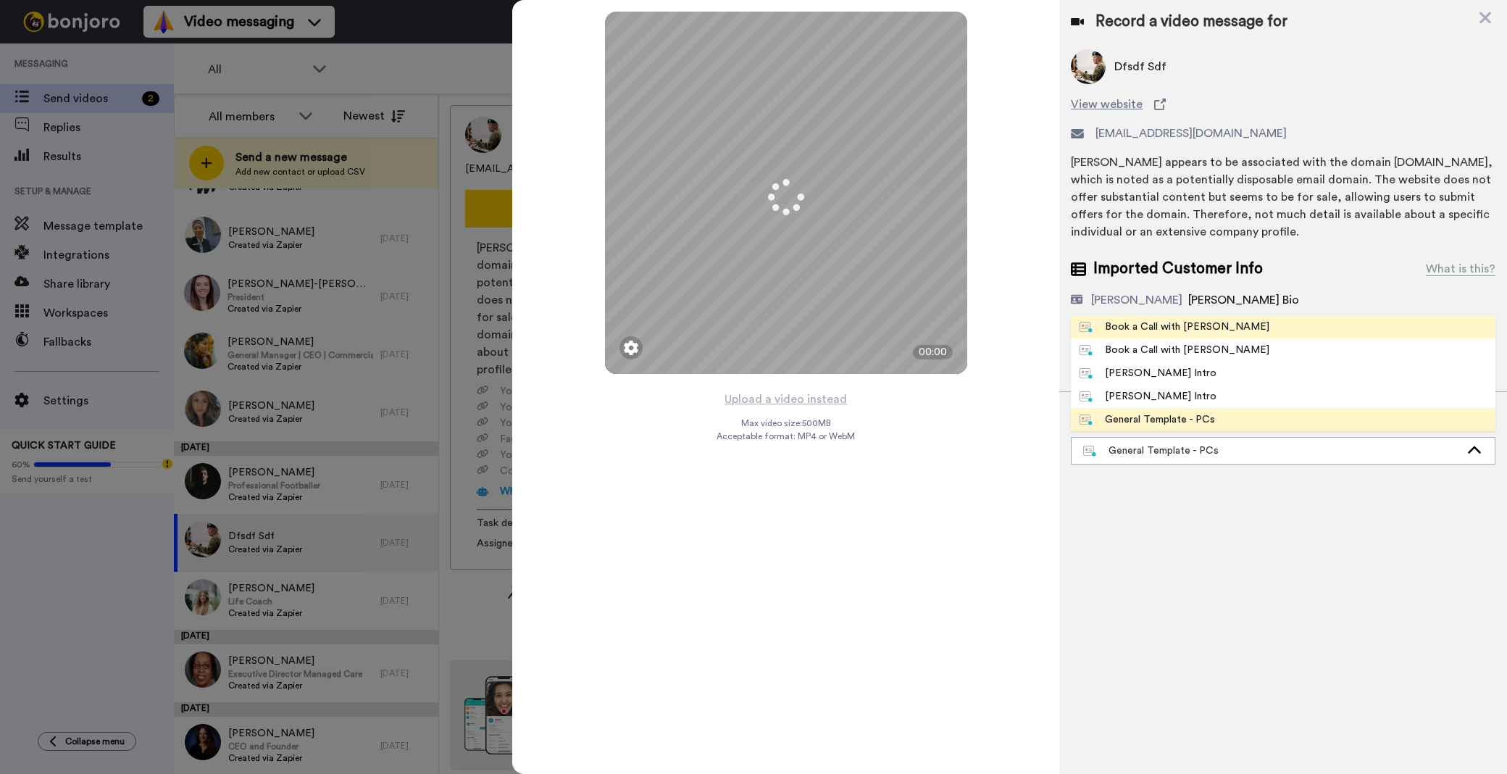
click at [1133, 333] on div "Book a Call with [PERSON_NAME]" at bounding box center [1175, 327] width 190 height 14
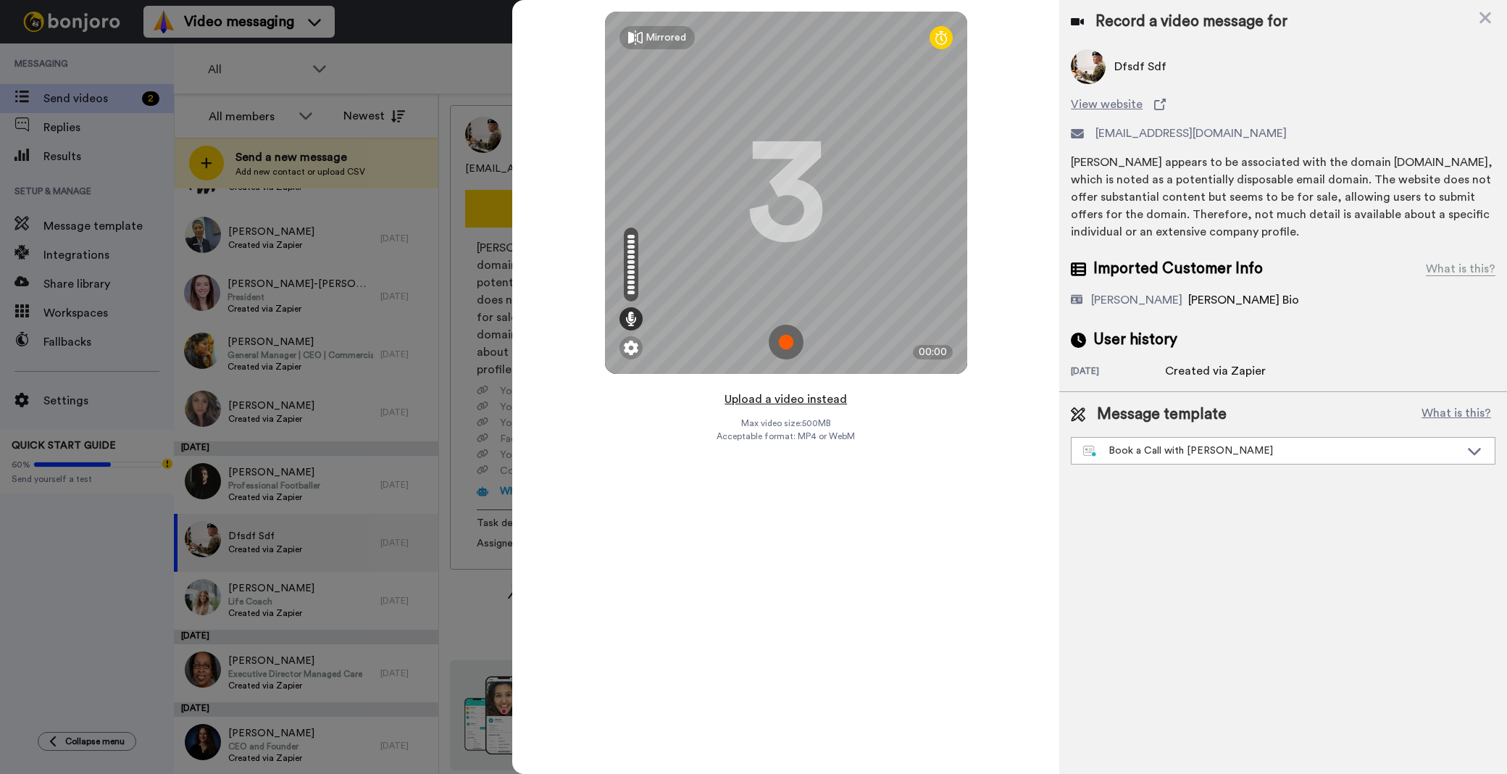
click at [813, 399] on button "Upload a video instead" at bounding box center [785, 399] width 131 height 19
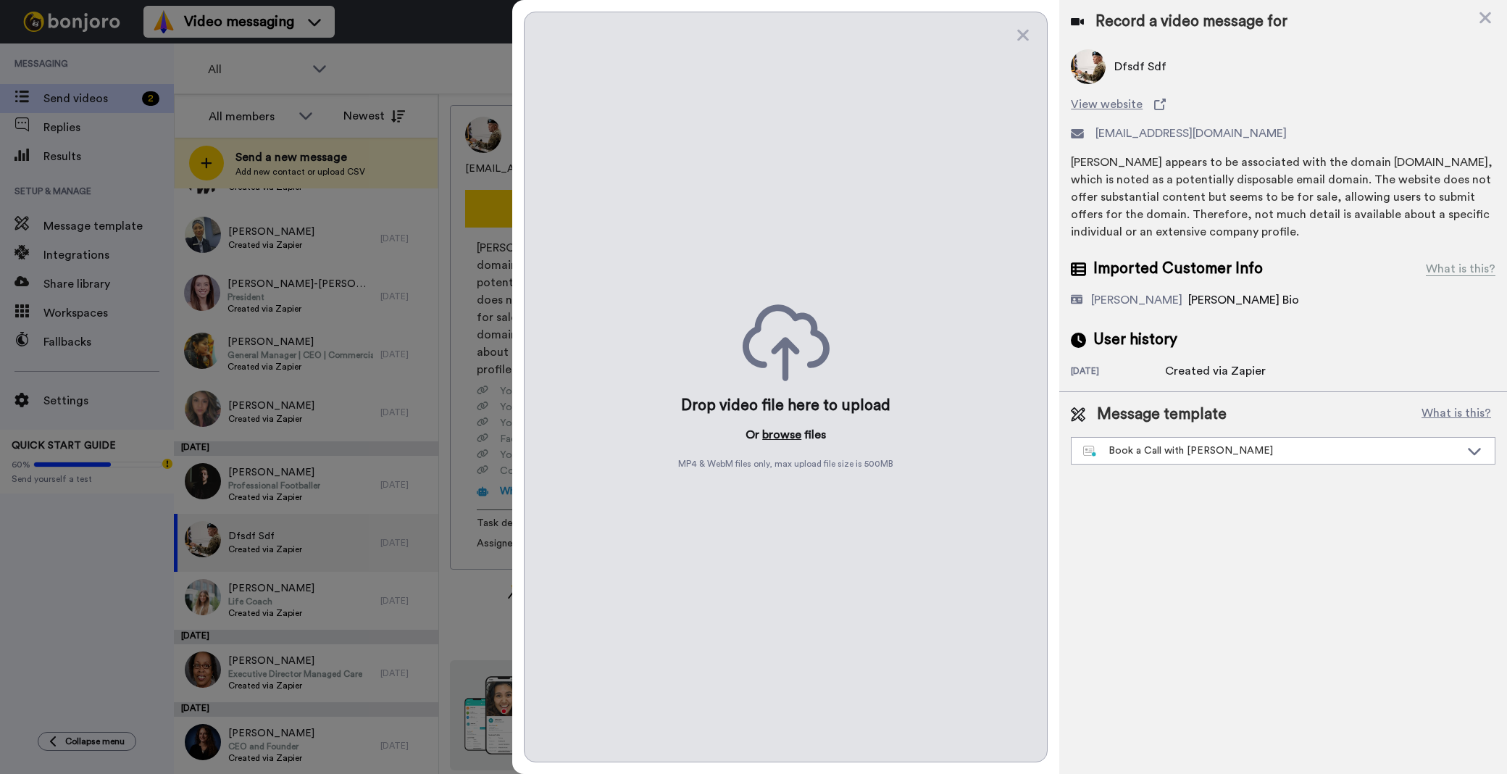
click at [794, 438] on button "browse" at bounding box center [781, 434] width 39 height 17
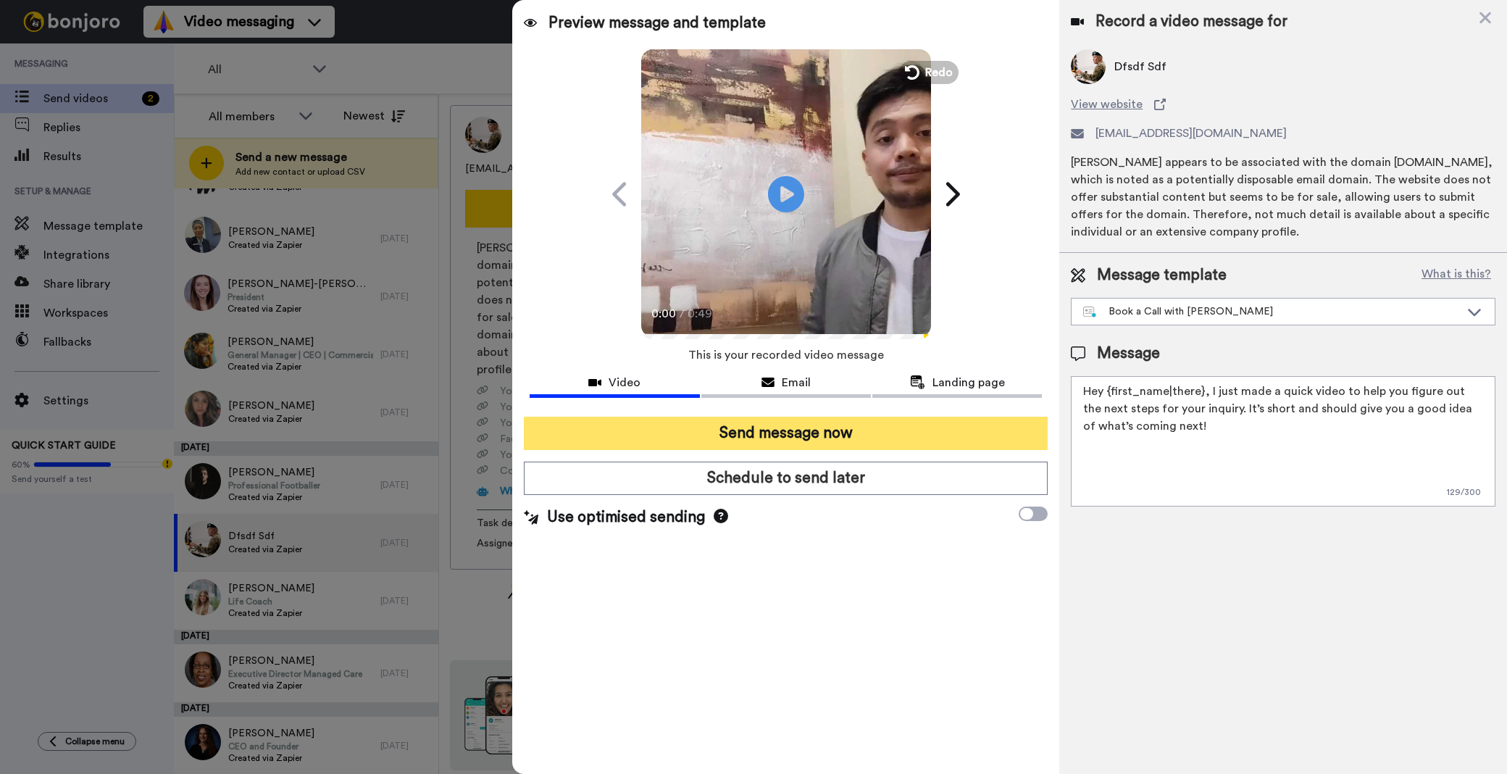
click at [791, 448] on button "Send message now" at bounding box center [786, 433] width 524 height 33
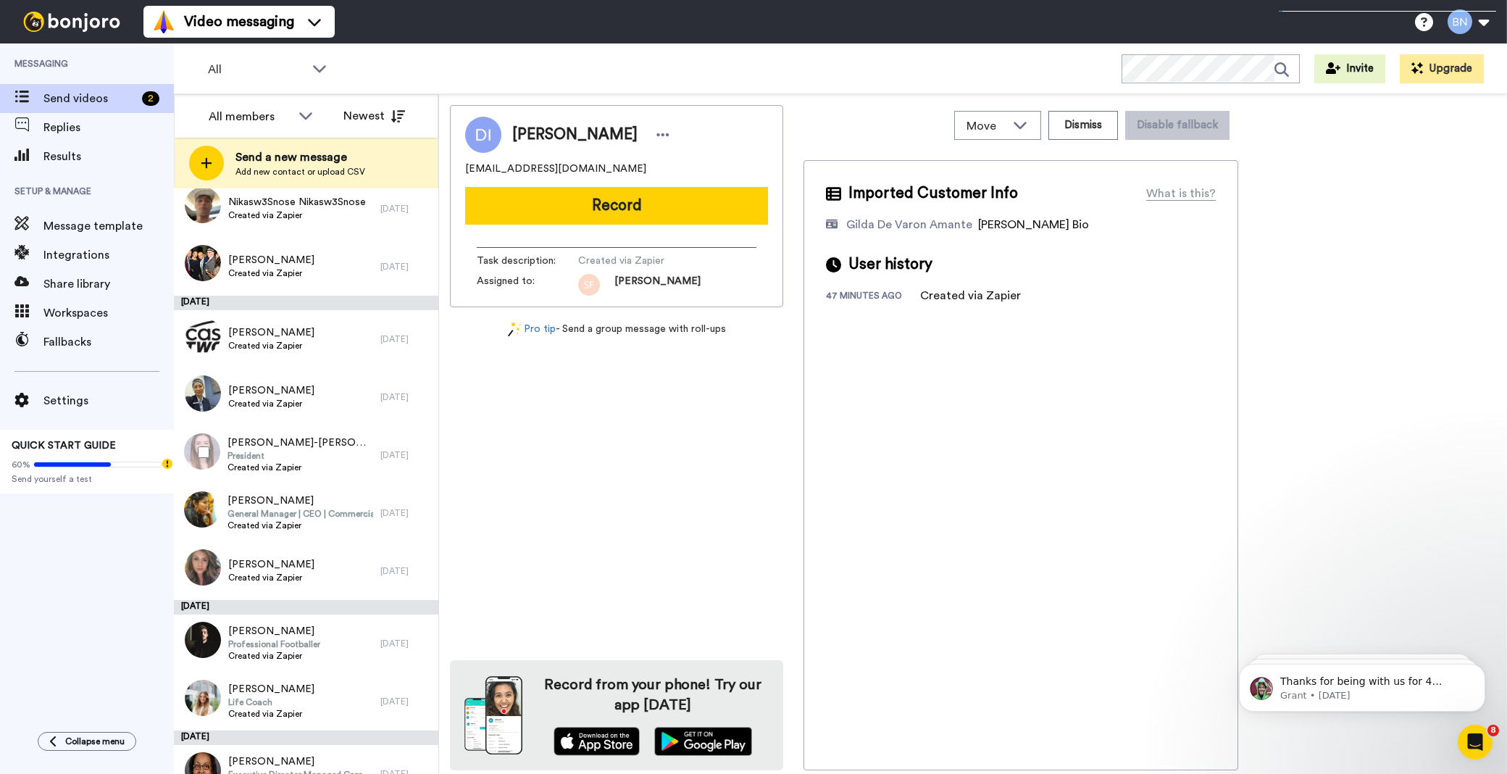
scroll to position [3530, 0]
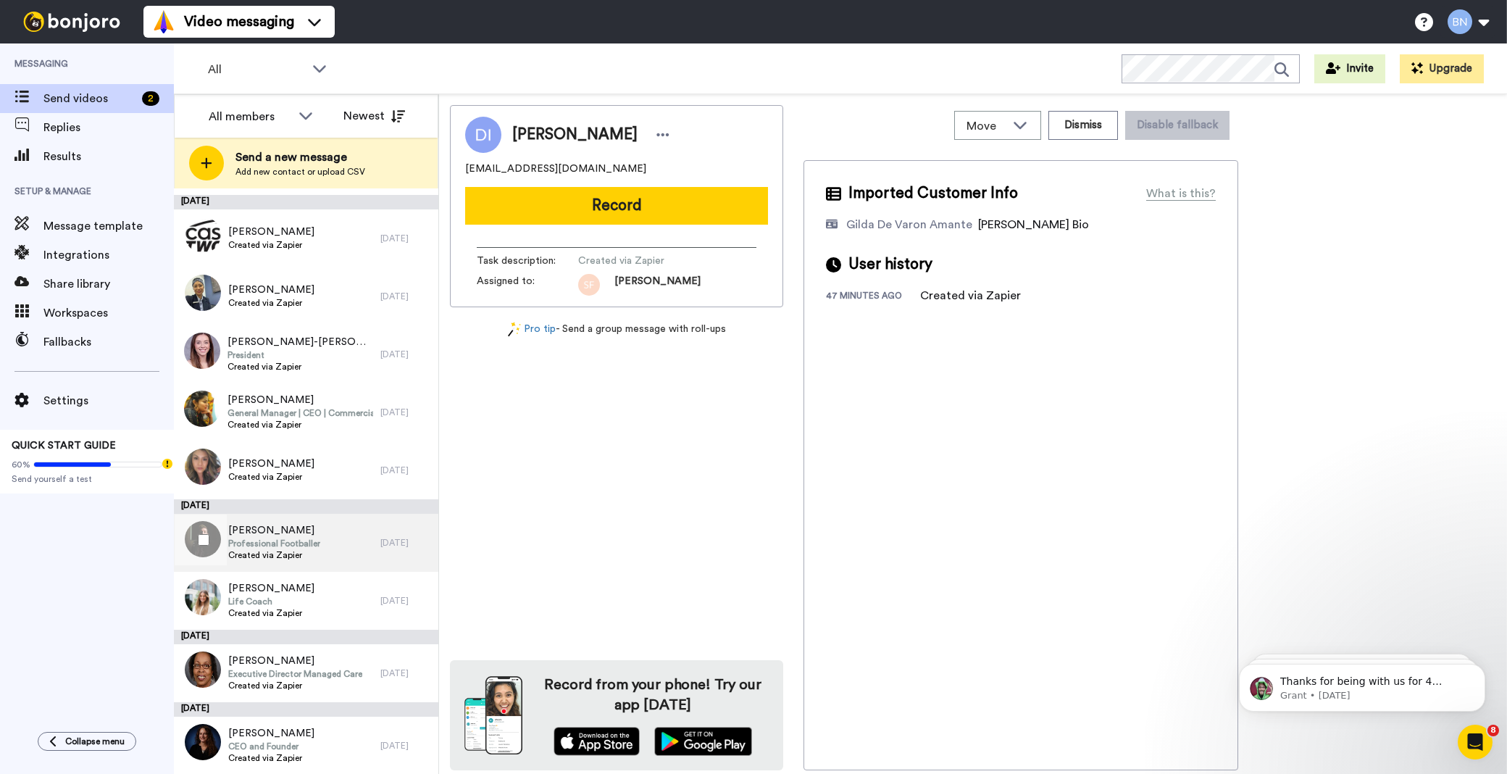
click at [295, 538] on span "Professional Footballer" at bounding box center [274, 544] width 92 height 12
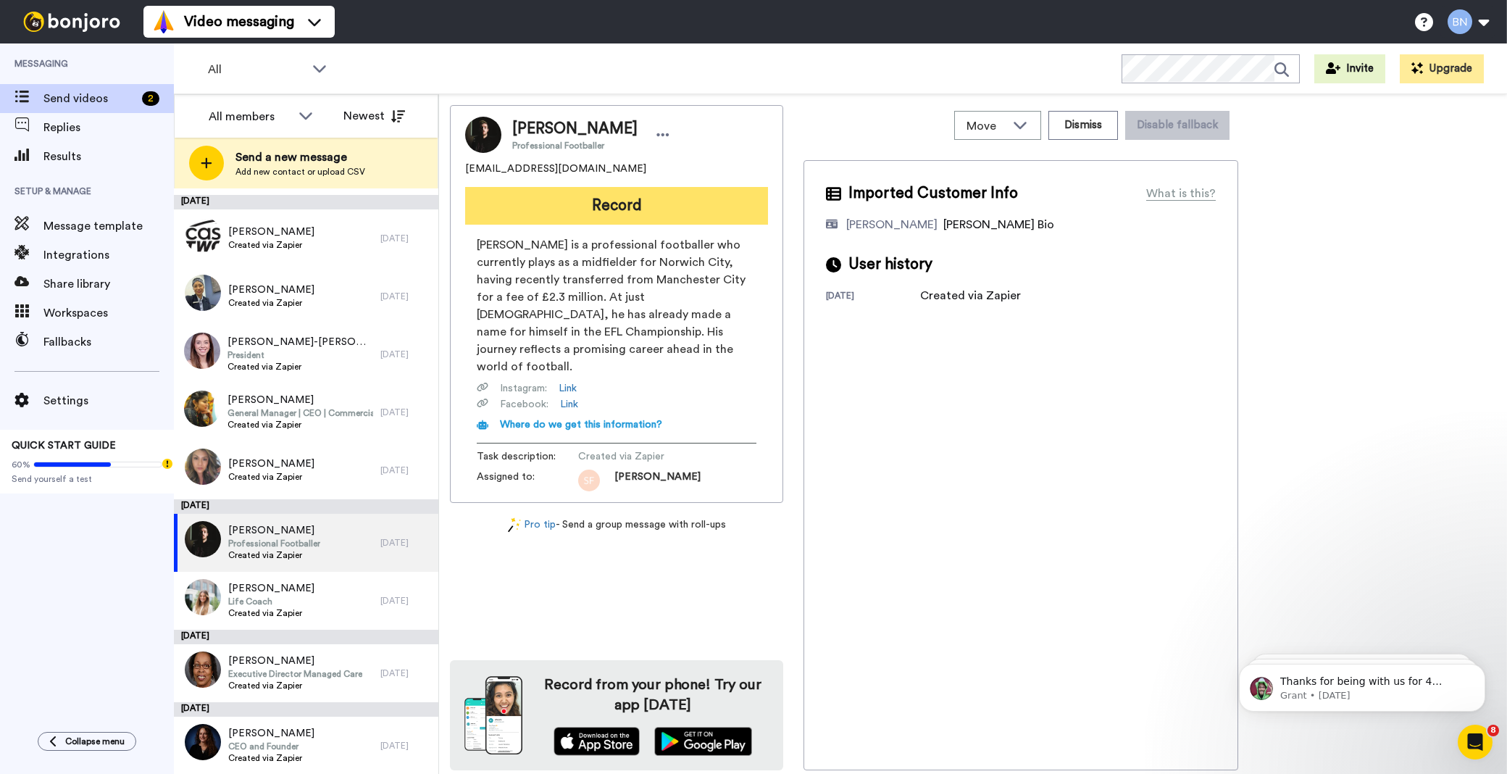
click at [710, 204] on button "Record" at bounding box center [616, 206] width 303 height 38
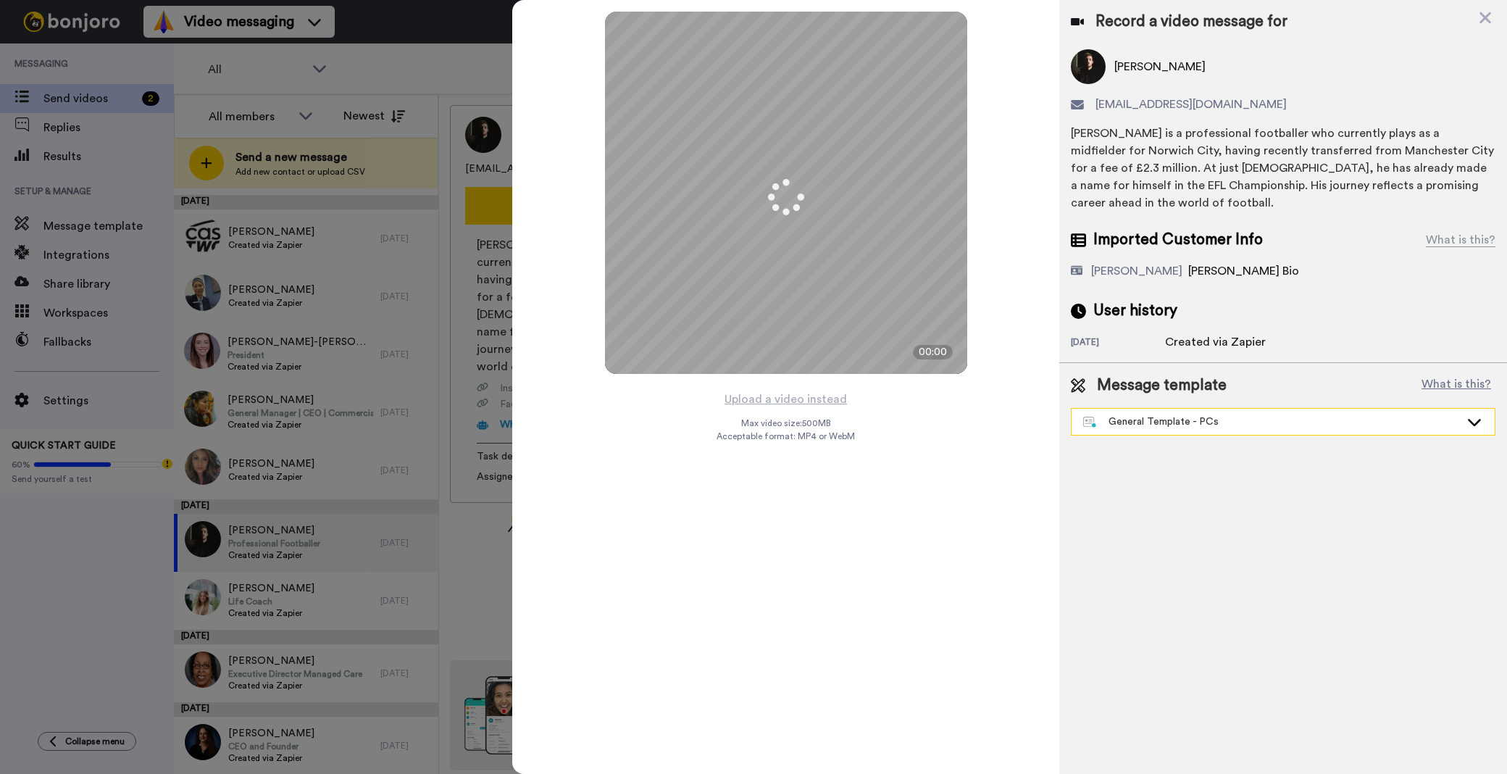
click at [1156, 432] on div "General Template - PCs" at bounding box center [1283, 422] width 423 height 26
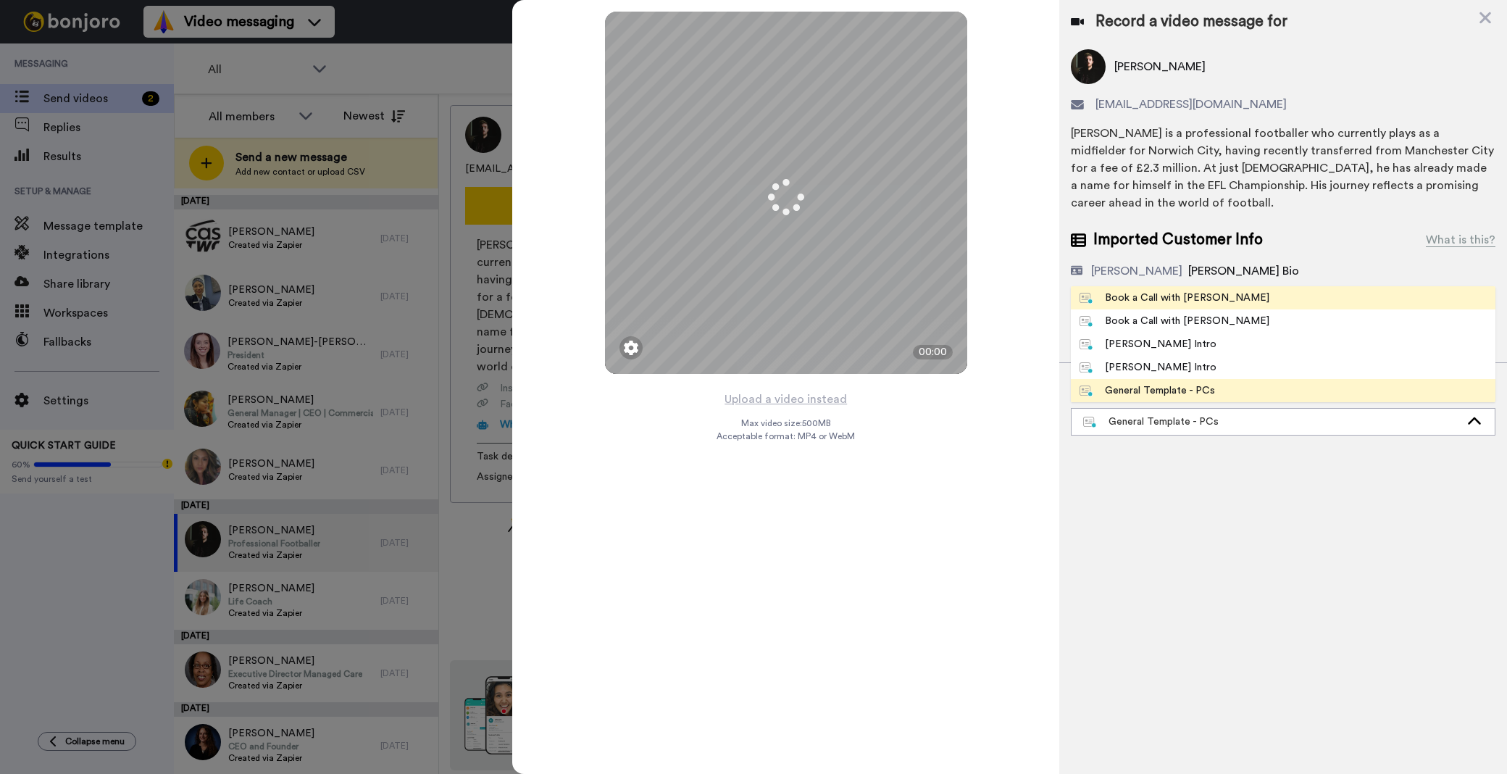
click at [1167, 301] on div "Book a Call with [PERSON_NAME]" at bounding box center [1175, 298] width 190 height 14
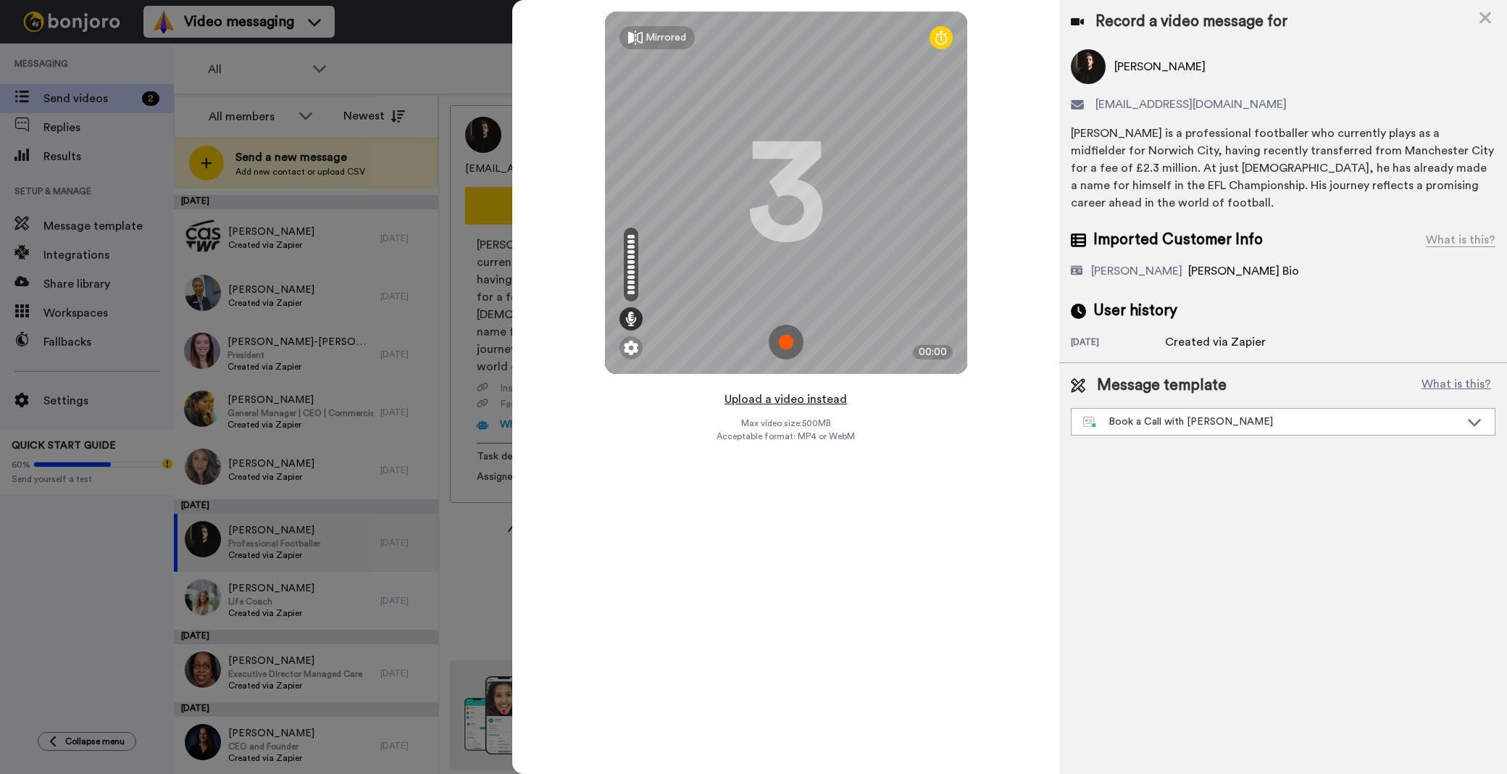
click at [820, 392] on button "Upload a video instead" at bounding box center [785, 399] width 131 height 19
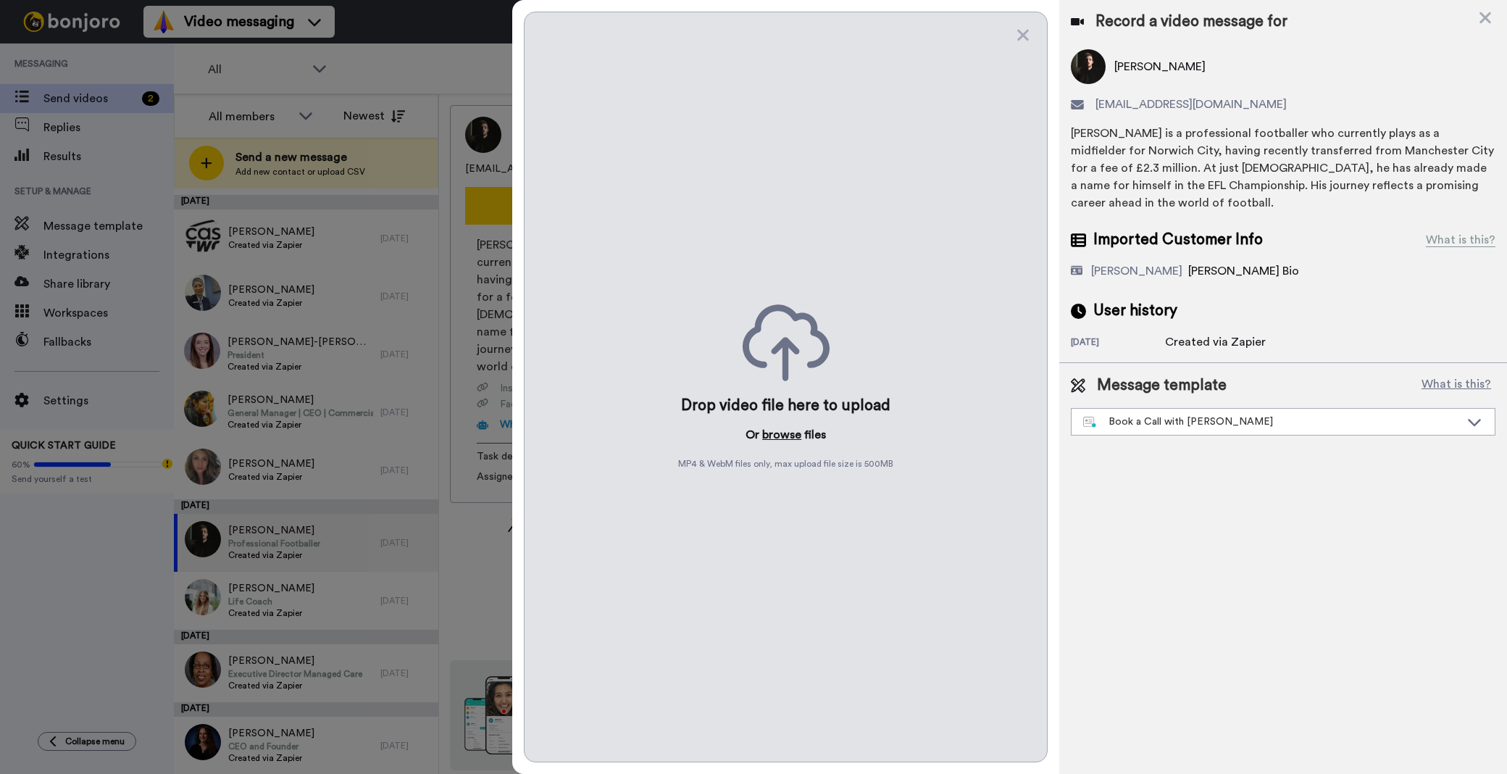
click at [787, 433] on button "browse" at bounding box center [781, 434] width 39 height 17
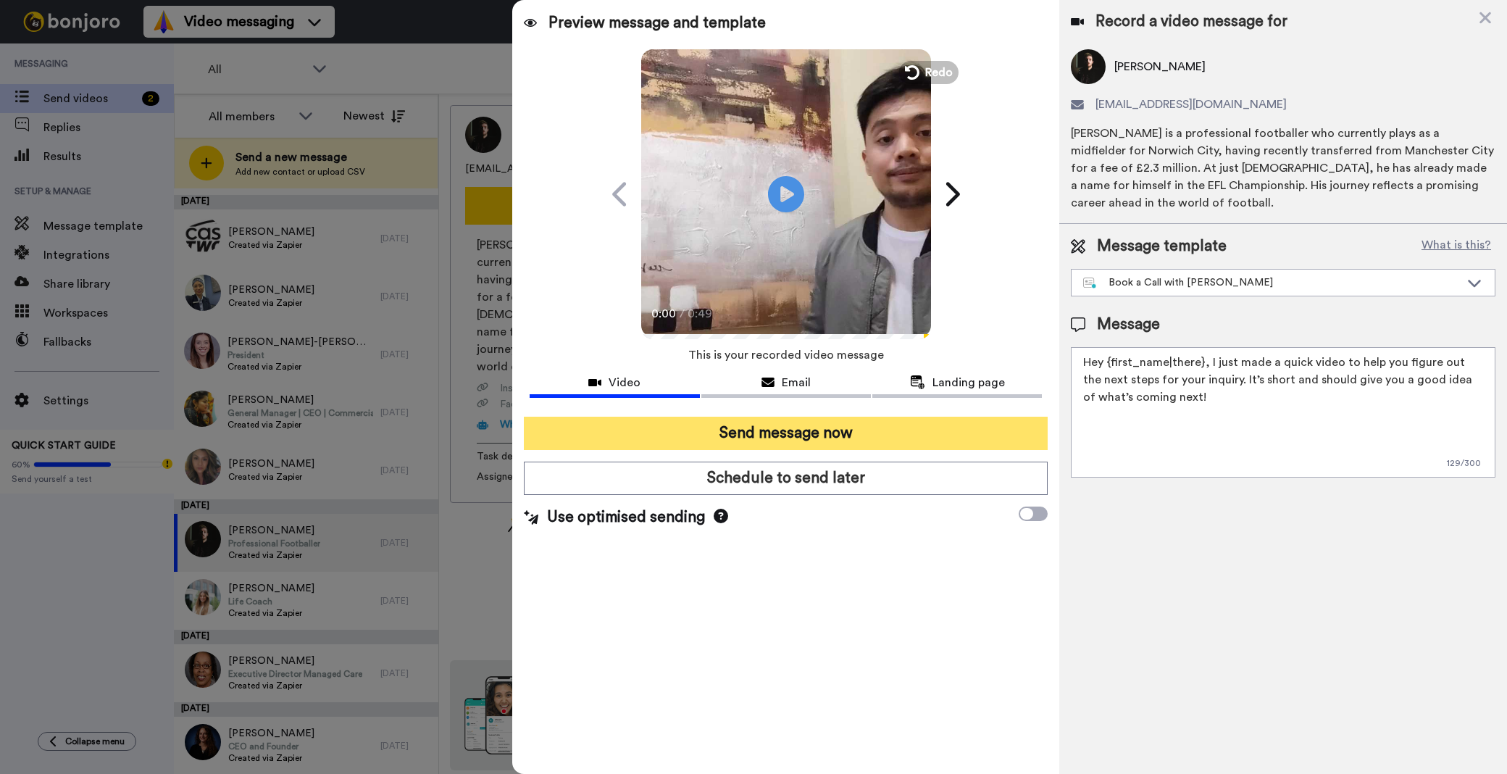
click at [928, 446] on button "Send message now" at bounding box center [786, 433] width 524 height 33
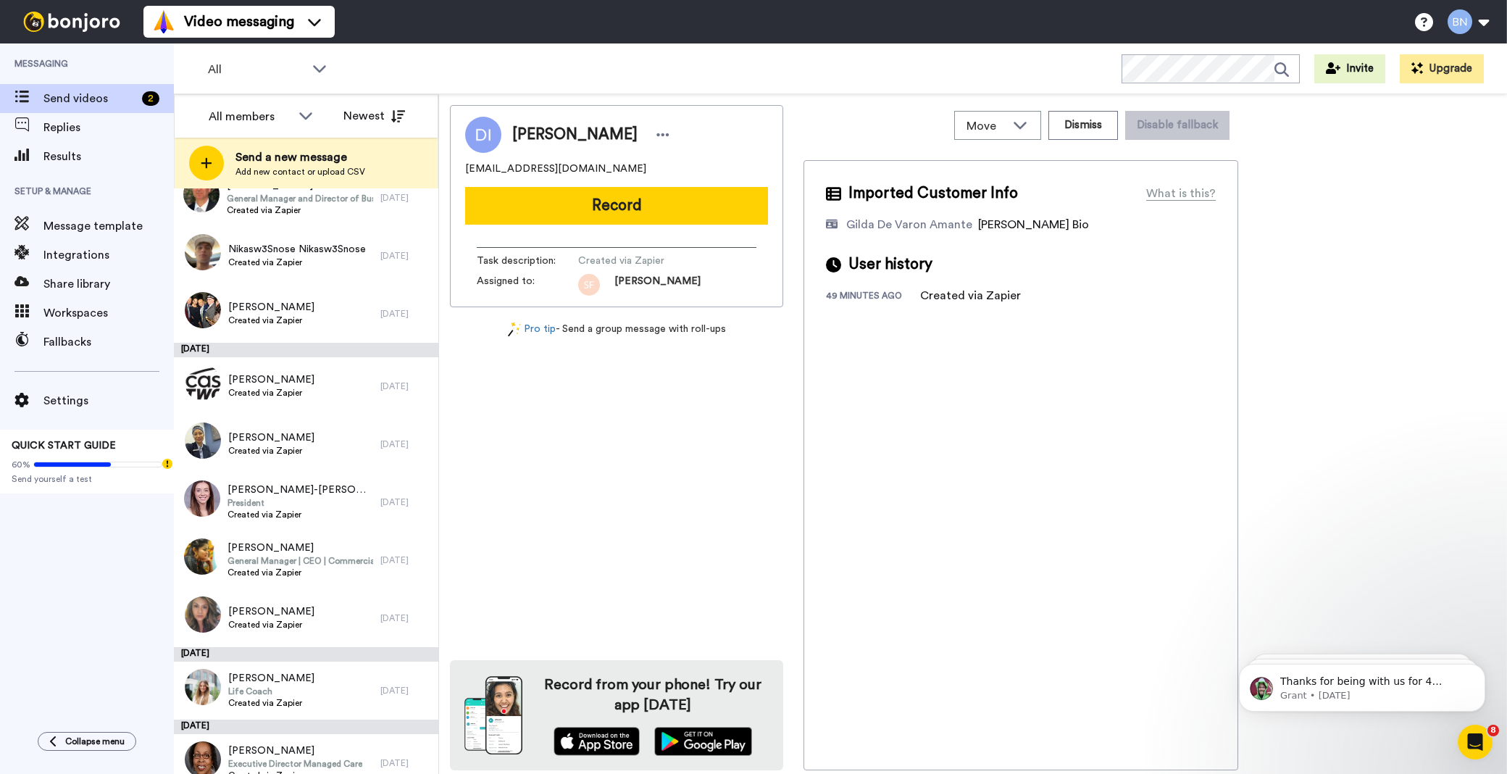
scroll to position [3472, 0]
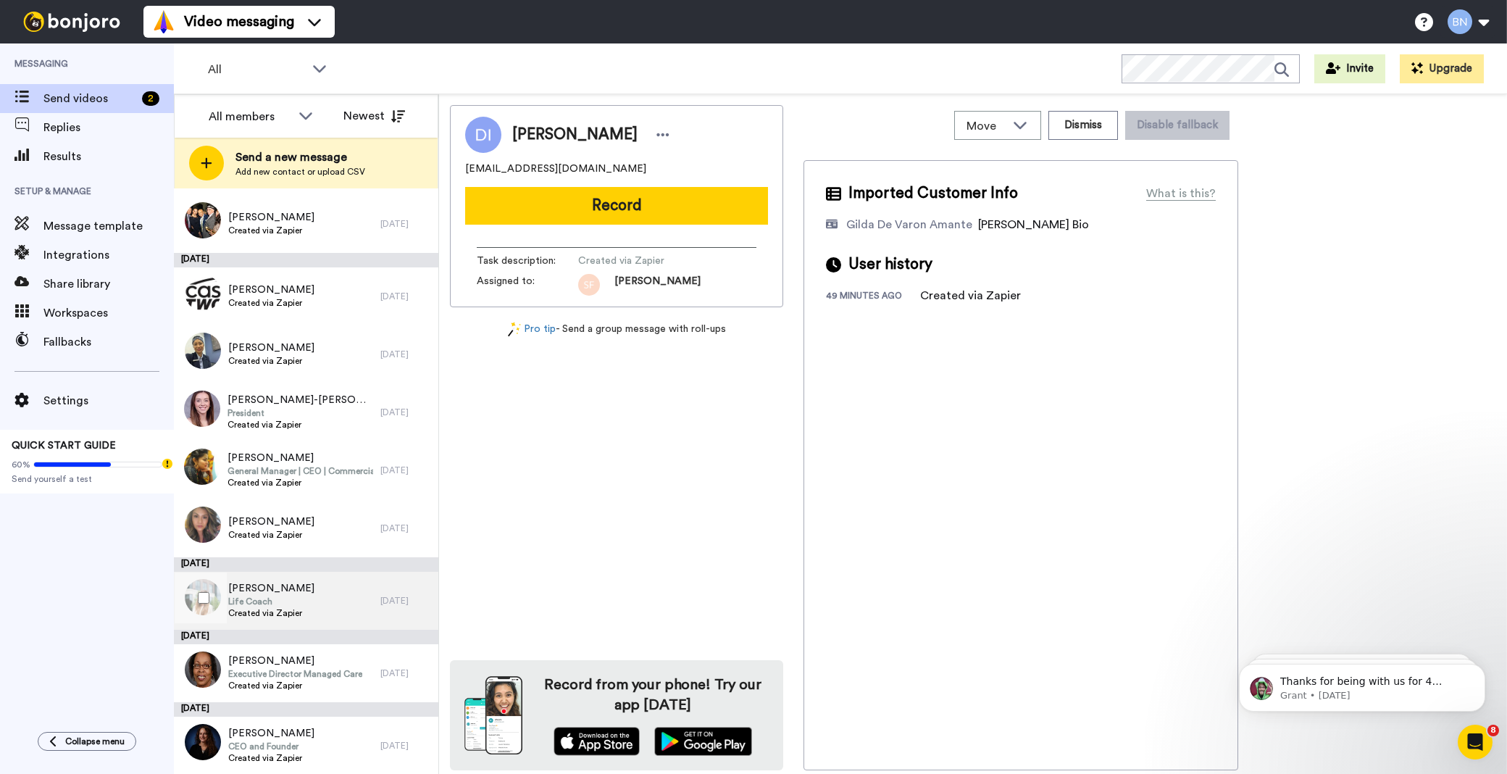
click at [339, 578] on div "Teresa Ford Life Coach Created via Zapier" at bounding box center [277, 601] width 207 height 58
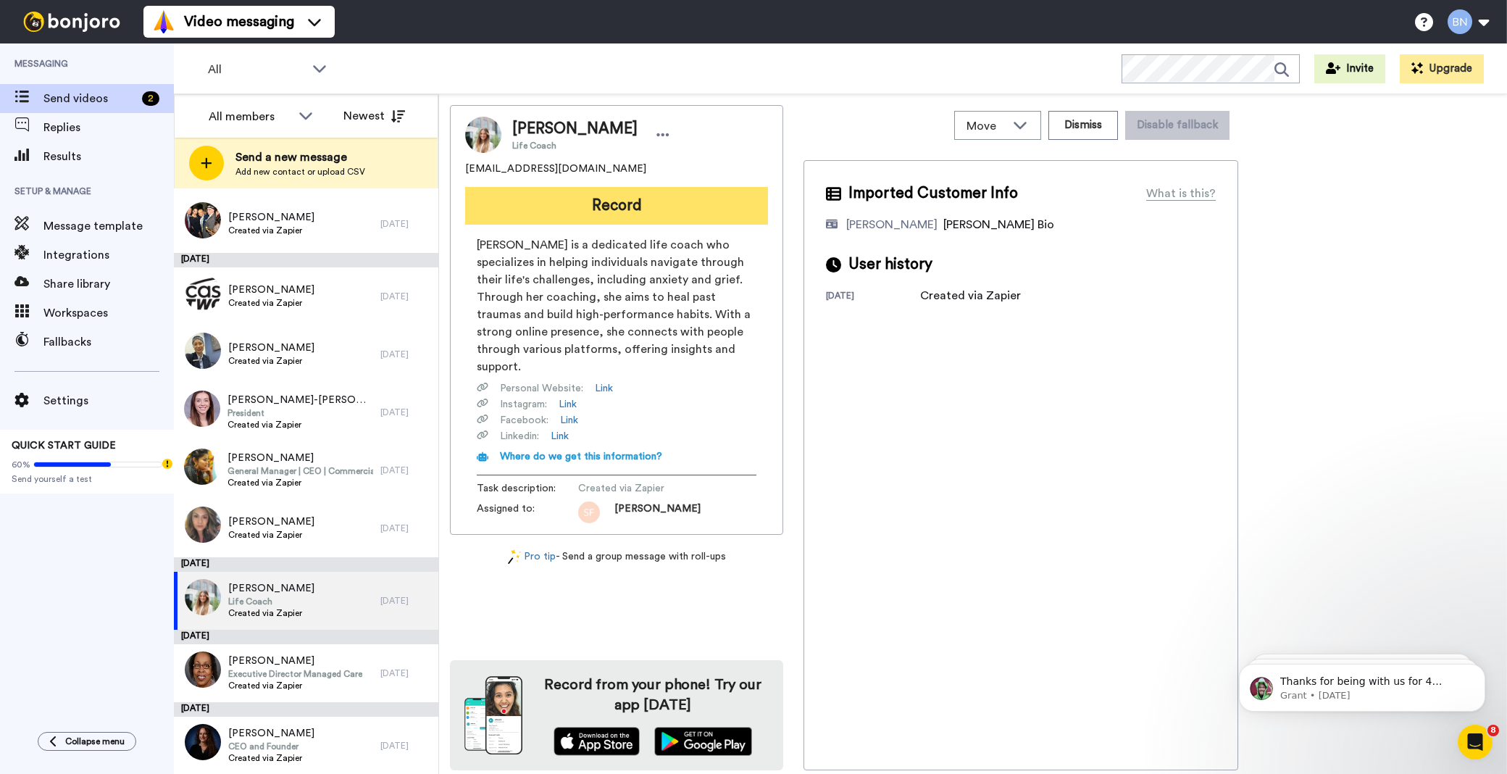
click at [662, 194] on button "Record" at bounding box center [616, 206] width 303 height 38
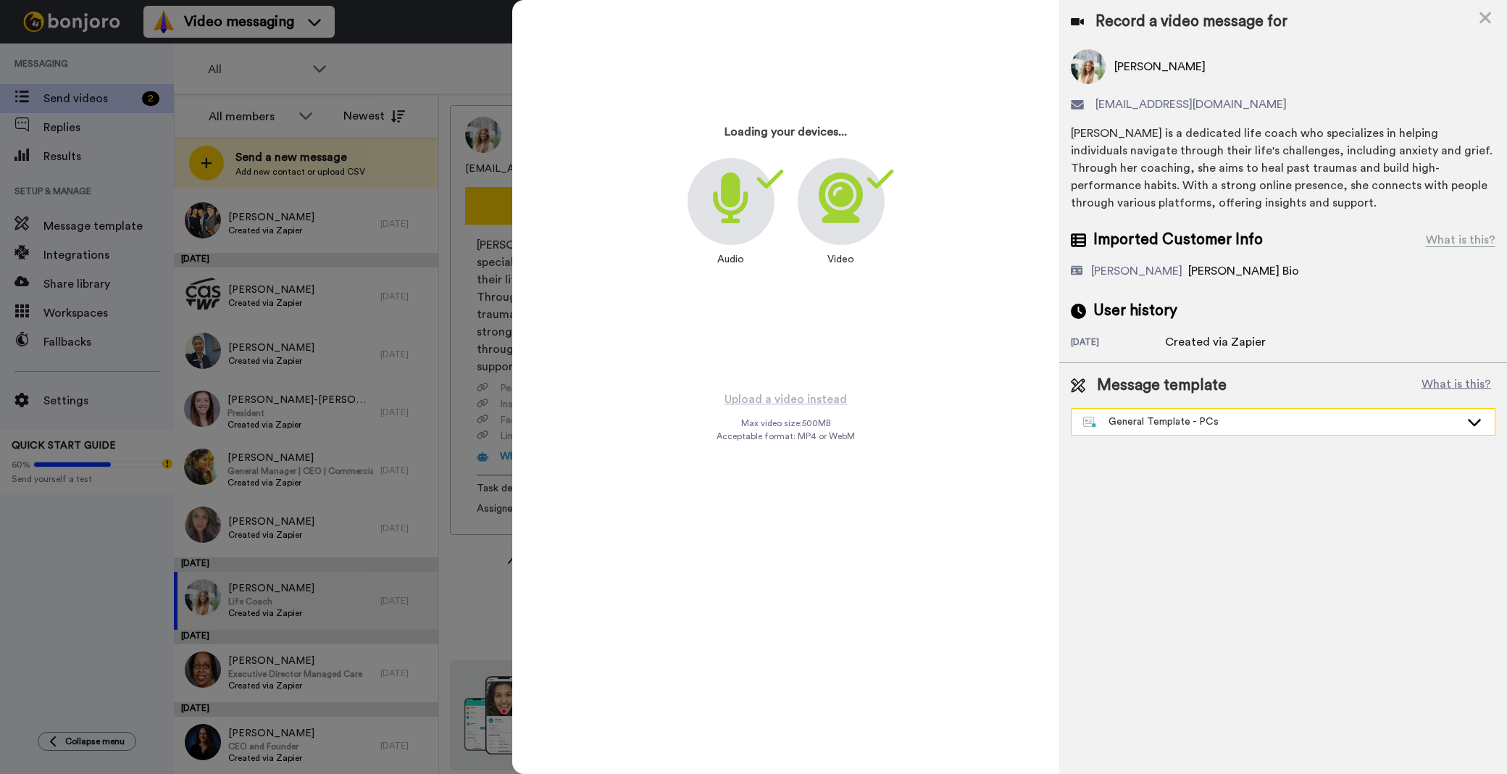
click at [1199, 428] on div "General Template - PCs" at bounding box center [1271, 422] width 377 height 14
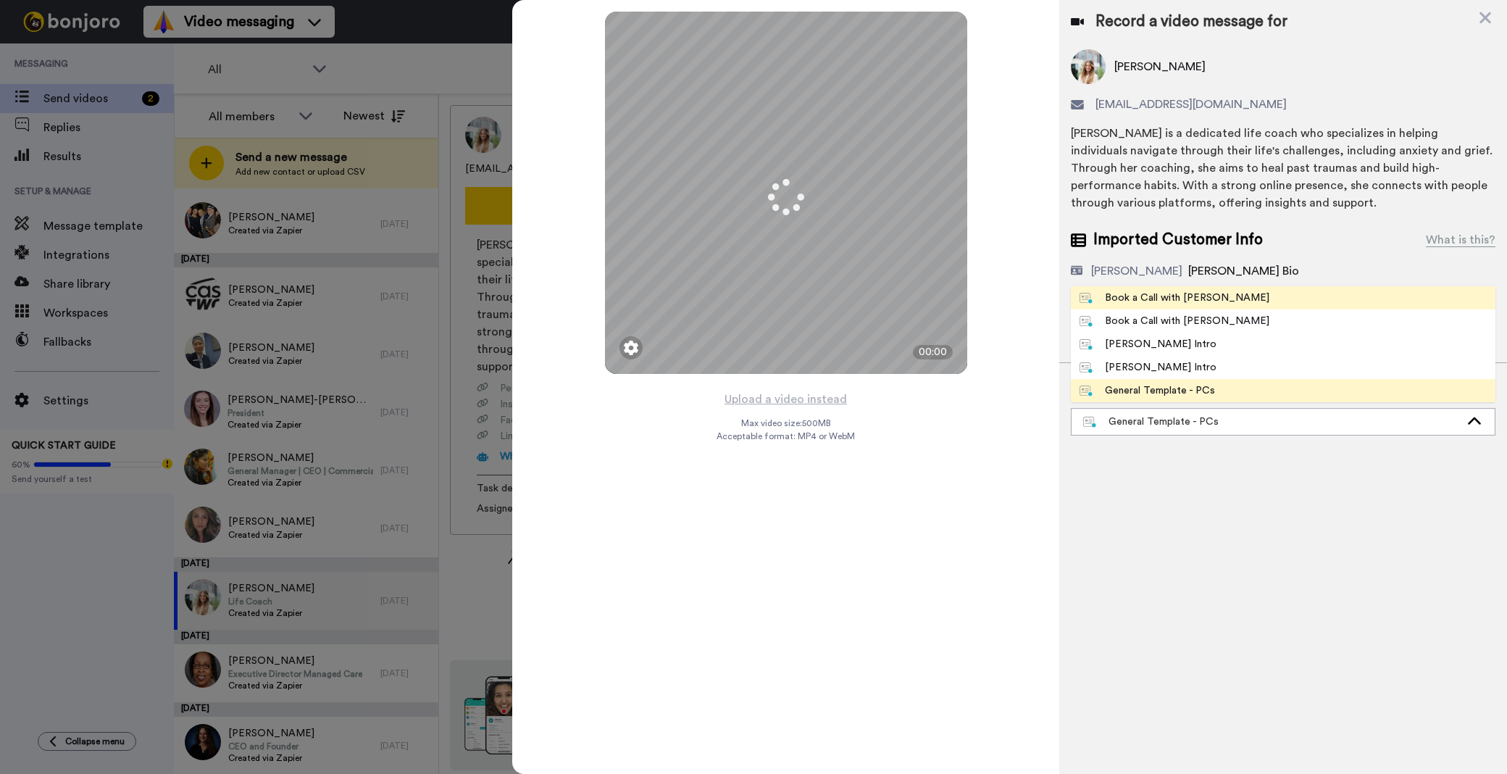
click at [1139, 301] on div "Book a Call with Bruce" at bounding box center [1175, 298] width 190 height 14
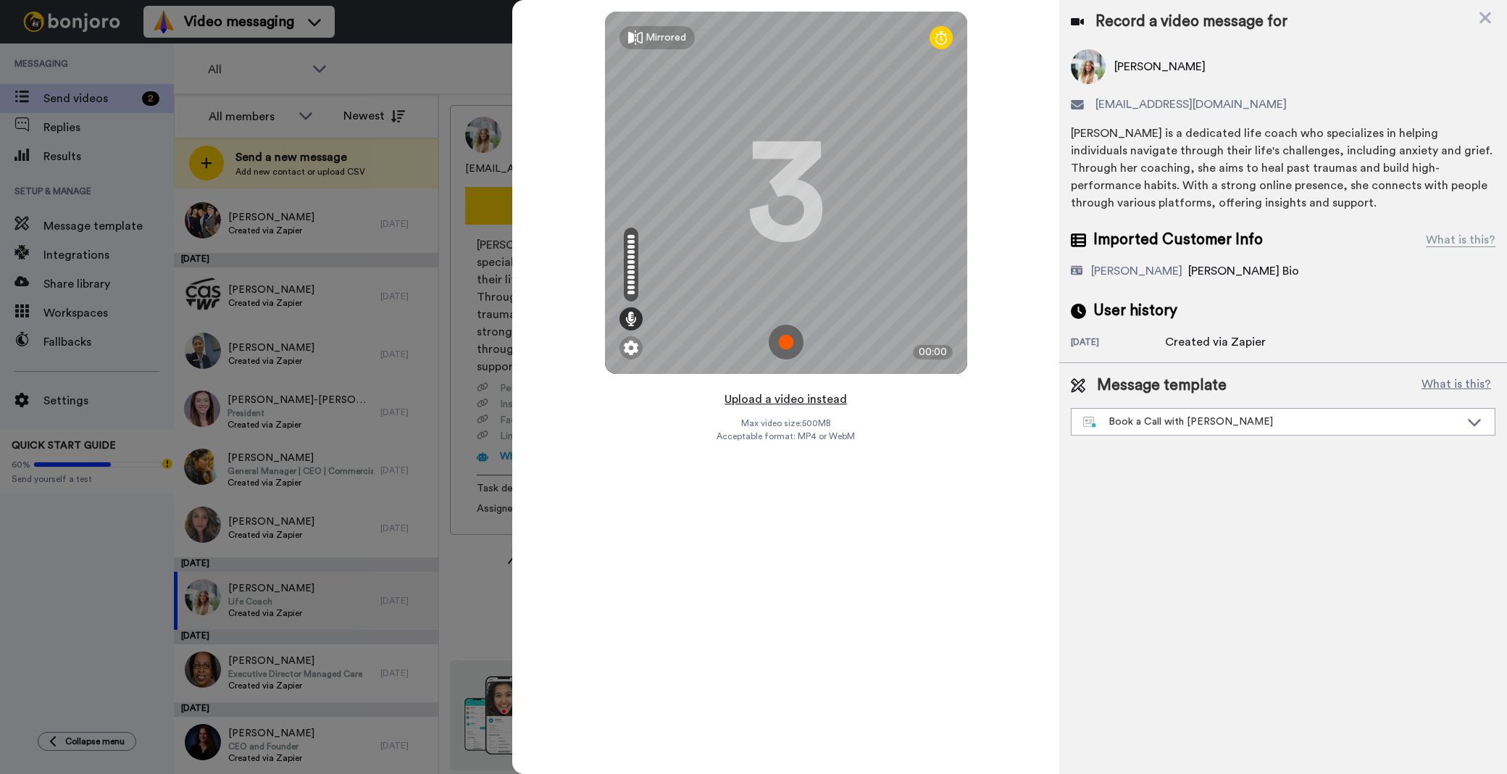
click at [788, 394] on button "Upload a video instead" at bounding box center [785, 399] width 131 height 19
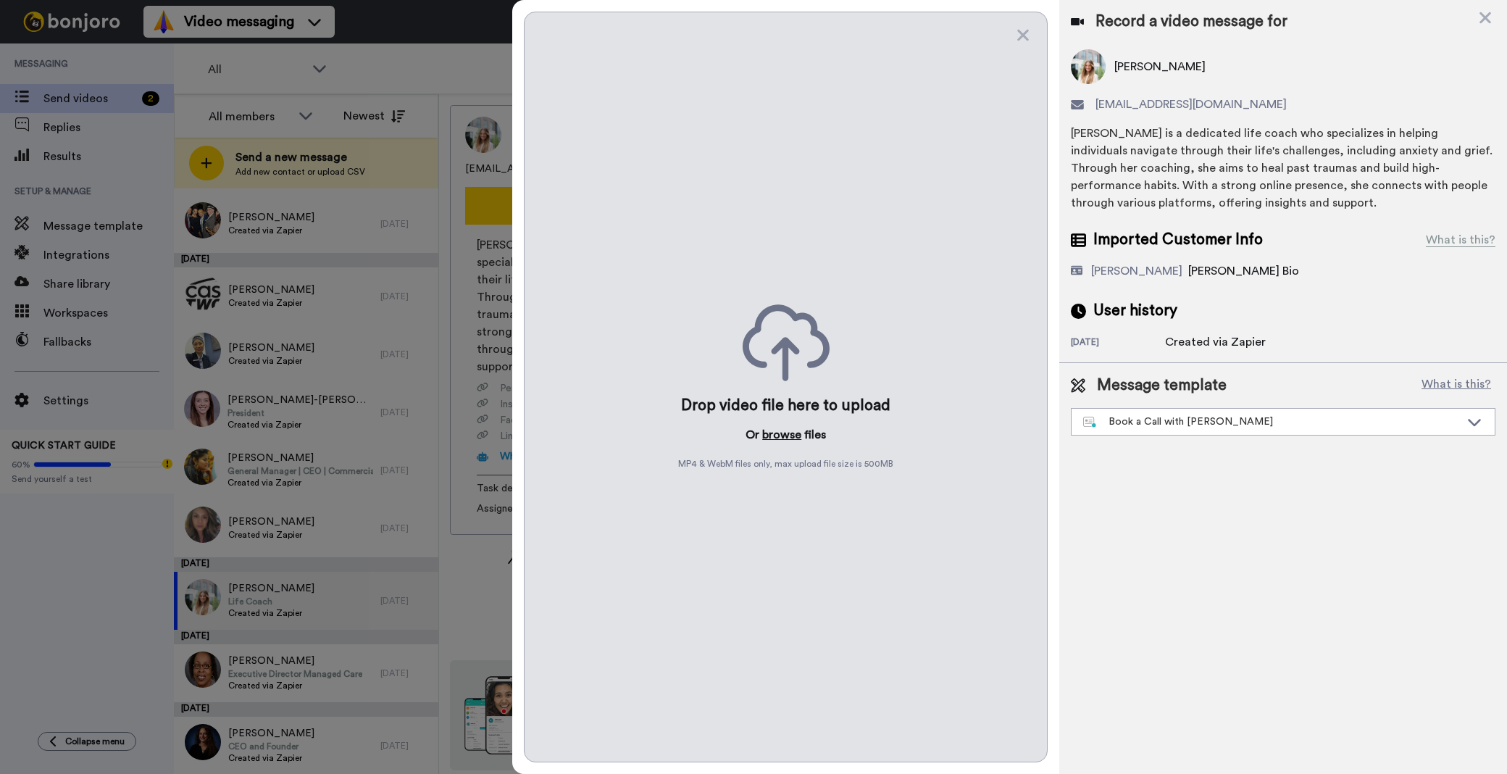
click at [775, 433] on button "browse" at bounding box center [781, 434] width 39 height 17
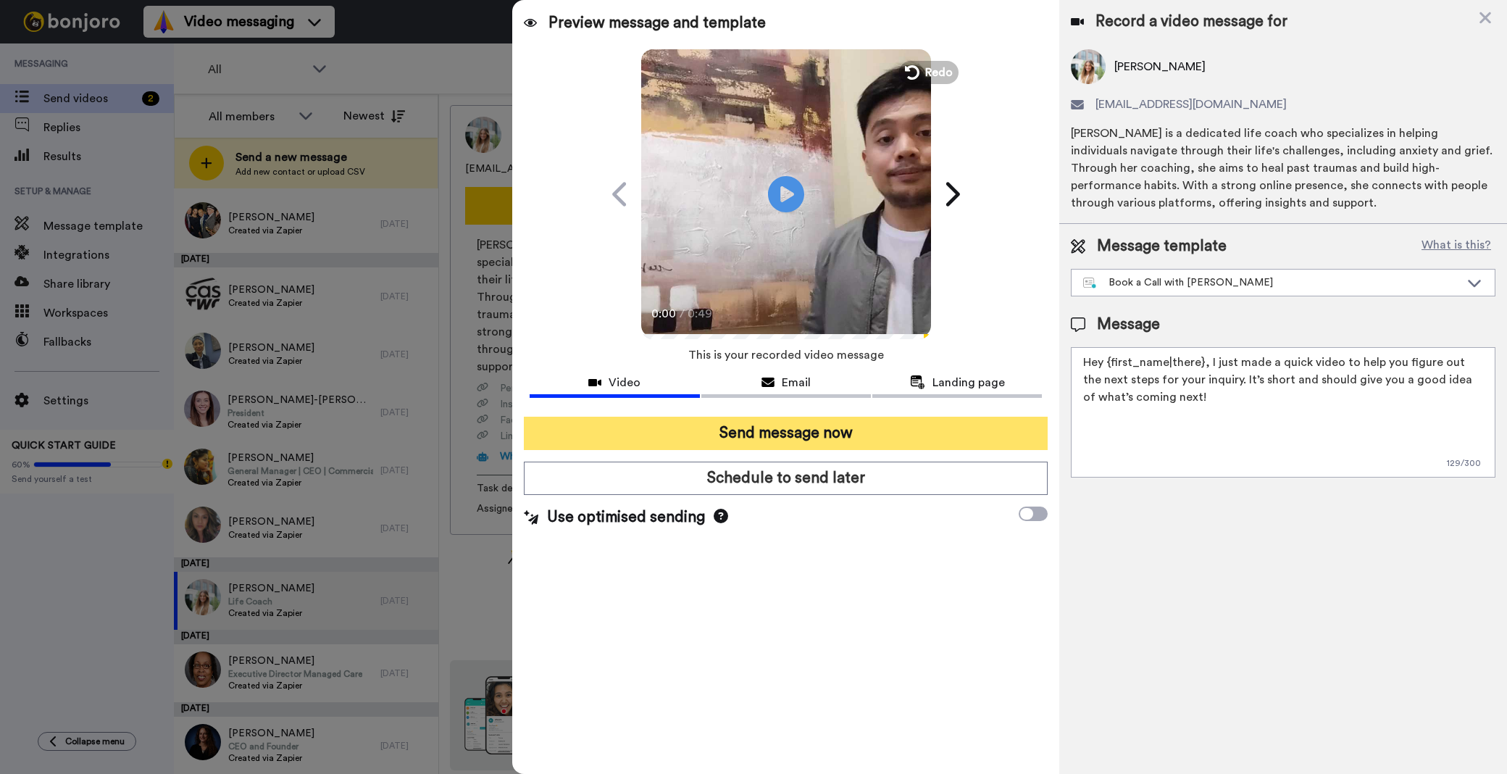
click at [867, 422] on button "Send message now" at bounding box center [786, 433] width 524 height 33
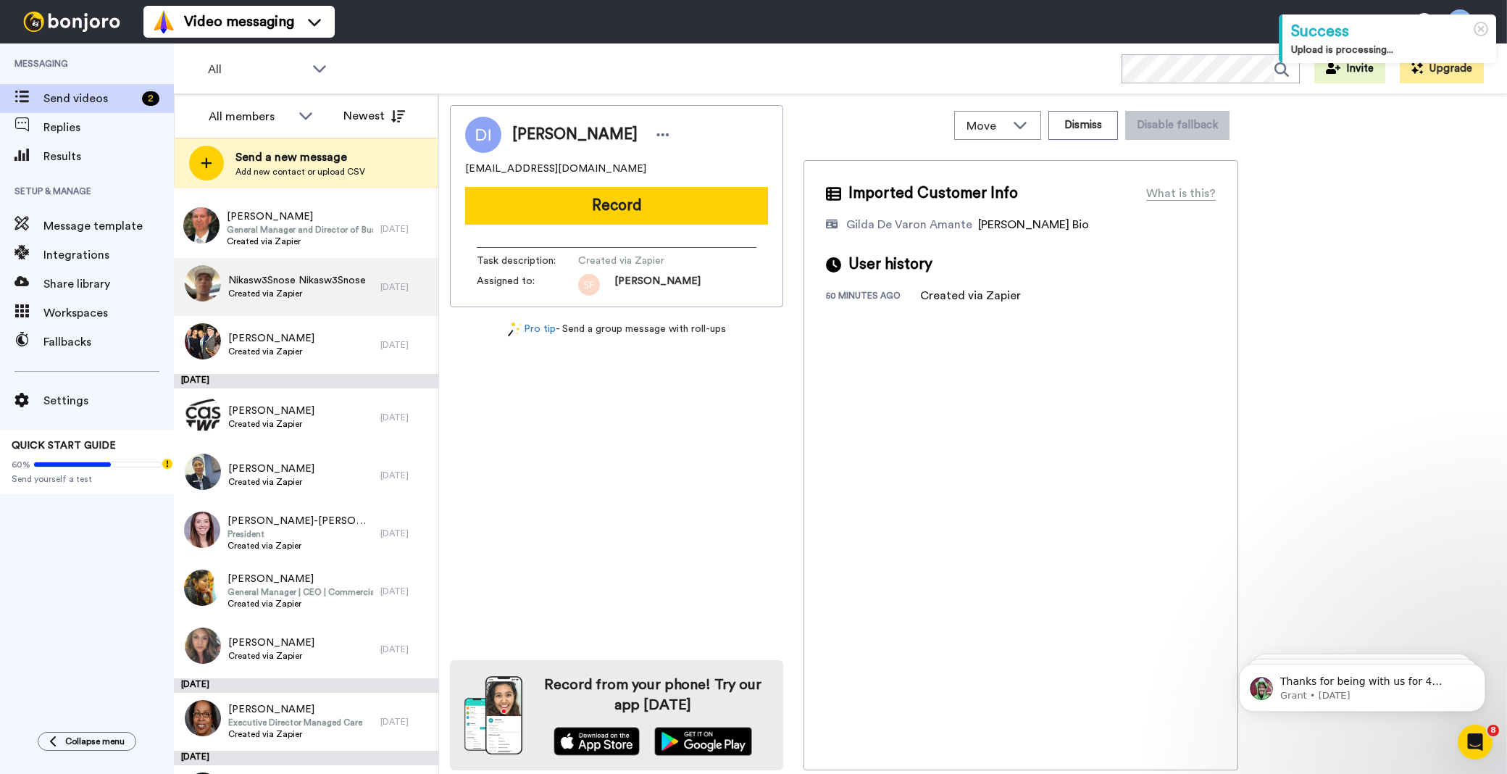
scroll to position [3399, 0]
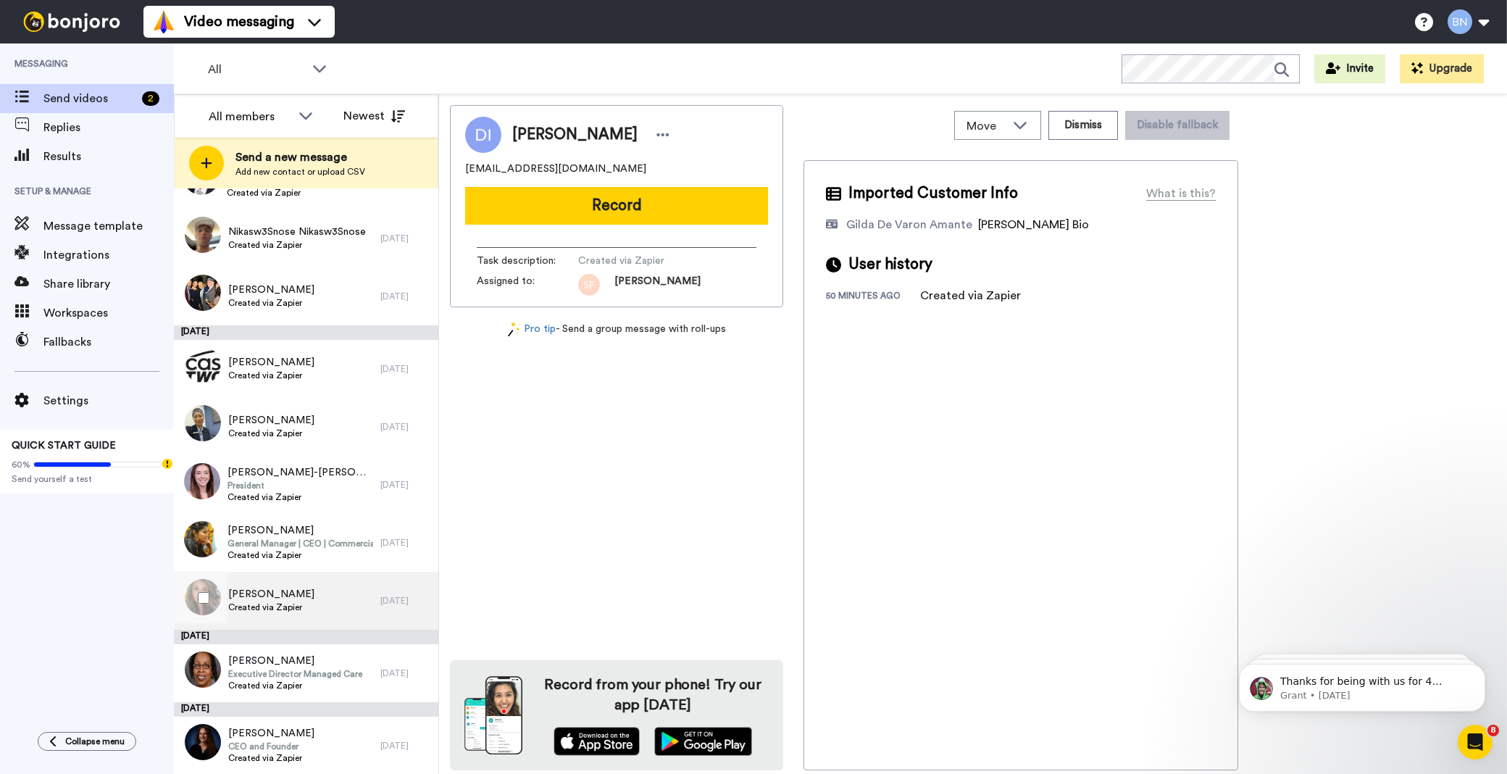
click at [321, 591] on div "ROSA Jacquez Created via Zapier" at bounding box center [277, 601] width 207 height 58
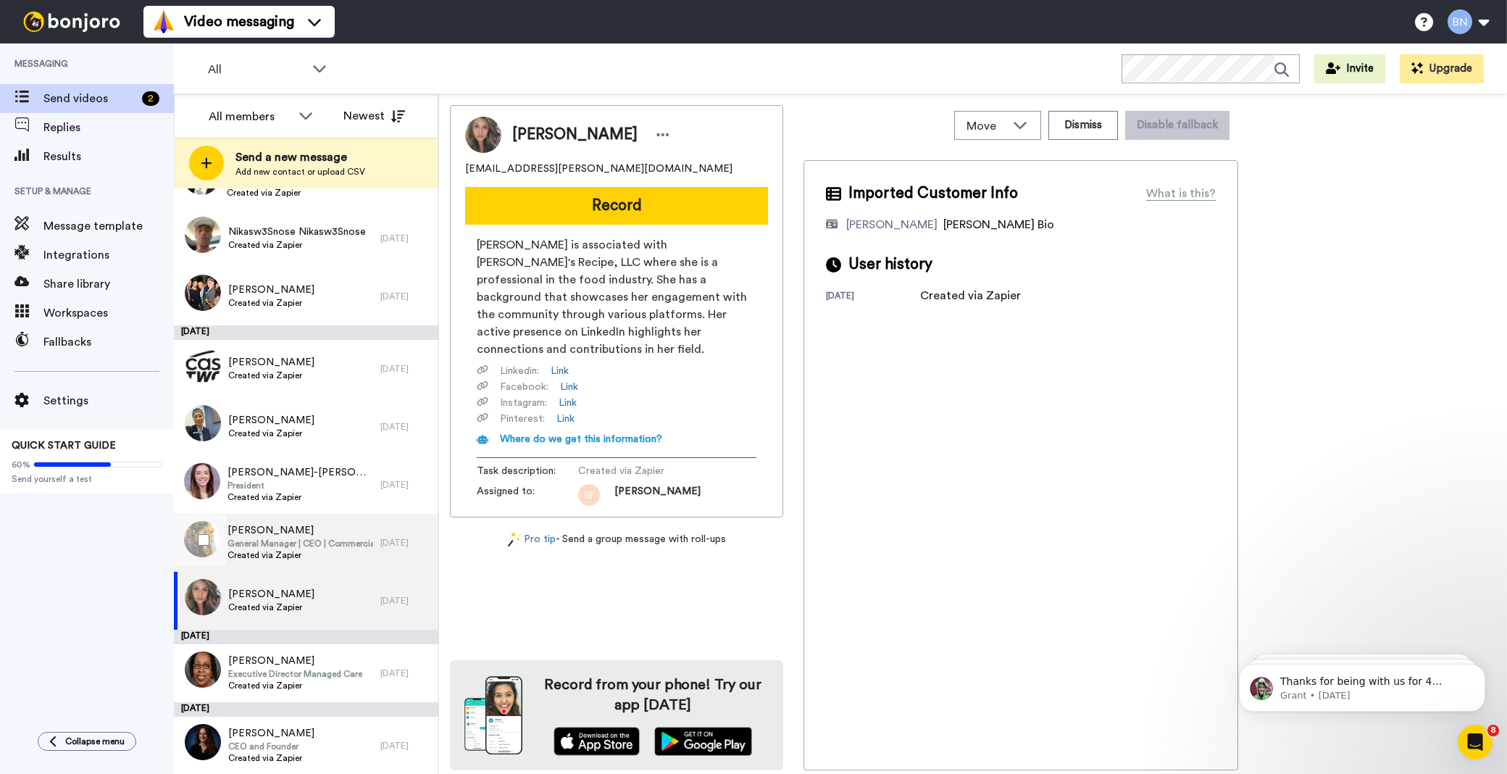
click at [319, 541] on span "General Manager | CEO | Commercial | CFO" at bounding box center [301, 544] width 146 height 12
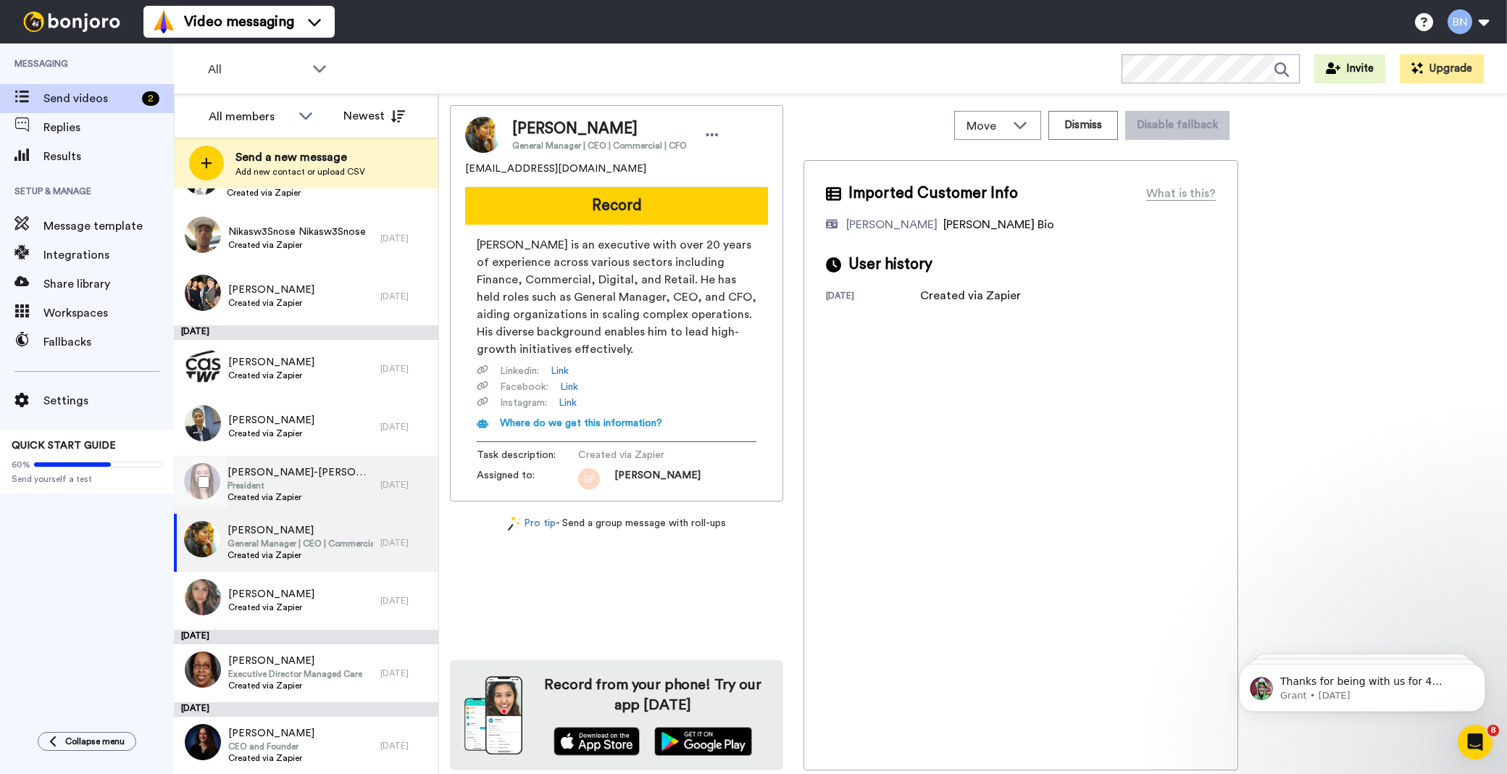
click at [286, 484] on span "President" at bounding box center [301, 486] width 146 height 12
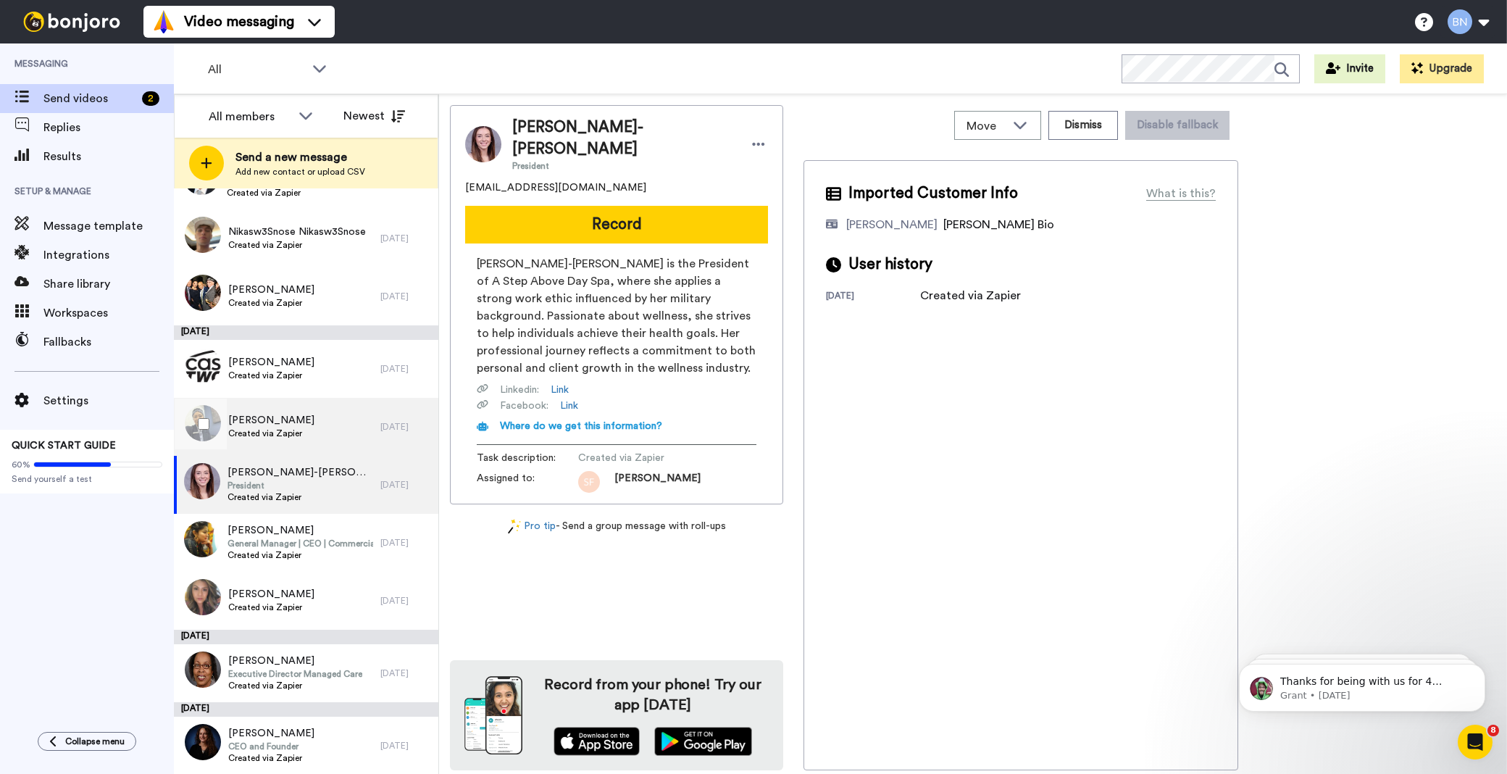
click at [248, 428] on span "Created via Zapier" at bounding box center [271, 434] width 86 height 12
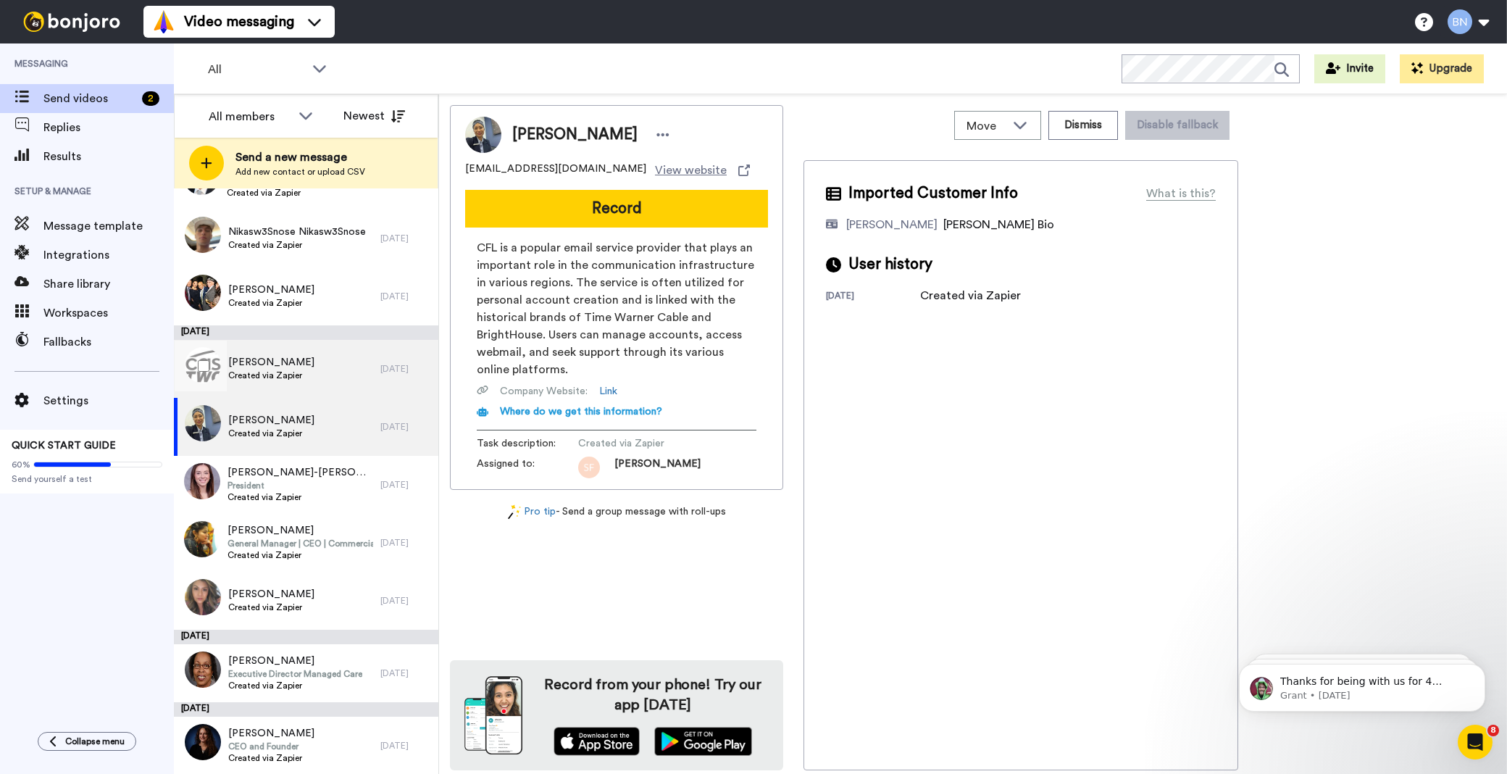
click at [248, 365] on span "[PERSON_NAME]" at bounding box center [271, 362] width 86 height 14
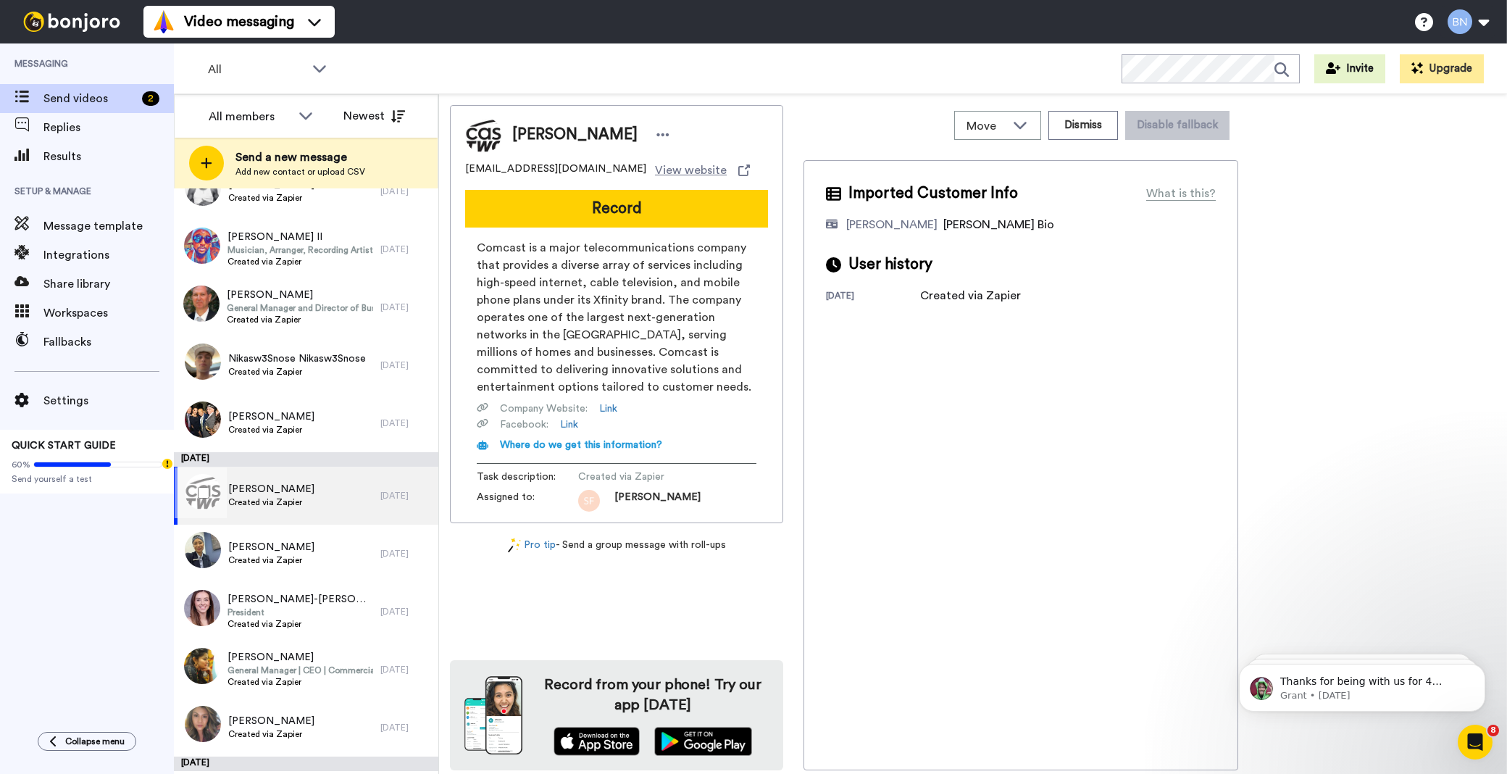
scroll to position [3077, 0]
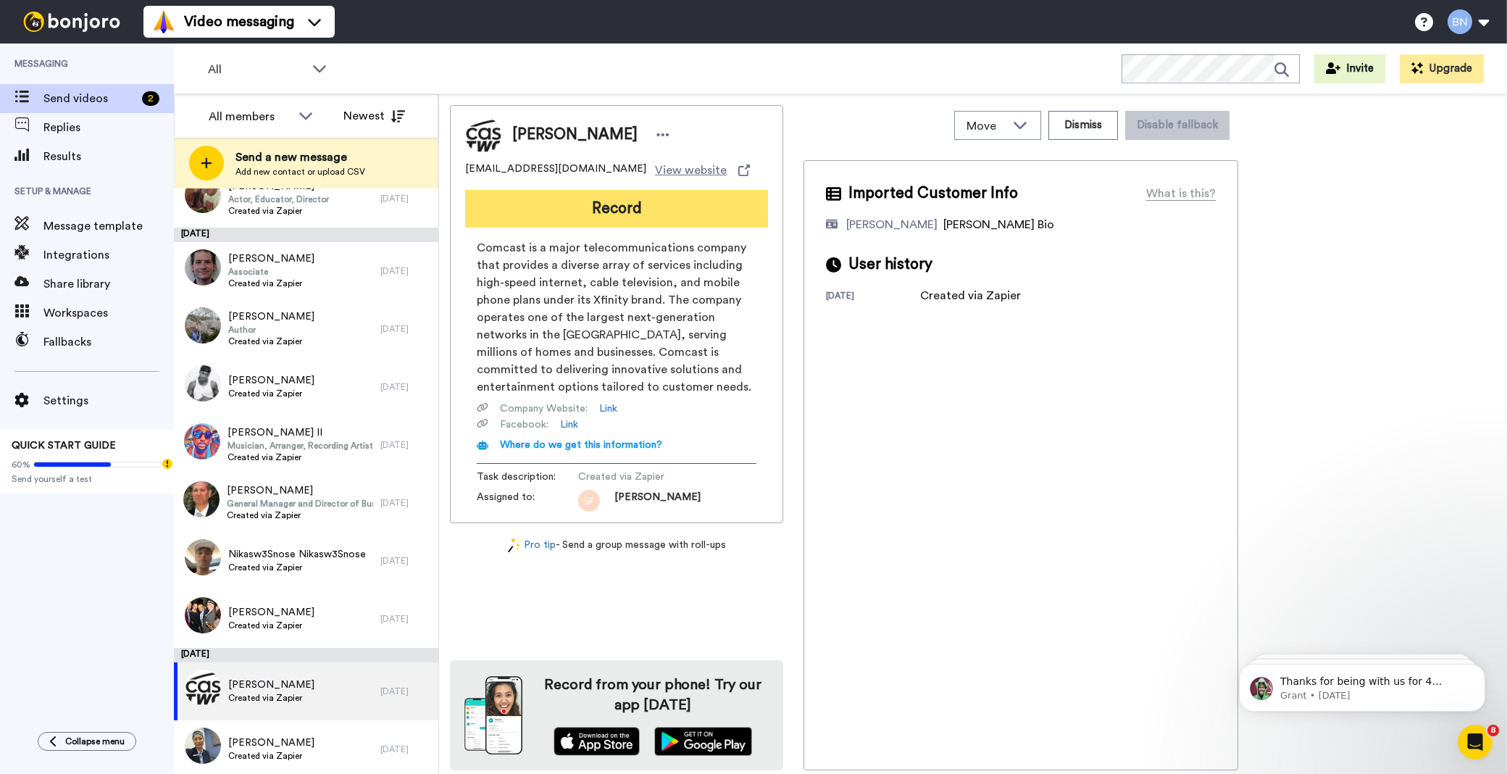
click at [670, 214] on button "Record" at bounding box center [616, 209] width 303 height 38
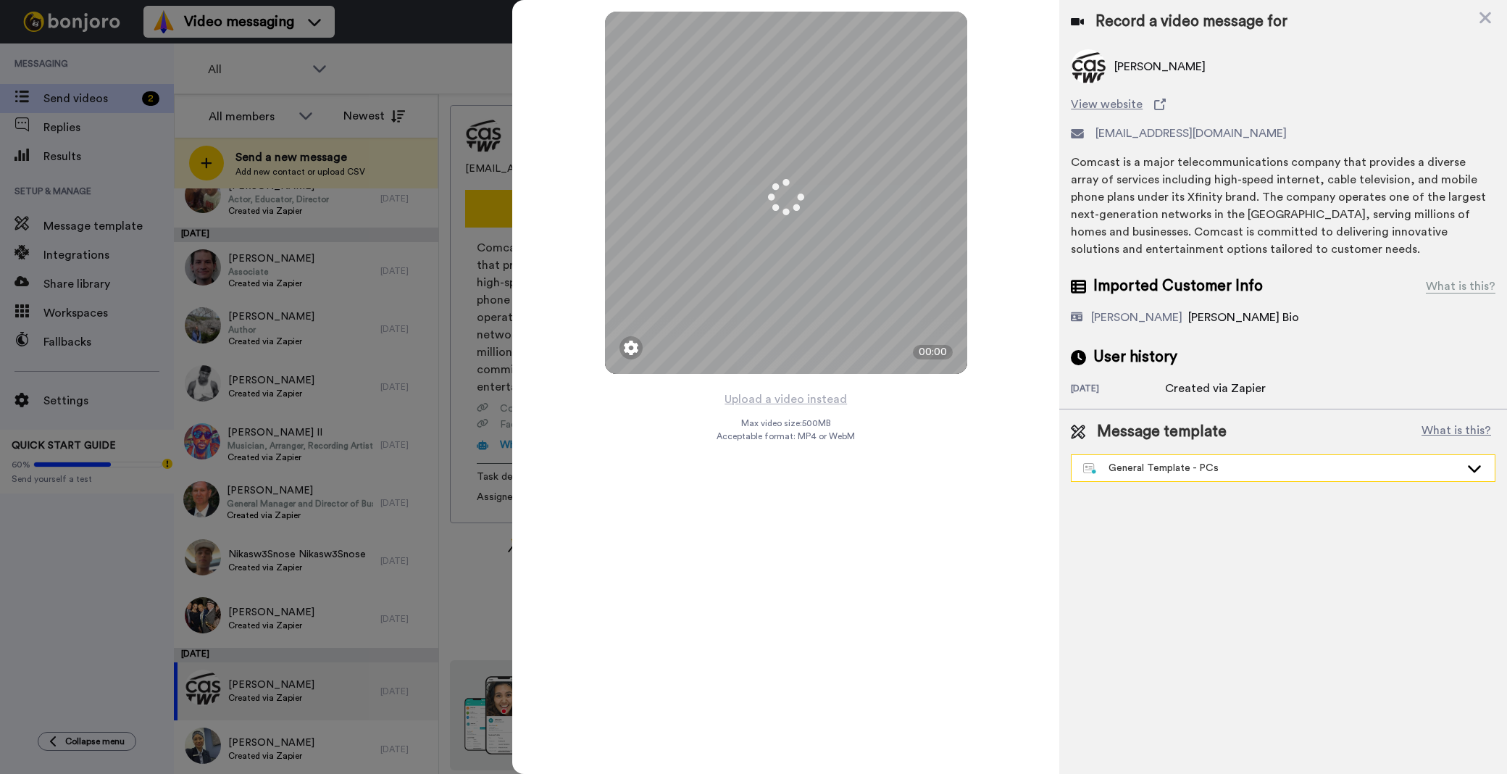
click at [1183, 479] on div "General Template - PCs" at bounding box center [1283, 468] width 423 height 26
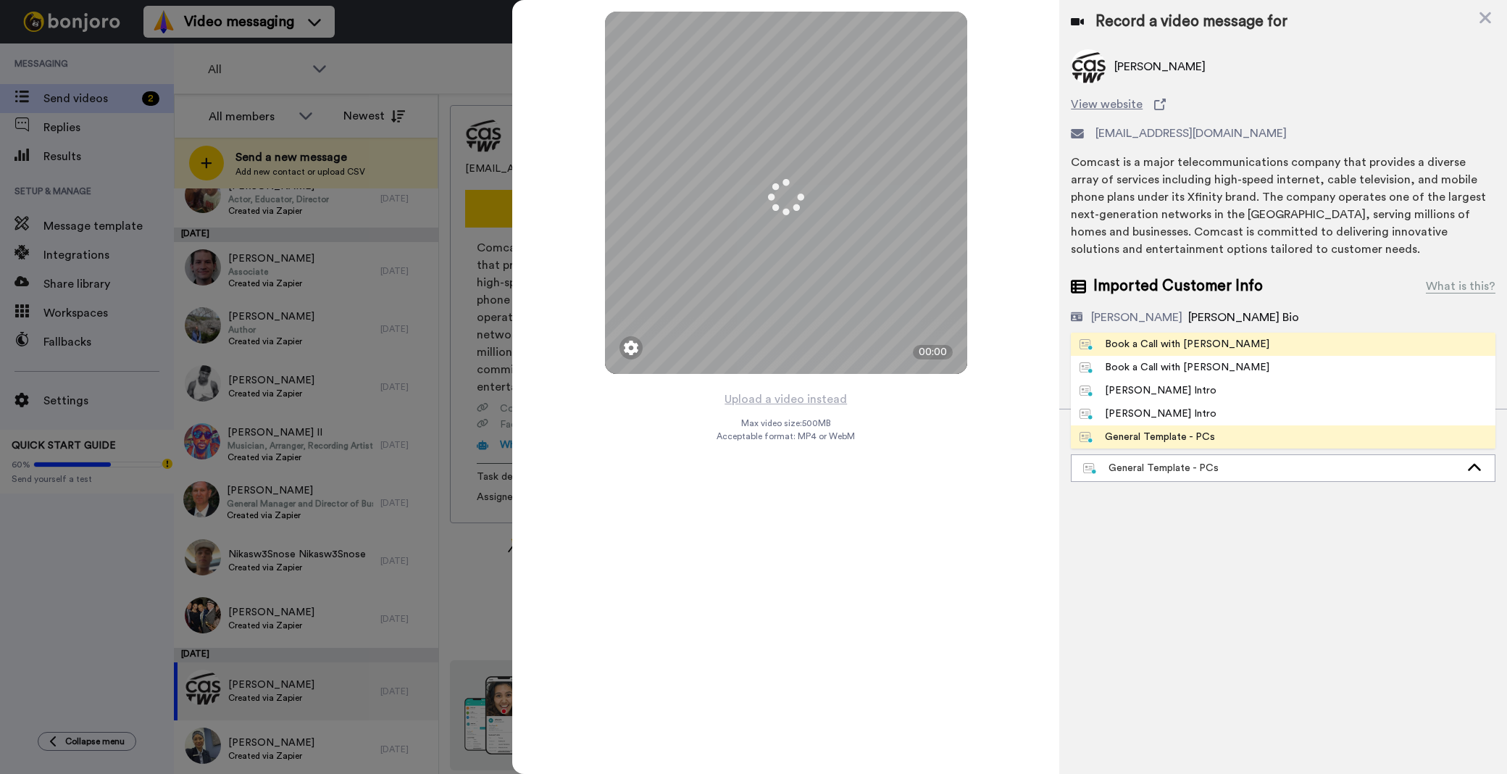
click at [1165, 339] on div "Book a Call with Bruce" at bounding box center [1175, 344] width 190 height 14
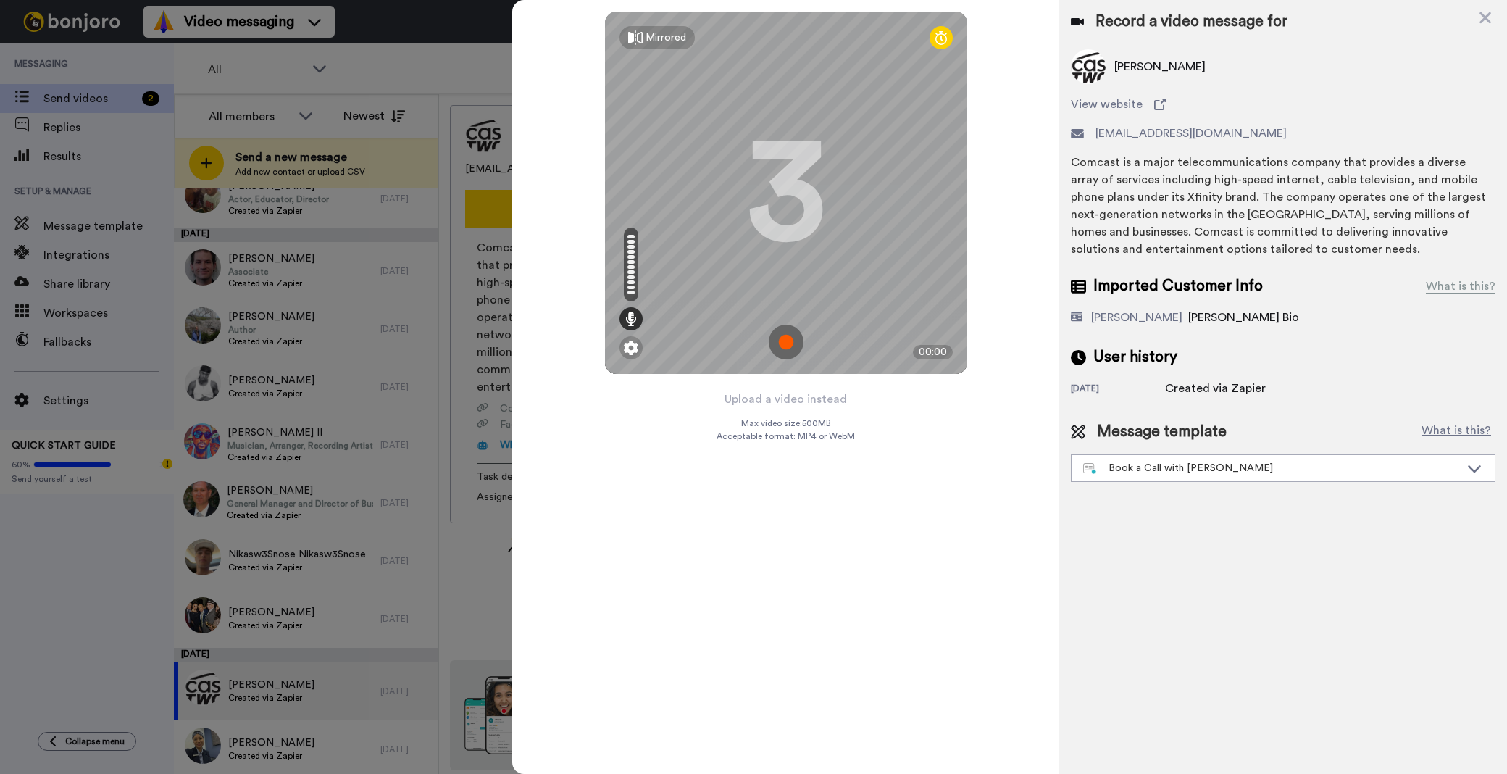
click at [850, 396] on div "Upload a video instead Max video size: 500 MB Acceptable format: MP4 or WebM" at bounding box center [786, 573] width 138 height 367
click at [820, 397] on button "Upload a video instead" at bounding box center [785, 399] width 131 height 19
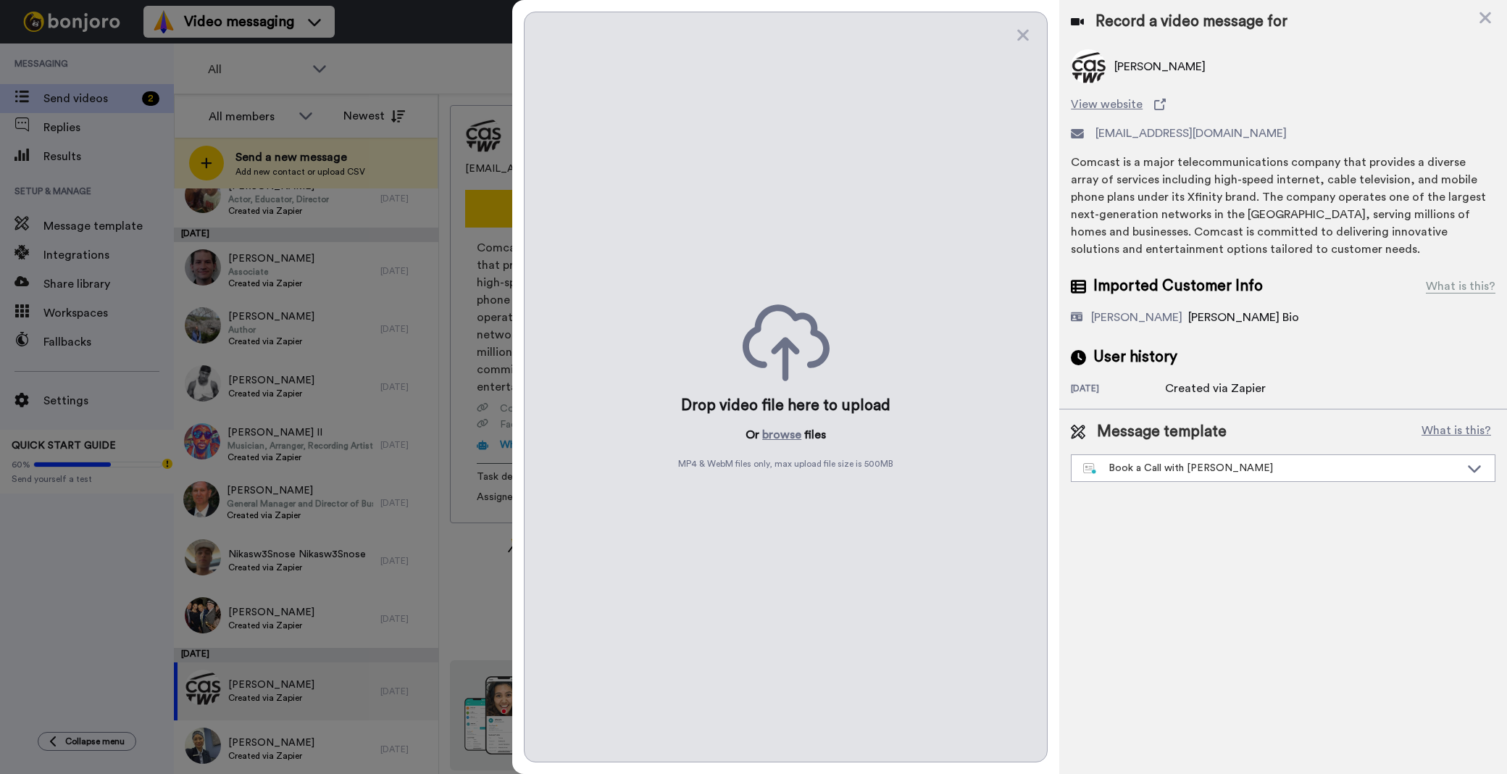
click at [785, 423] on div "Drop video file here to upload Or browse files MP4 & WebM files only, max uploa…" at bounding box center [786, 387] width 524 height 751
click at [767, 433] on button "browse" at bounding box center [781, 434] width 39 height 17
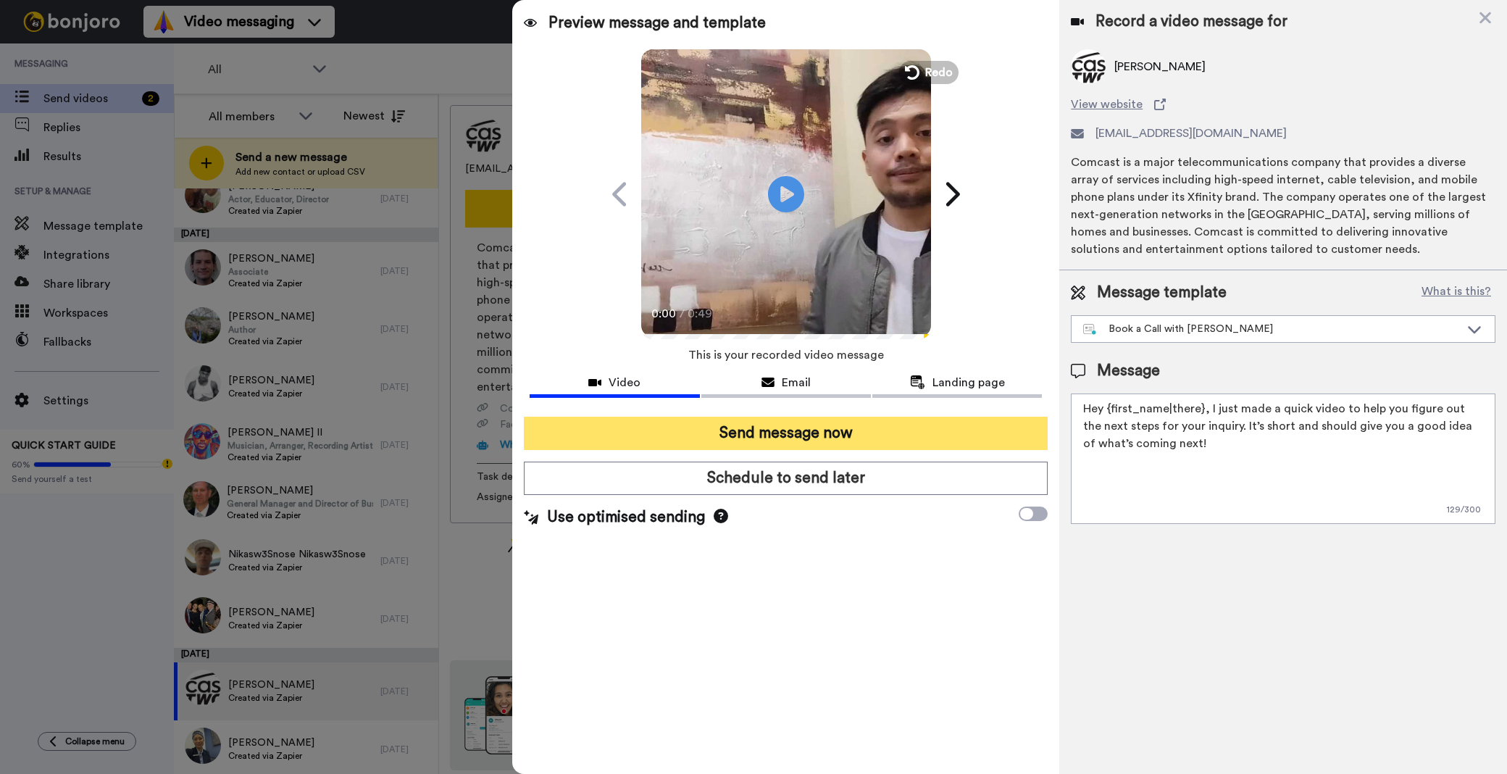
click at [824, 429] on button "Send message now" at bounding box center [786, 433] width 524 height 33
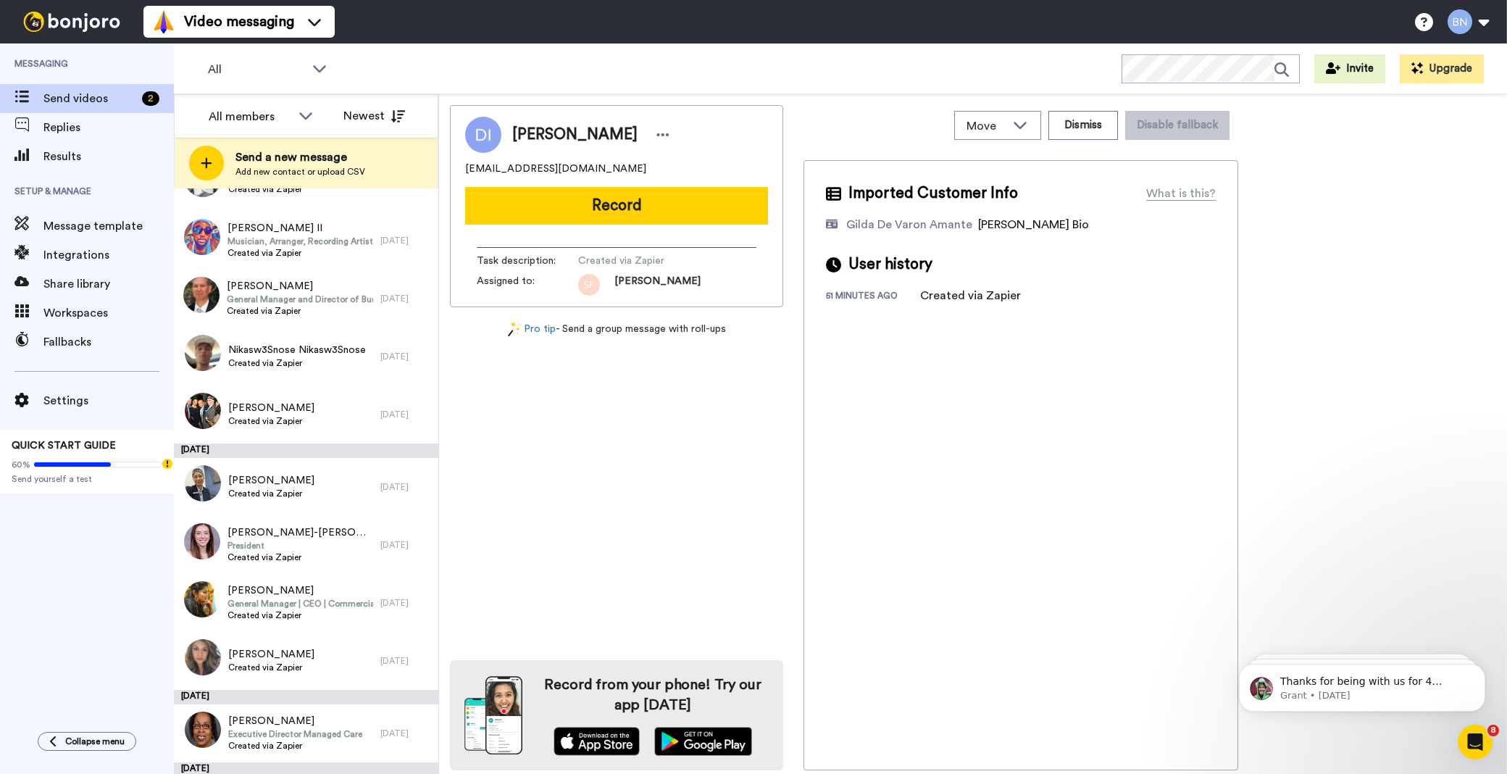
scroll to position [3342, 0]
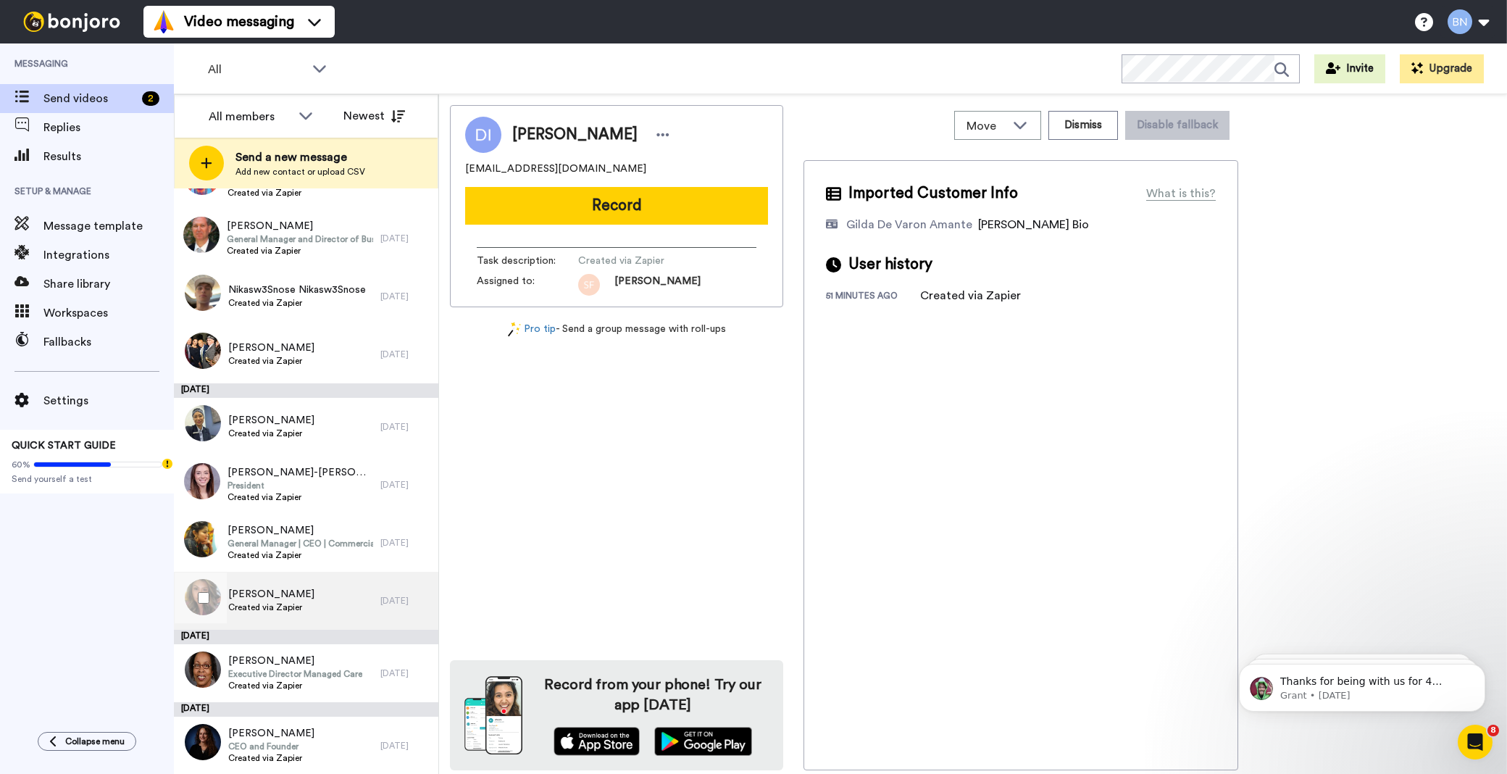
click at [288, 599] on span "[PERSON_NAME]" at bounding box center [271, 594] width 86 height 14
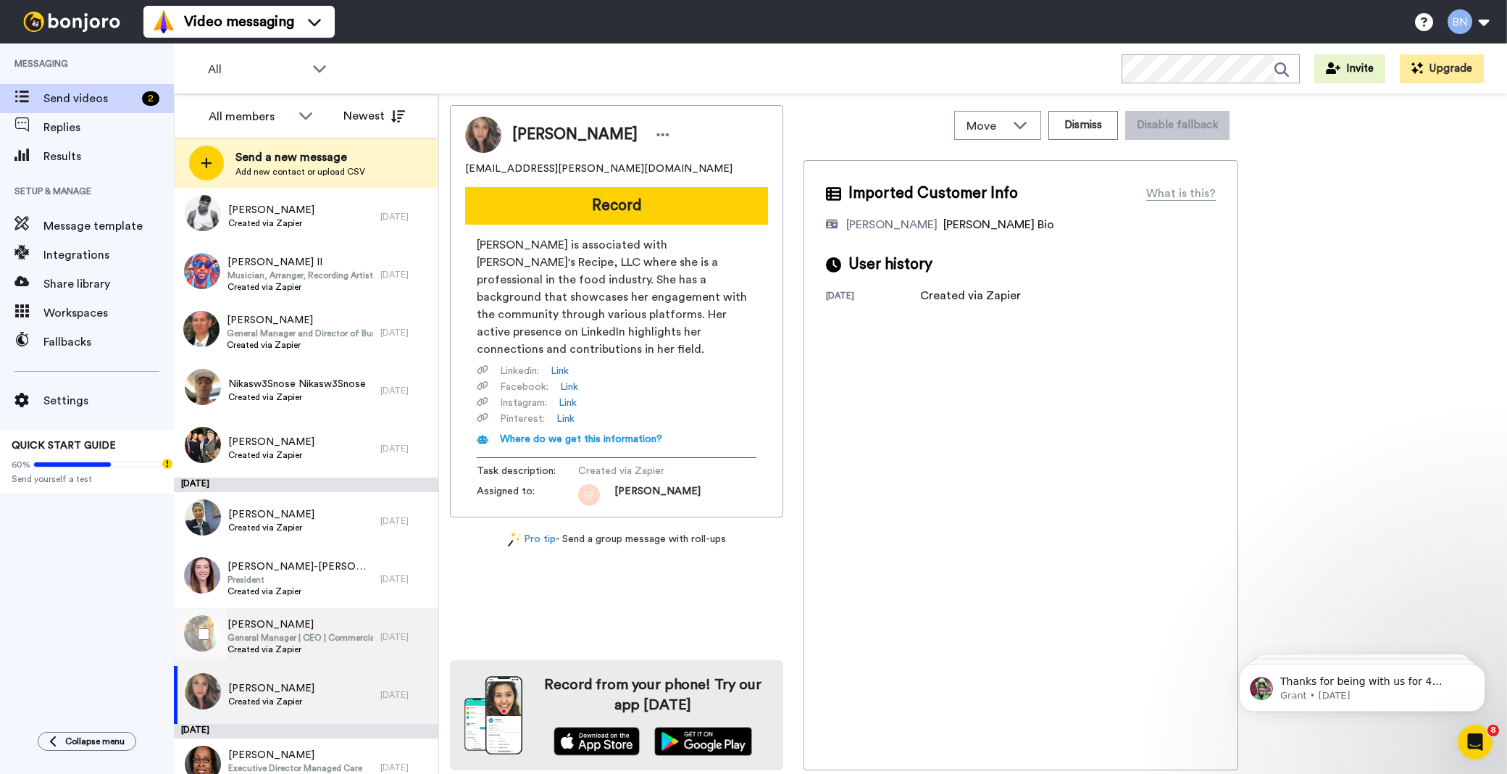
scroll to position [3126, 0]
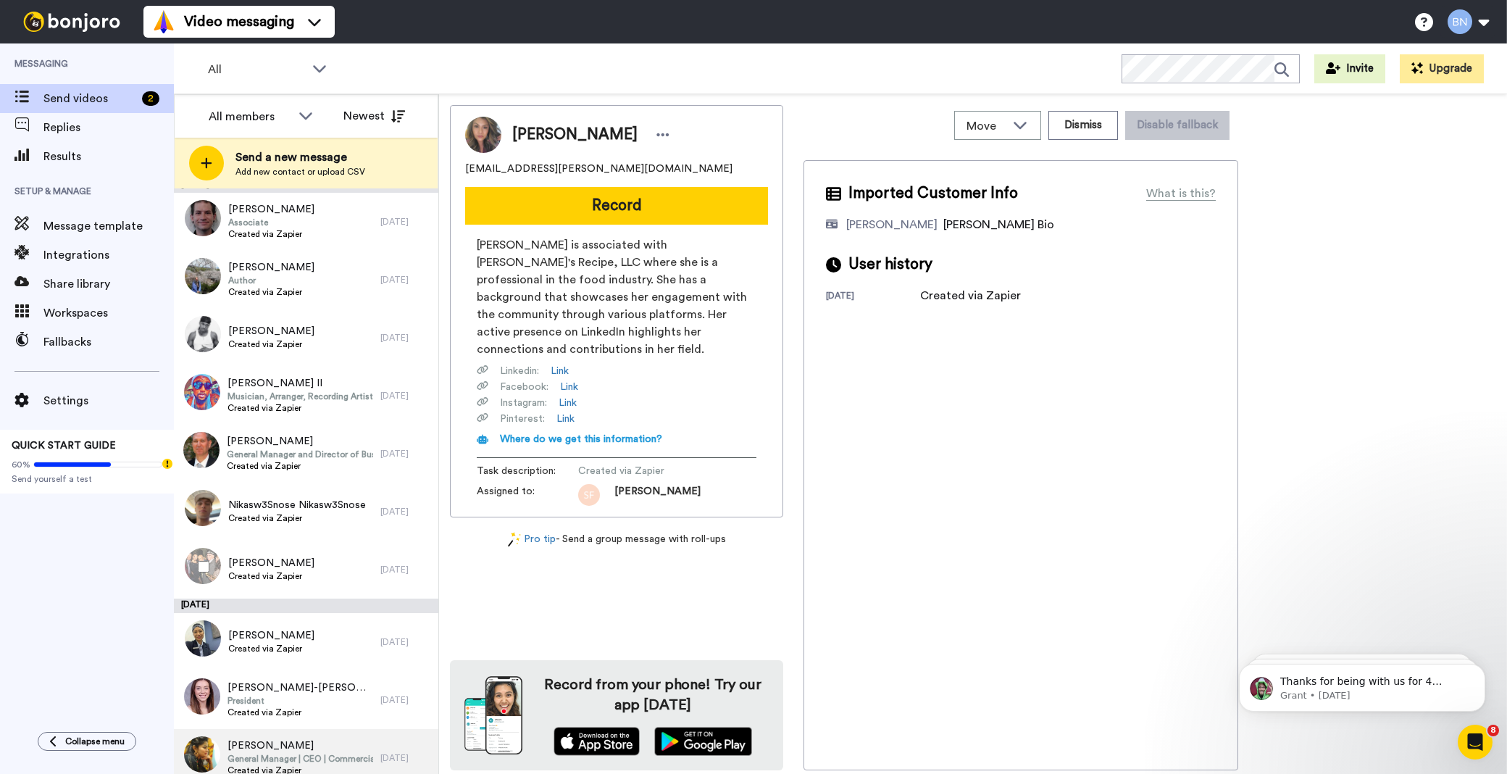
click at [285, 548] on div "[PERSON_NAME] Created via Zapier" at bounding box center [277, 570] width 207 height 58
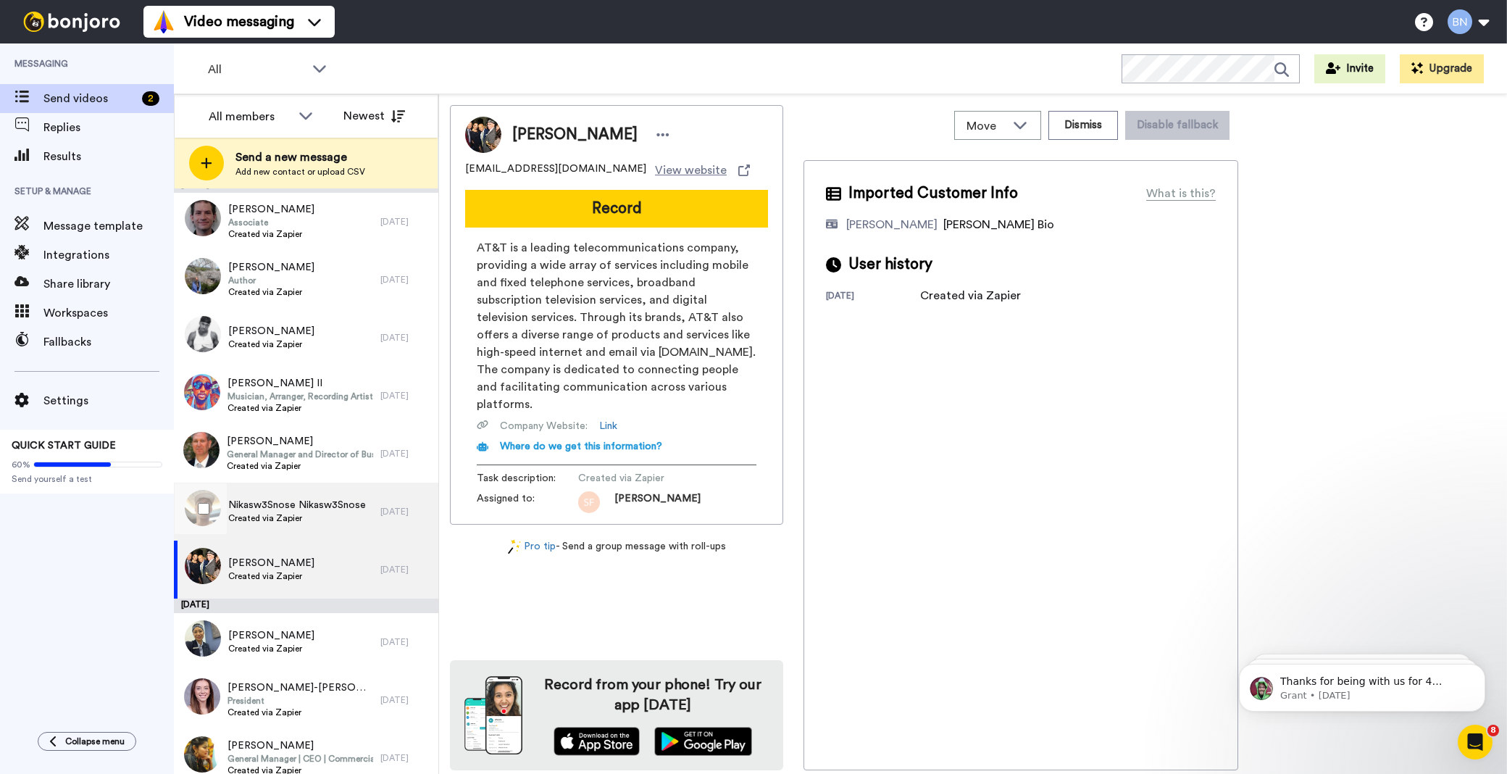
click at [320, 508] on span "Nikasw3Snose Nikasw3Snose" at bounding box center [297, 505] width 138 height 14
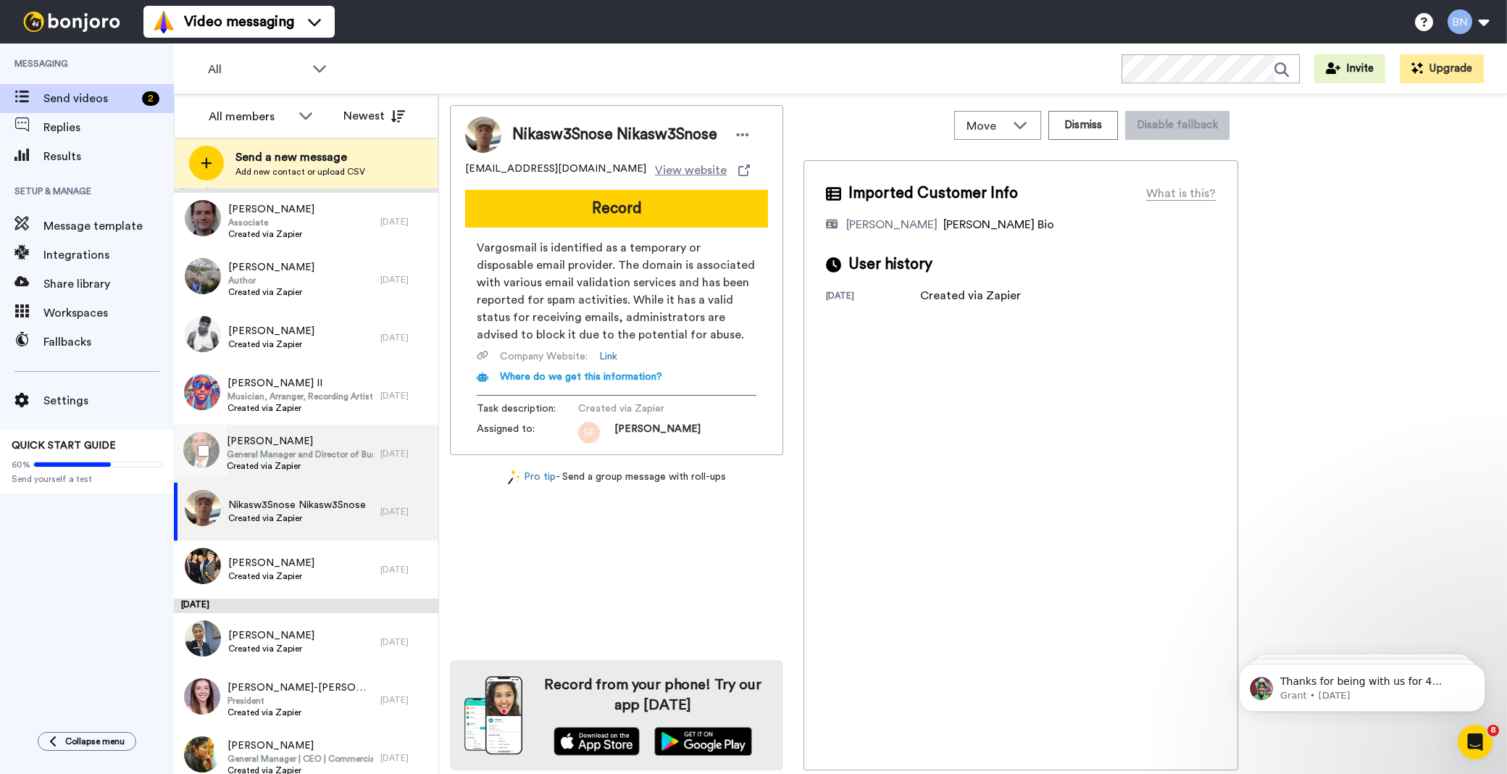
click at [322, 465] on span "Created via Zapier" at bounding box center [300, 466] width 146 height 12
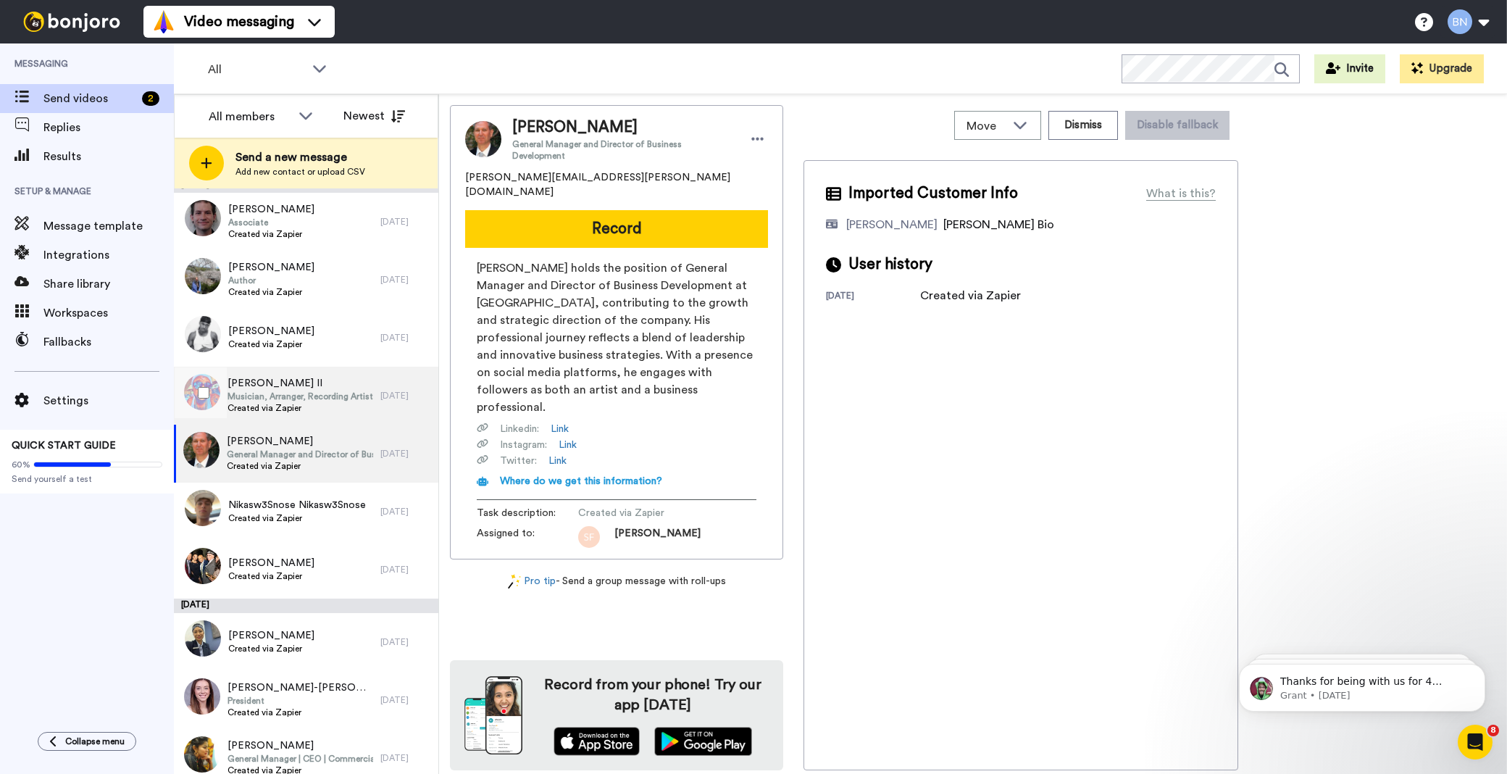
click at [323, 395] on span "Musician, Arranger, Recording Artist, Composer" at bounding box center [301, 397] width 146 height 12
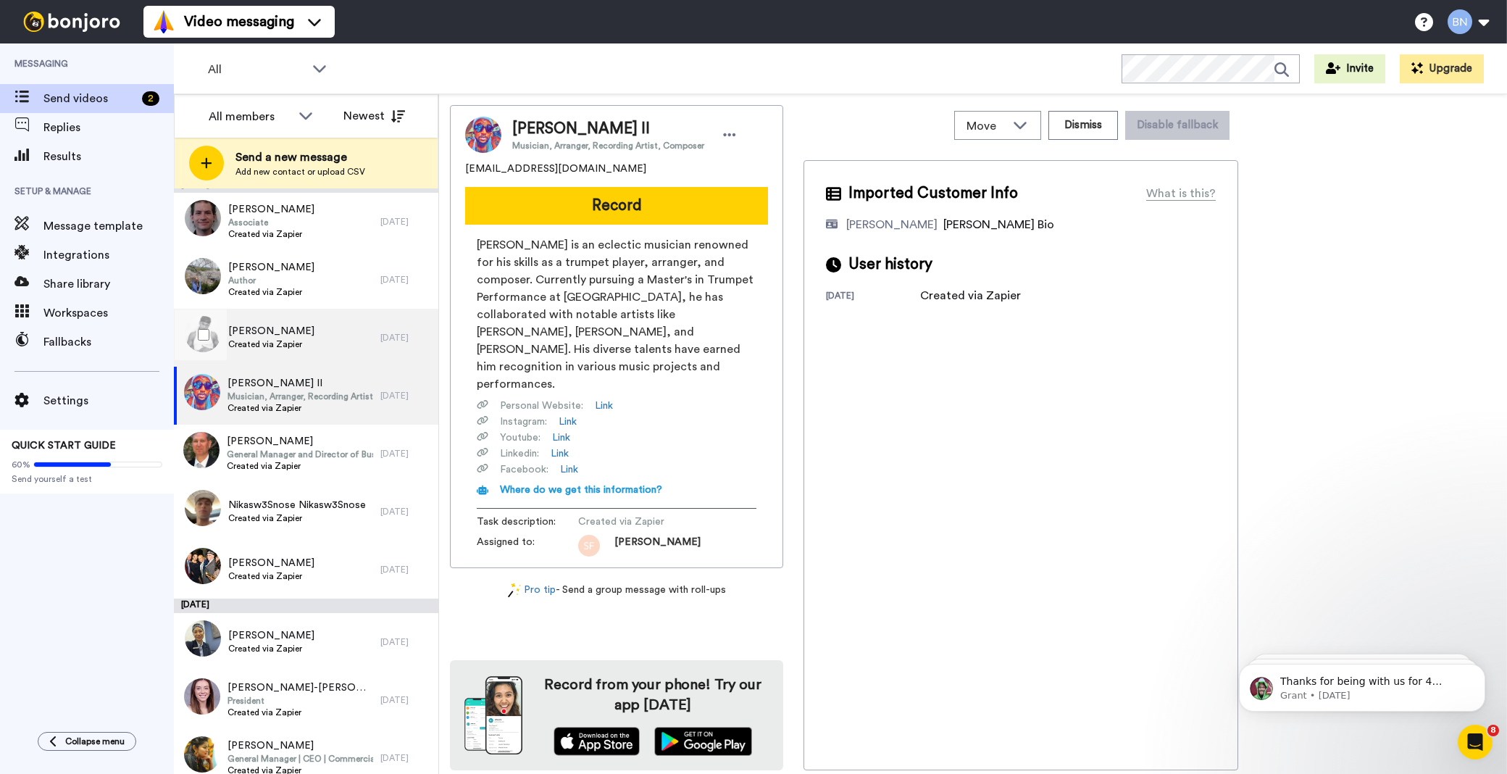
click at [312, 349] on span "Created via Zapier" at bounding box center [271, 344] width 86 height 12
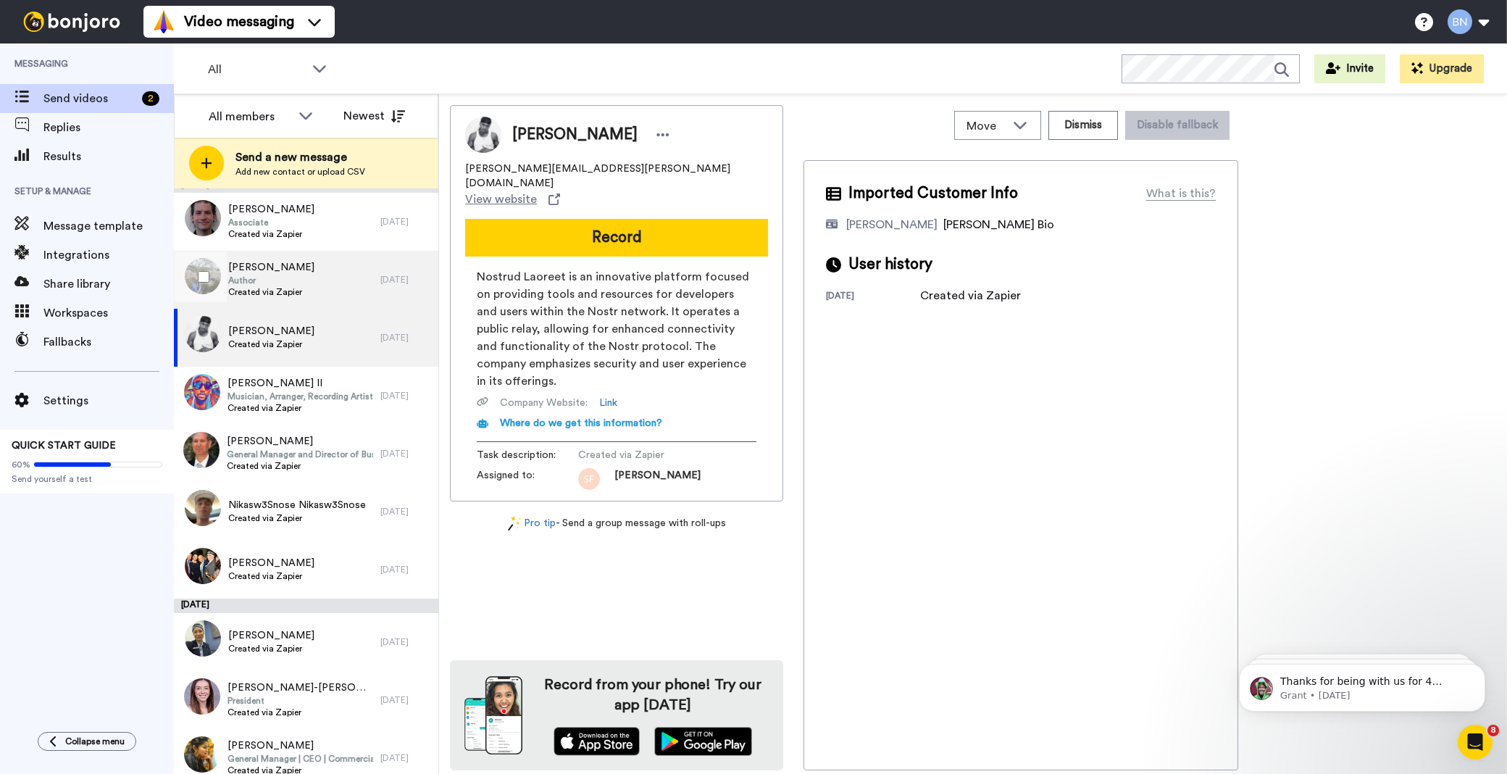
click at [307, 296] on div "[PERSON_NAME] Author Created via Zapier" at bounding box center [277, 280] width 207 height 58
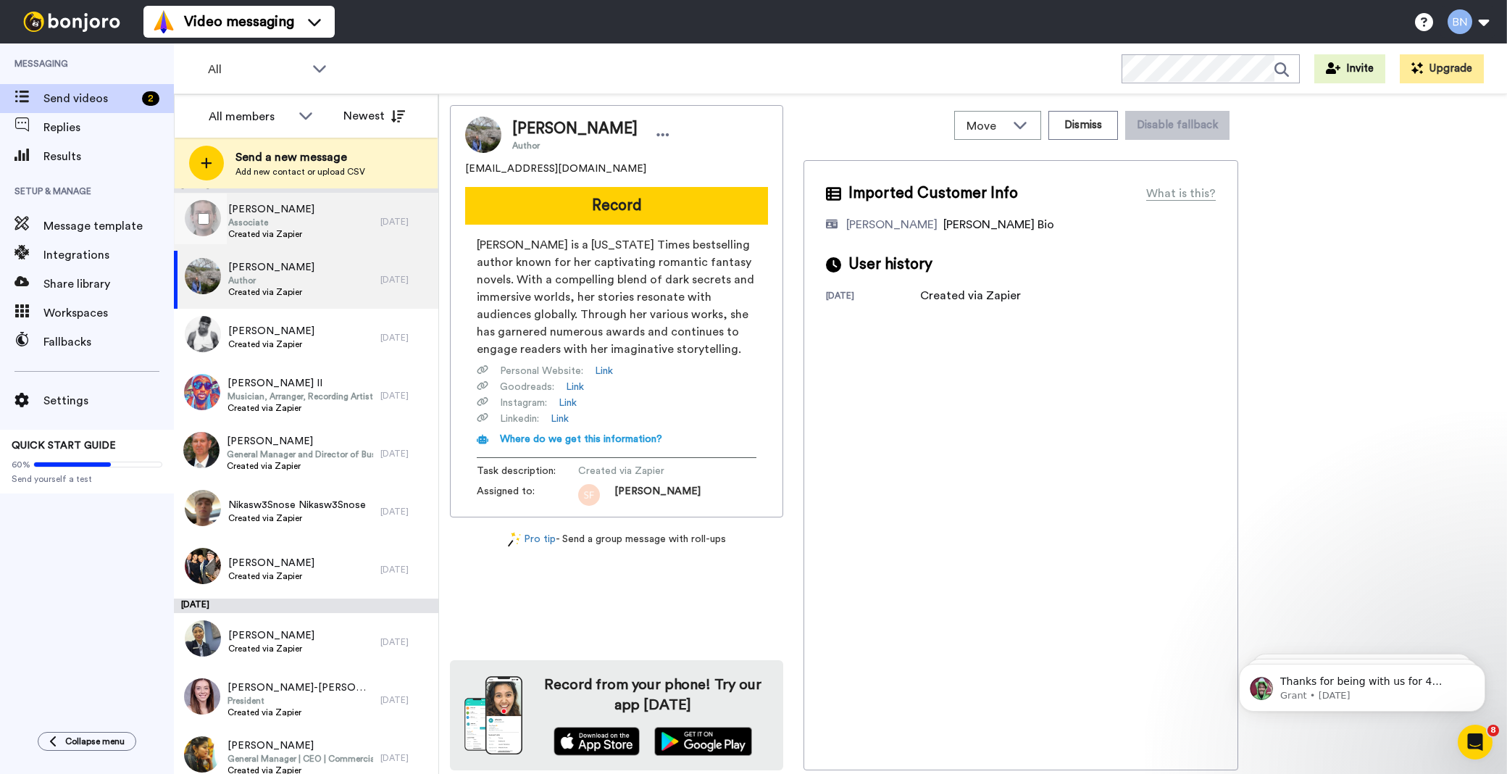
click at [321, 208] on div "[PERSON_NAME] Associate Created via Zapier" at bounding box center [277, 222] width 207 height 58
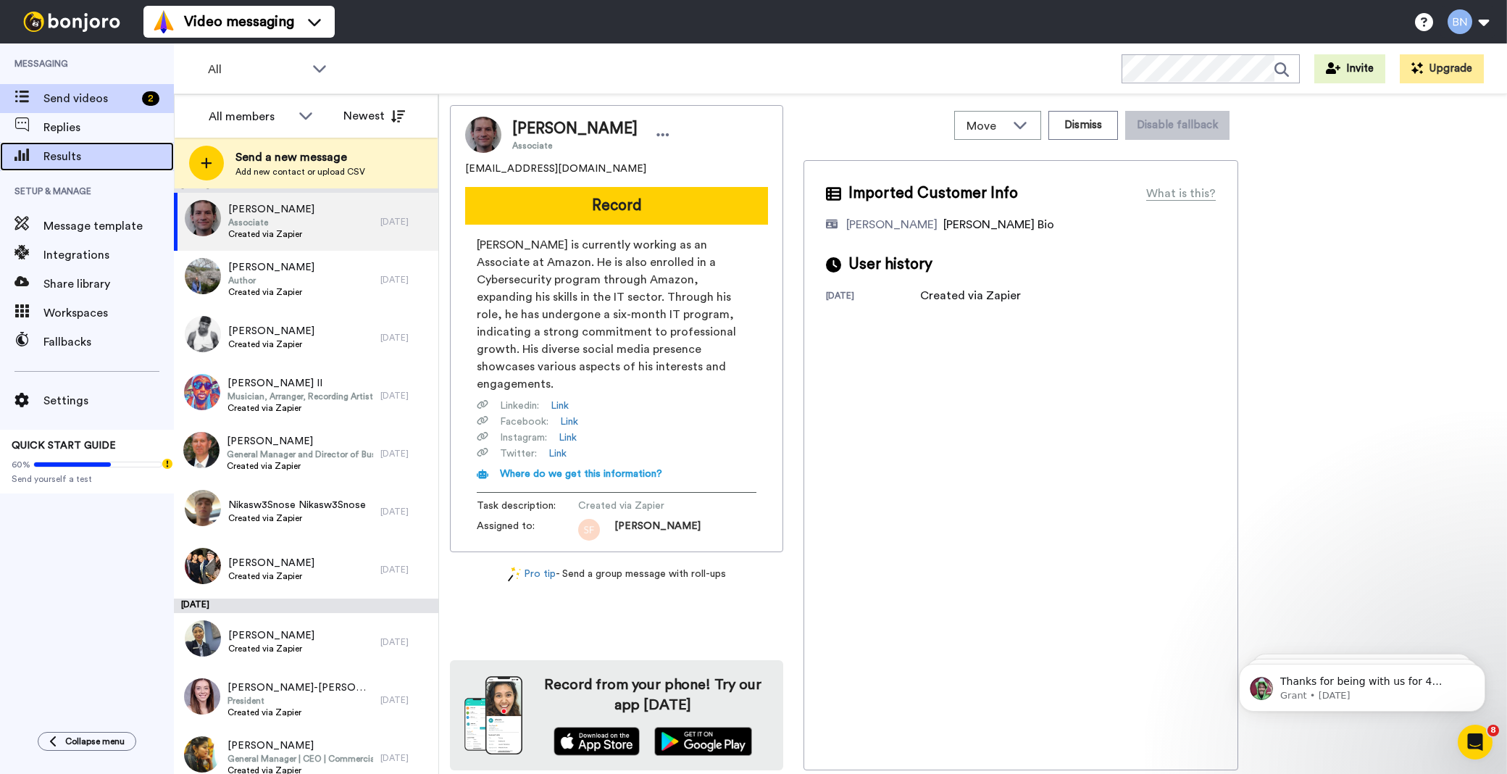
click at [122, 151] on span "Results" at bounding box center [108, 156] width 130 height 17
